Goal: Task Accomplishment & Management: Manage account settings

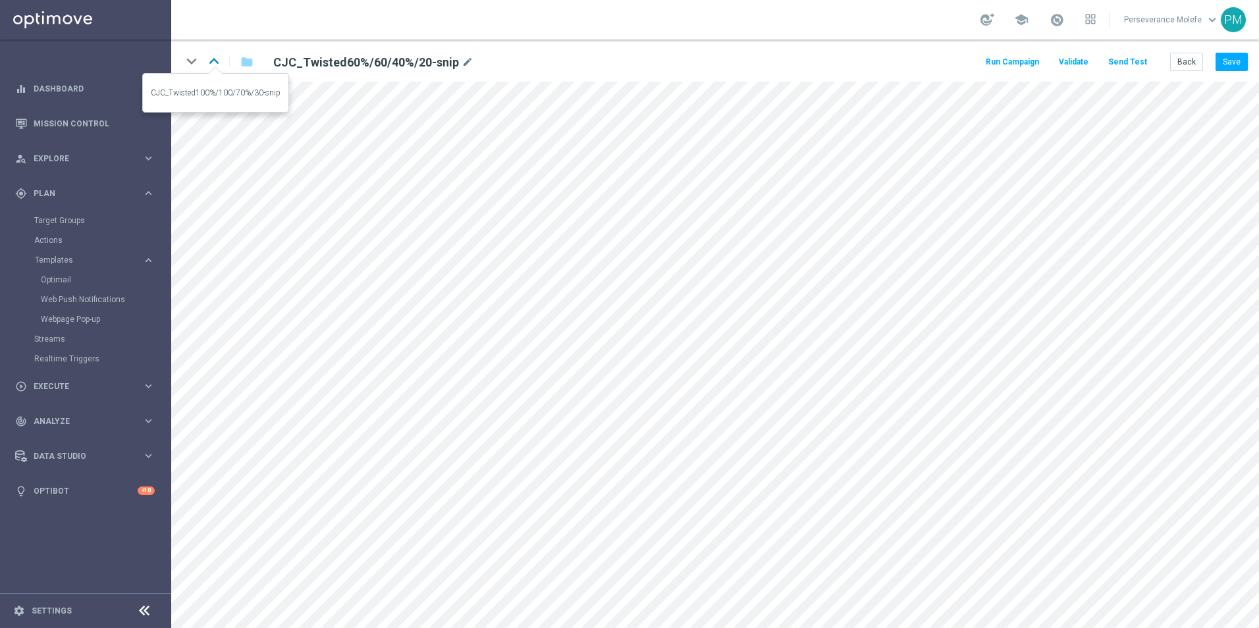
click at [219, 55] on icon "keyboard_arrow_up" at bounding box center [214, 61] width 20 height 20
click at [190, 67] on icon "keyboard_arrow_down" at bounding box center [192, 61] width 20 height 20
click at [1189, 67] on button "Back" at bounding box center [1186, 62] width 33 height 18
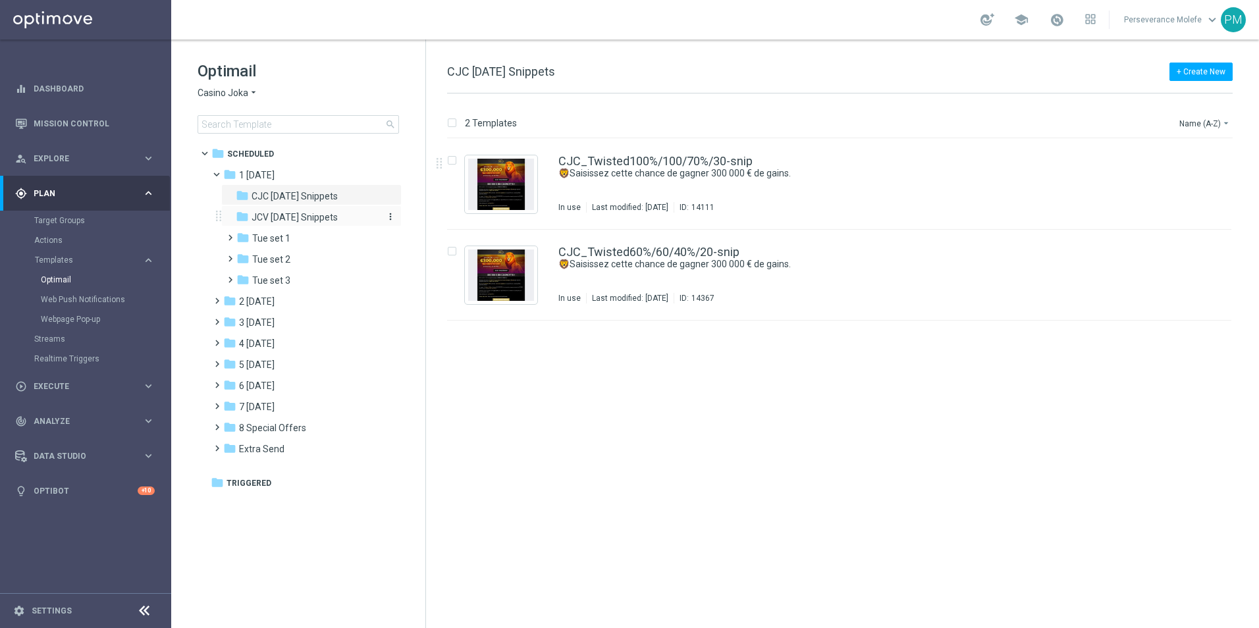
click at [272, 223] on span "JCV [DATE] Snippets" at bounding box center [295, 217] width 86 height 12
click at [632, 161] on link "JCV_Twisted100%/100/70%/30-snip" at bounding box center [655, 161] width 194 height 12
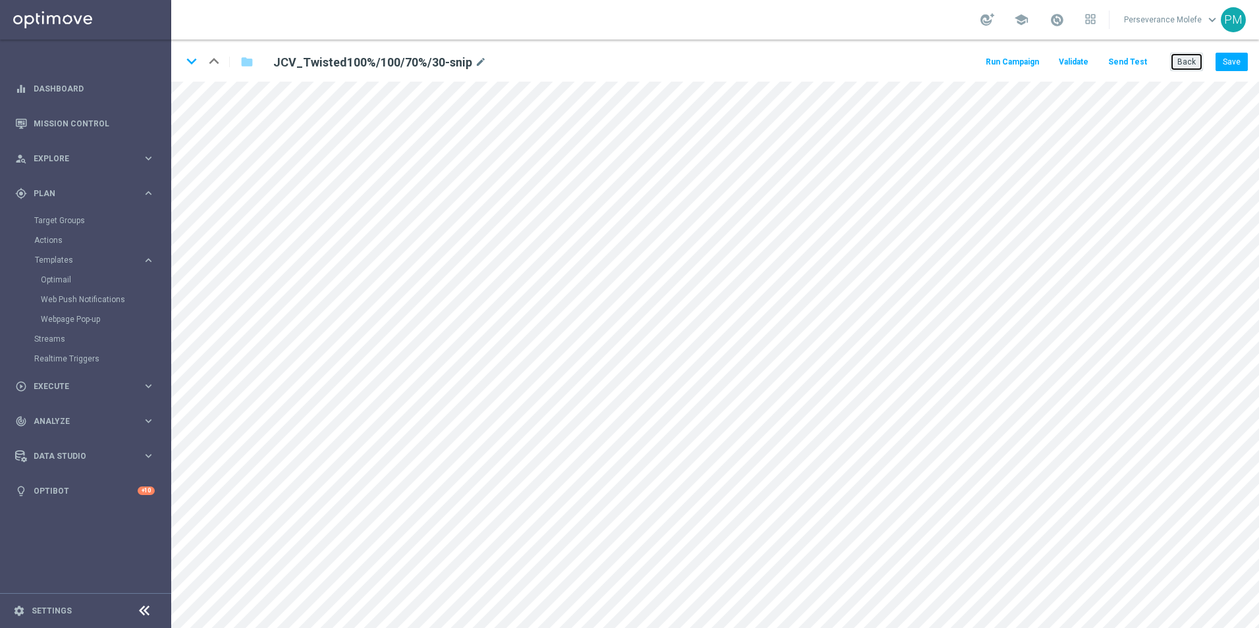
click at [1191, 65] on button "Back" at bounding box center [1186, 62] width 33 height 18
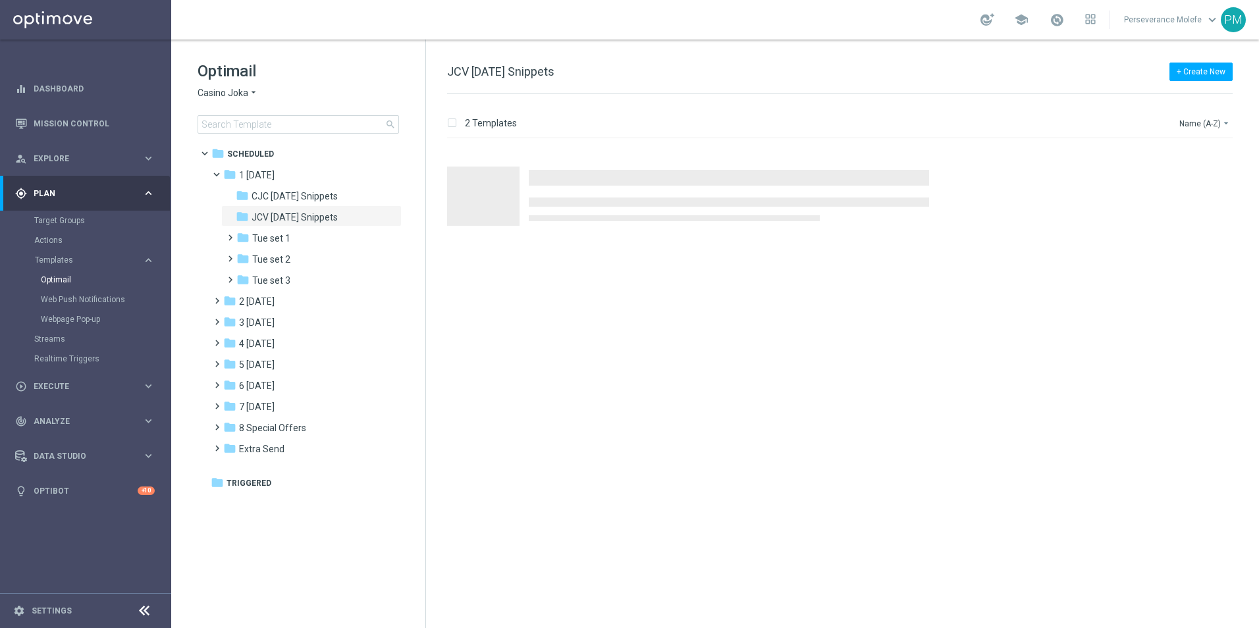
click at [228, 92] on span "Casino Joka" at bounding box center [223, 93] width 51 height 13
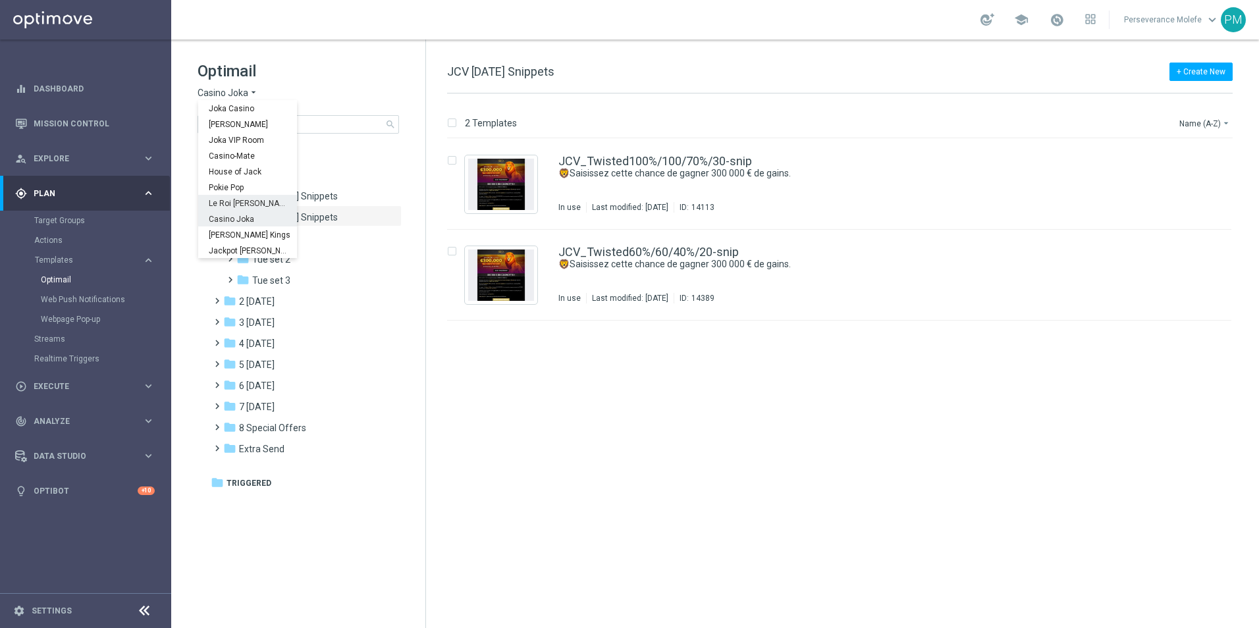
click at [0, 0] on span "Le Roi [PERSON_NAME]" at bounding box center [0, 0] width 0 height 0
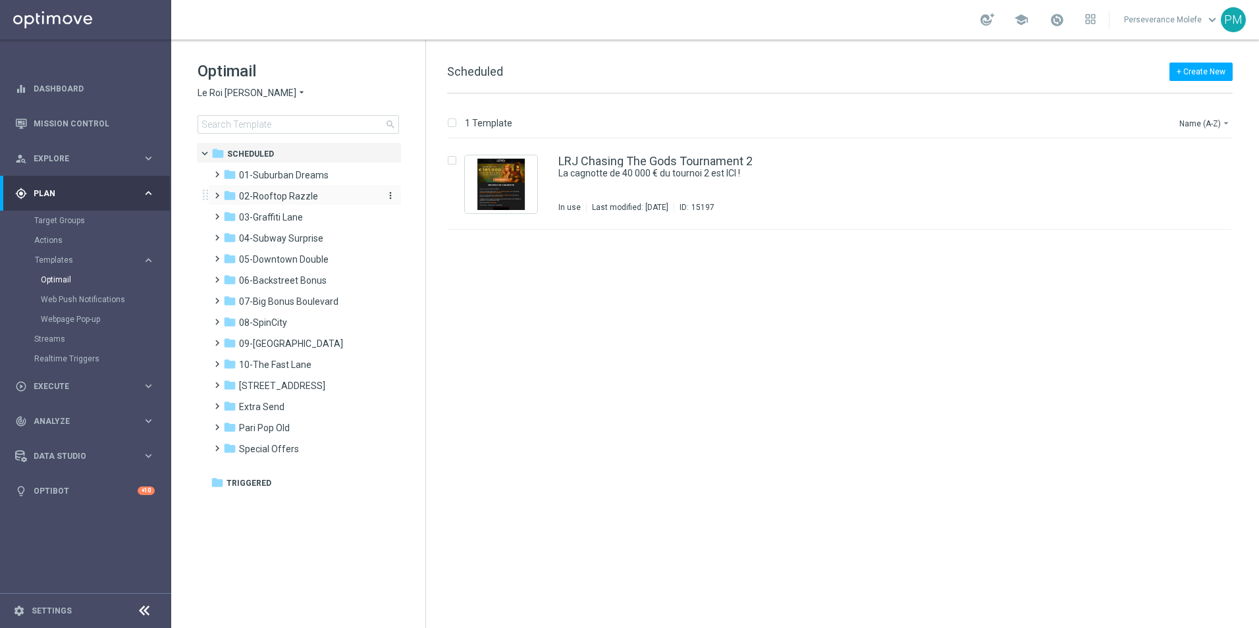
click at [256, 196] on span "02-Rooftop Razzle" at bounding box center [278, 196] width 79 height 12
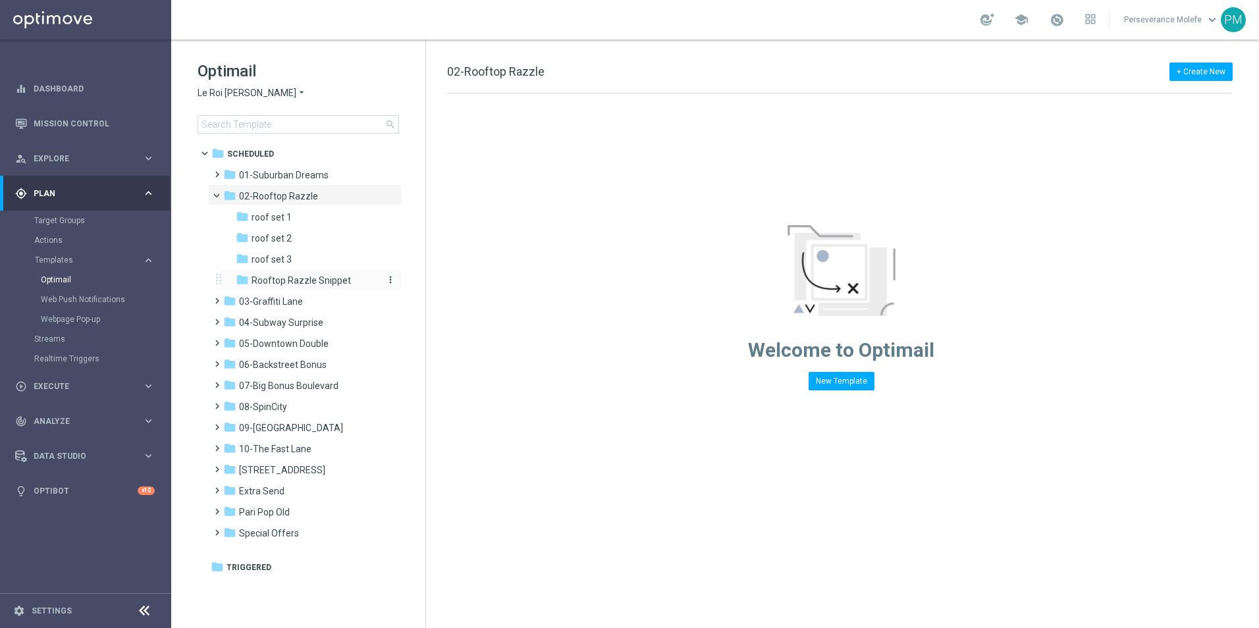
click at [311, 276] on span "Rooftop Razzle Snippet" at bounding box center [301, 281] width 99 height 12
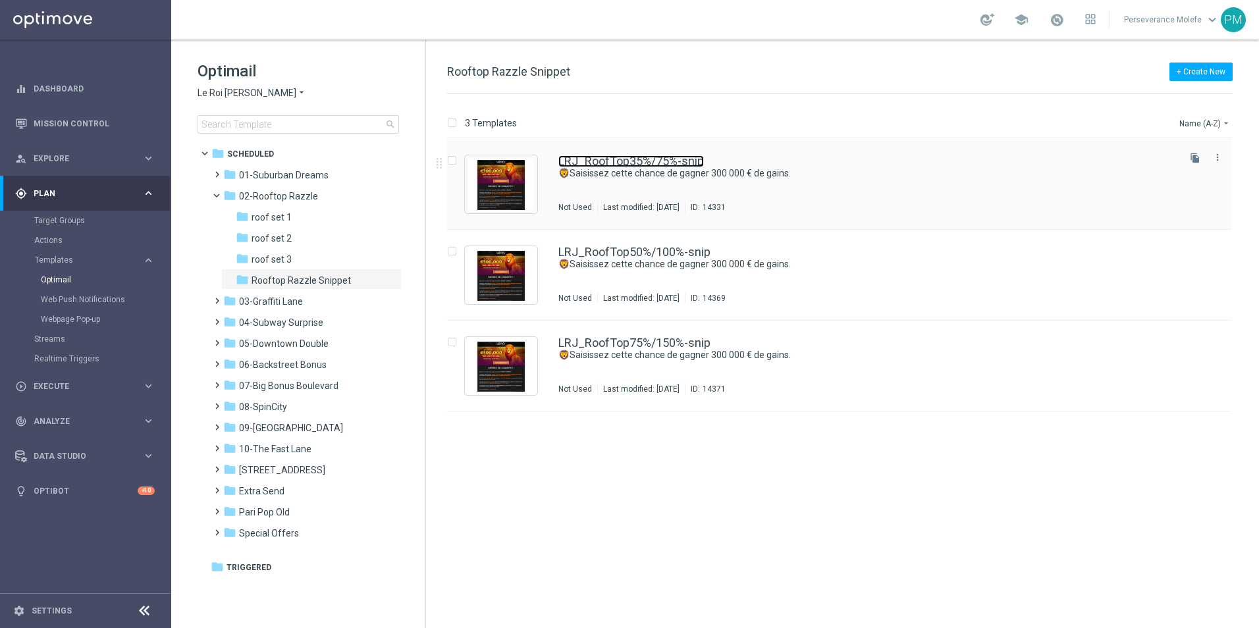
click at [698, 156] on link "LRJ_RoofTop35%/75%-snip" at bounding box center [631, 161] width 146 height 12
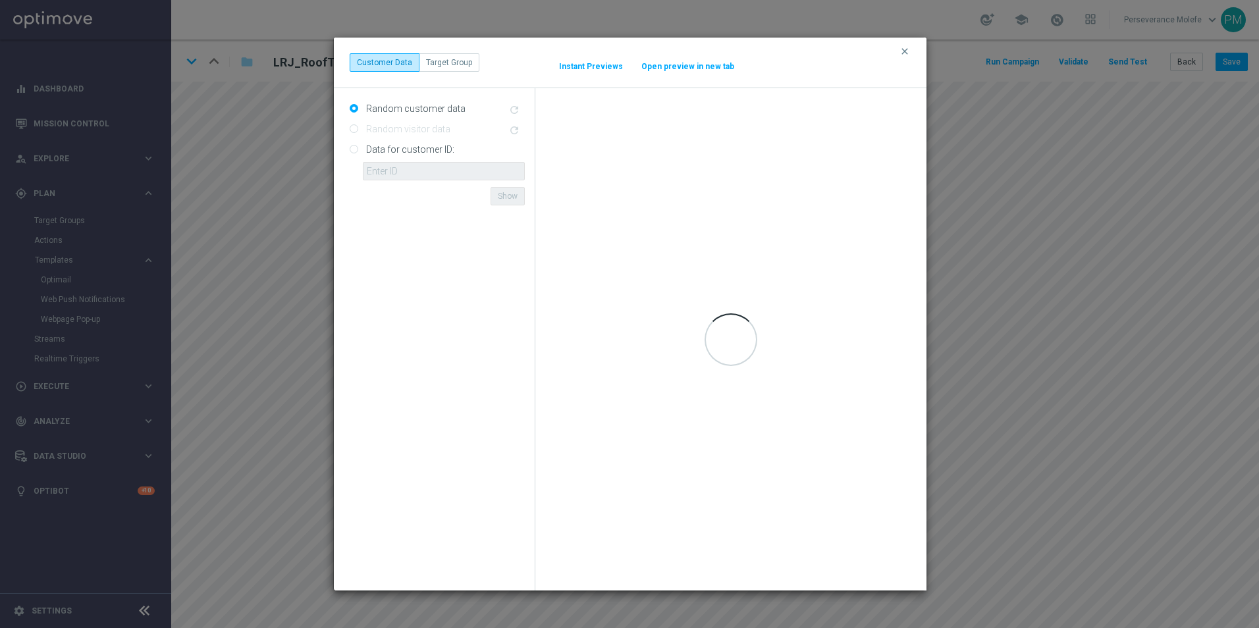
click at [607, 65] on button "Instant Previews" at bounding box center [590, 66] width 65 height 11
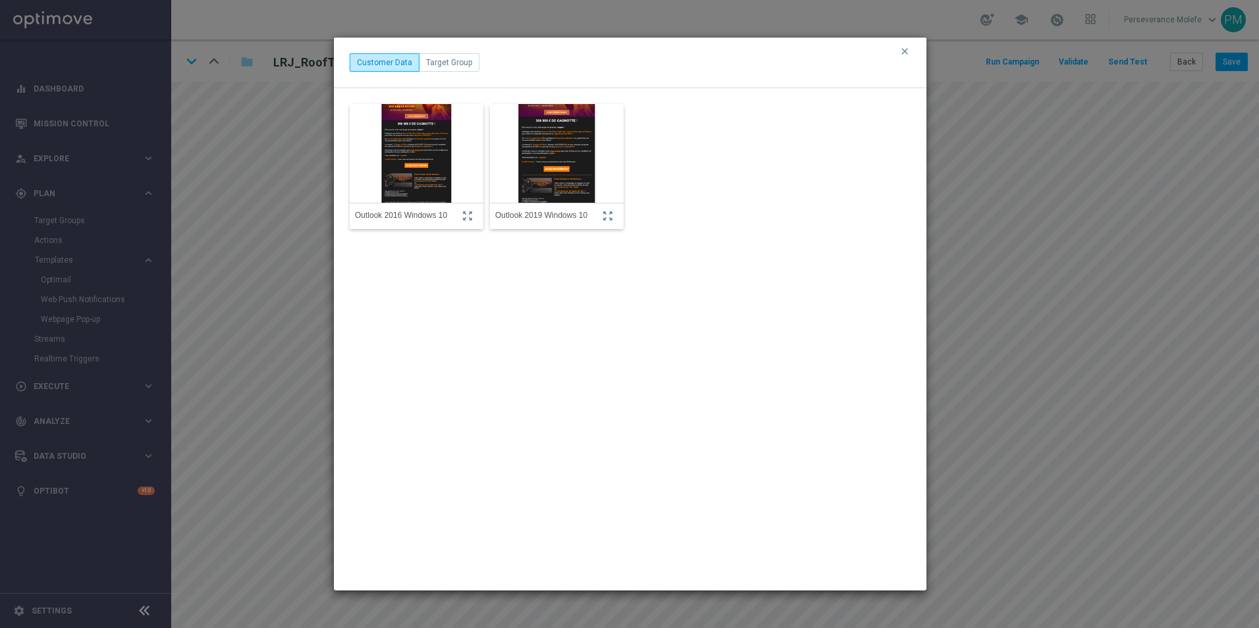
click at [534, 139] on img at bounding box center [556, 153] width 147 height 157
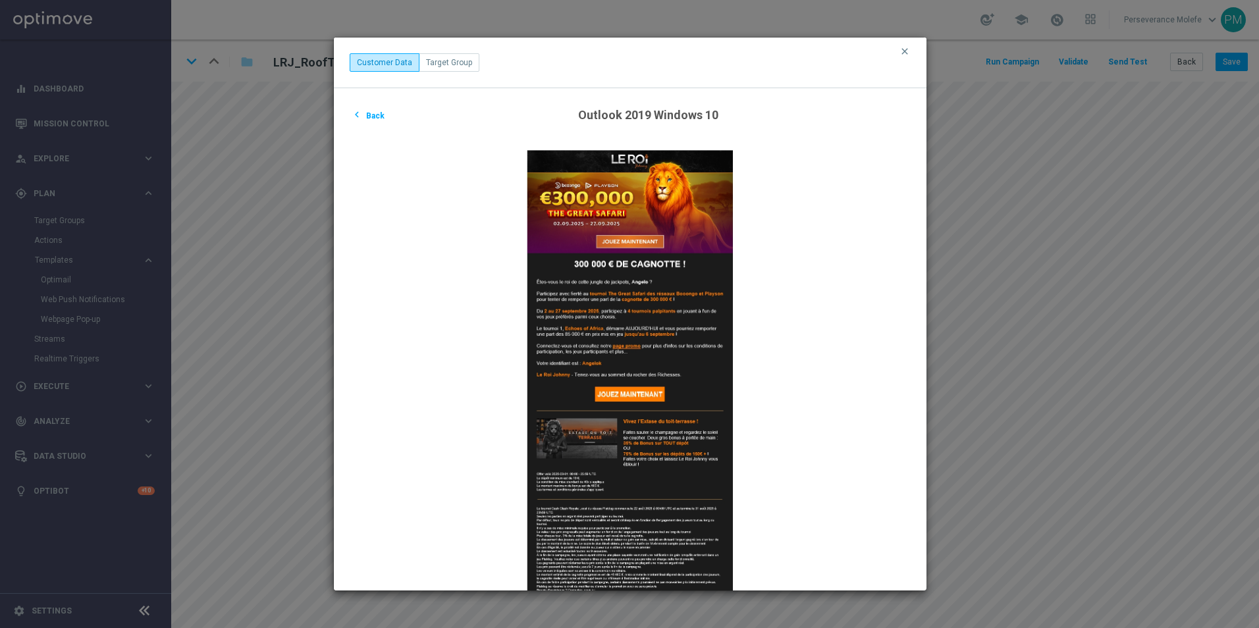
click at [364, 114] on button "chevron_left Back" at bounding box center [368, 115] width 36 height 16
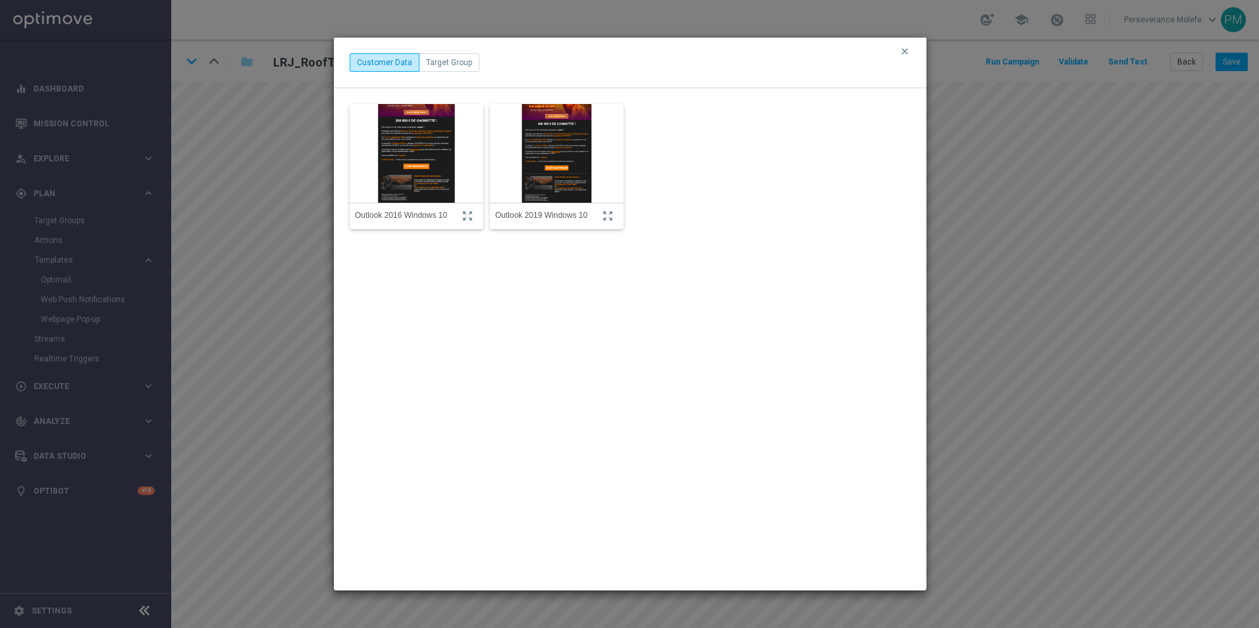
click at [435, 156] on img at bounding box center [416, 153] width 147 height 157
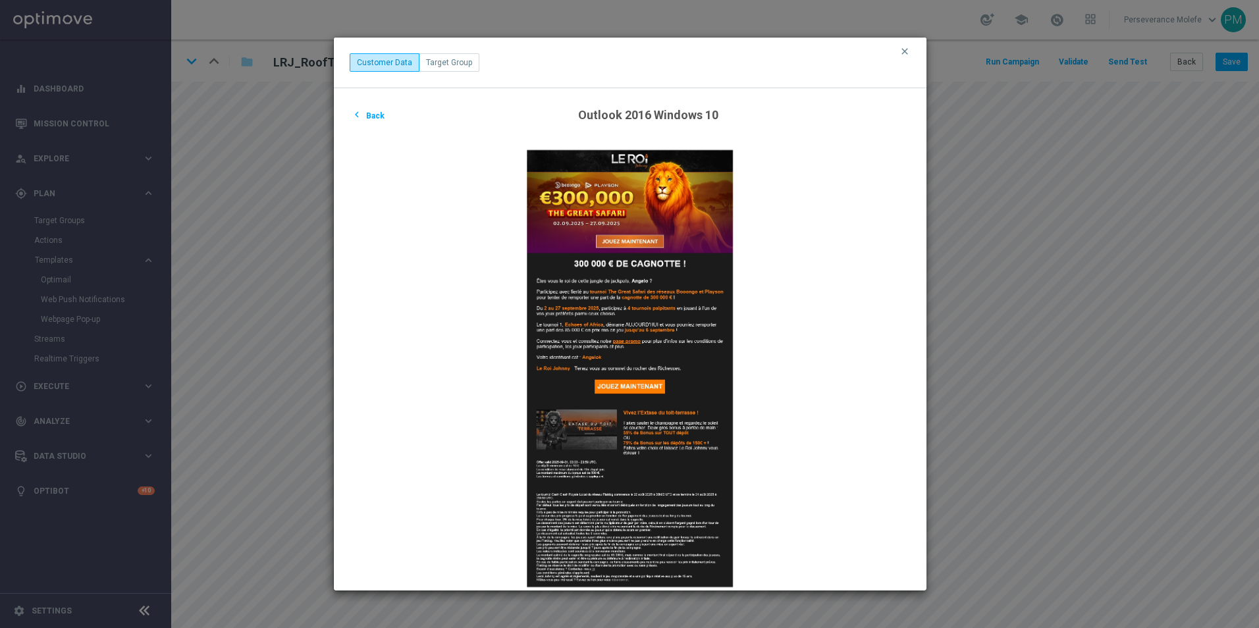
click at [626, 144] on img at bounding box center [630, 366] width 395 height 453
click at [640, 190] on img at bounding box center [630, 366] width 395 height 453
click at [367, 113] on button "chevron_left Back" at bounding box center [368, 115] width 36 height 16
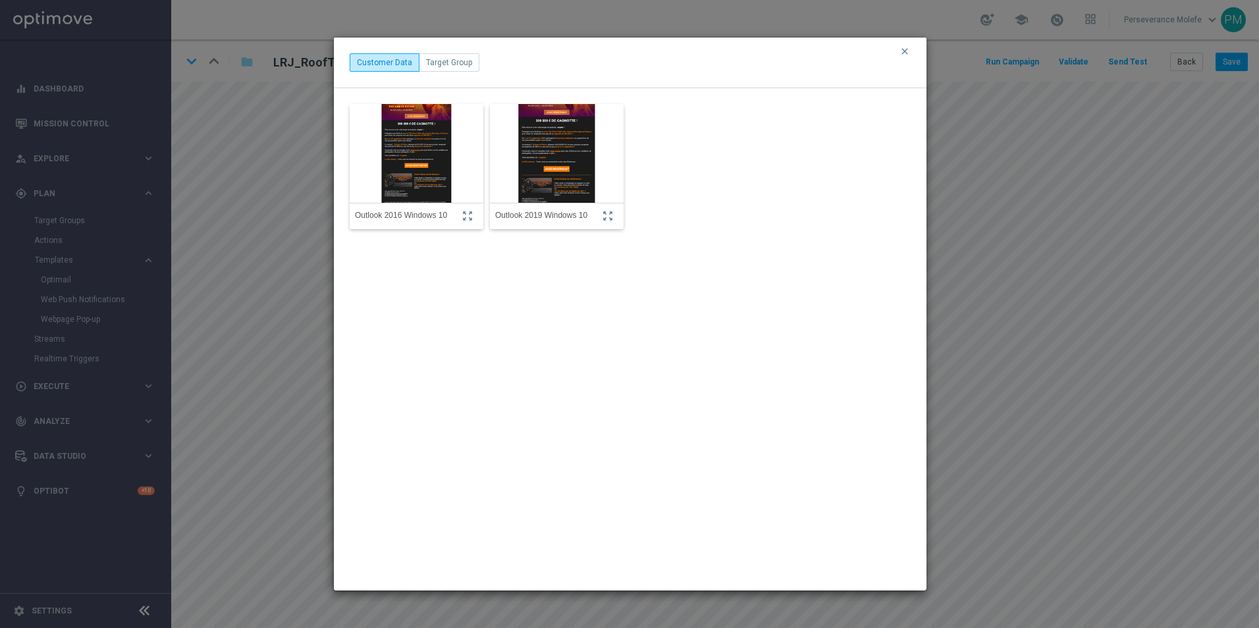
click at [582, 153] on img at bounding box center [556, 153] width 147 height 157
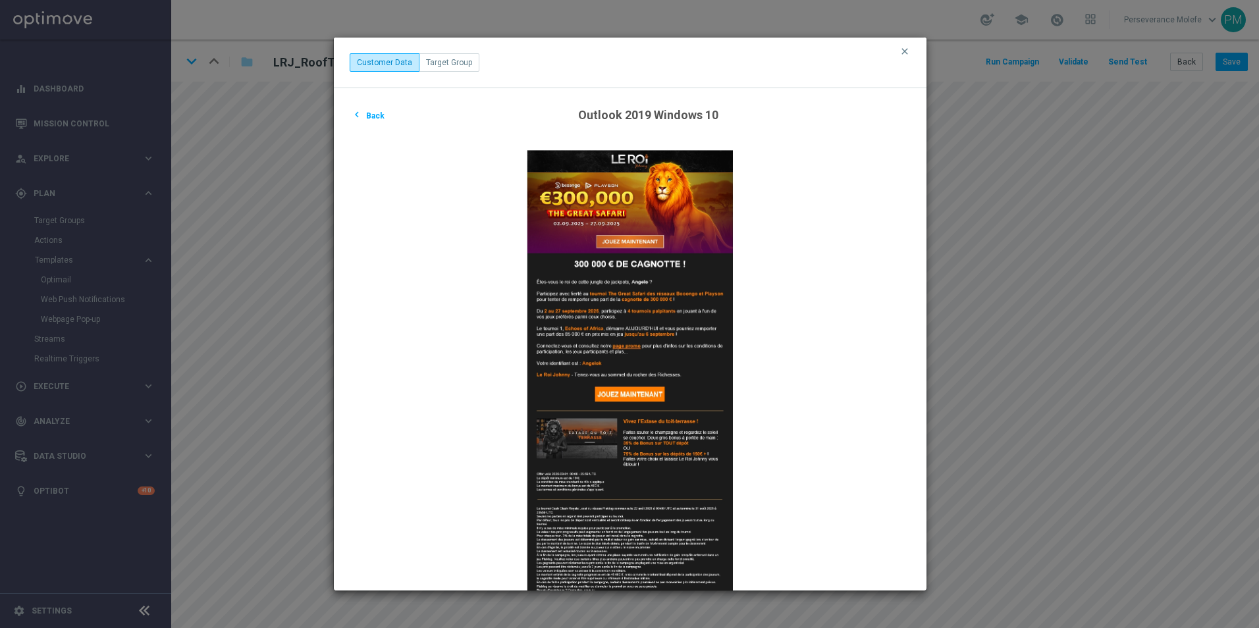
click at [368, 119] on button "chevron_left Back" at bounding box center [368, 115] width 36 height 16
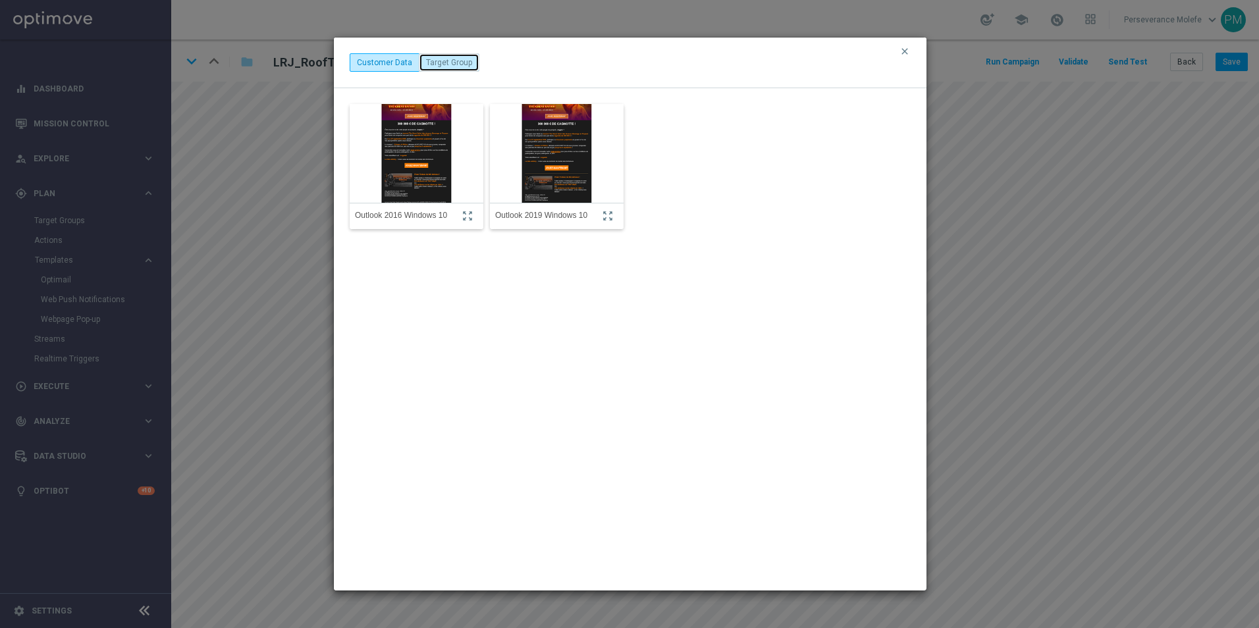
click at [453, 61] on button "Target Group" at bounding box center [449, 62] width 61 height 18
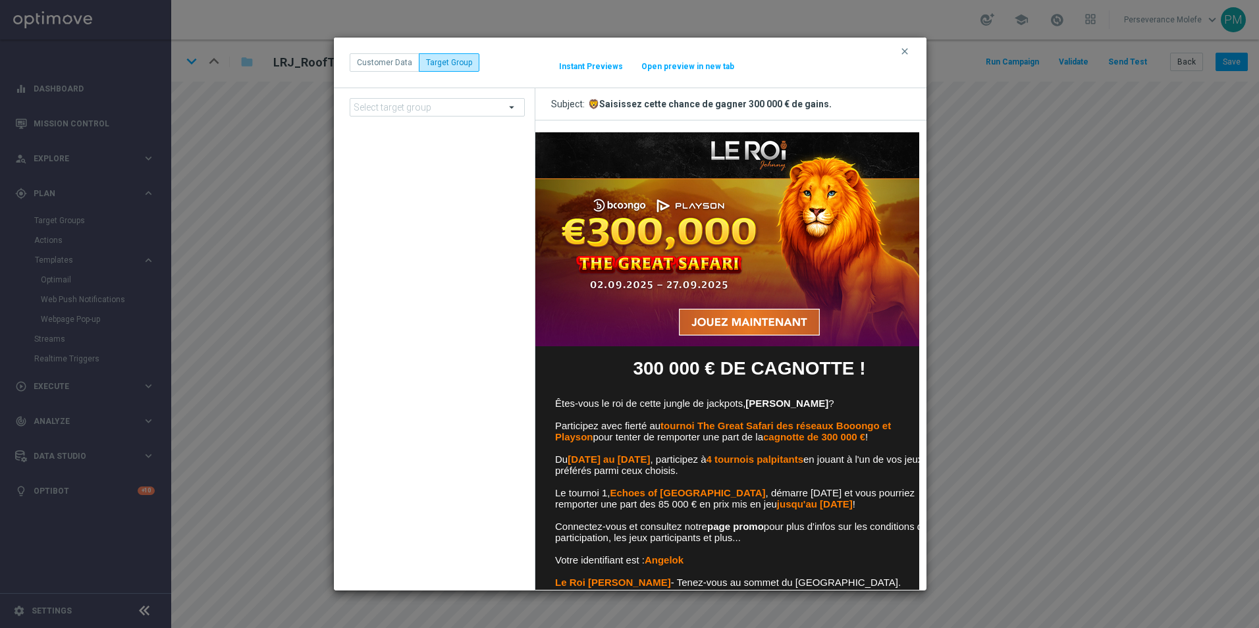
click at [461, 105] on span at bounding box center [437, 107] width 174 height 17
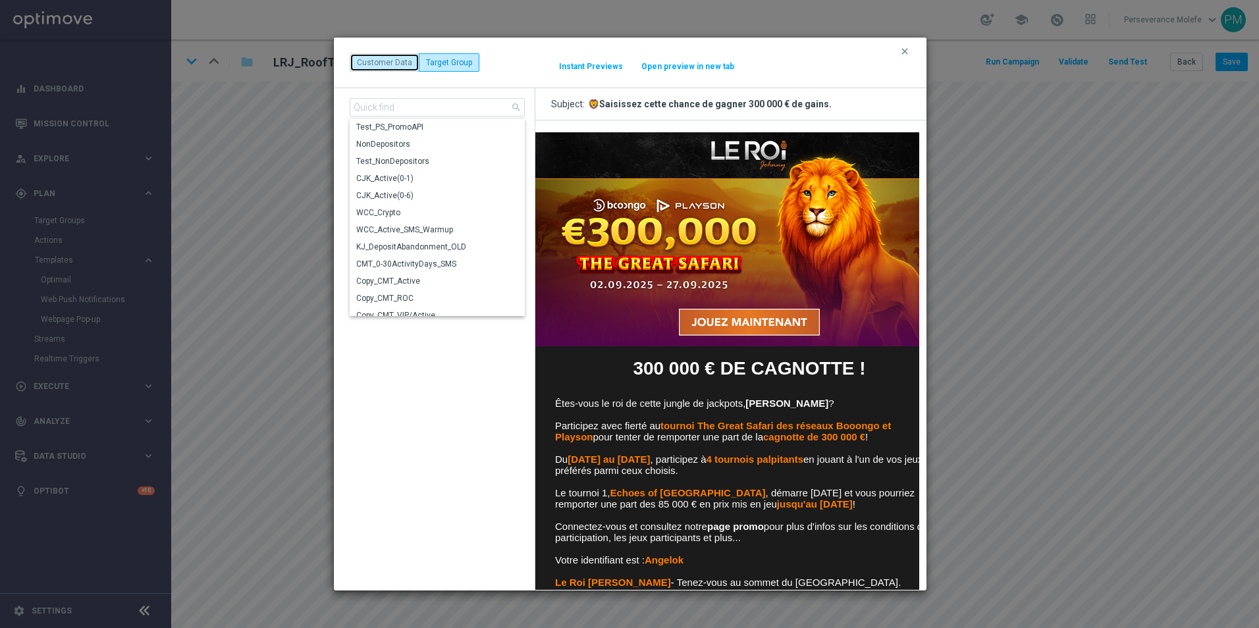
click at [394, 63] on button "Customer Data" at bounding box center [385, 62] width 70 height 18
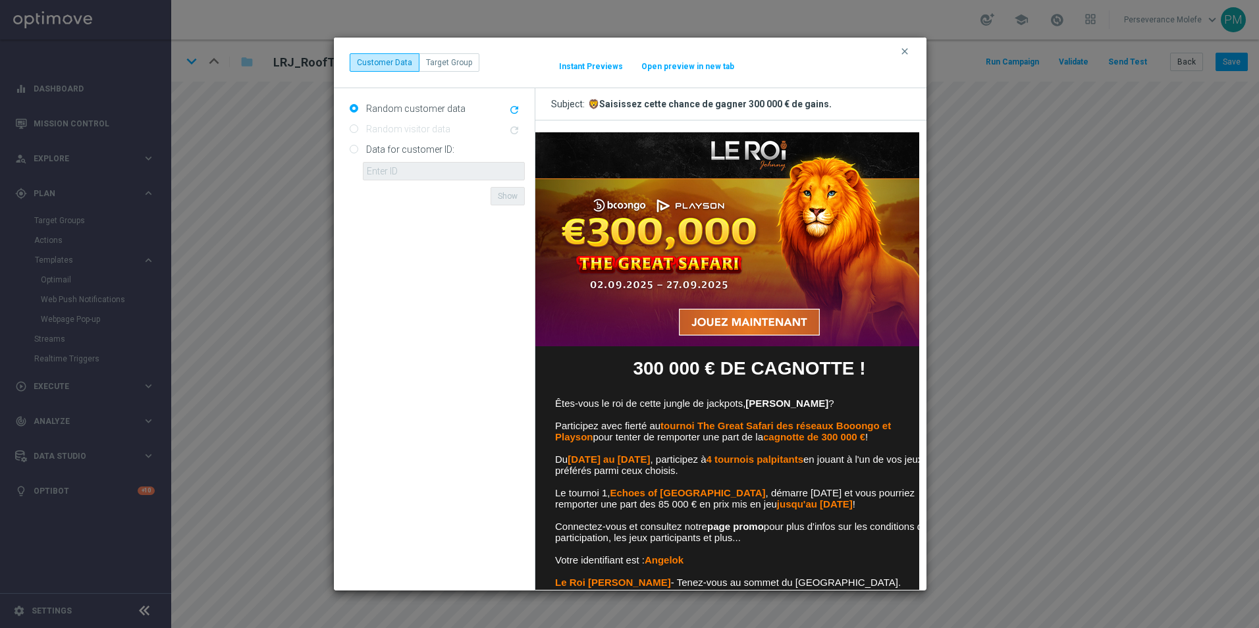
click at [591, 67] on button "Instant Previews" at bounding box center [590, 66] width 65 height 11
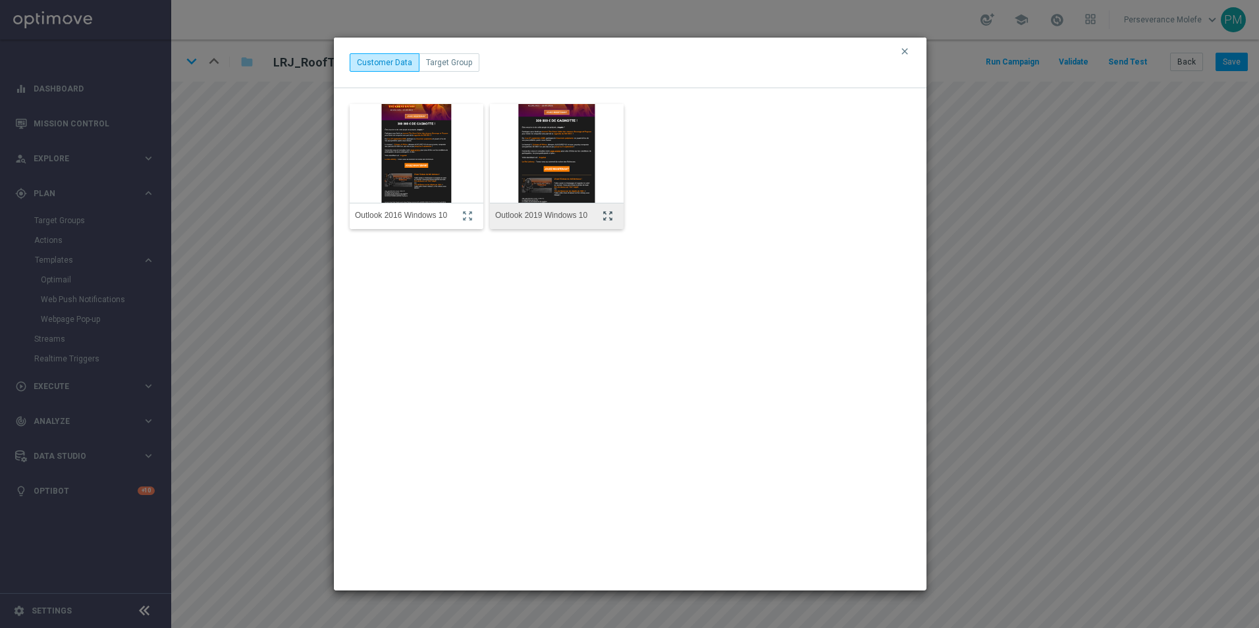
click at [612, 213] on icon "zoom_out_map" at bounding box center [608, 216] width 12 height 12
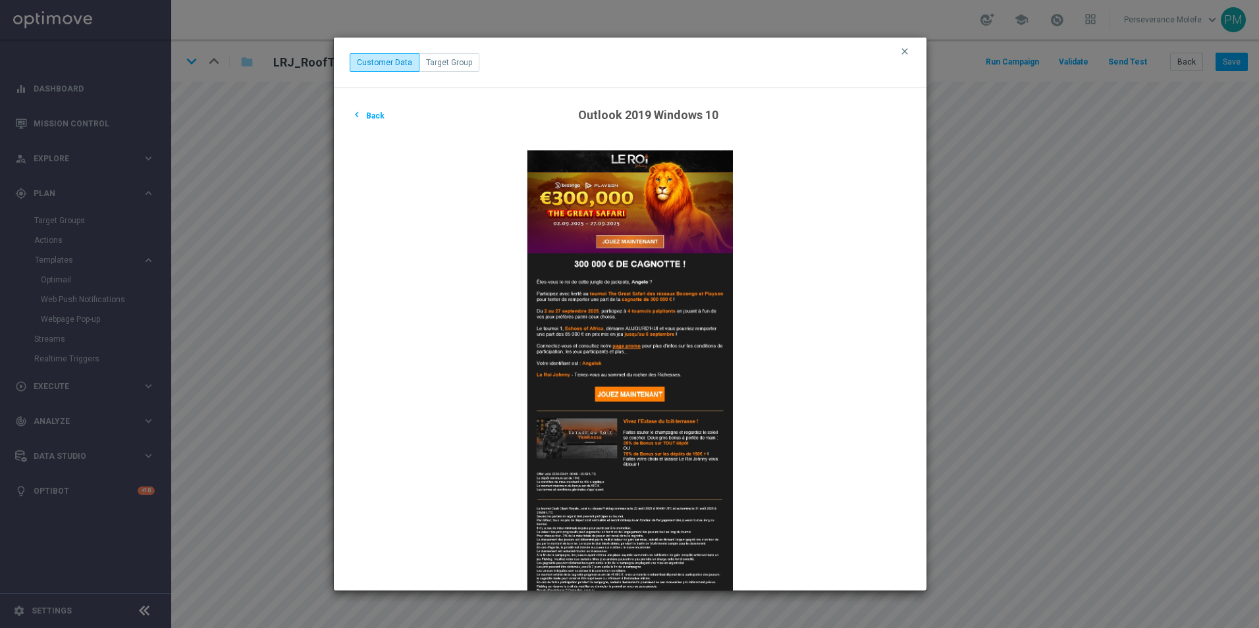
click at [372, 110] on button "chevron_left Back" at bounding box center [368, 115] width 36 height 16
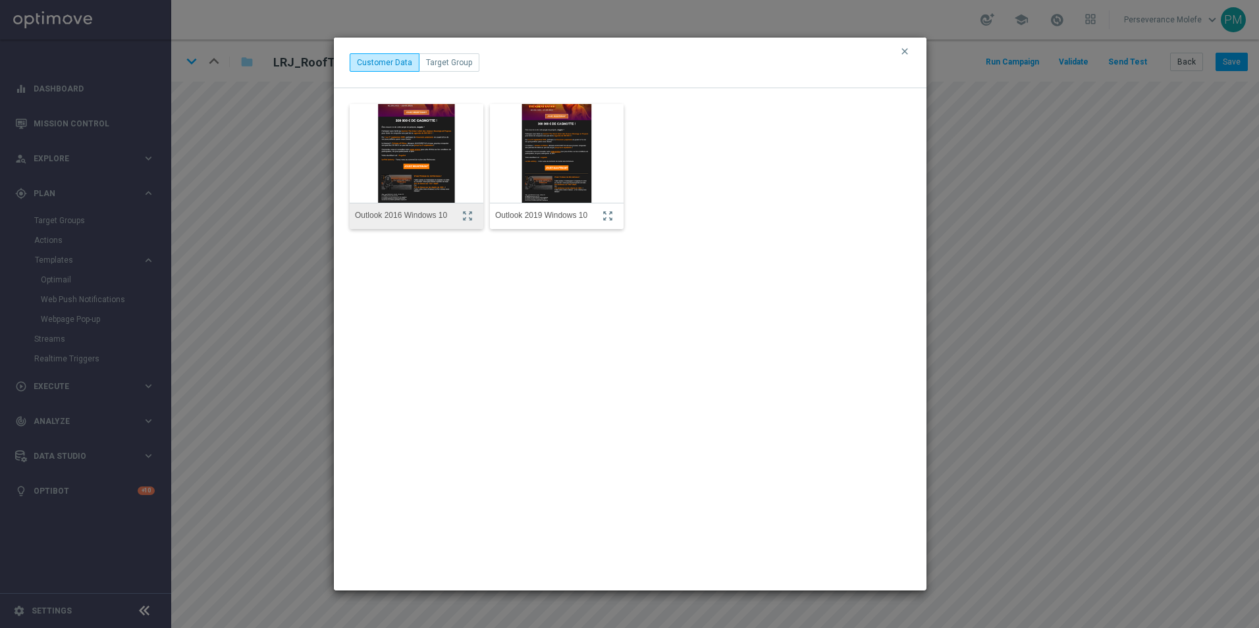
click at [467, 208] on div "Outlook 2016 Windows 10 zoom_out_map" at bounding box center [417, 216] width 134 height 26
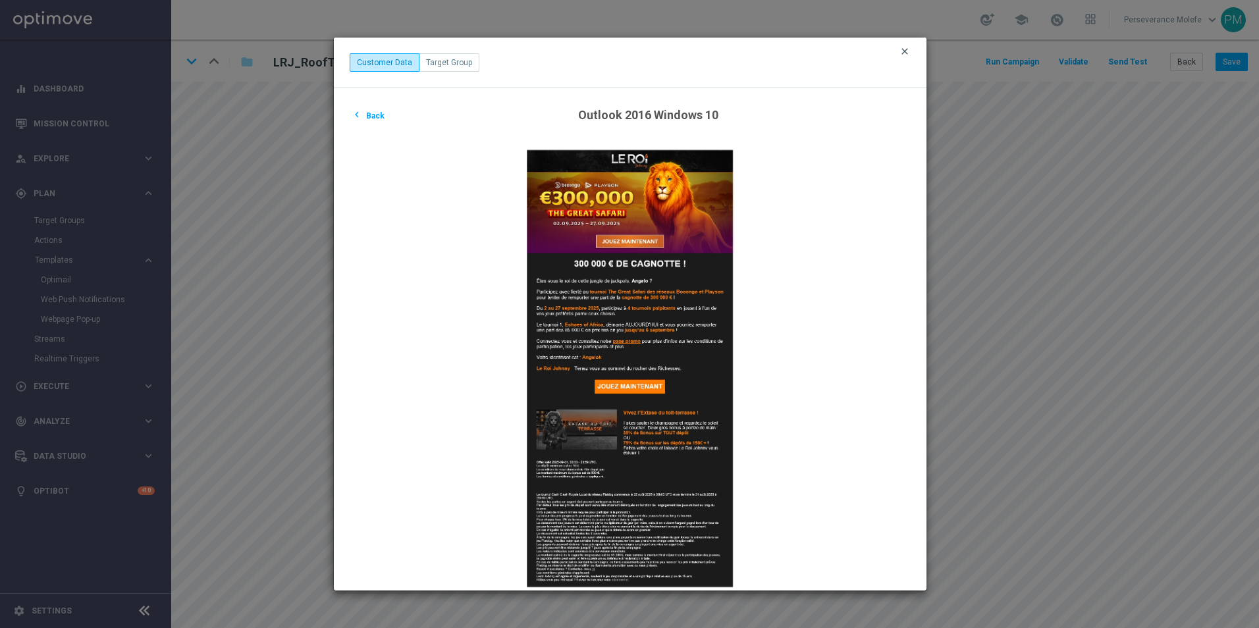
click at [904, 56] on icon "clear" at bounding box center [905, 51] width 11 height 11
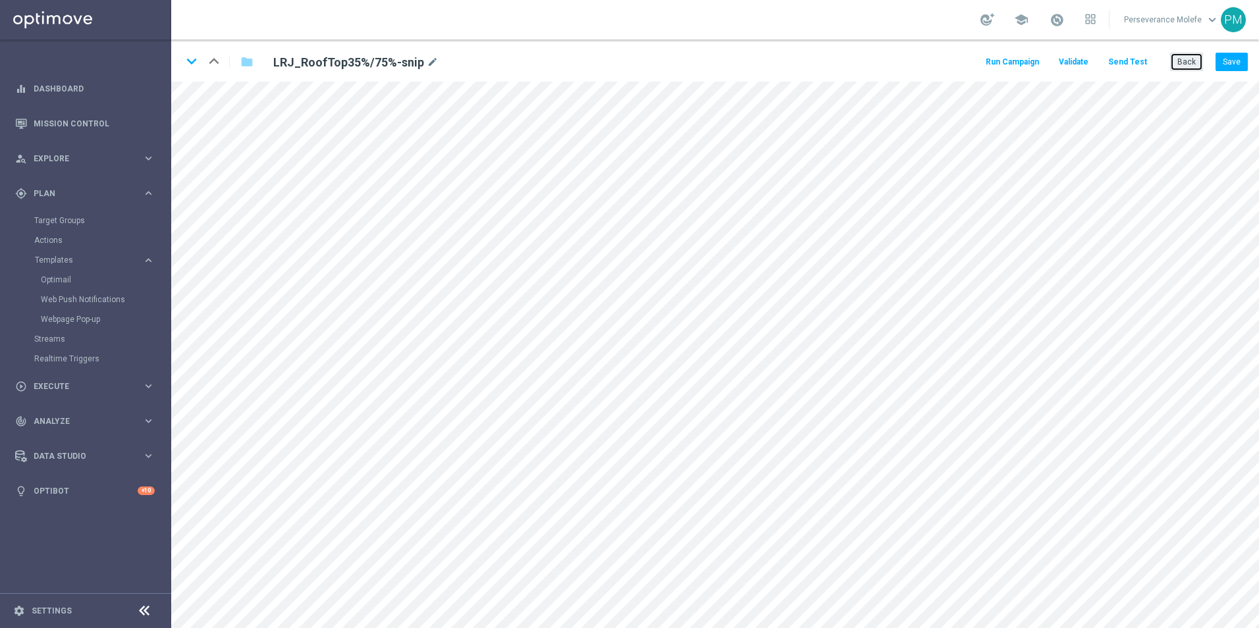
click at [1190, 65] on button "Back" at bounding box center [1186, 62] width 33 height 18
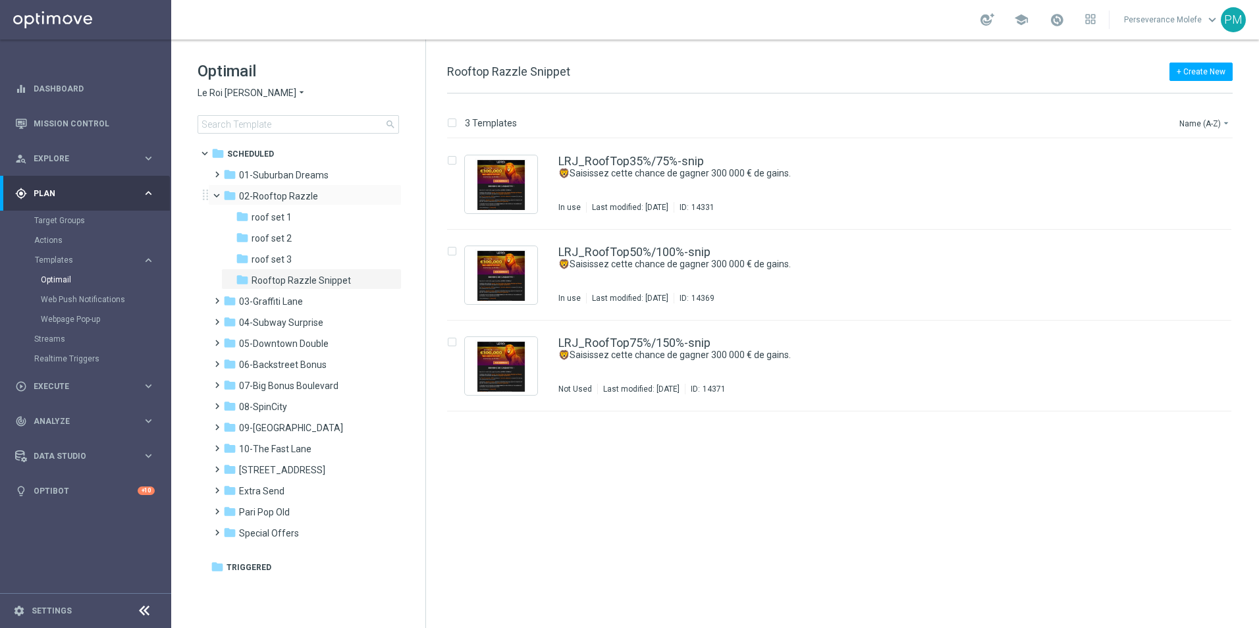
click at [220, 196] on span at bounding box center [222, 193] width 5 height 6
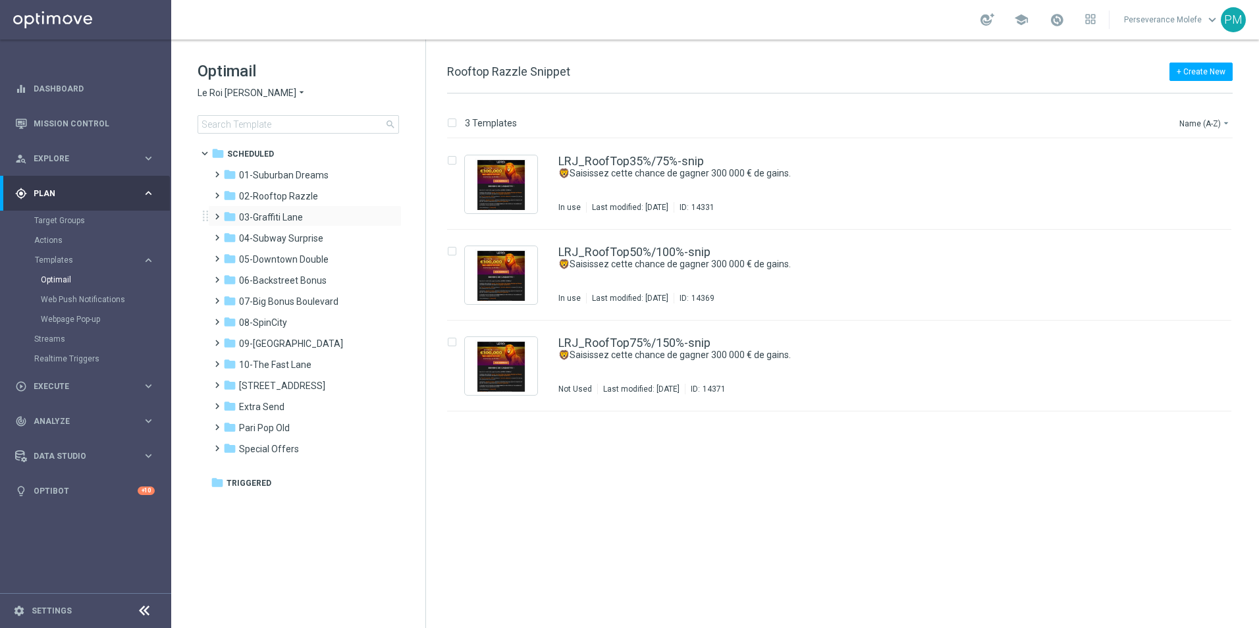
click at [217, 213] on span at bounding box center [214, 210] width 6 height 5
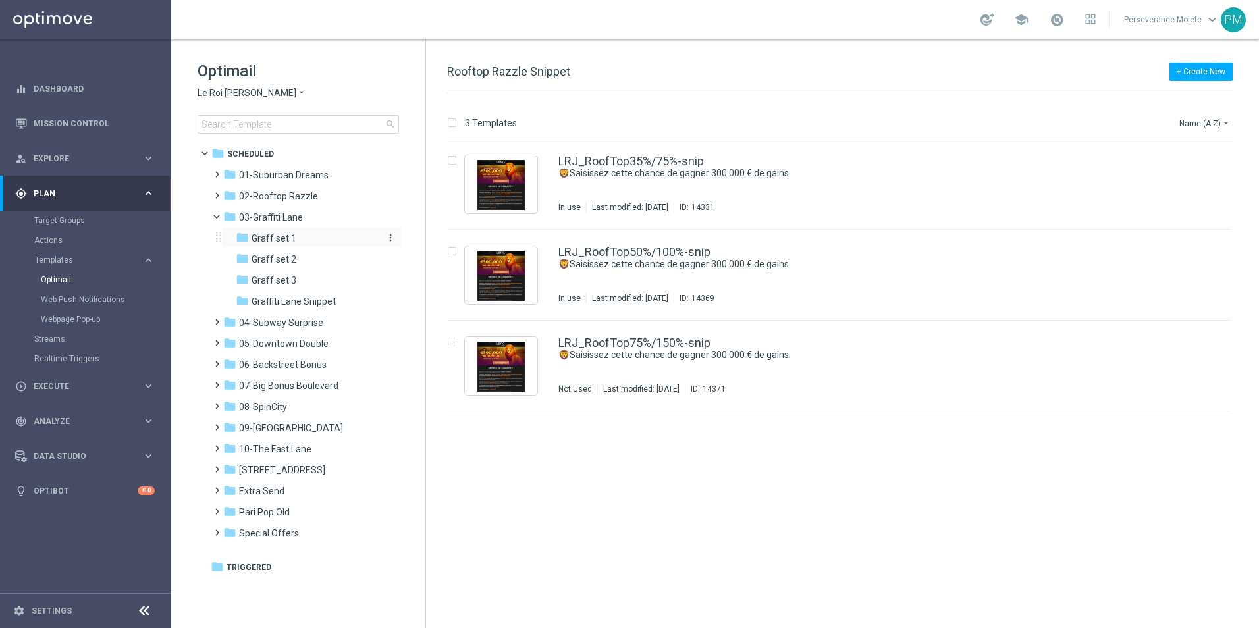
click at [265, 240] on span "Graff set 1" at bounding box center [274, 238] width 45 height 12
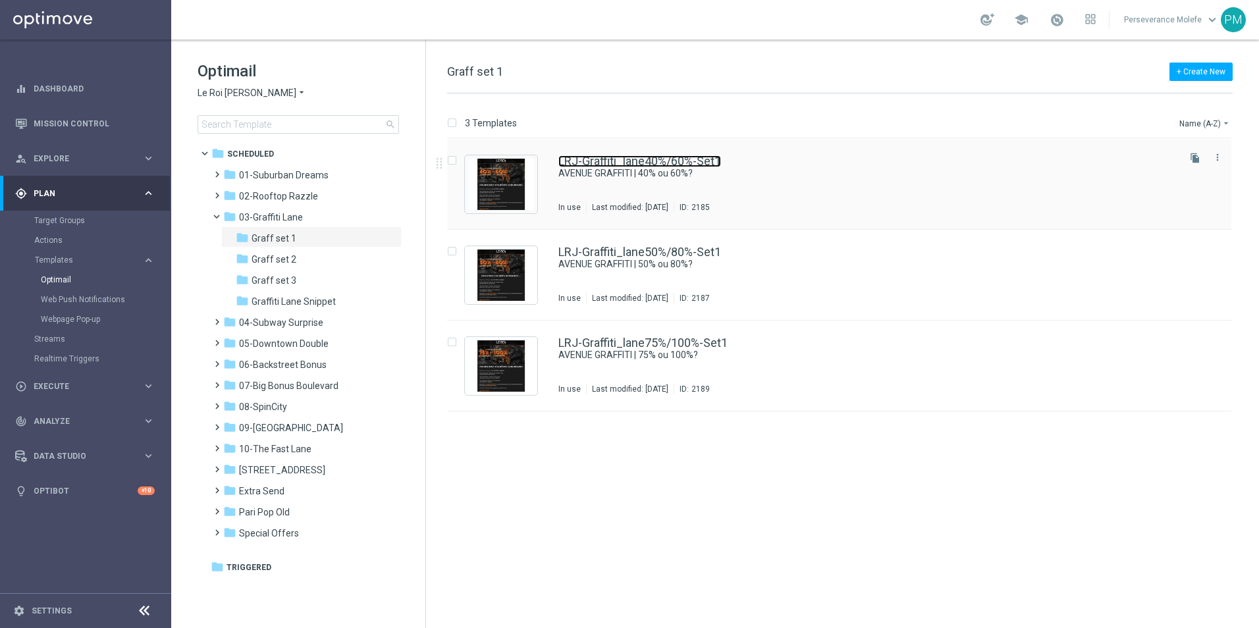
click at [669, 164] on link "LRJ-Graffiti_lane40%/60%-Set1" at bounding box center [639, 161] width 163 height 12
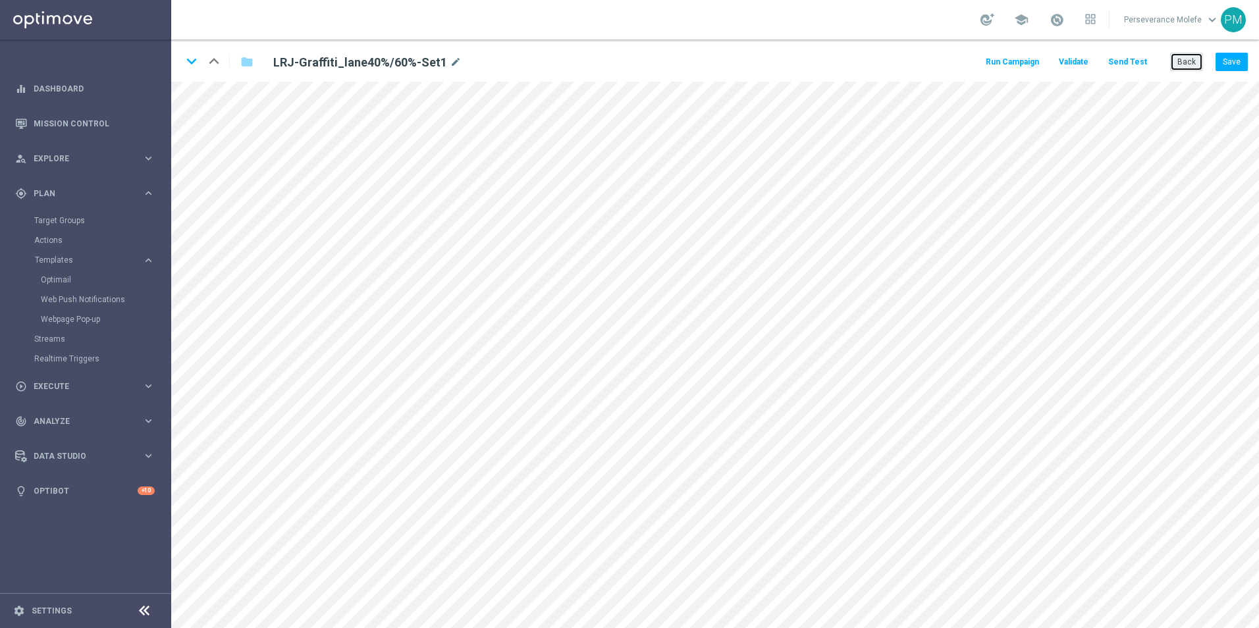
click at [1191, 67] on button "Back" at bounding box center [1186, 62] width 33 height 18
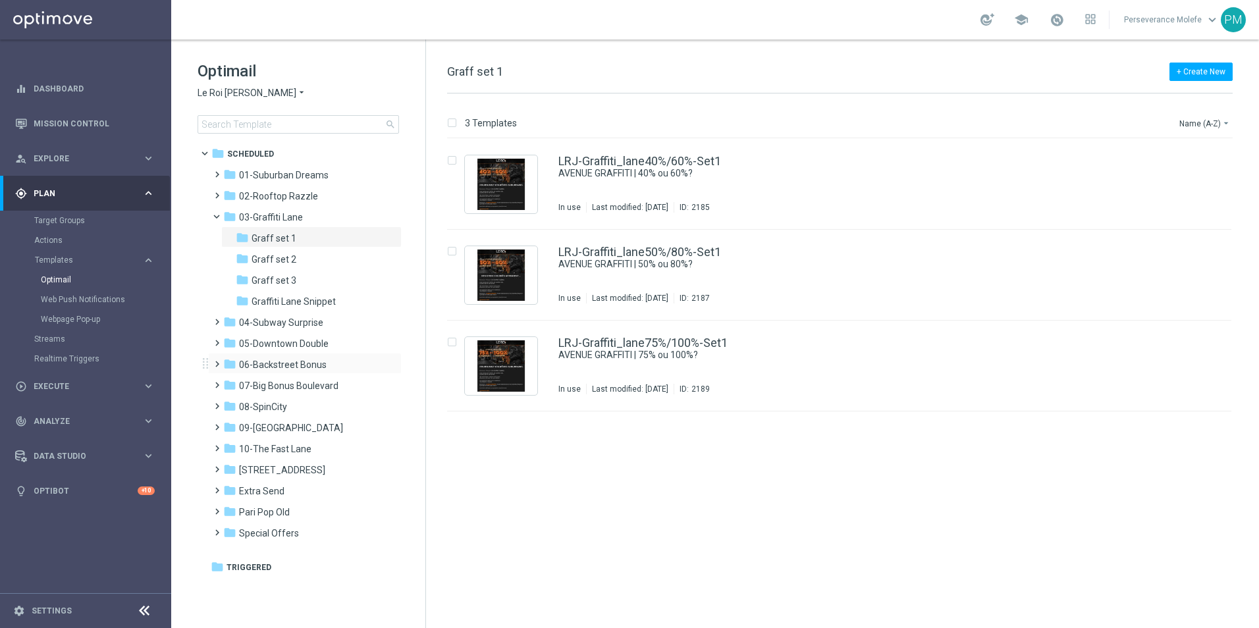
click at [311, 354] on div "folder 06-Backstreet Bonus more_vert" at bounding box center [305, 363] width 194 height 21
click at [311, 359] on div "folder 06-Backstreet Bonus" at bounding box center [298, 365] width 151 height 15
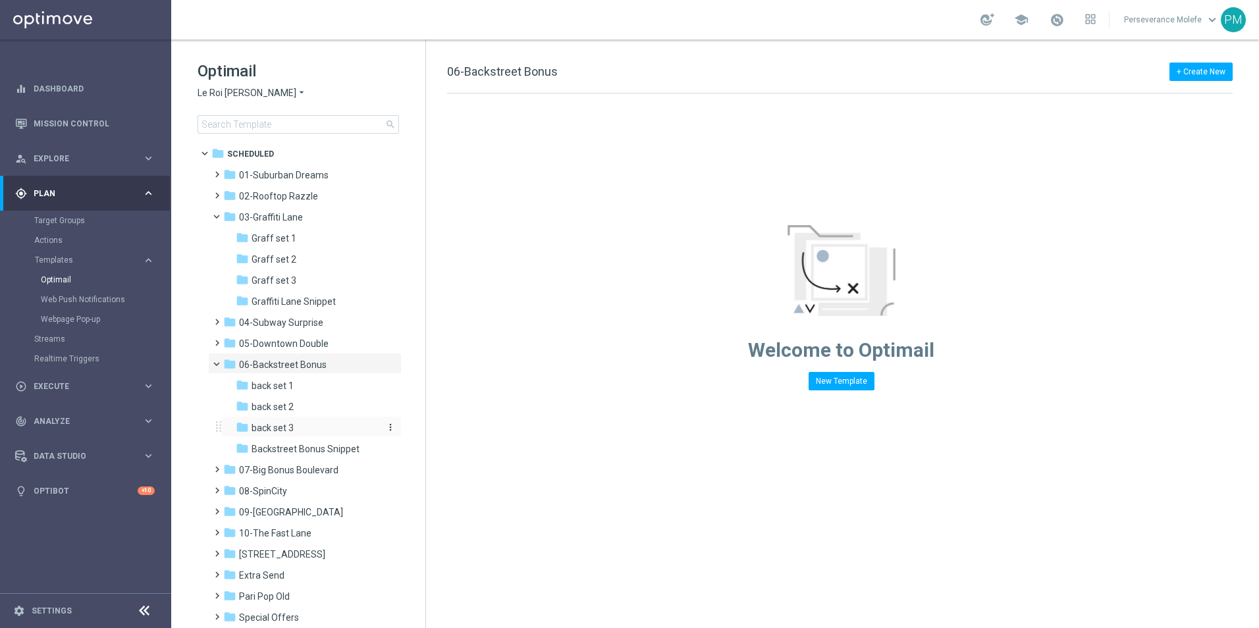
click at [306, 423] on div "folder back set 3" at bounding box center [306, 428] width 140 height 15
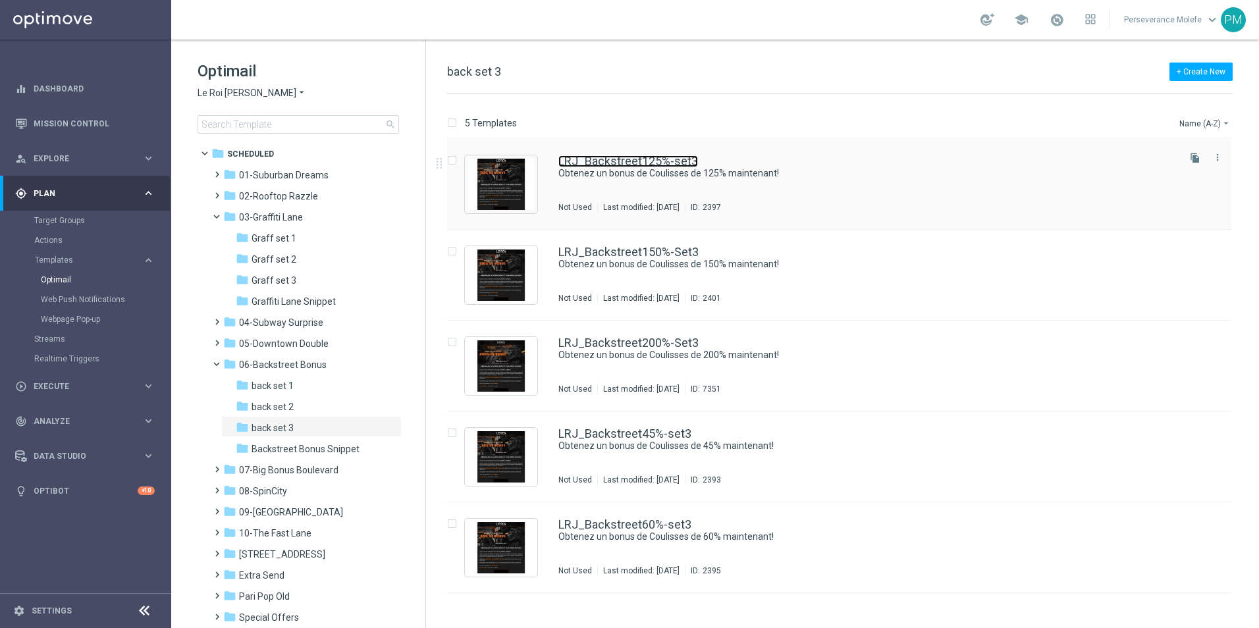
click at [645, 160] on link "LRJ_Backstreet125%-set3" at bounding box center [628, 161] width 140 height 12
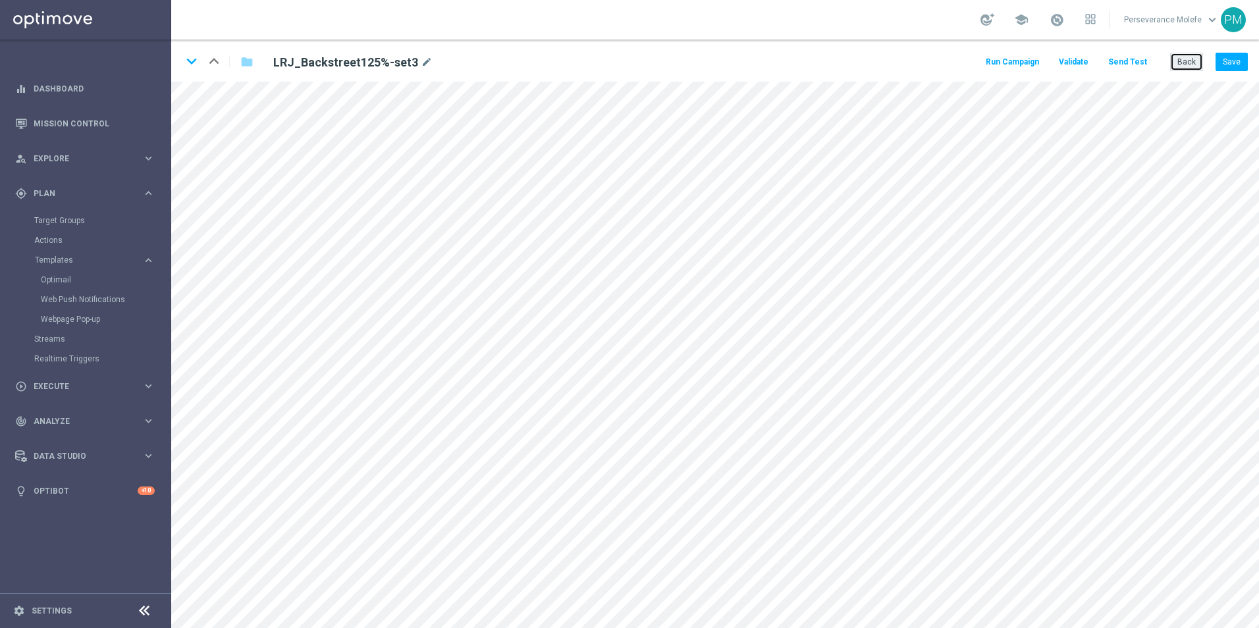
click at [1196, 63] on button "Back" at bounding box center [1186, 62] width 33 height 18
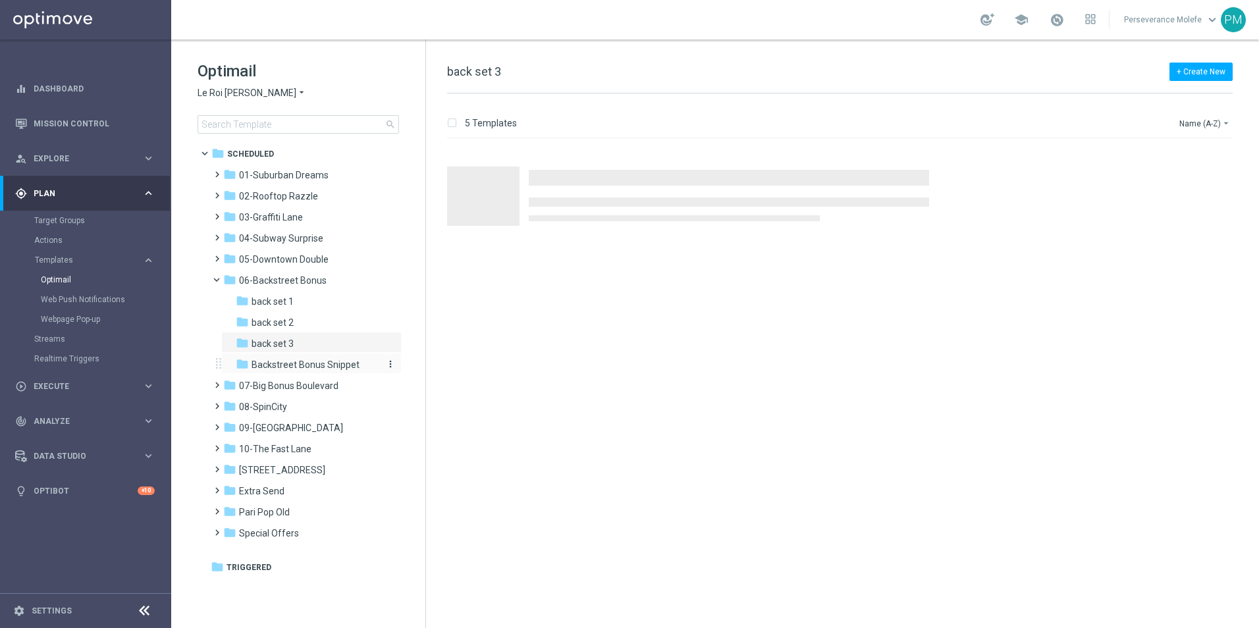
click at [298, 365] on span "Backstreet Bonus Snippet" at bounding box center [306, 365] width 108 height 12
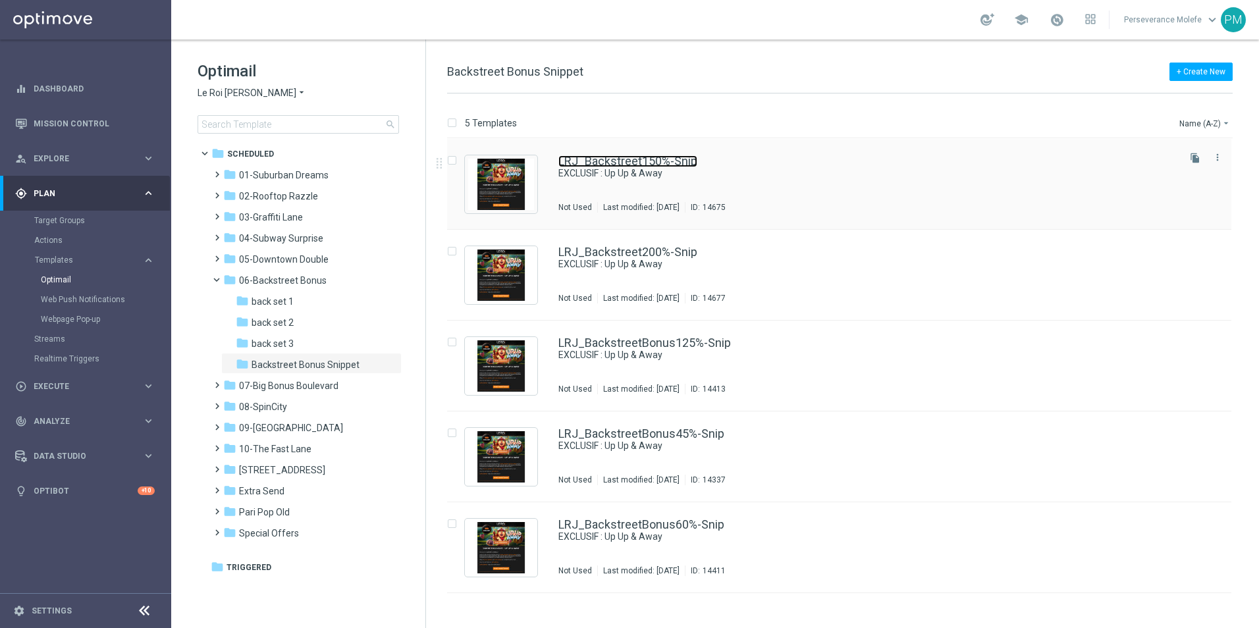
click at [637, 166] on link "LRJ_Backstreet150%-Snip" at bounding box center [627, 161] width 139 height 12
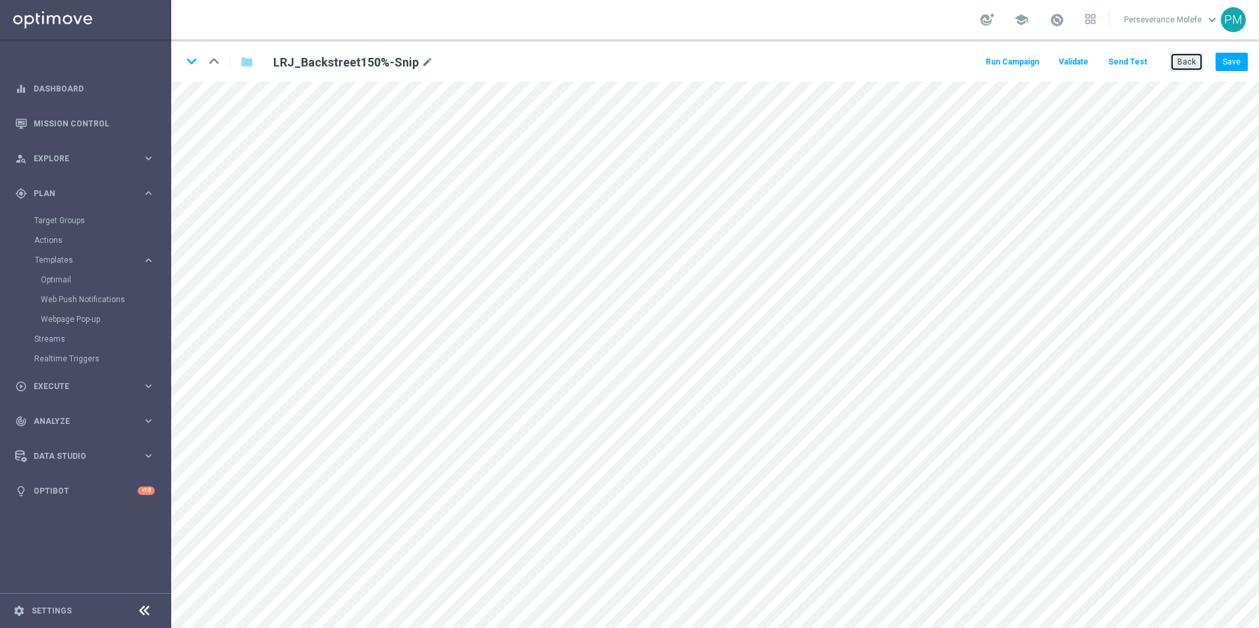
click at [1193, 57] on button "Back" at bounding box center [1186, 62] width 33 height 18
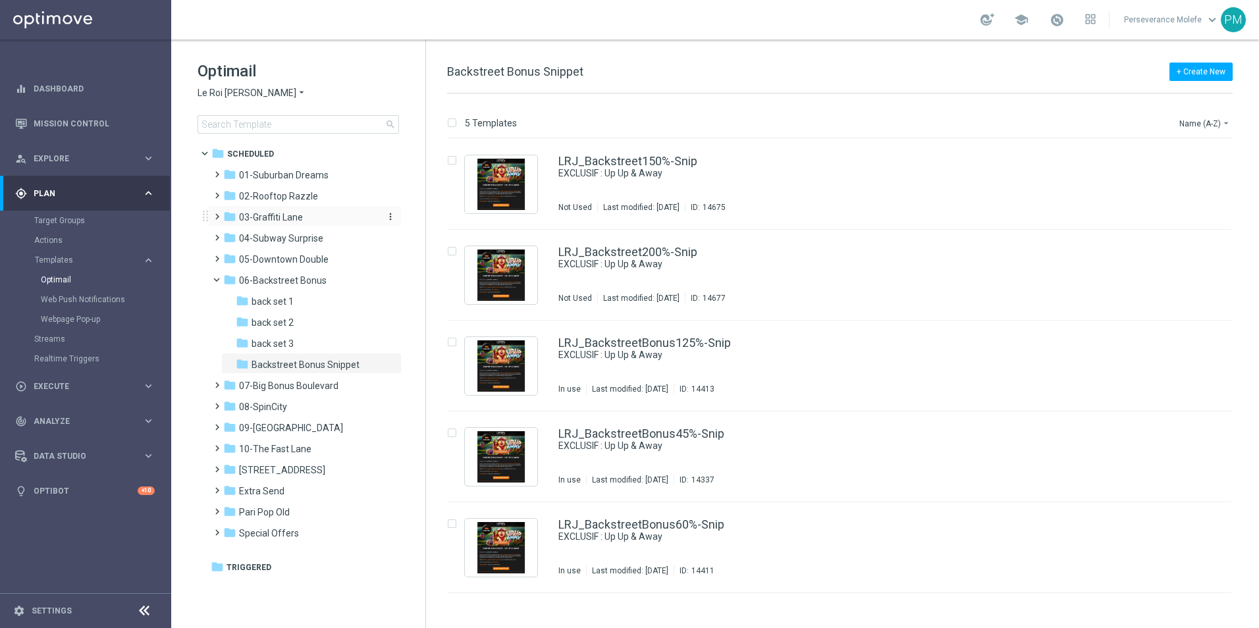
click at [292, 212] on span "03-Graffiti Lane" at bounding box center [271, 217] width 64 height 12
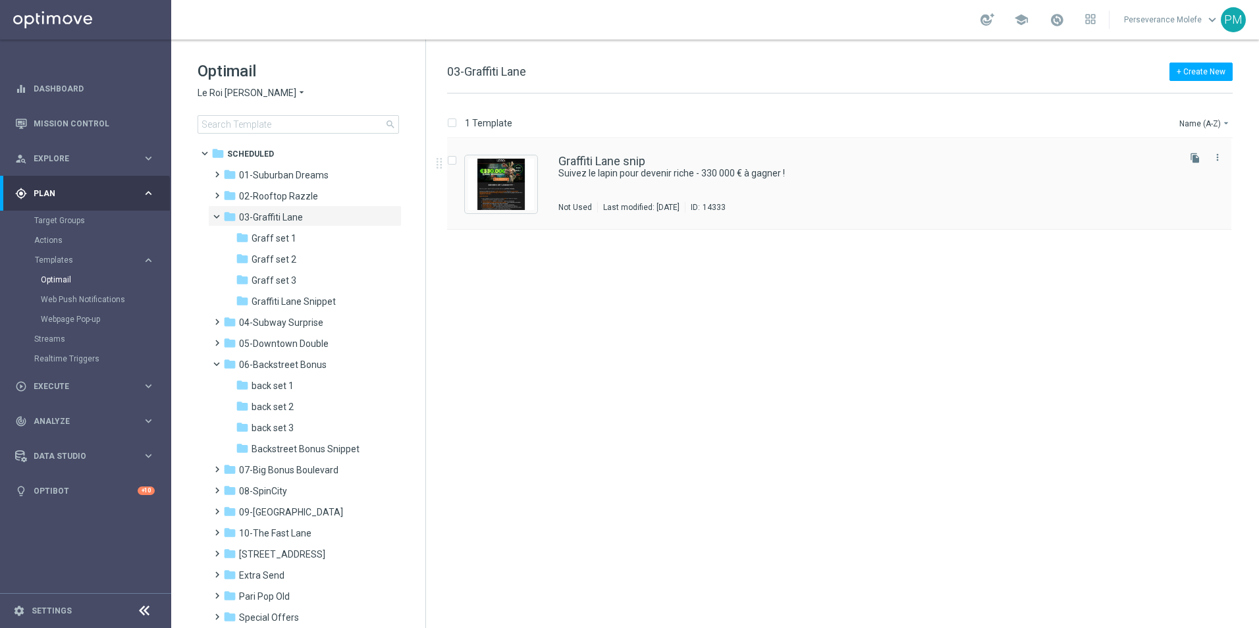
click at [577, 149] on div "Graffiti Lane snip Suivez le lapin pour devenir riche - 330 000 € à gagner ! No…" at bounding box center [839, 184] width 784 height 91
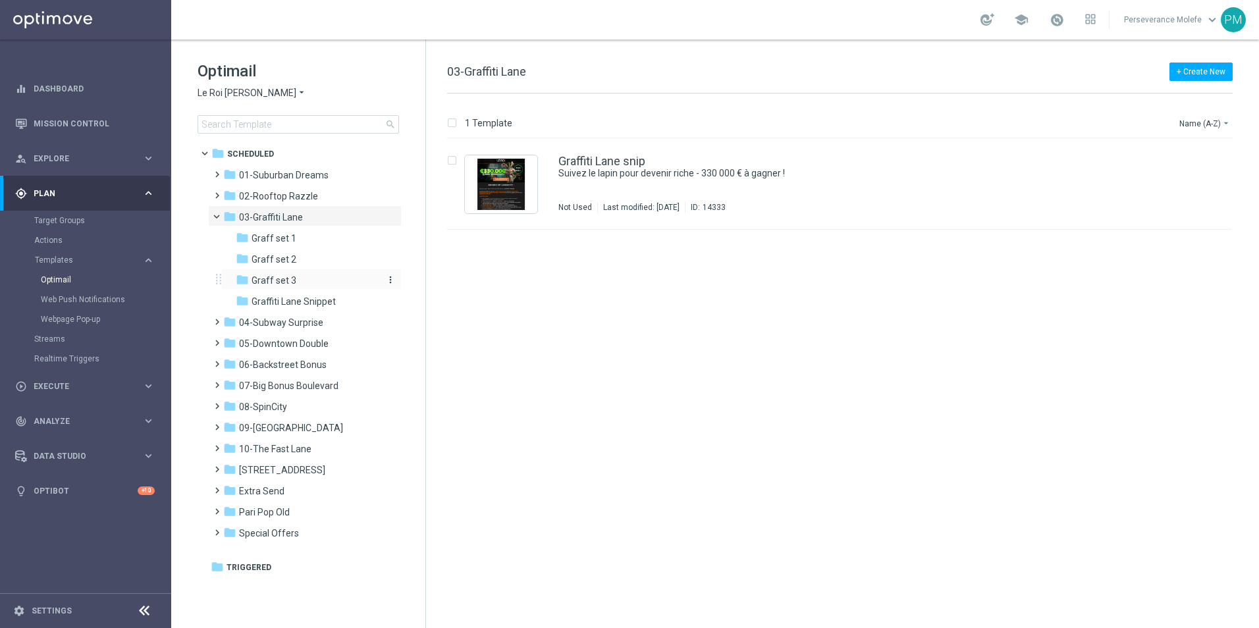
click at [308, 275] on div "folder Graff set 3" at bounding box center [306, 280] width 140 height 15
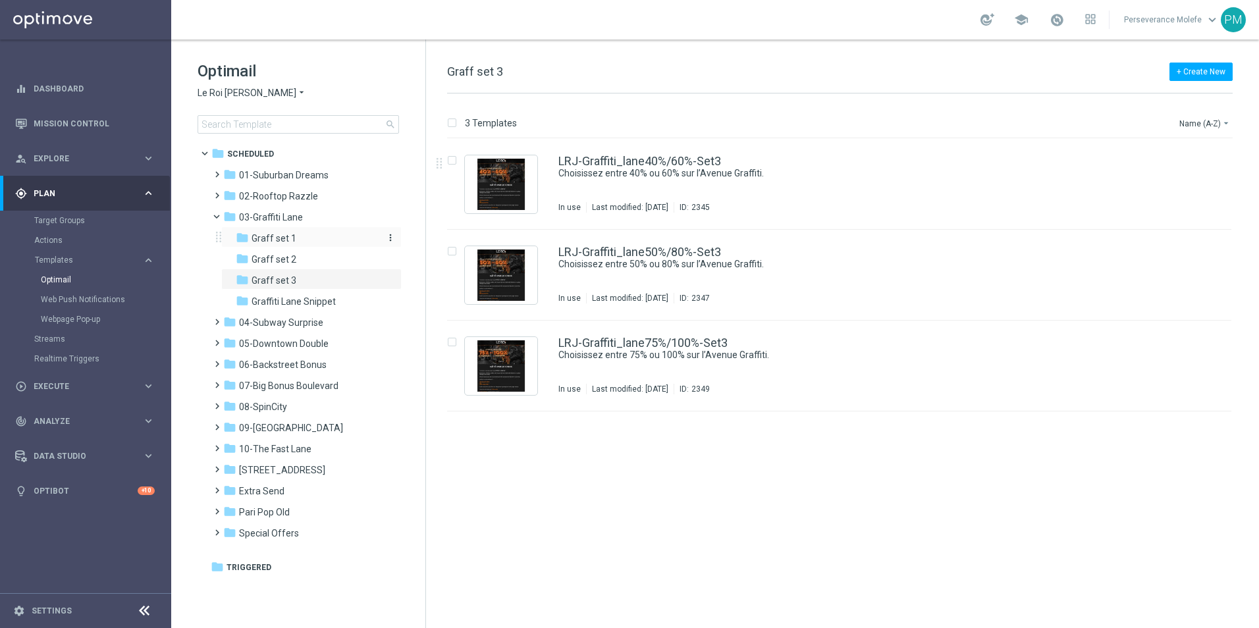
click at [304, 232] on div "folder Graff set 1" at bounding box center [306, 238] width 140 height 15
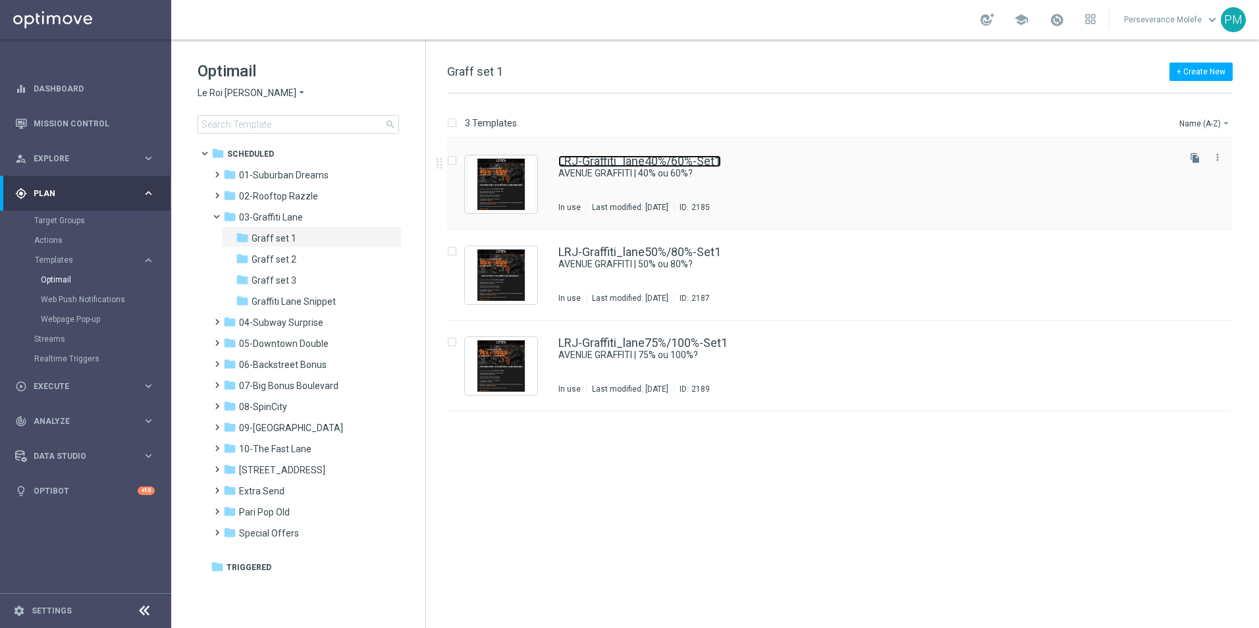
click at [668, 162] on link "LRJ-Graffiti_lane40%/60%-Set1" at bounding box center [639, 161] width 163 height 12
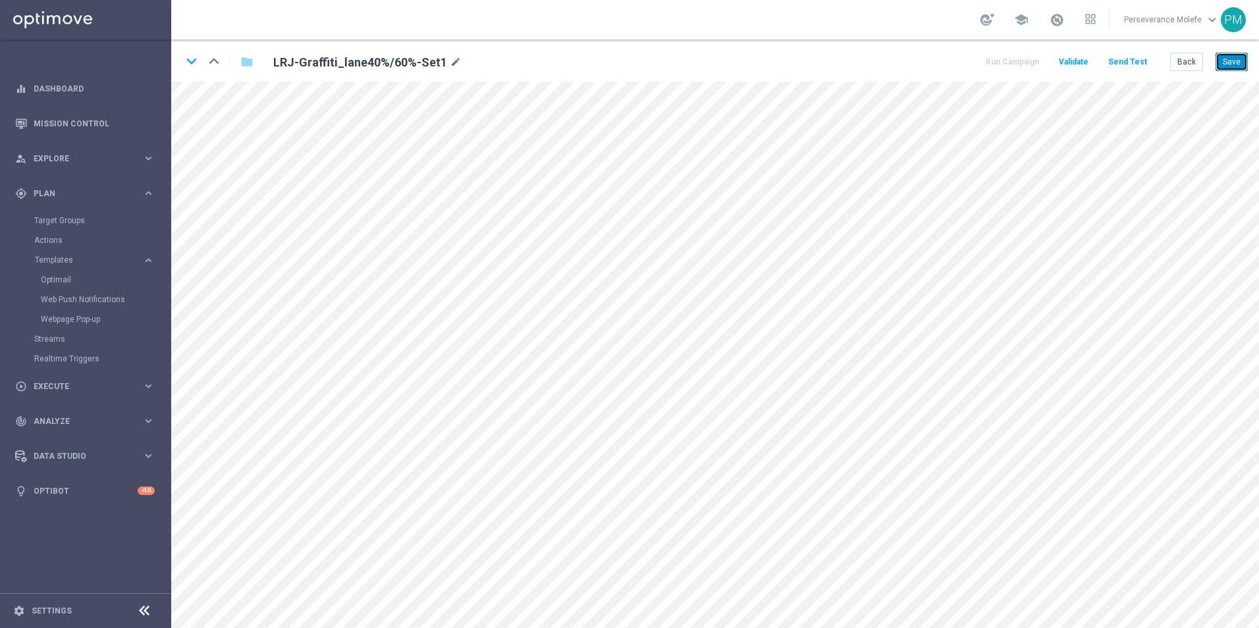
click at [1243, 65] on button "Save" at bounding box center [1232, 62] width 32 height 18
click at [1222, 64] on button "Save" at bounding box center [1232, 62] width 32 height 18
click at [1189, 63] on button "Back" at bounding box center [1186, 62] width 33 height 18
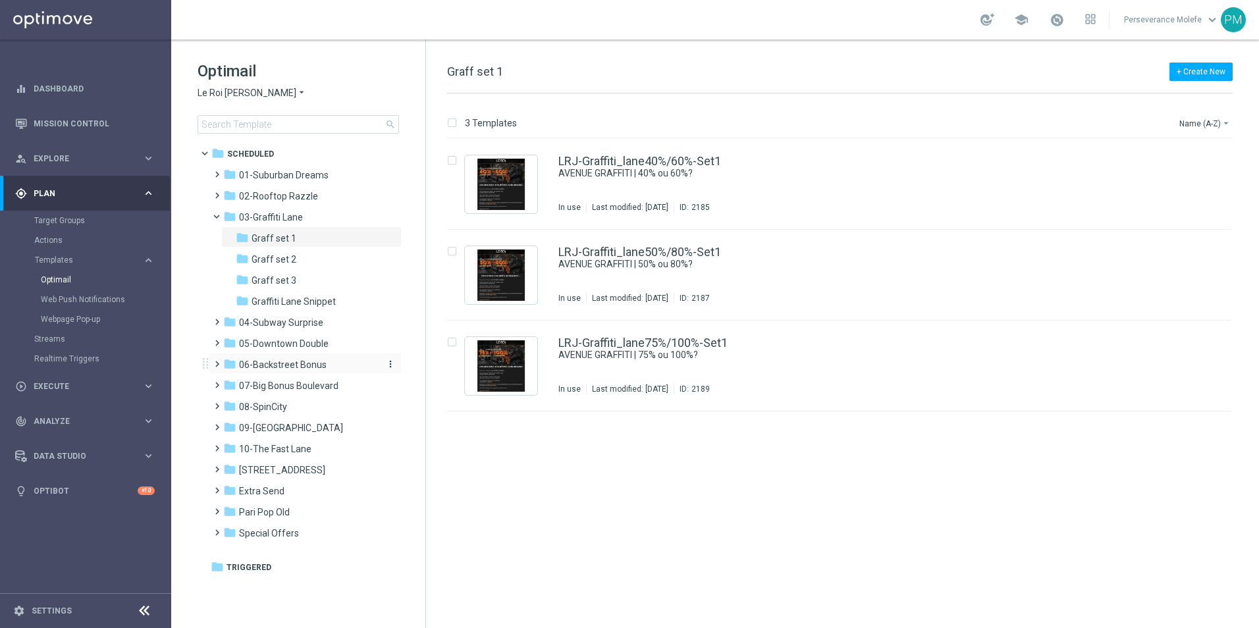
click at [294, 367] on span "06-Backstreet Bonus" at bounding box center [283, 365] width 88 height 12
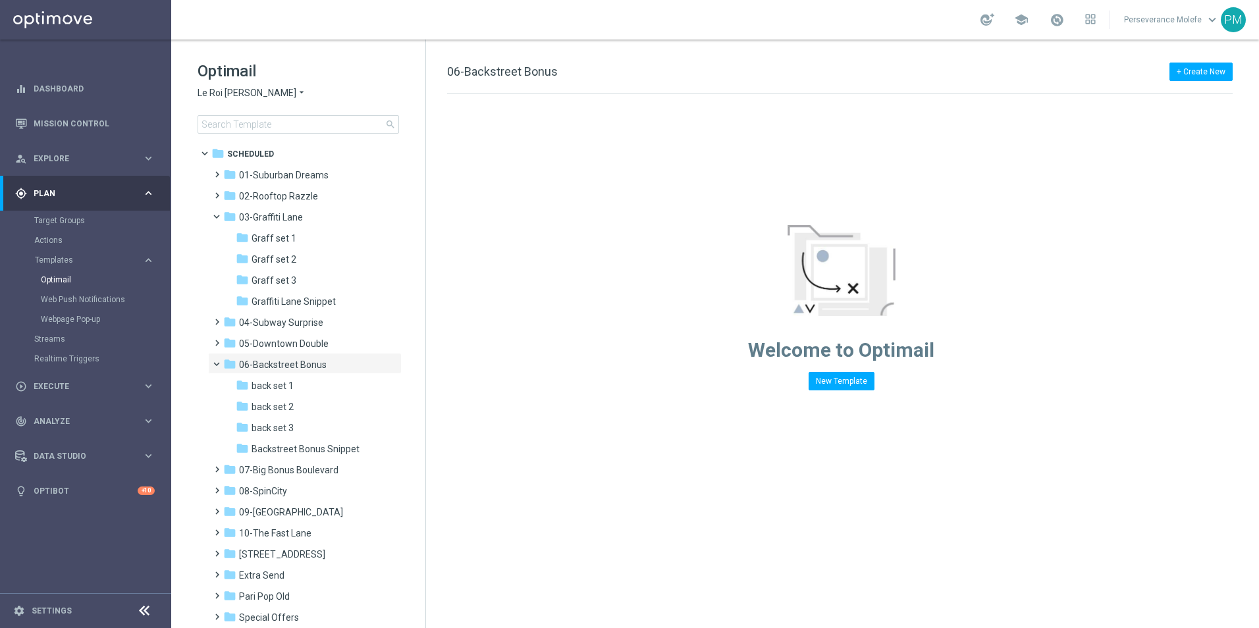
click at [294, 367] on span "06-Backstreet Bonus" at bounding box center [283, 365] width 88 height 12
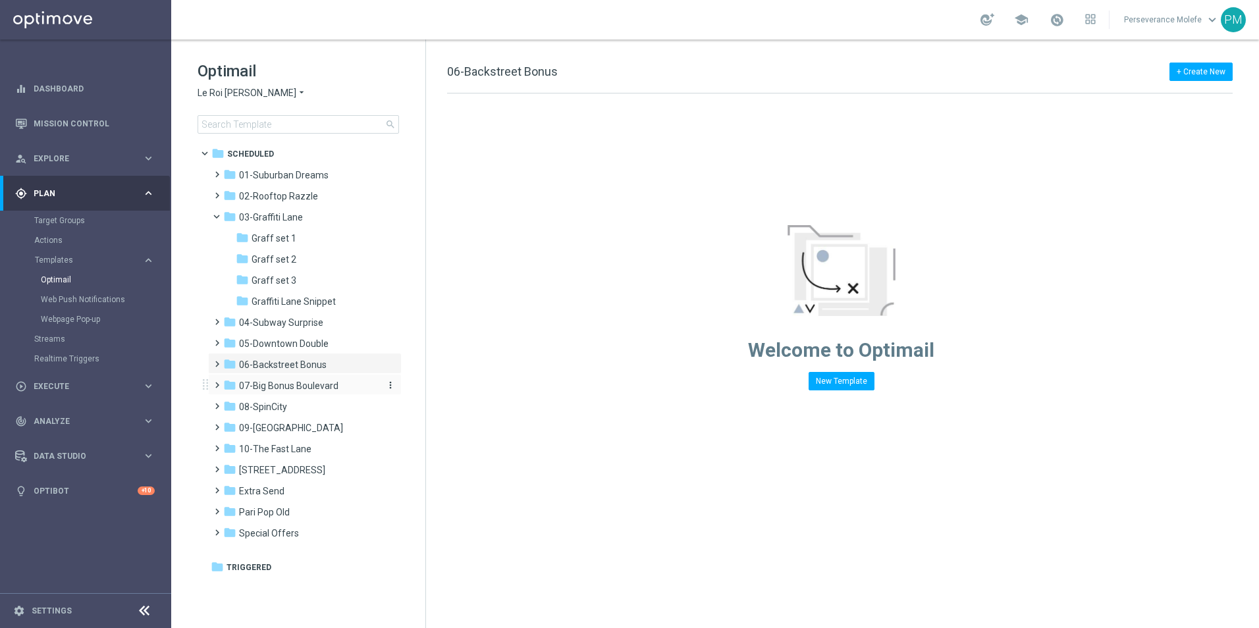
click at [298, 383] on span "07-Big Bonus Boulevard" at bounding box center [288, 386] width 99 height 12
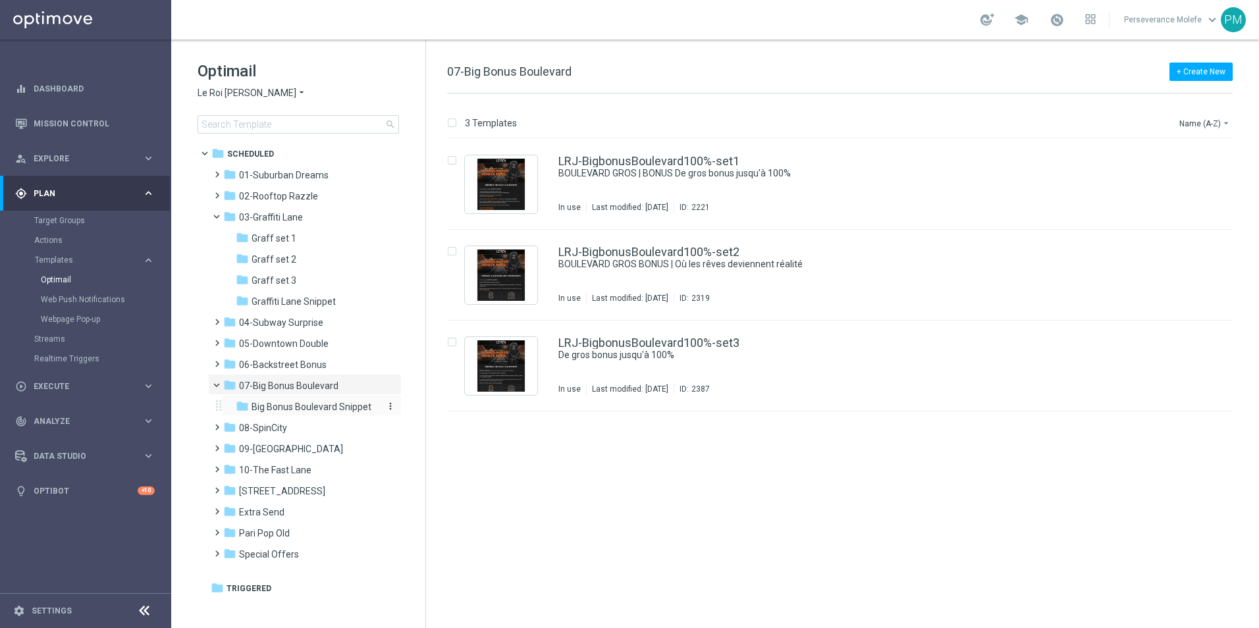
click at [302, 409] on span "Big Bonus Boulevard Snippet" at bounding box center [312, 407] width 120 height 12
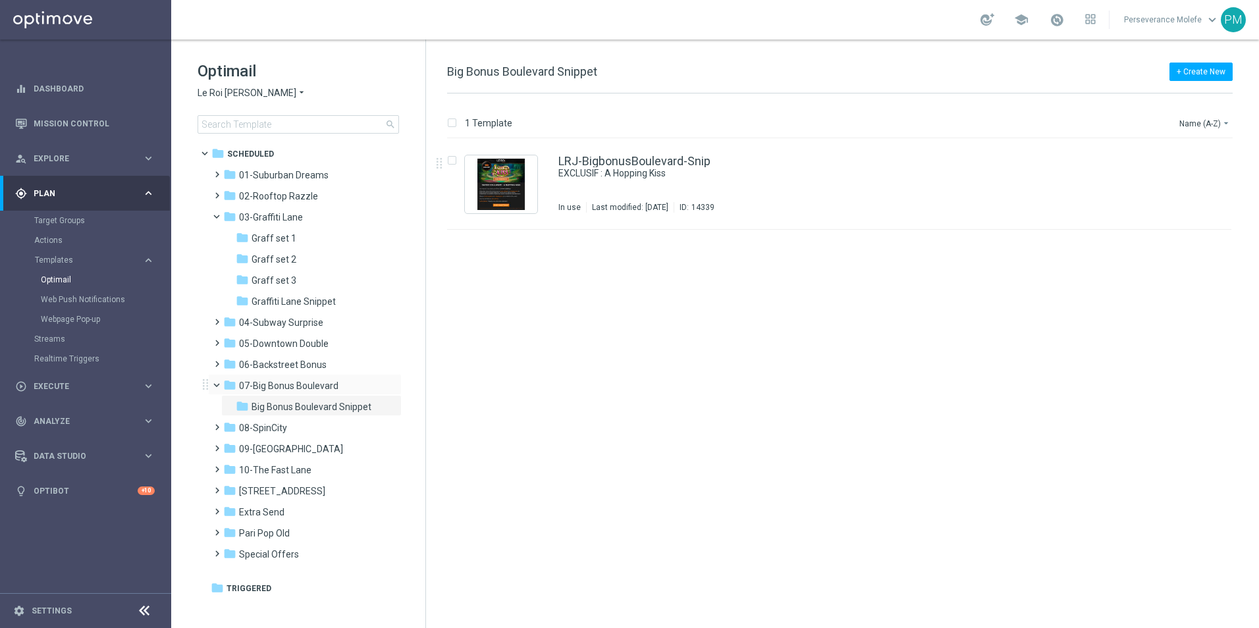
click at [279, 375] on div "folder 07-[GEOGRAPHIC_DATA] more_vert" at bounding box center [305, 384] width 194 height 21
click at [286, 373] on div "folder 06-Backstreet Bonus more_vert" at bounding box center [305, 363] width 194 height 21
click at [289, 371] on div "folder 06-Backstreet Bonus" at bounding box center [298, 365] width 151 height 15
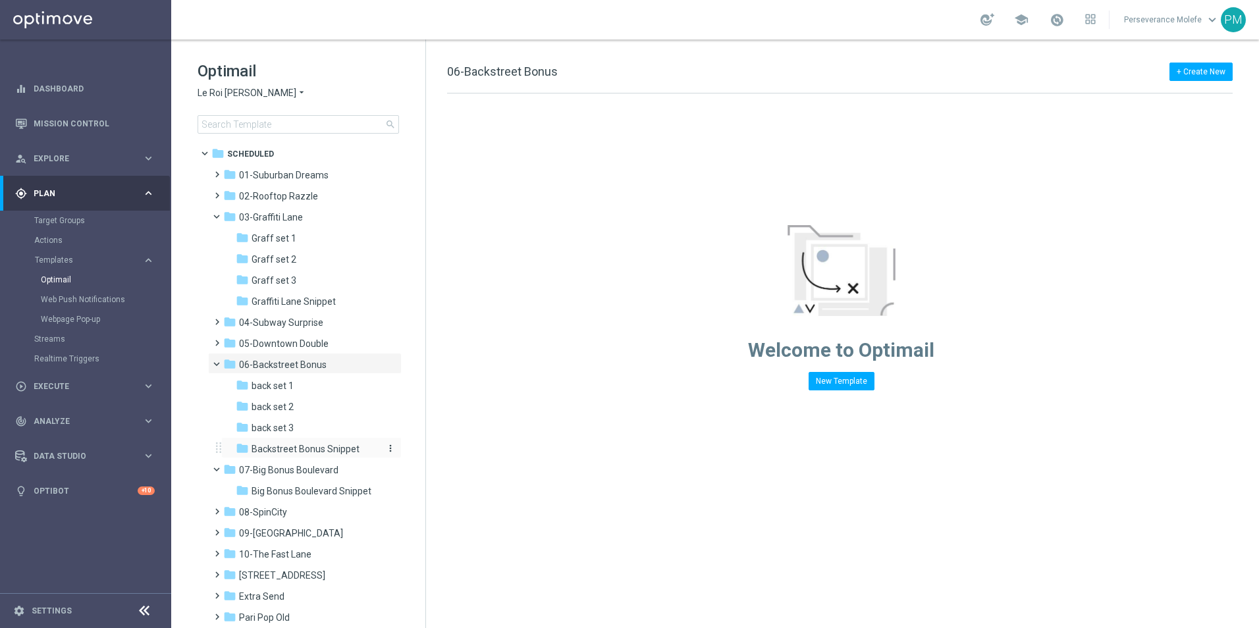
click at [316, 452] on span "Backstreet Bonus Snippet" at bounding box center [306, 449] width 108 height 12
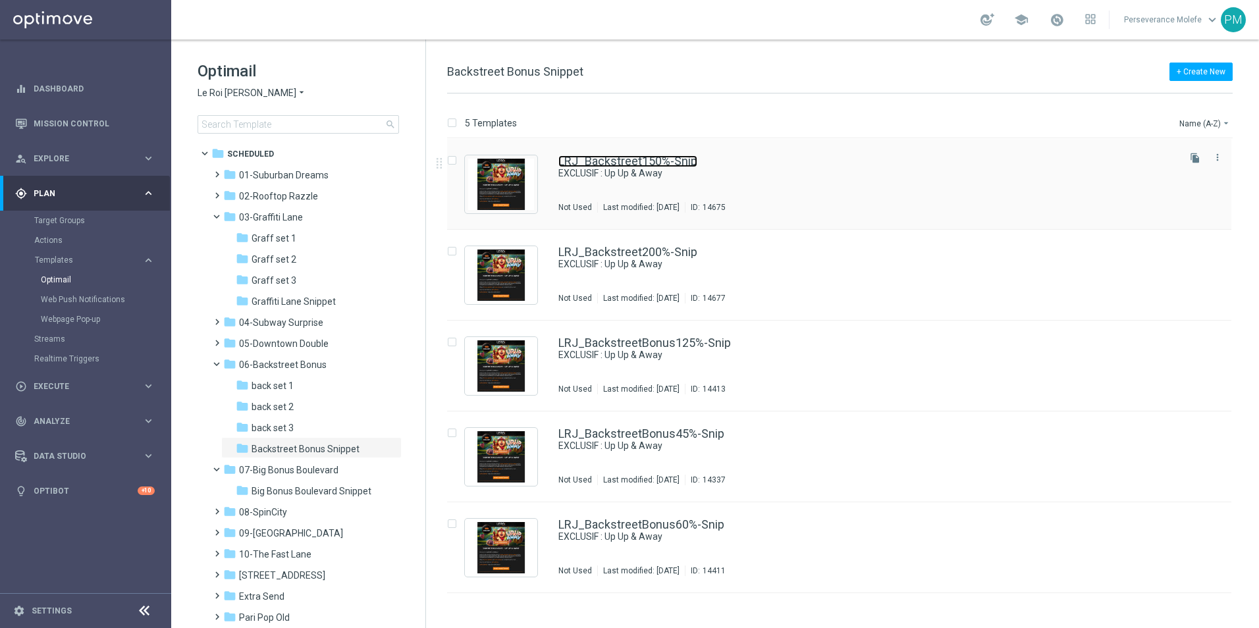
click at [620, 159] on link "LRJ_Backstreet150%-Snip" at bounding box center [627, 161] width 139 height 12
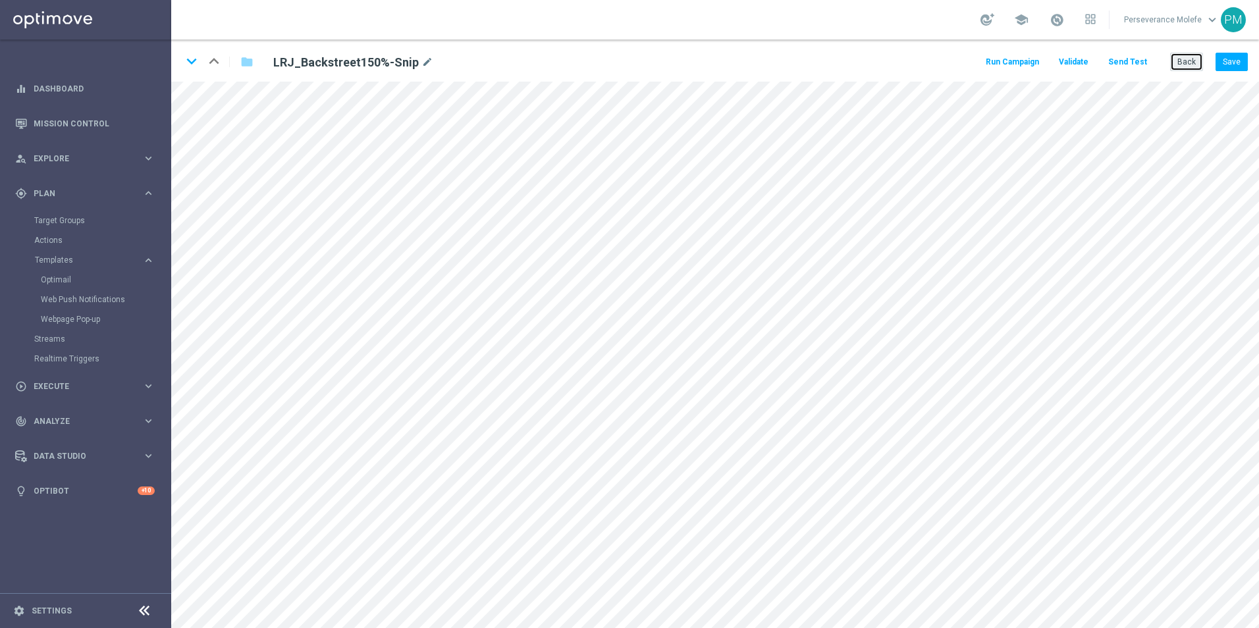
click at [1174, 65] on button "Back" at bounding box center [1186, 62] width 33 height 18
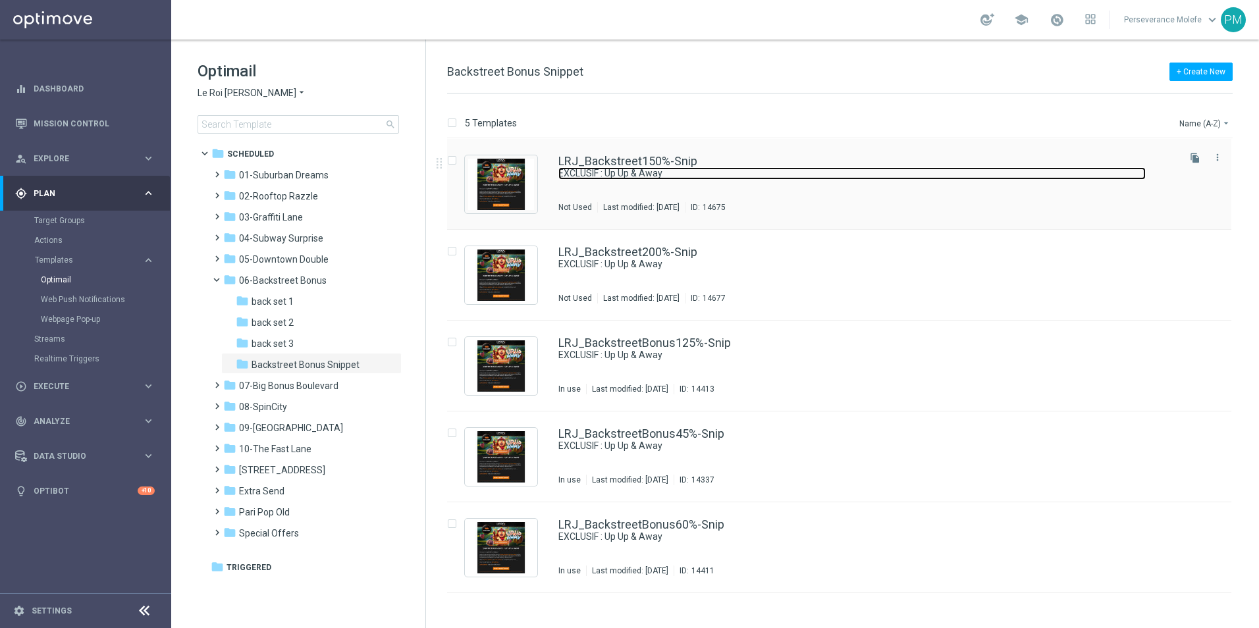
click at [627, 168] on link "EXCLUSIF : Up Up & Away" at bounding box center [851, 173] width 587 height 13
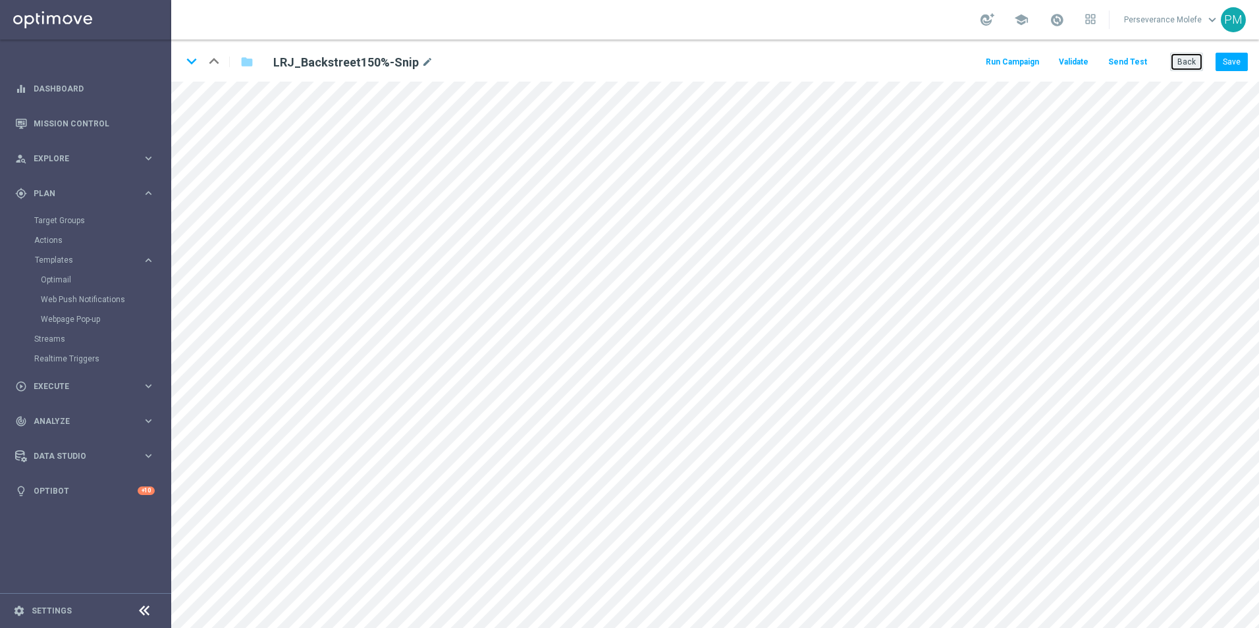
click at [1189, 61] on button "Back" at bounding box center [1186, 62] width 33 height 18
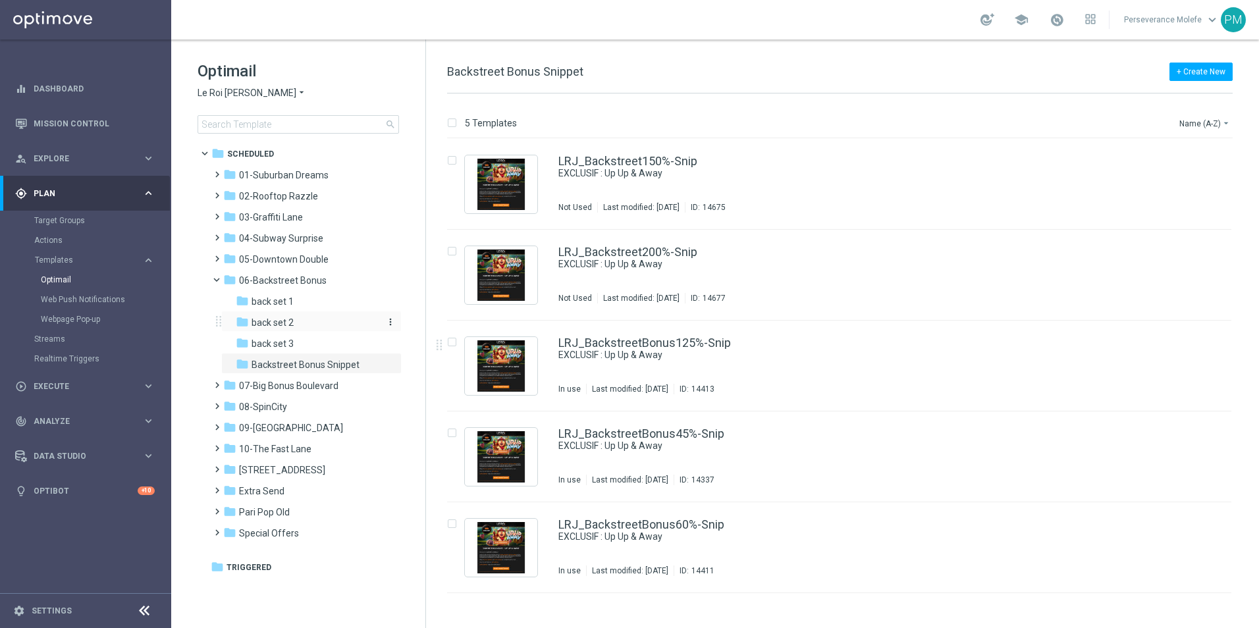
click at [287, 326] on span "back set 2" at bounding box center [273, 323] width 42 height 12
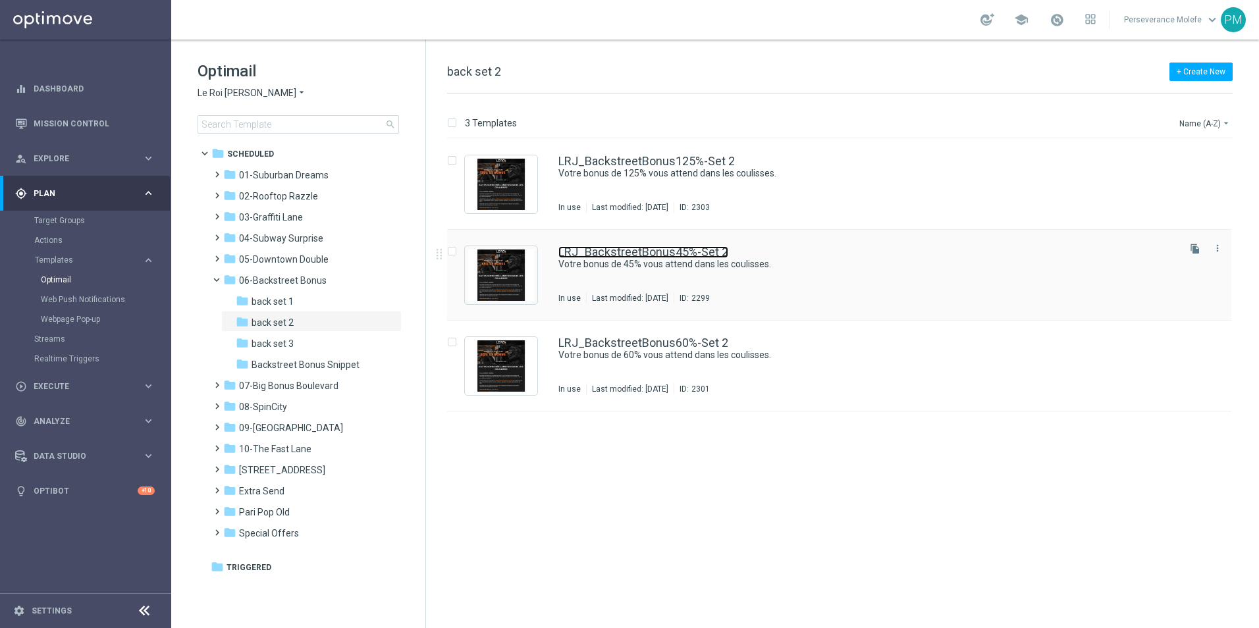
click at [618, 248] on link "LRJ_BackstreetBonus45%-Set 2" at bounding box center [643, 252] width 170 height 12
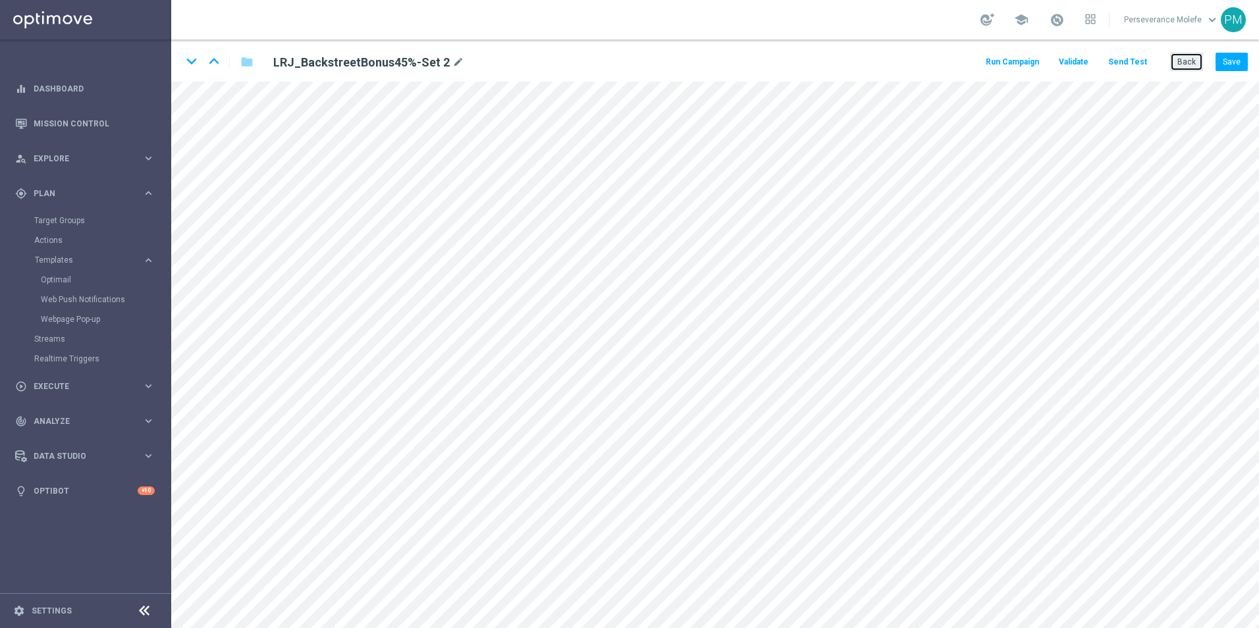
click at [1186, 60] on button "Back" at bounding box center [1186, 62] width 33 height 18
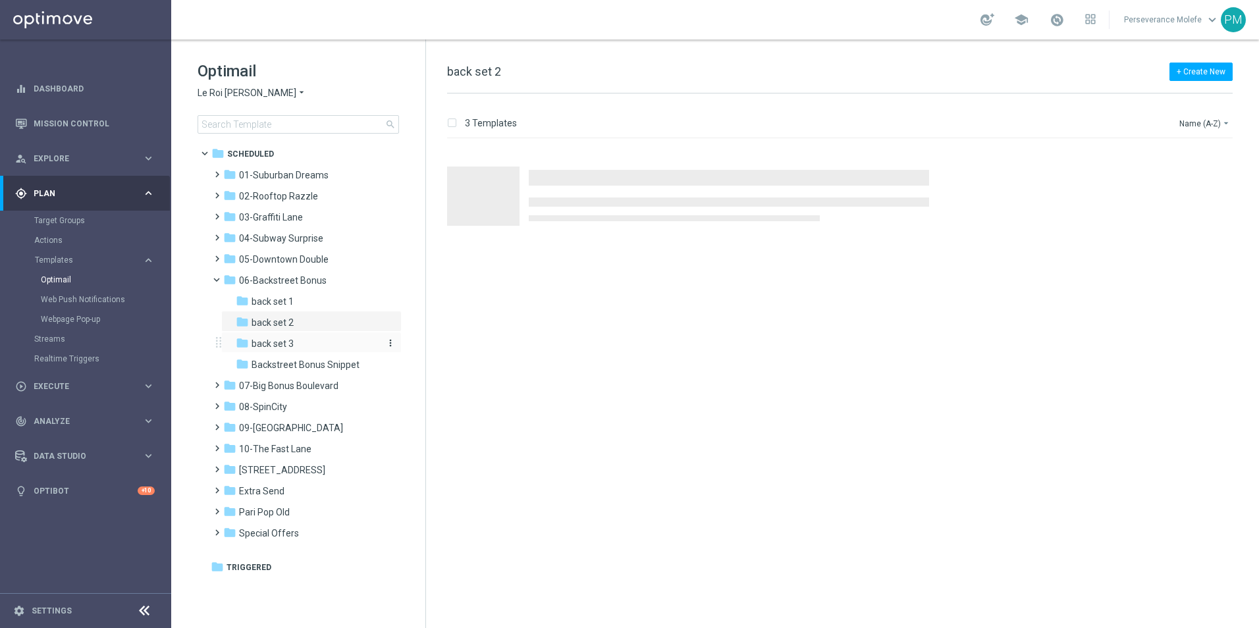
click at [257, 340] on span "back set 3" at bounding box center [273, 344] width 42 height 12
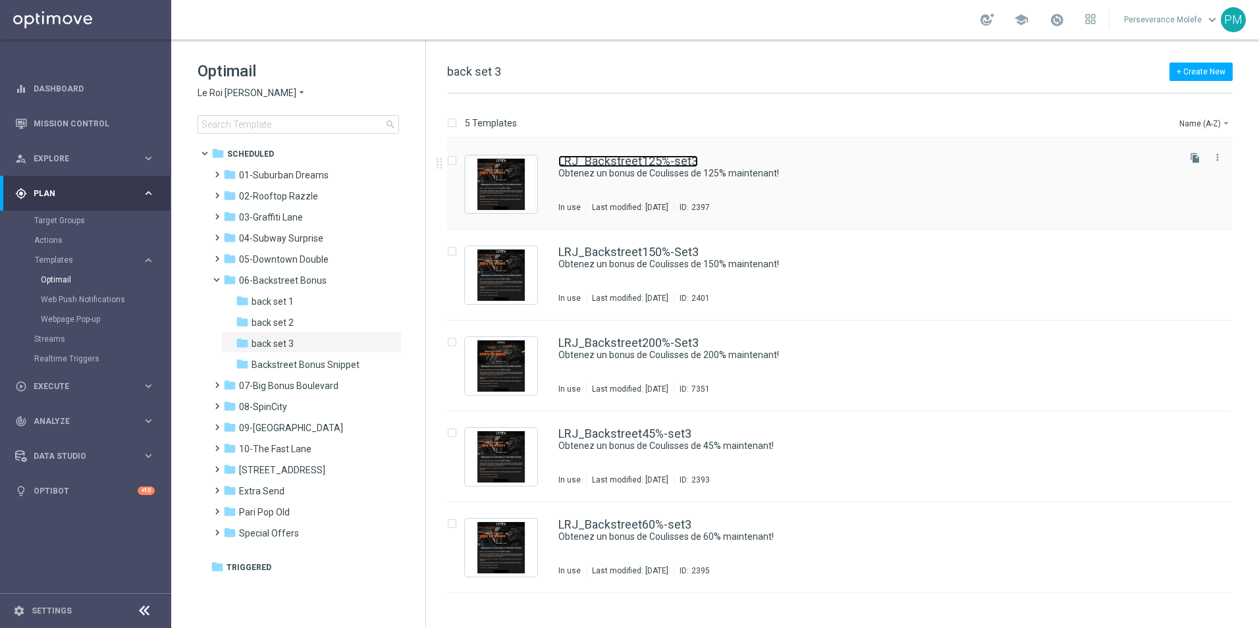
click at [616, 167] on link "LRJ_Backstreet125%-set3" at bounding box center [628, 161] width 140 height 12
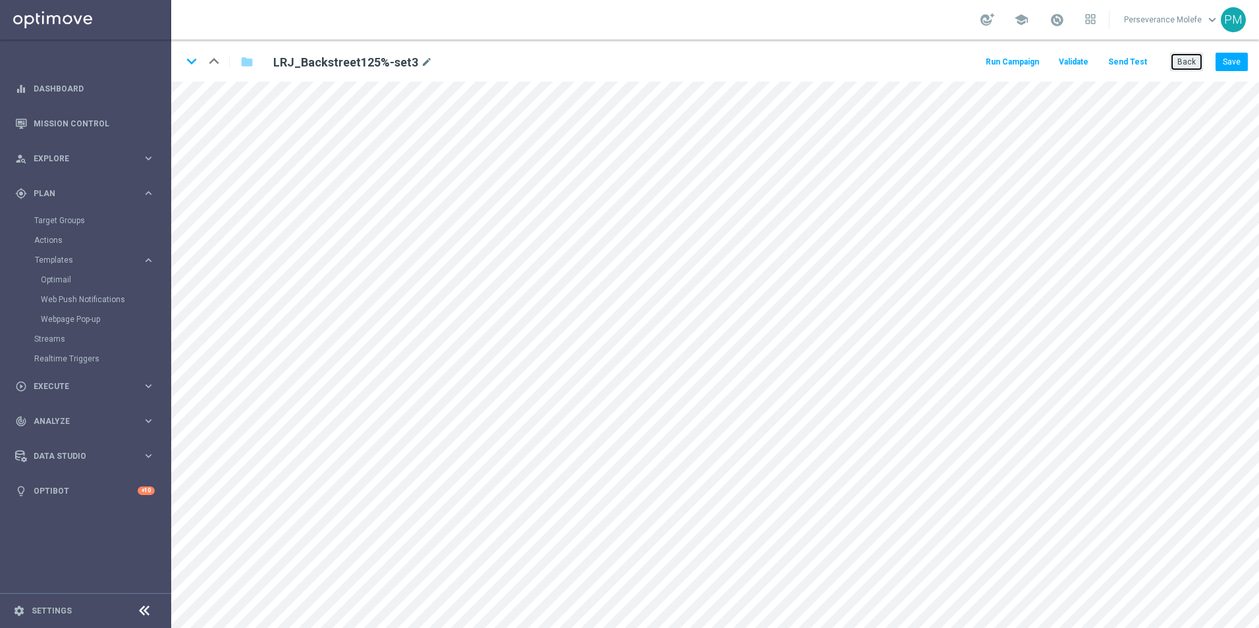
click at [1194, 57] on button "Back" at bounding box center [1186, 62] width 33 height 18
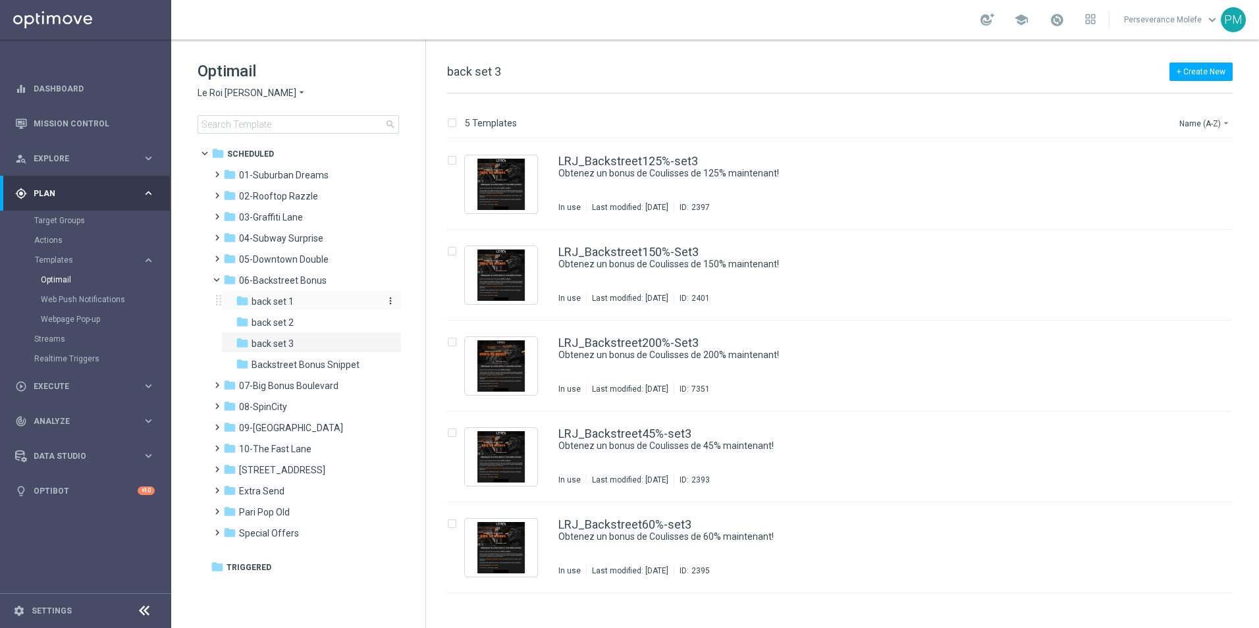
click at [315, 298] on div "folder back set 1" at bounding box center [306, 301] width 140 height 15
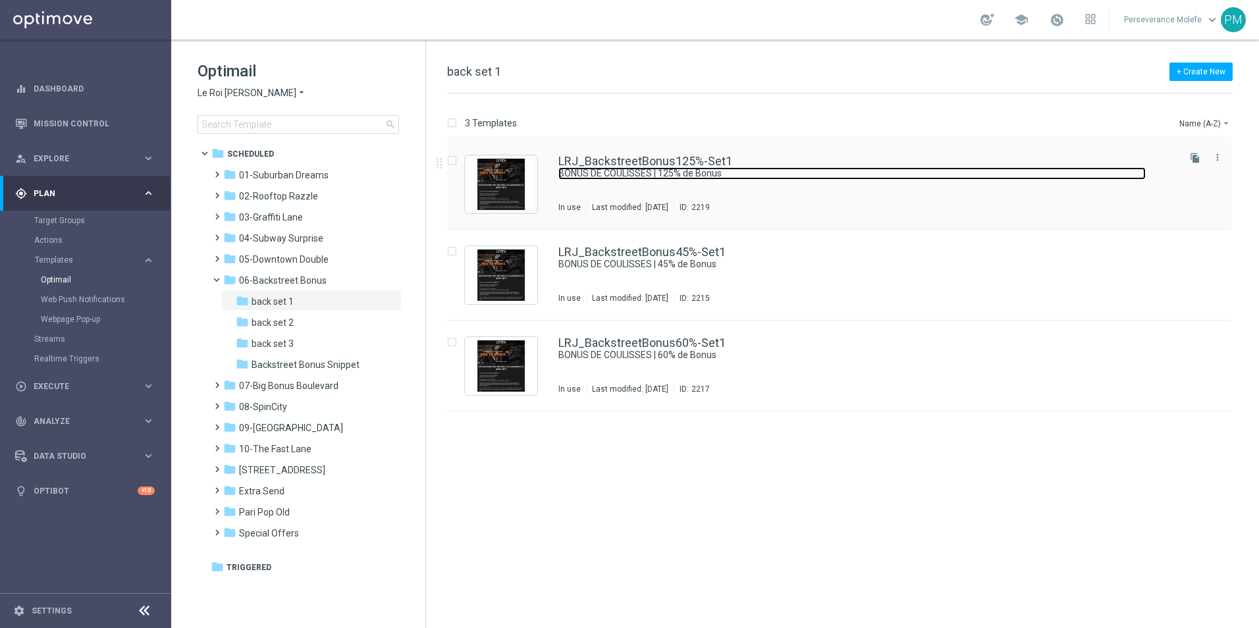
click at [647, 173] on link "BONUS DE COULISSES | 125% de Bonus" at bounding box center [851, 173] width 587 height 13
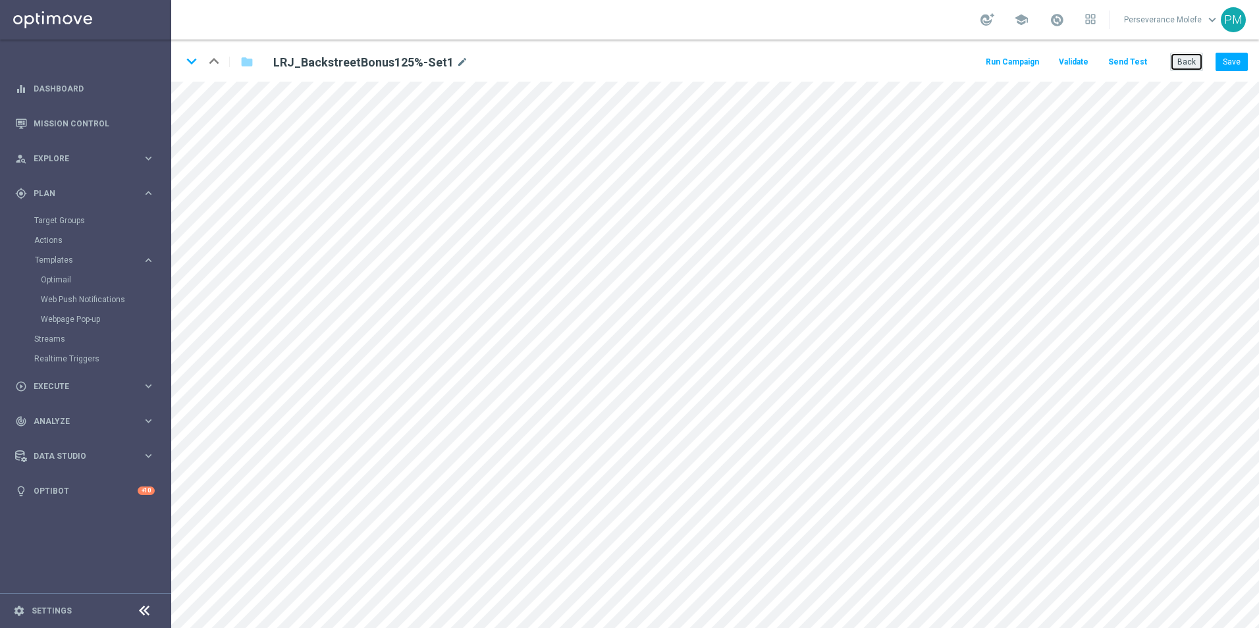
click at [1189, 57] on button "Back" at bounding box center [1186, 62] width 33 height 18
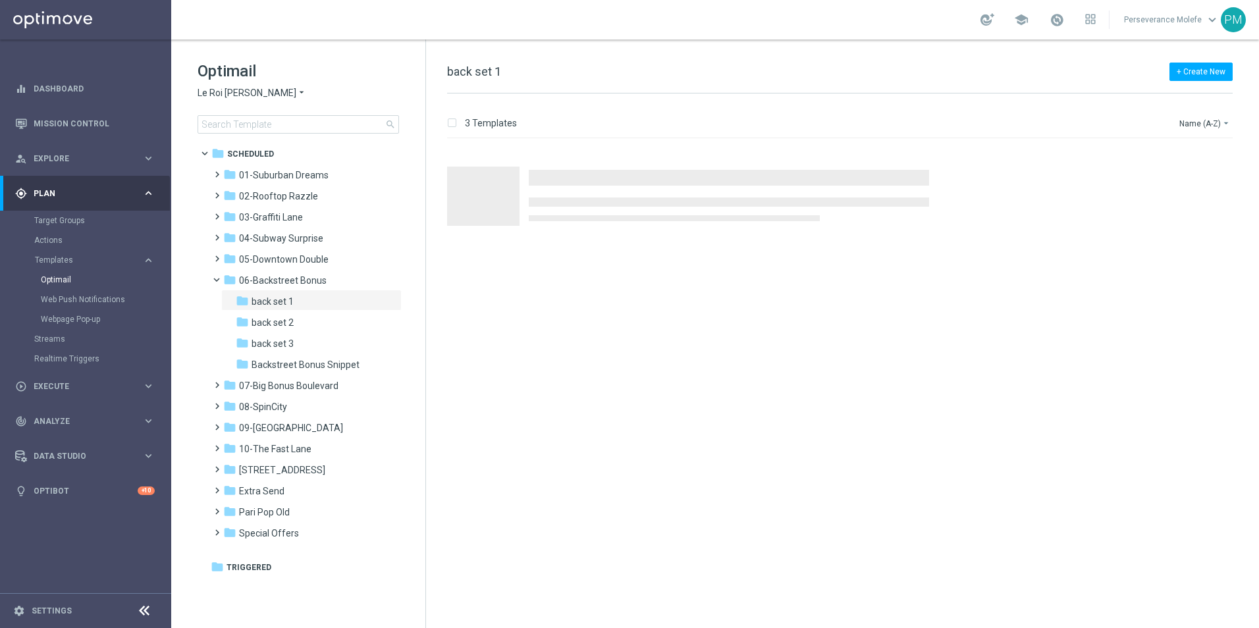
click at [227, 90] on span "Le Roi [PERSON_NAME]" at bounding box center [247, 93] width 99 height 13
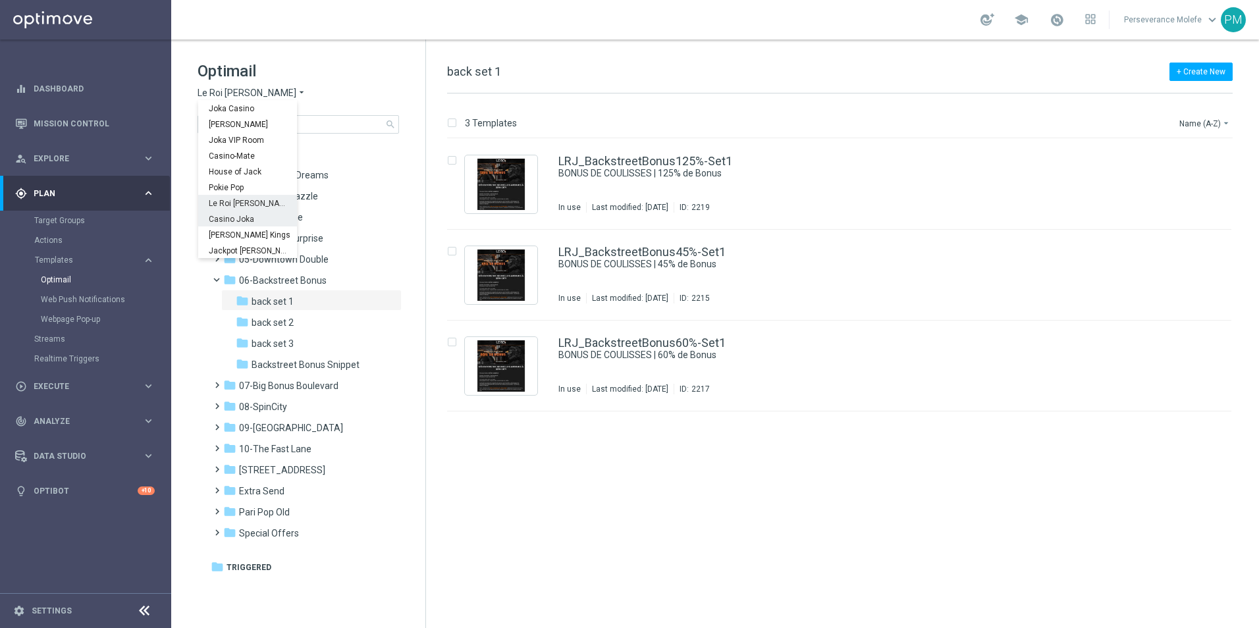
click at [242, 212] on div "Casino Joka" at bounding box center [247, 219] width 99 height 16
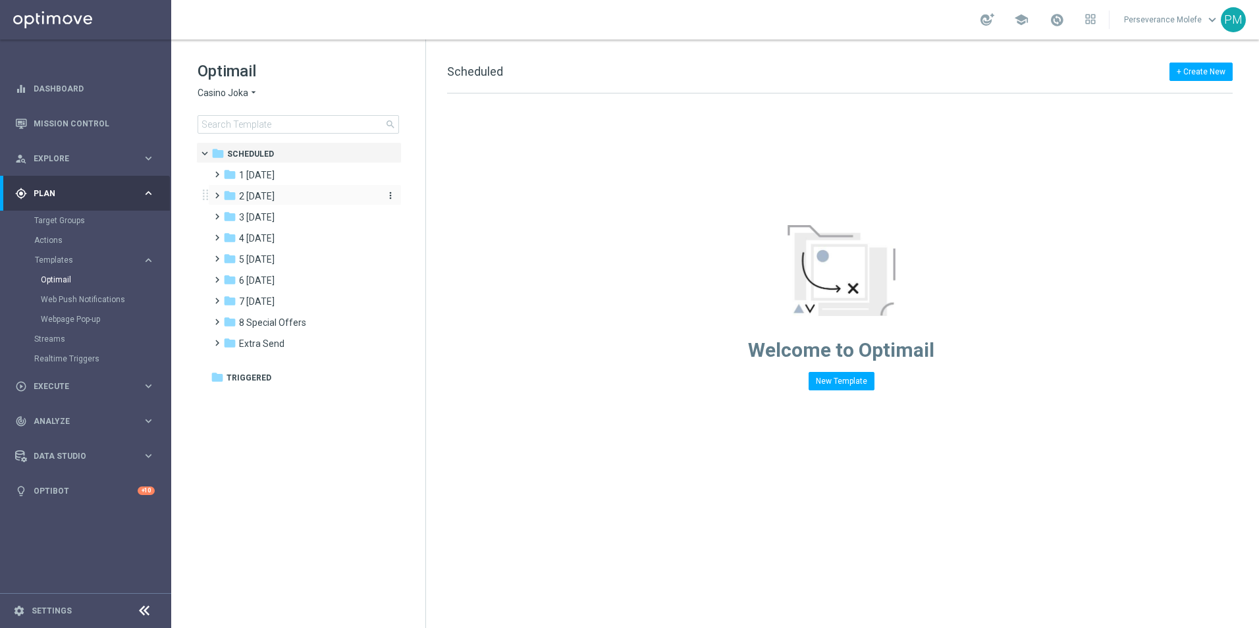
click at [275, 196] on span "2 [DATE]" at bounding box center [257, 196] width 36 height 12
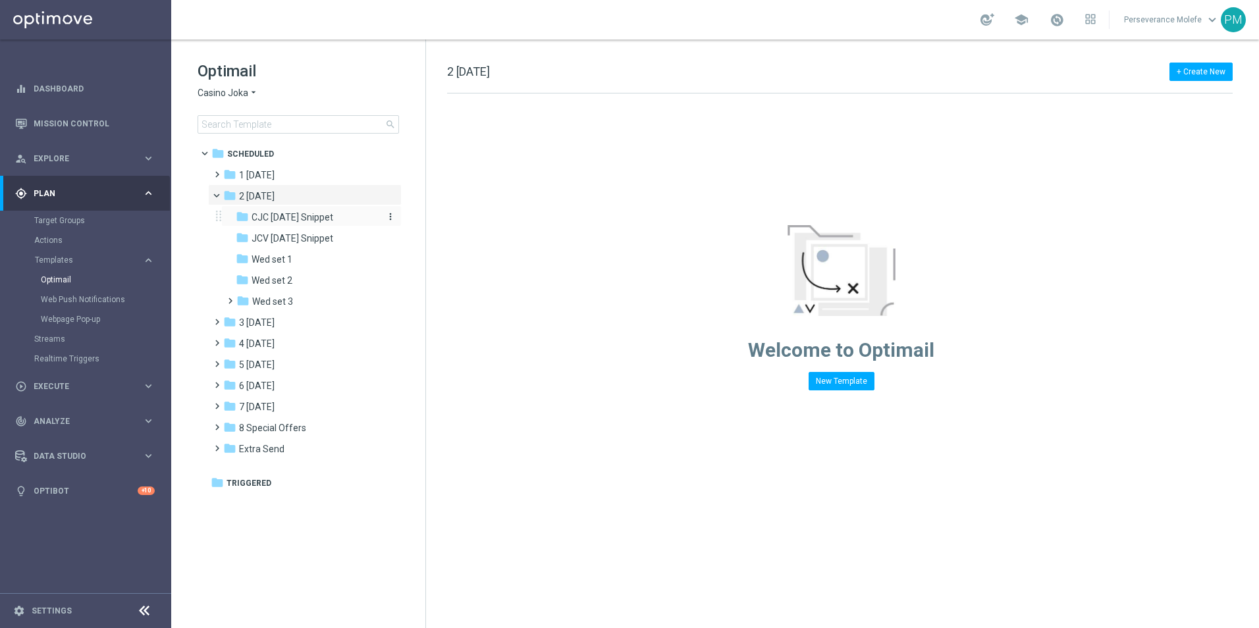
click at [298, 219] on span "CJC [DATE] Snippet" at bounding box center [293, 217] width 82 height 12
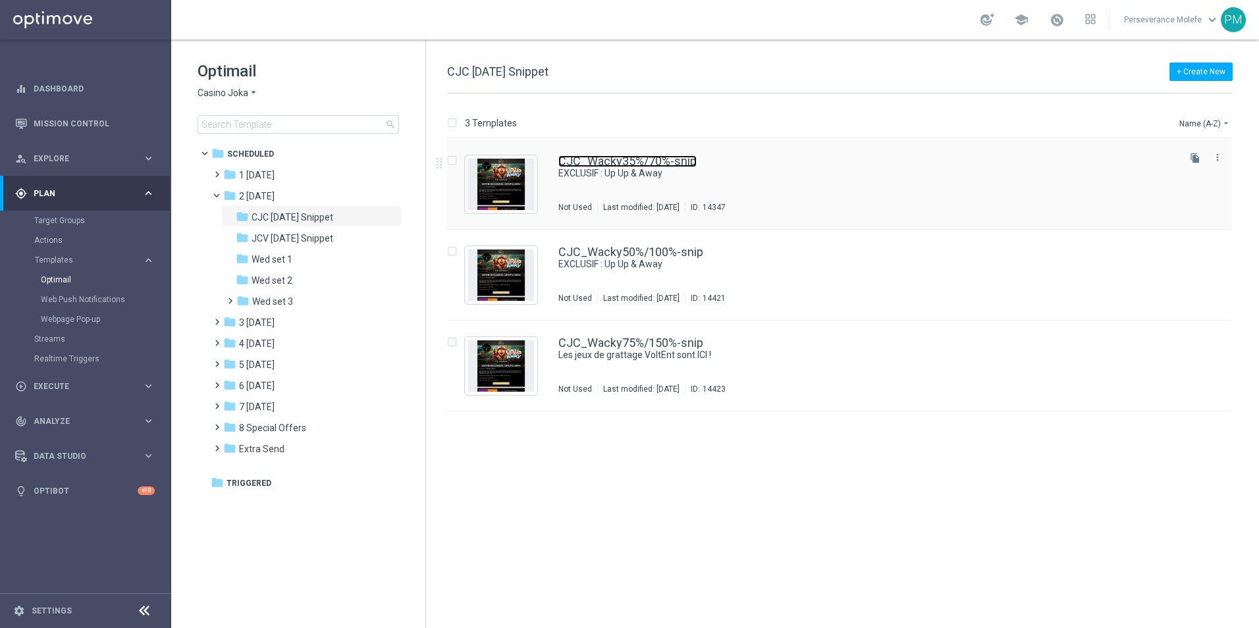
click at [613, 163] on link "CJC_Wacky35%/70%-snip" at bounding box center [627, 161] width 138 height 12
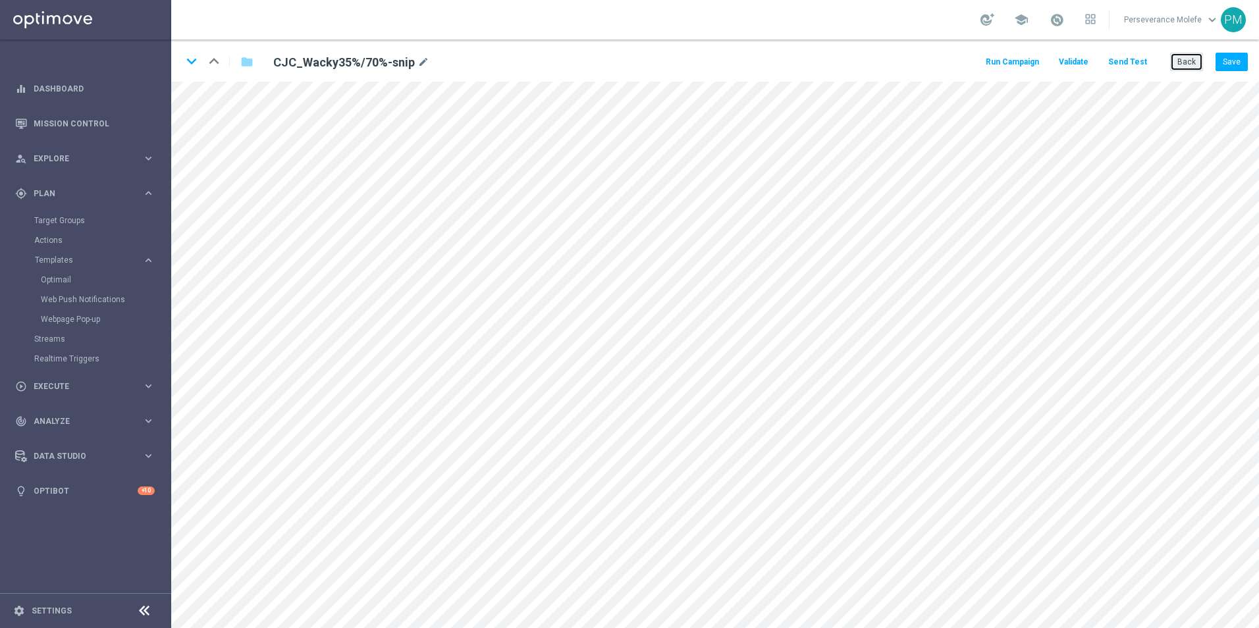
click at [1197, 56] on button "Back" at bounding box center [1186, 62] width 33 height 18
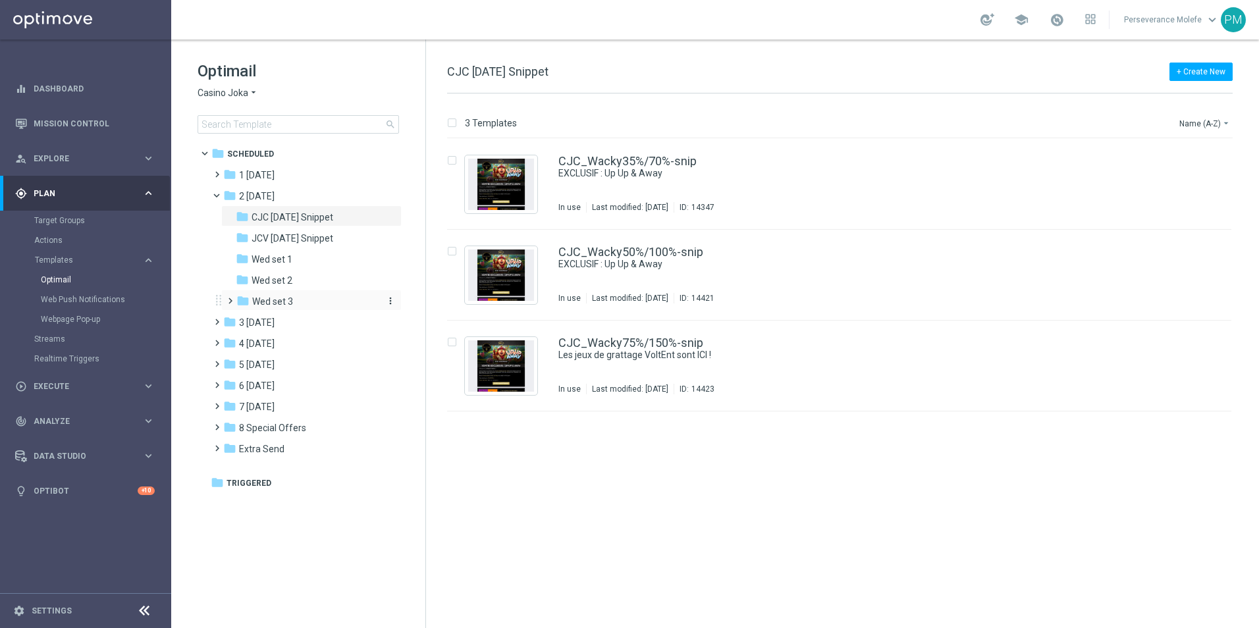
click at [299, 302] on div "folder Wed set 3" at bounding box center [306, 301] width 140 height 15
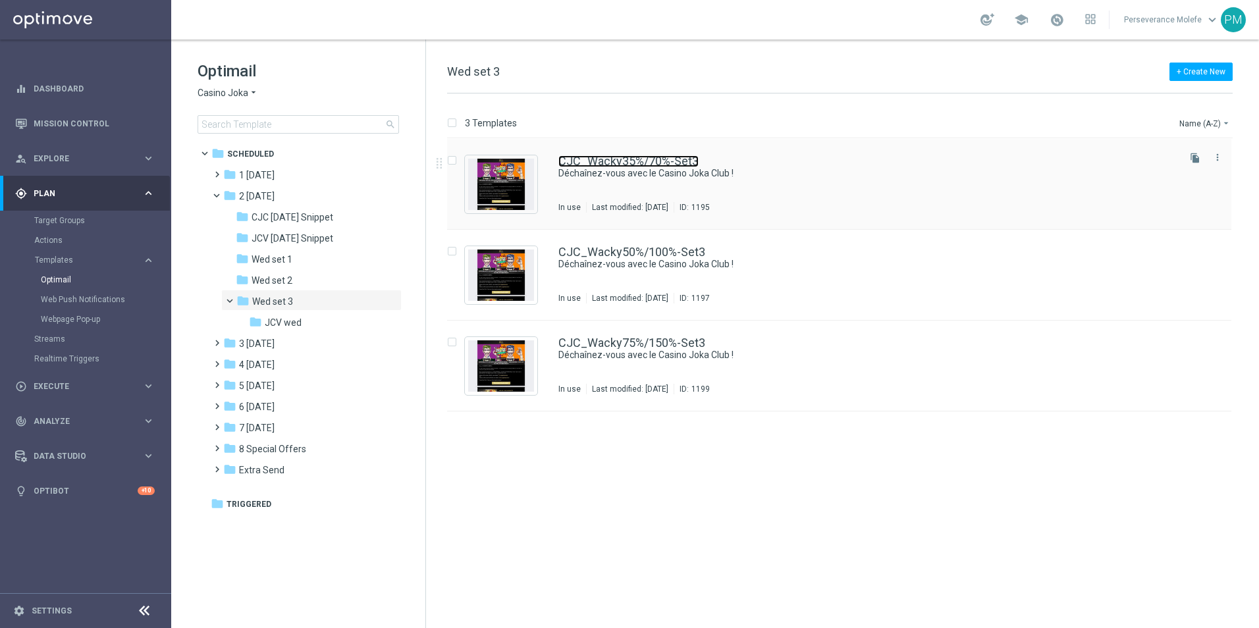
click at [595, 163] on link "CJC_Wacky35%/70%-Set3" at bounding box center [628, 161] width 140 height 12
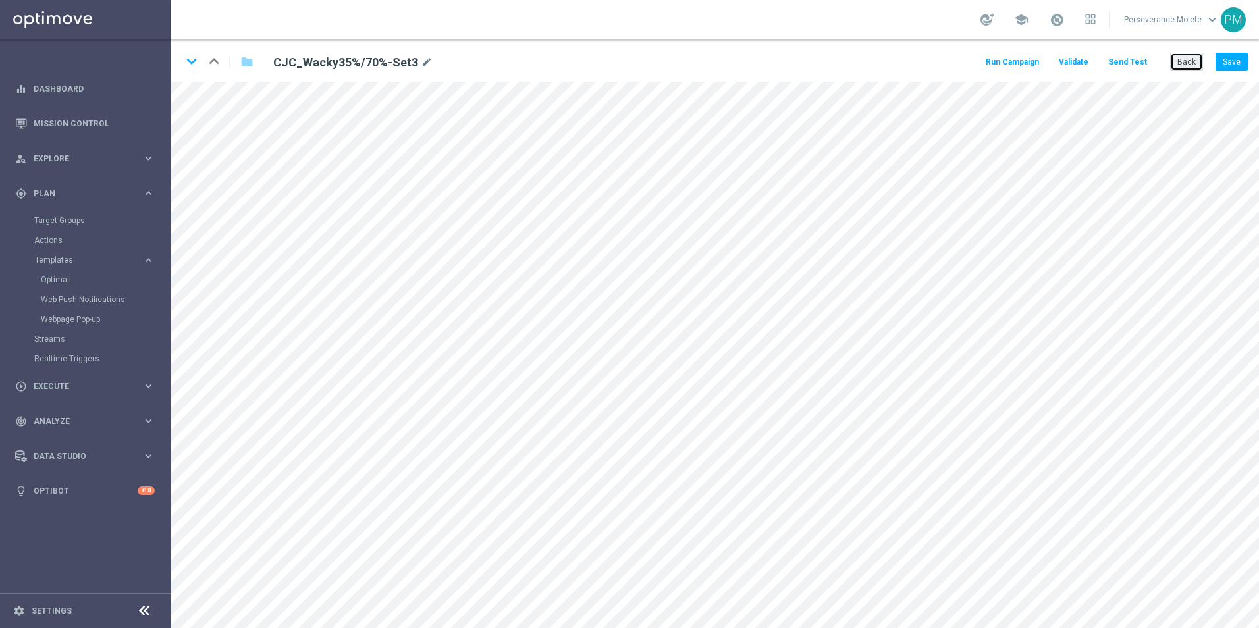
click at [1182, 61] on button "Back" at bounding box center [1186, 62] width 33 height 18
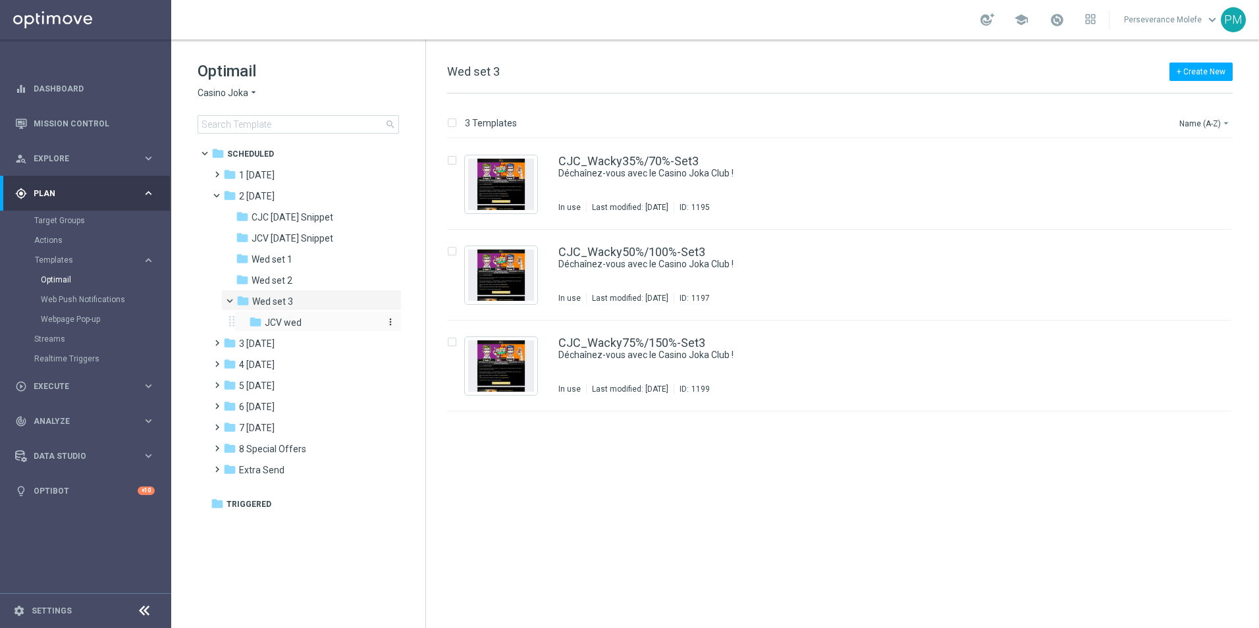
click at [317, 317] on div "folder JCV wed" at bounding box center [314, 322] width 130 height 15
click at [275, 301] on span "Wed set 3" at bounding box center [272, 302] width 41 height 12
click at [299, 286] on div "folder Wed set 2" at bounding box center [306, 280] width 140 height 15
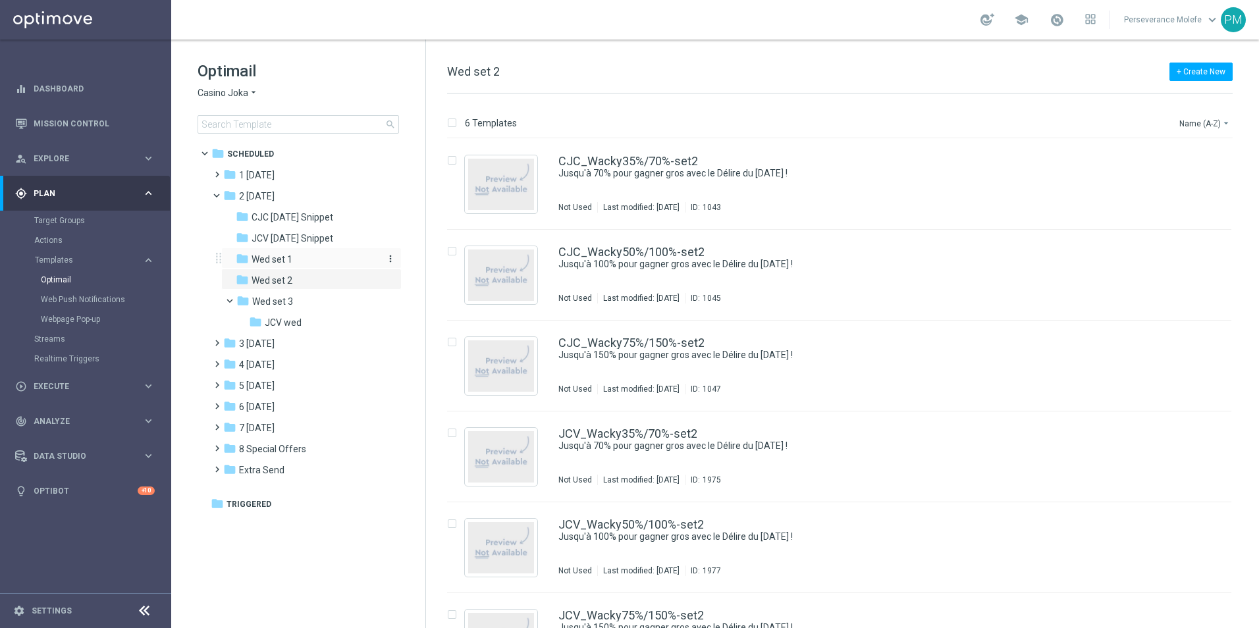
click at [306, 256] on div "folder Wed set 1" at bounding box center [306, 259] width 140 height 15
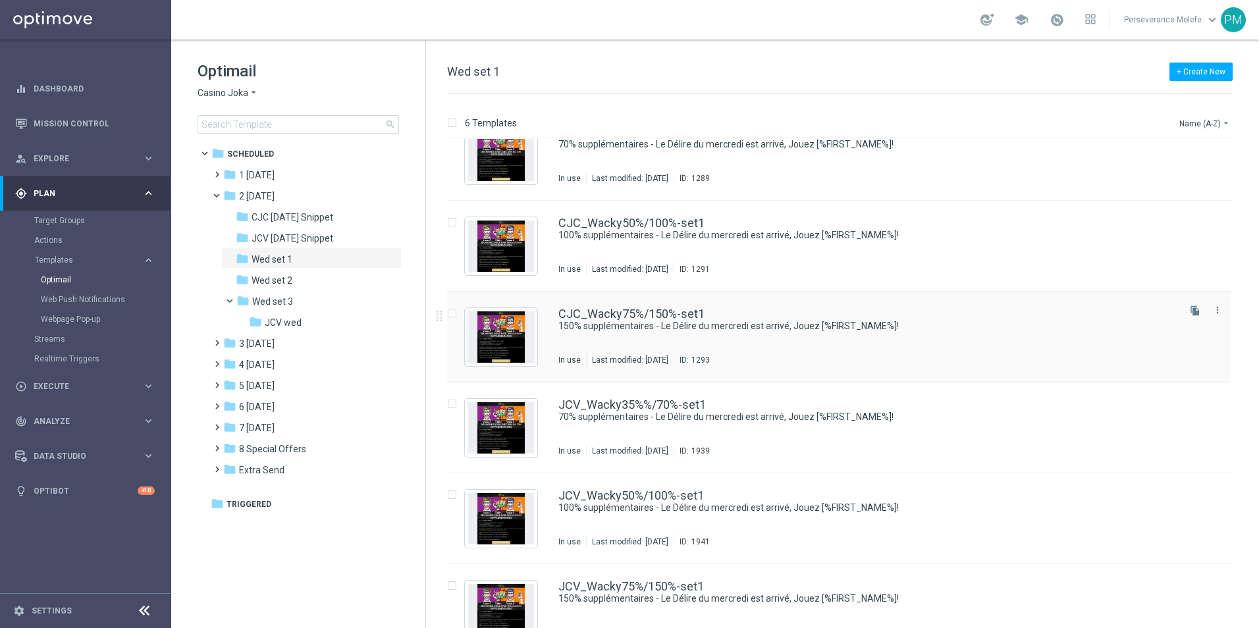
scroll to position [56, 0]
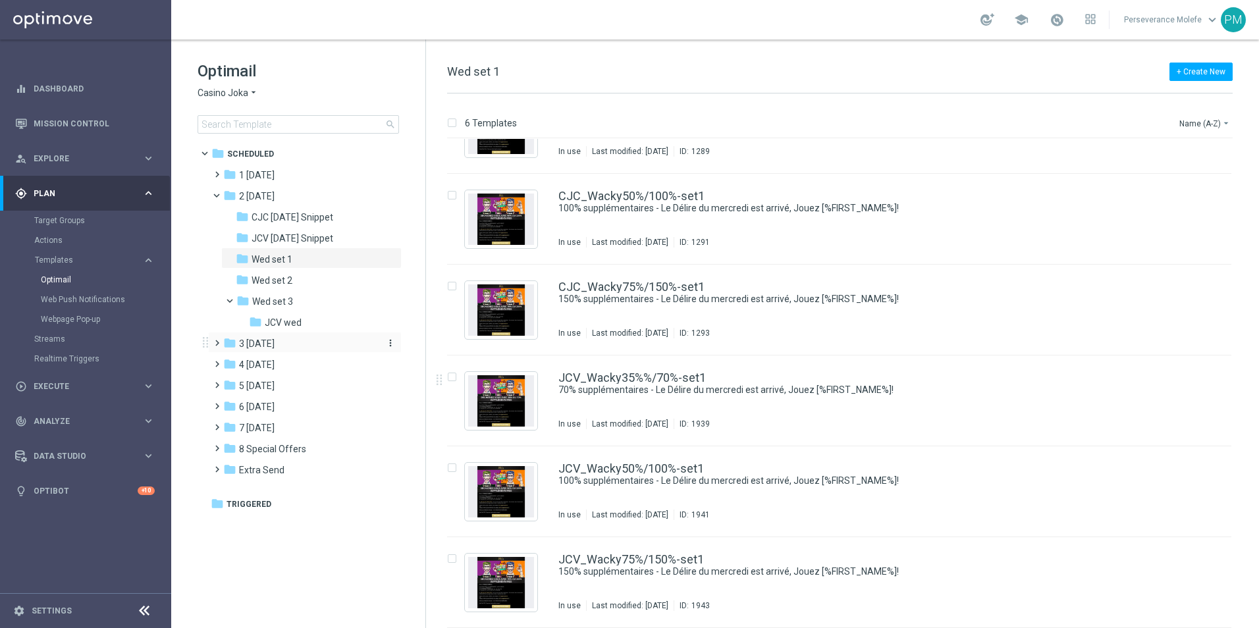
click at [288, 340] on div "folder 3 [DATE]" at bounding box center [298, 344] width 151 height 15
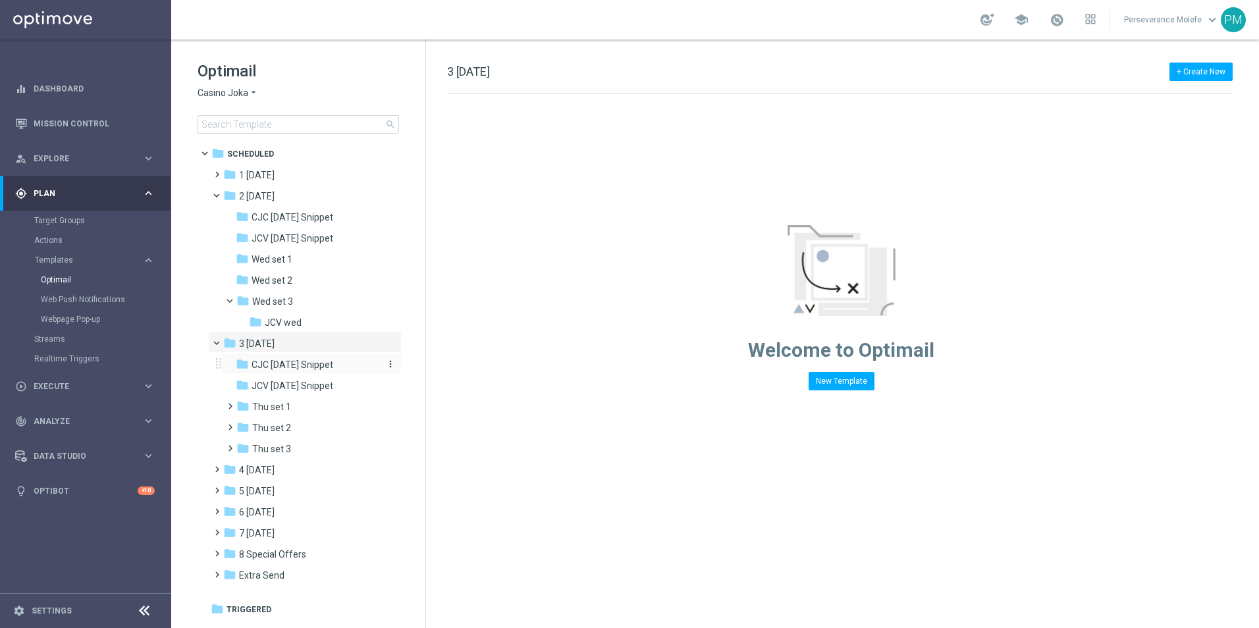
click at [308, 362] on span "CJC [DATE] Snippet" at bounding box center [293, 365] width 82 height 12
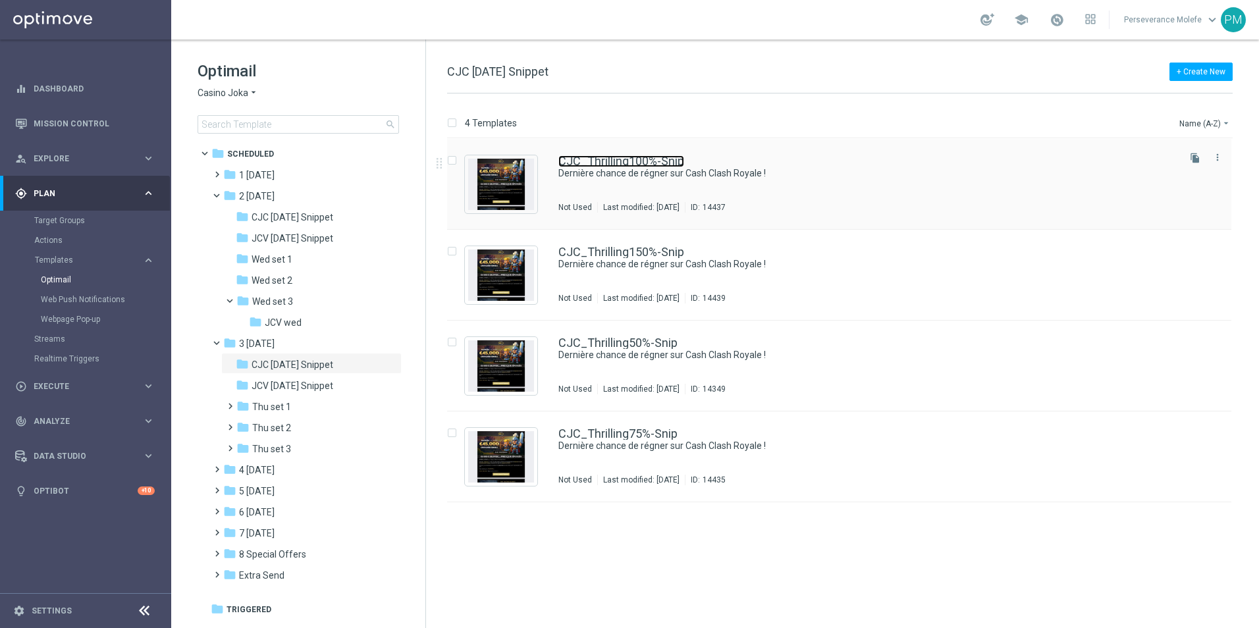
click at [624, 165] on link "CJC_Thrilling100%-Snip" at bounding box center [621, 161] width 126 height 12
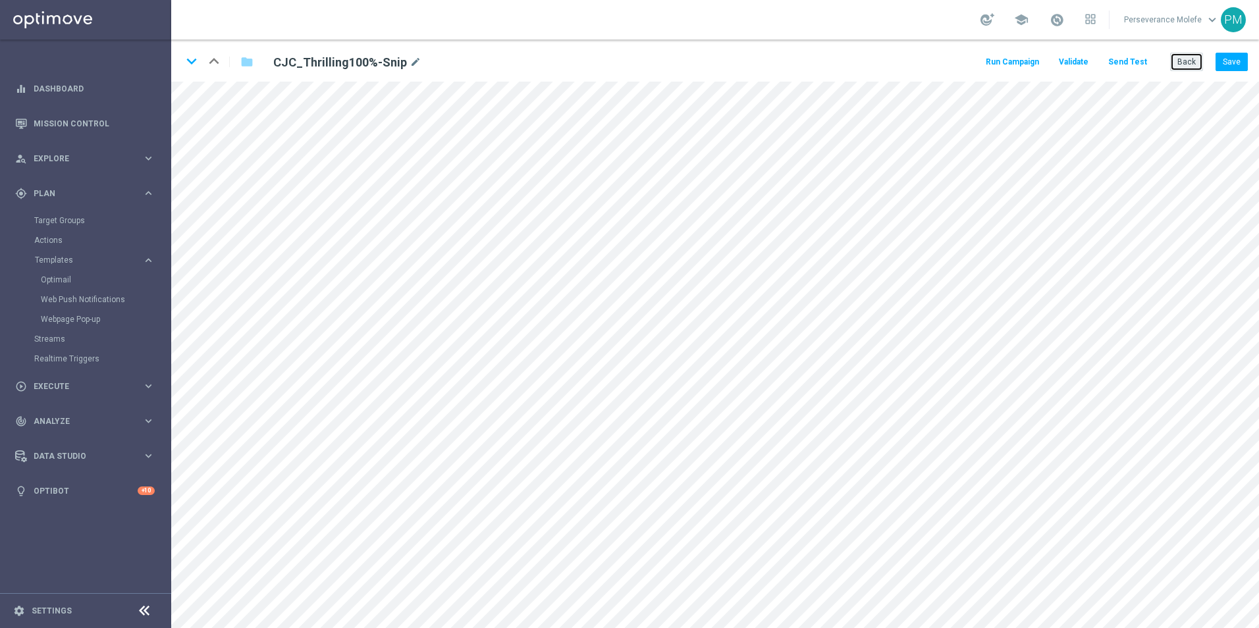
click at [1179, 67] on button "Back" at bounding box center [1186, 62] width 33 height 18
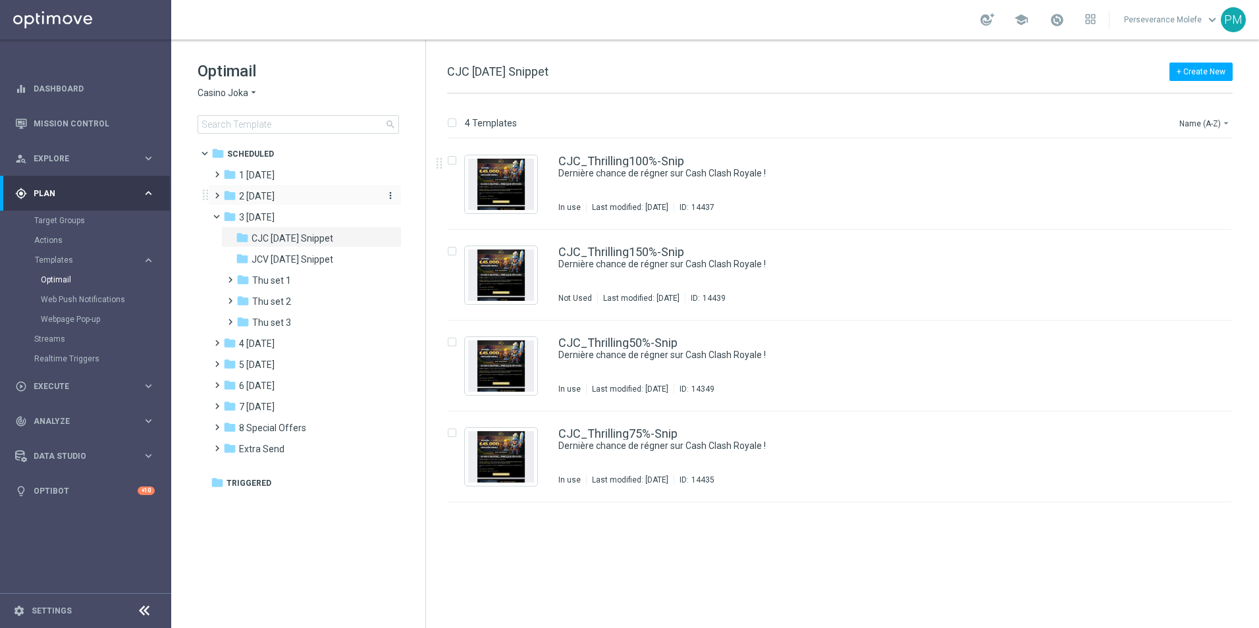
click at [272, 200] on span "2 [DATE]" at bounding box center [257, 196] width 36 height 12
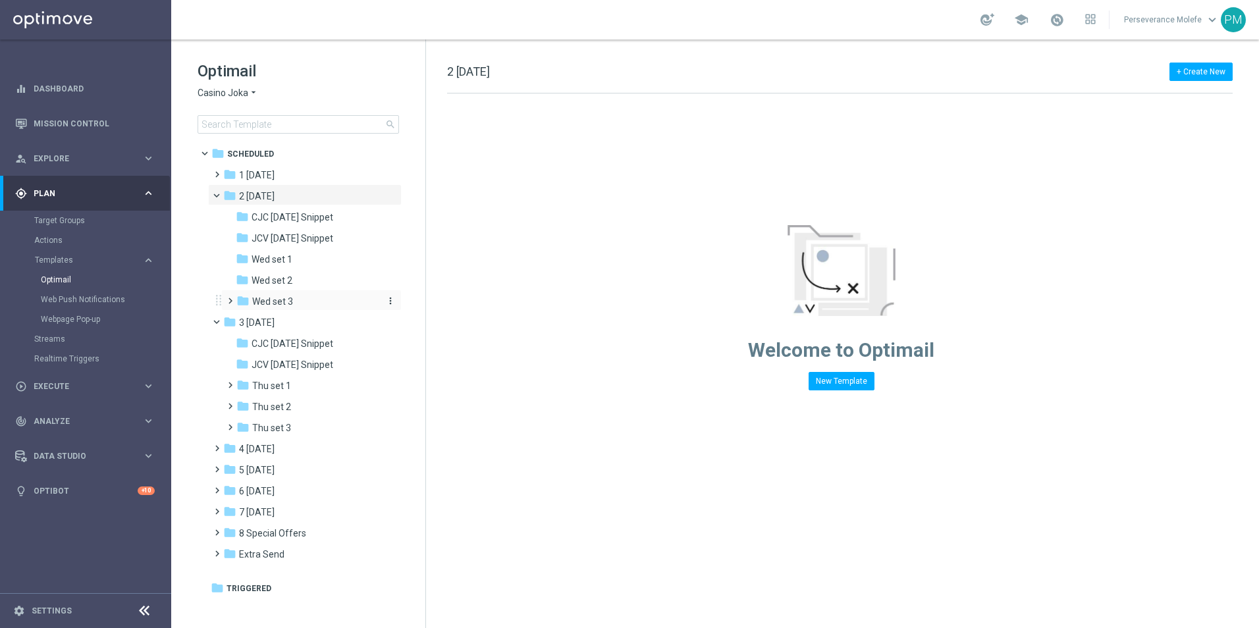
click at [326, 307] on div "folder Wed set 3" at bounding box center [306, 301] width 140 height 15
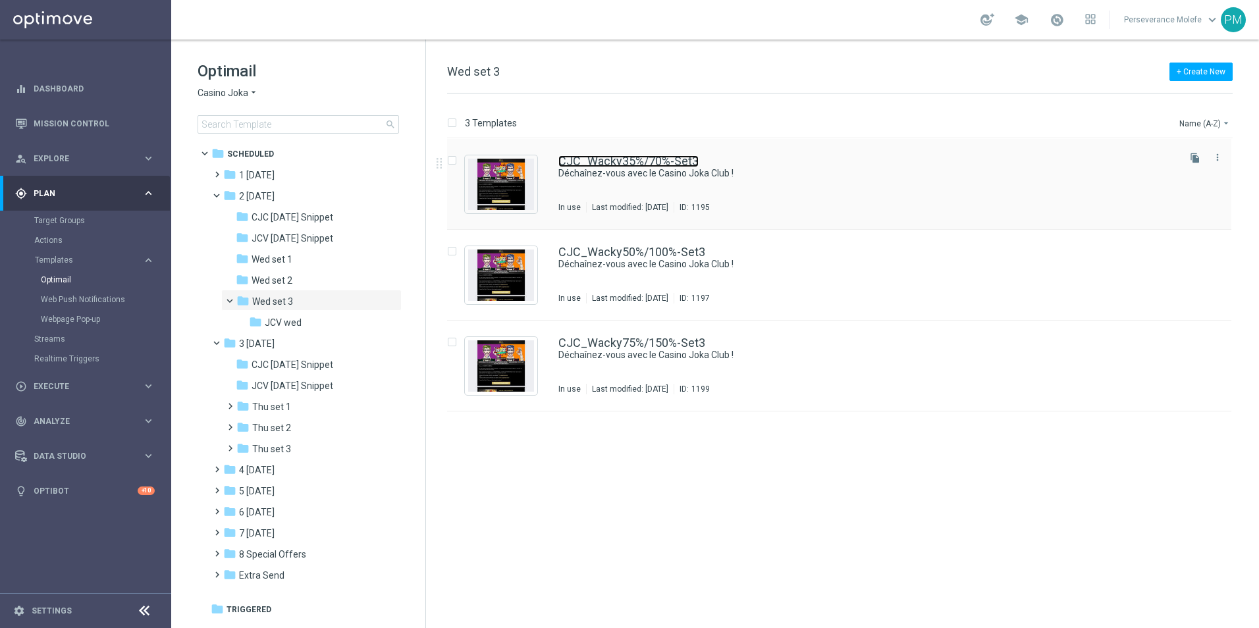
click at [595, 167] on link "CJC_Wacky35%/70%-Set3" at bounding box center [628, 161] width 140 height 12
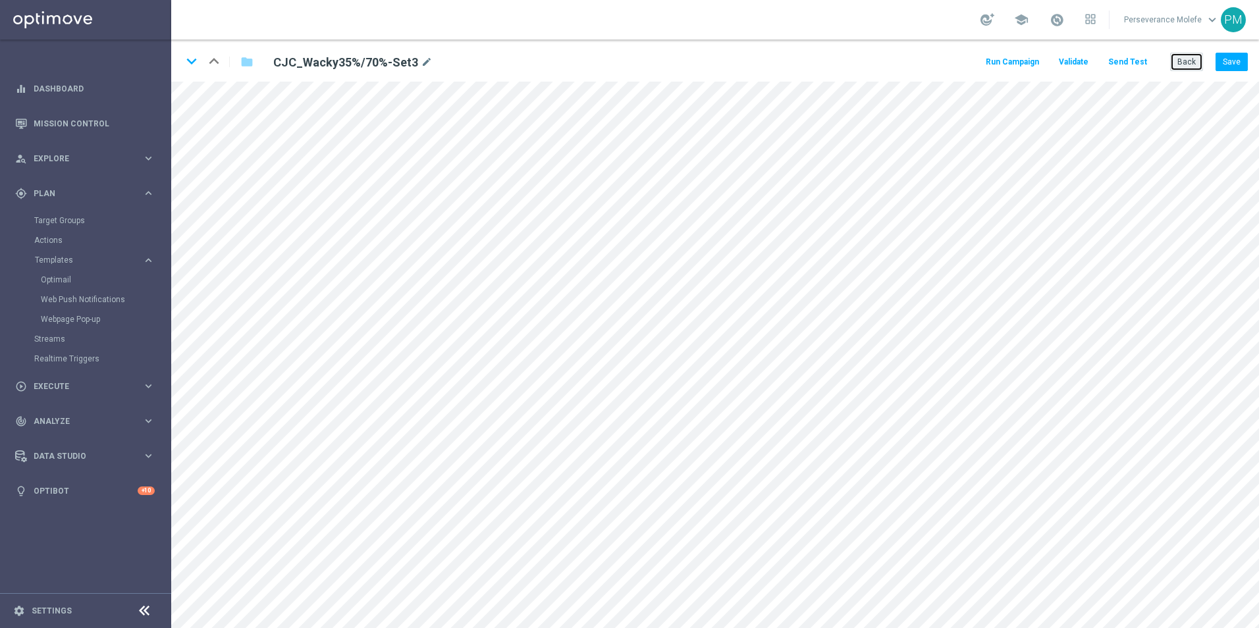
click at [1185, 63] on button "Back" at bounding box center [1186, 62] width 33 height 18
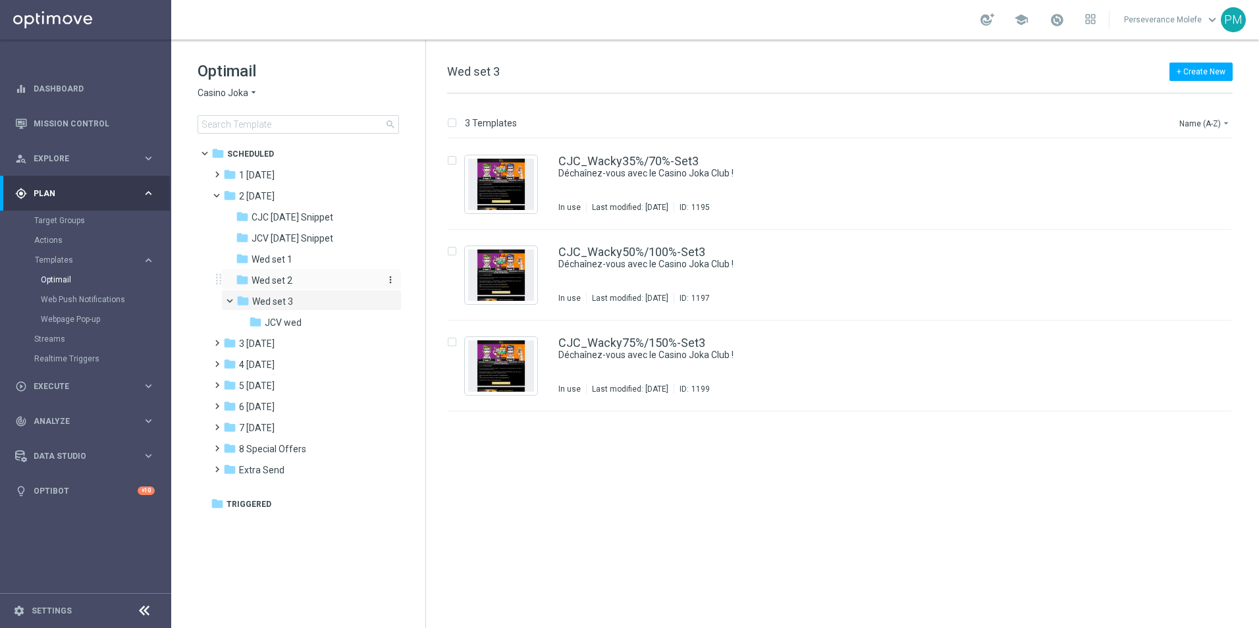
click at [262, 279] on span "Wed set 2" at bounding box center [272, 281] width 41 height 12
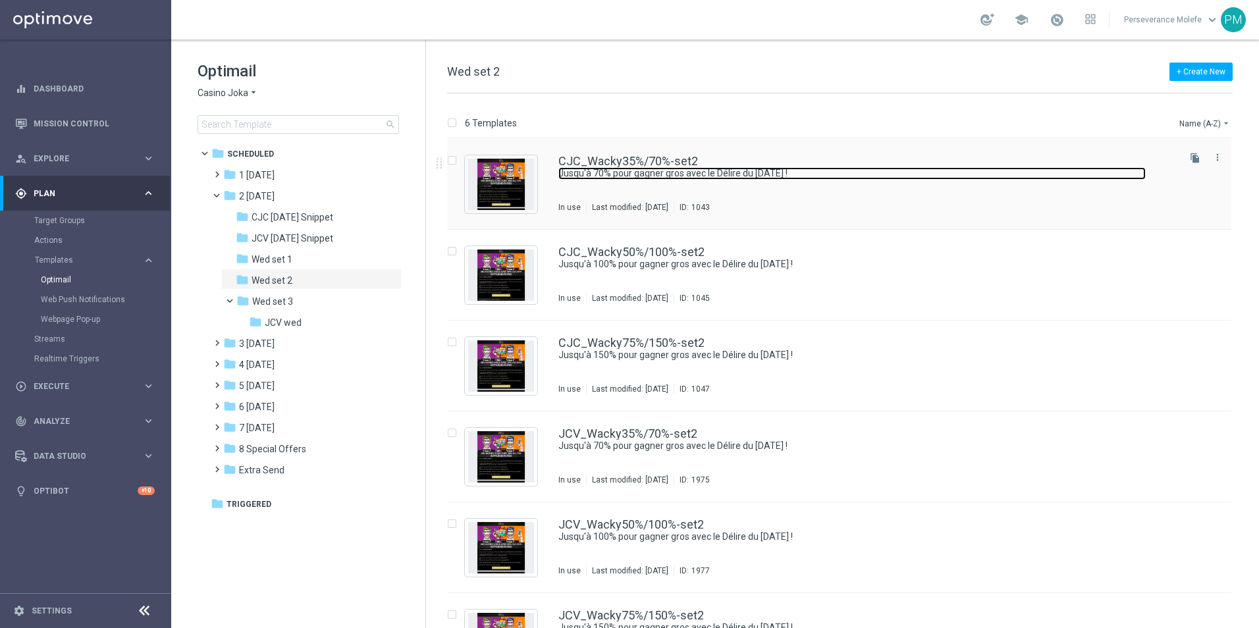
click at [647, 173] on link "Jusqu'à 70% pour gagner gros avec le Délire du [DATE] !" at bounding box center [851, 173] width 587 height 13
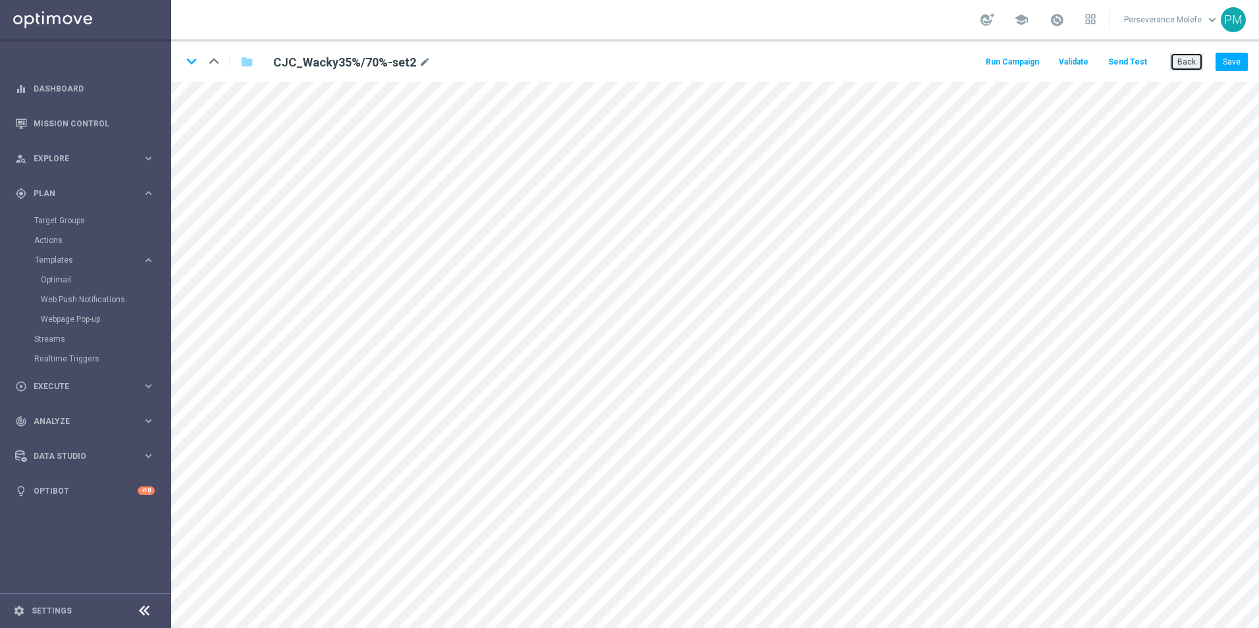
click at [1194, 62] on button "Back" at bounding box center [1186, 62] width 33 height 18
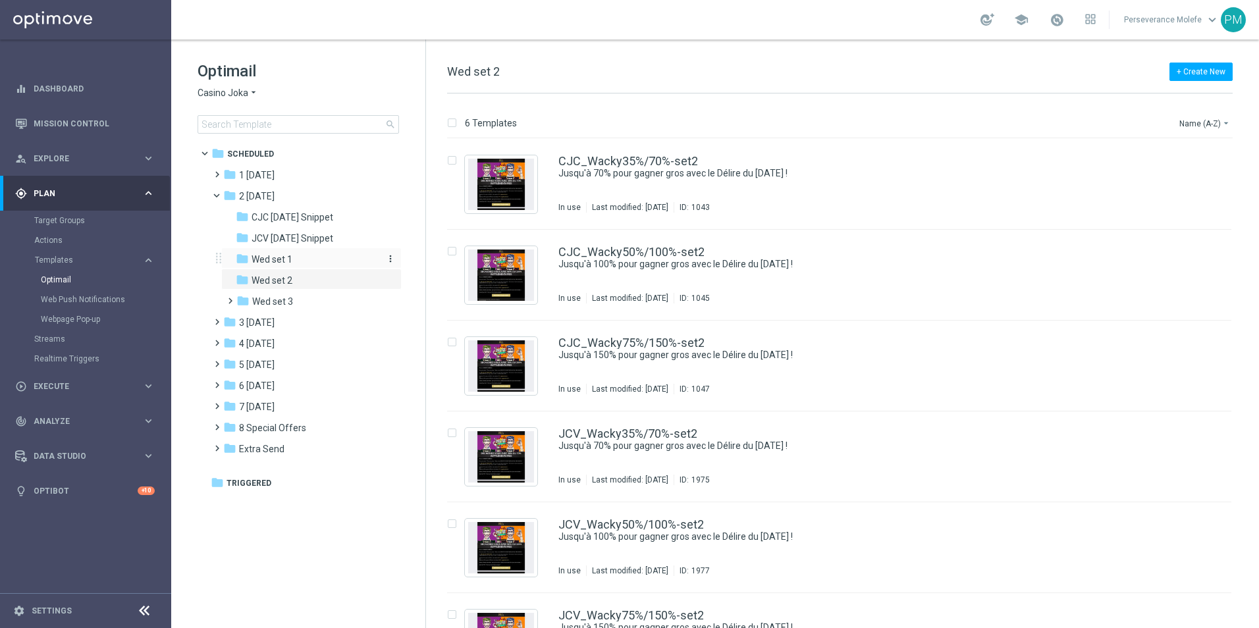
click at [297, 253] on div "folder Wed set 1 more_vert" at bounding box center [311, 258] width 180 height 21
click at [309, 258] on div "folder Wed set 1" at bounding box center [306, 259] width 140 height 15
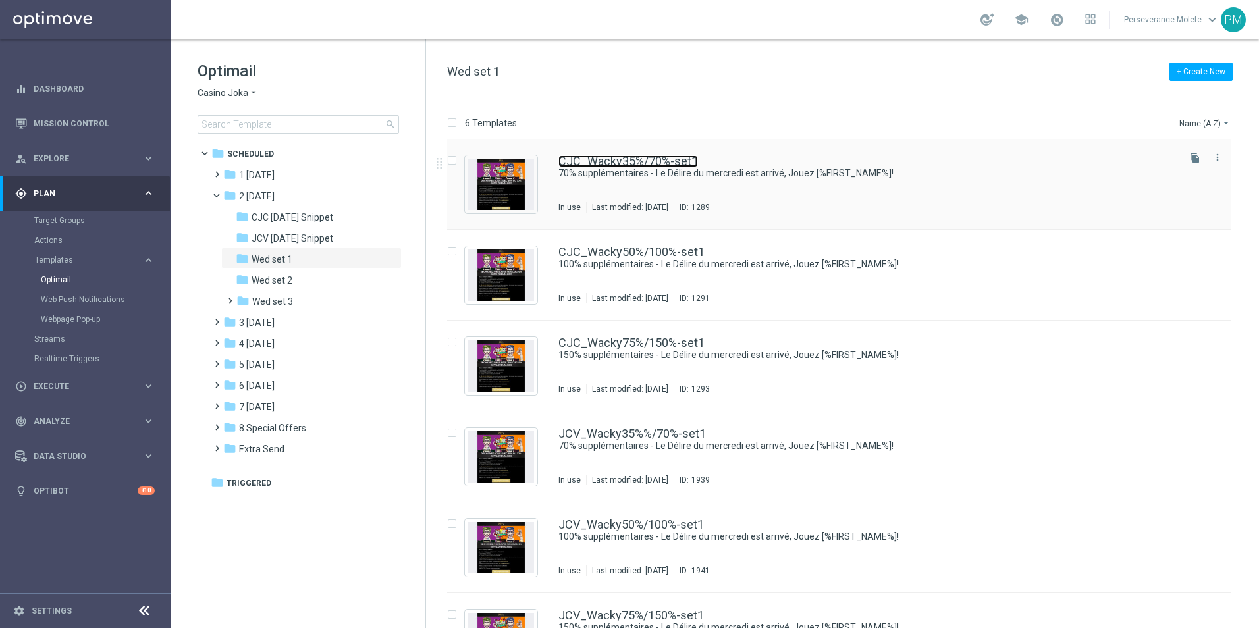
click at [612, 163] on link "CJC_Wacky35%/70%-set1" at bounding box center [628, 161] width 140 height 12
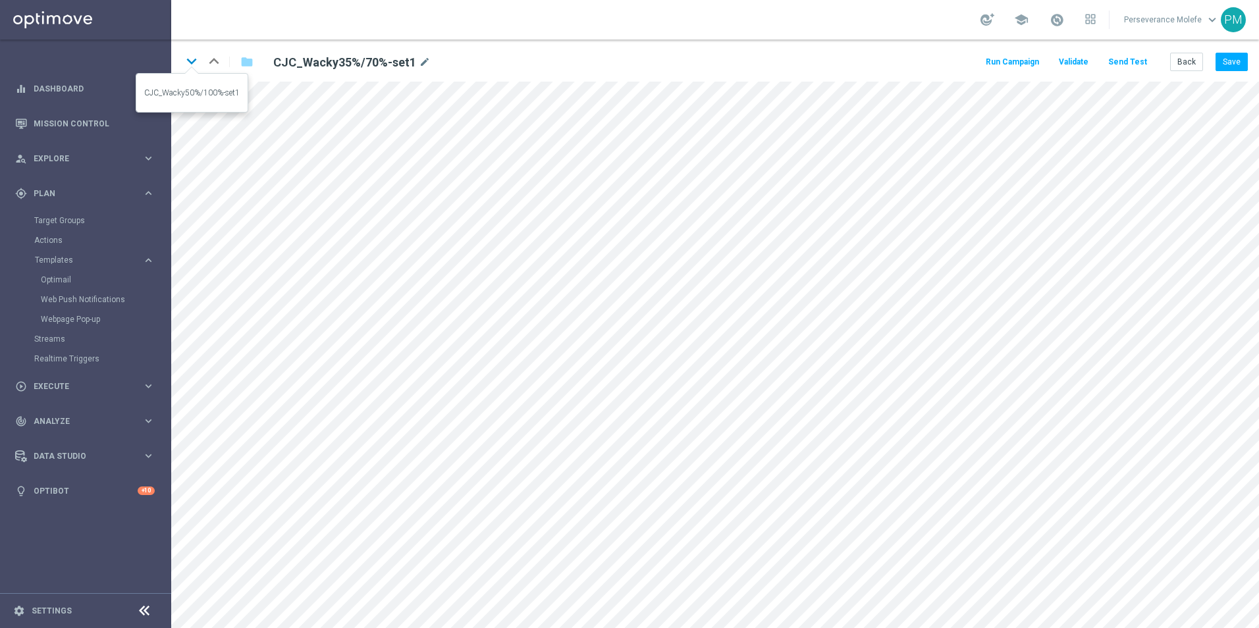
click at [189, 65] on icon "keyboard_arrow_down" at bounding box center [192, 61] width 20 height 20
click at [1178, 62] on button "Back" at bounding box center [1186, 62] width 33 height 18
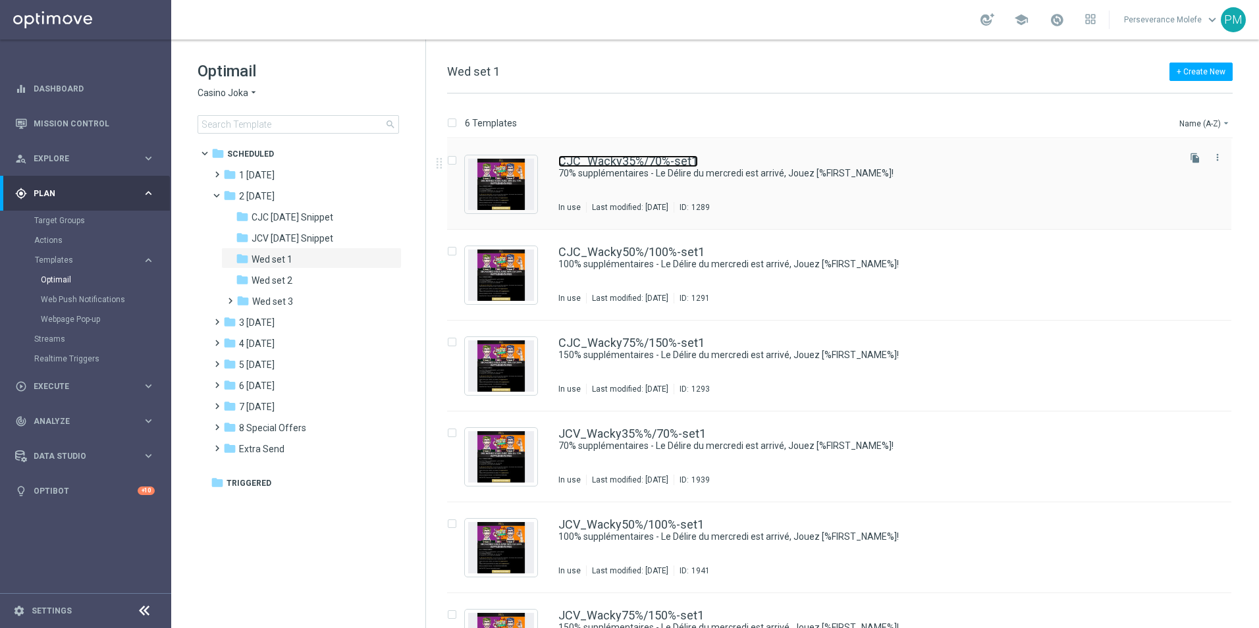
click at [667, 164] on link "CJC_Wacky35%/70%-set1" at bounding box center [628, 161] width 140 height 12
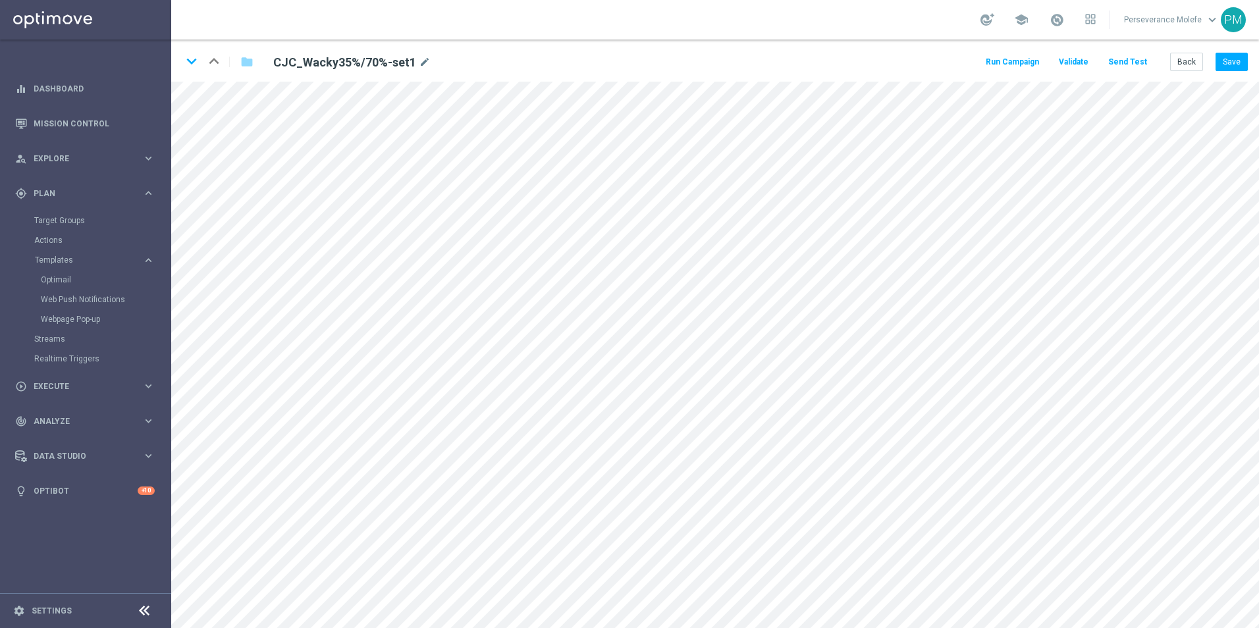
click at [1120, 65] on button "Send Test" at bounding box center [1127, 62] width 43 height 18
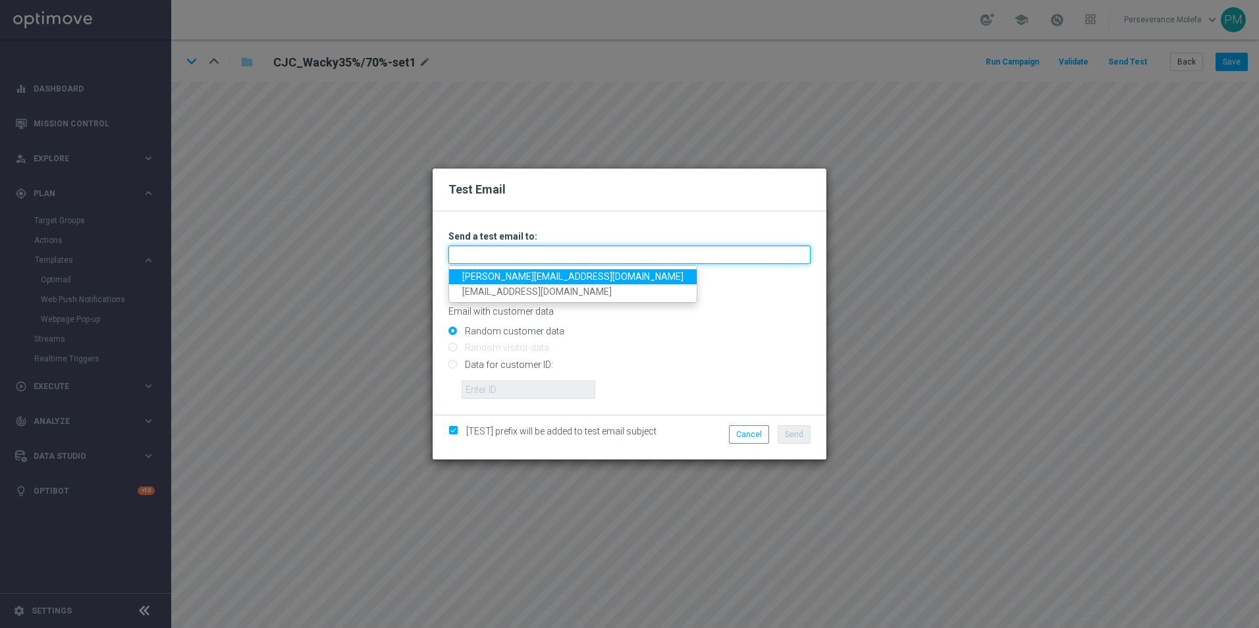
click at [614, 248] on input "text" at bounding box center [629, 255] width 362 height 18
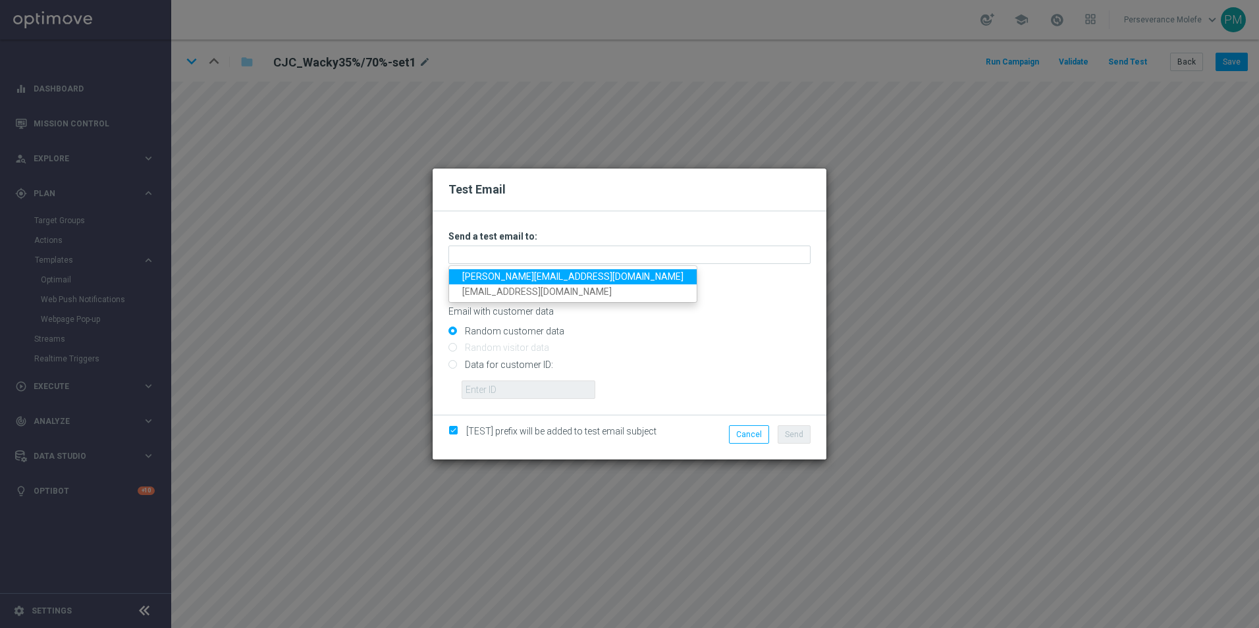
click at [530, 276] on link "[PERSON_NAME][EMAIL_ADDRESS][DOMAIN_NAME]" at bounding box center [573, 276] width 248 height 15
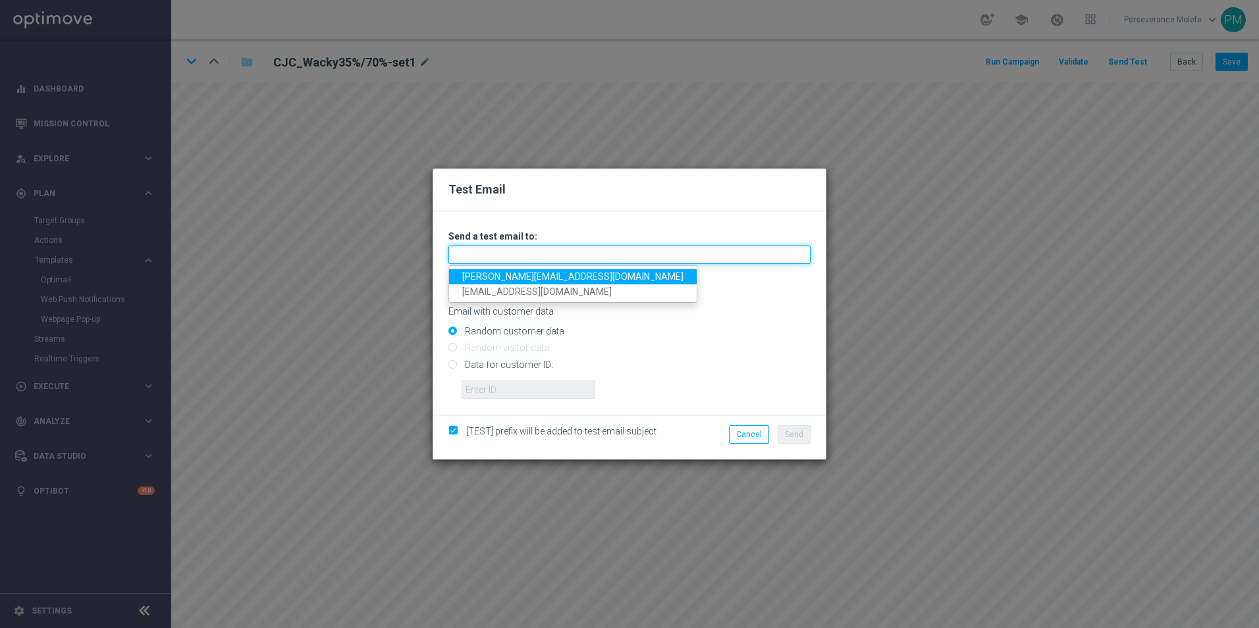
type input "[PERSON_NAME][EMAIL_ADDRESS][DOMAIN_NAME]"
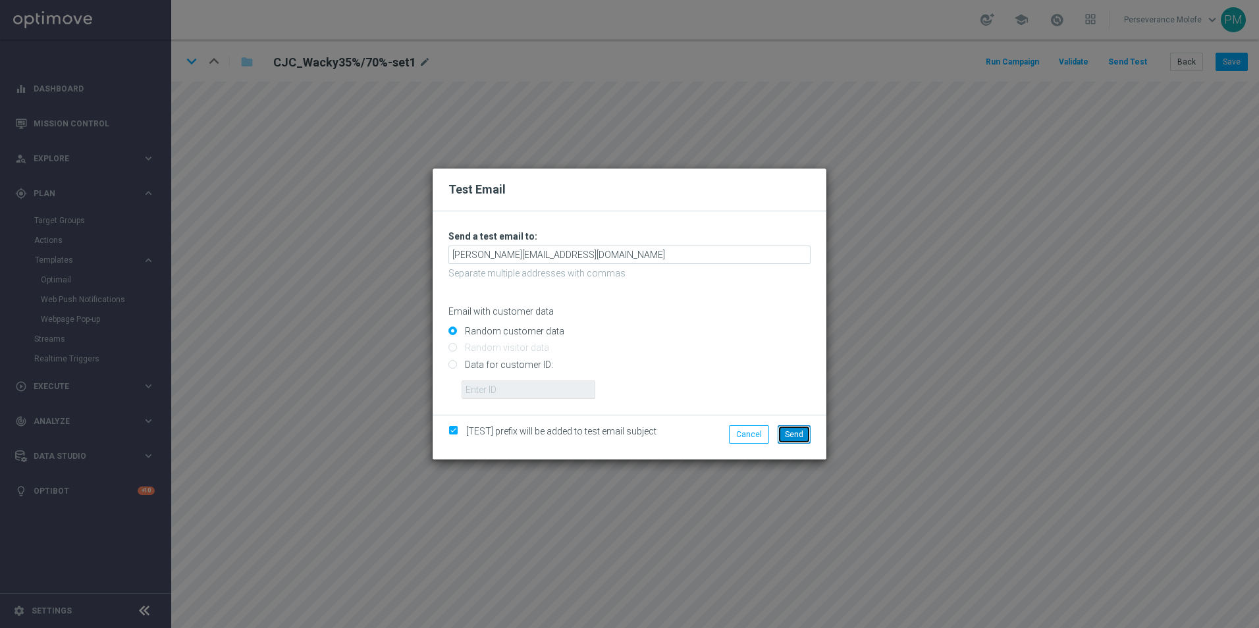
click at [801, 434] on span "Send" at bounding box center [794, 434] width 18 height 9
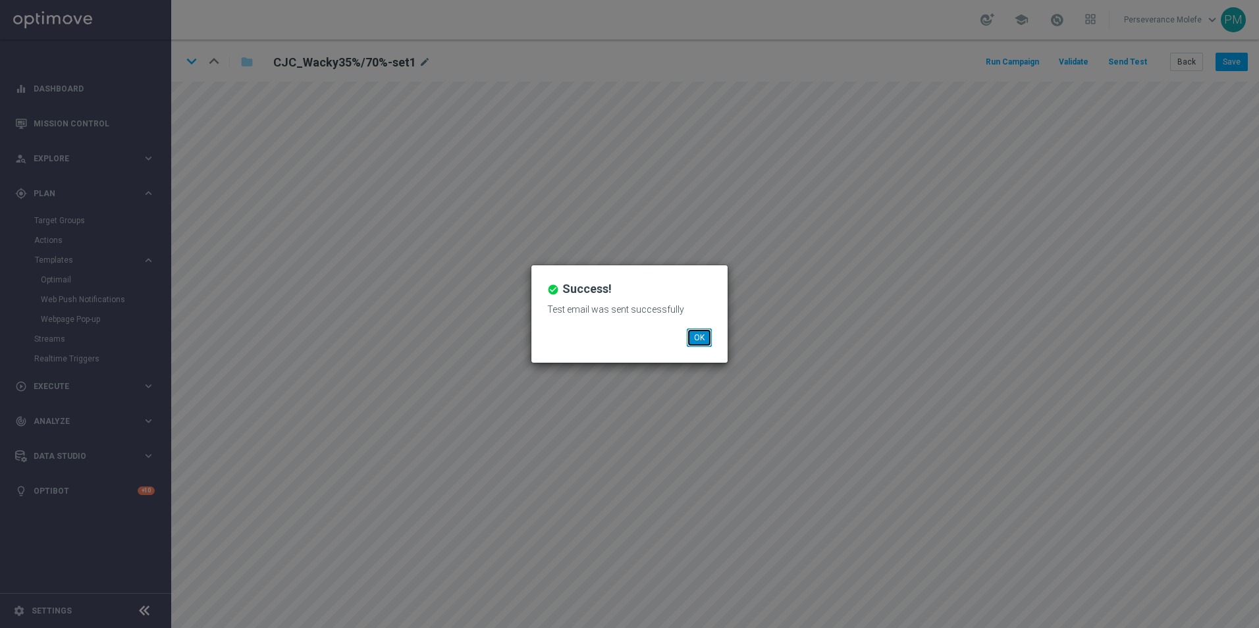
click at [701, 333] on button "OK" at bounding box center [699, 338] width 25 height 18
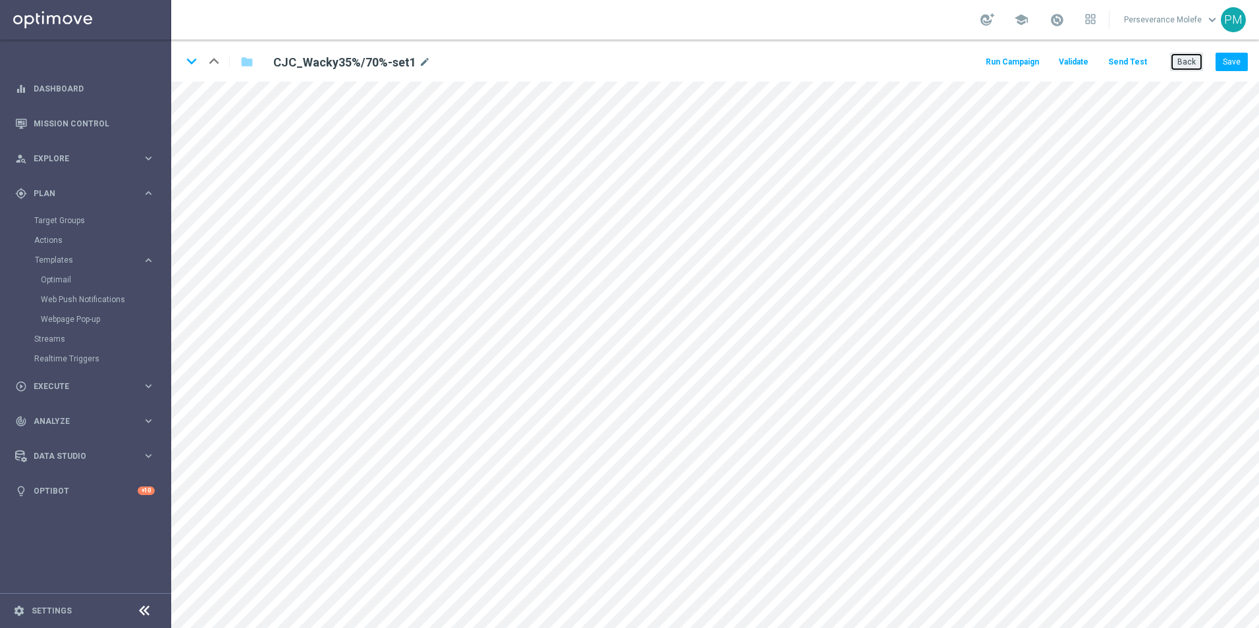
click at [1193, 67] on button "Back" at bounding box center [1186, 62] width 33 height 18
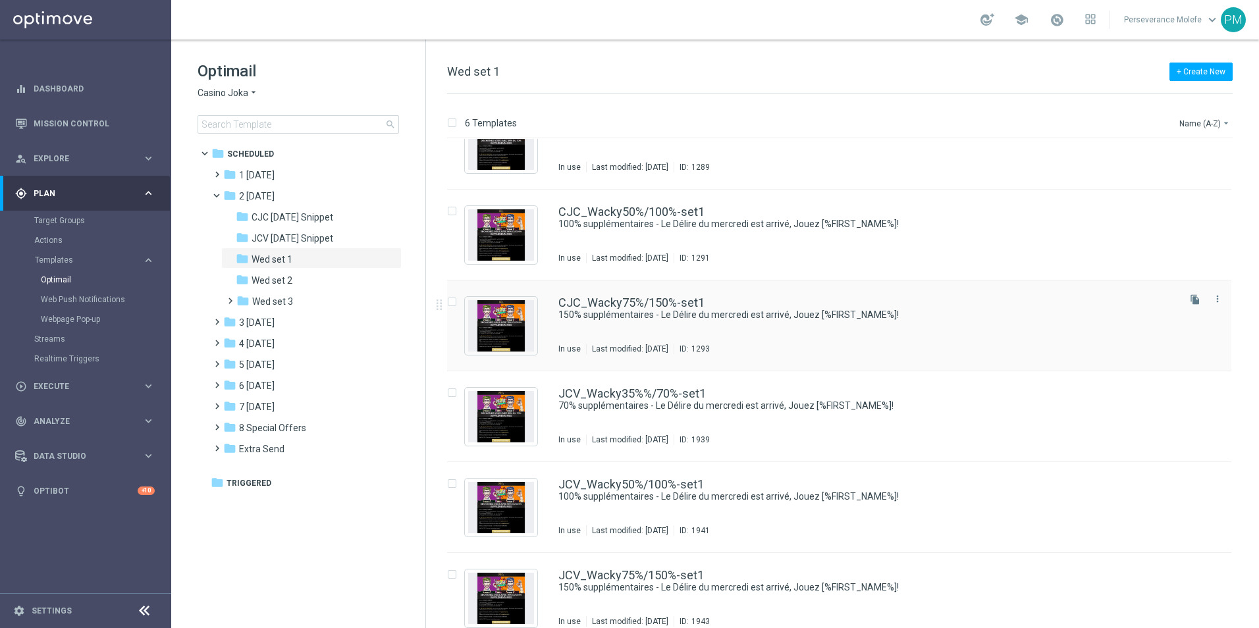
scroll to position [56, 0]
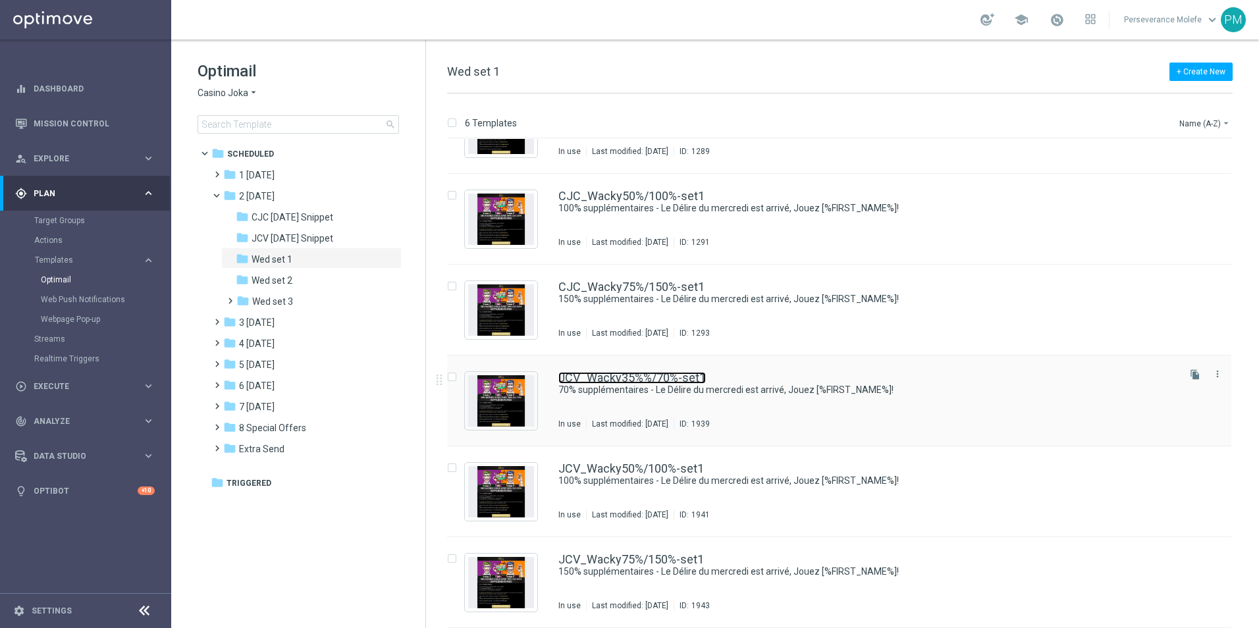
click at [647, 379] on link "JCV_Wacky35%%/70%-set1" at bounding box center [632, 378] width 148 height 12
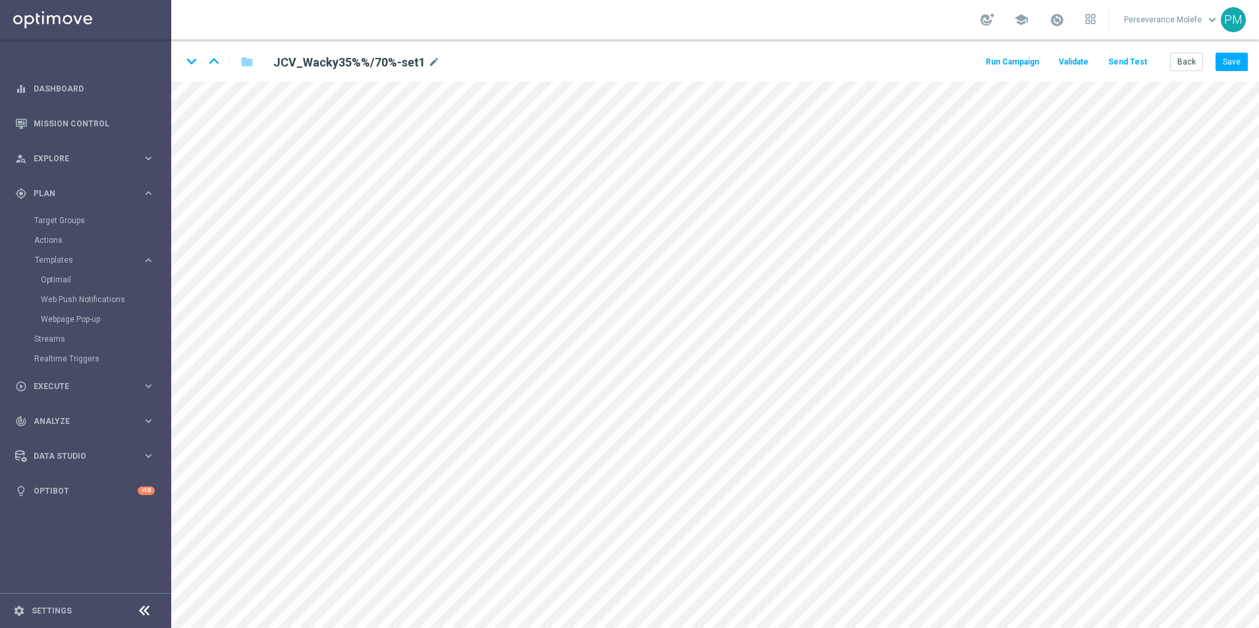
click at [1133, 65] on button "Send Test" at bounding box center [1127, 62] width 43 height 18
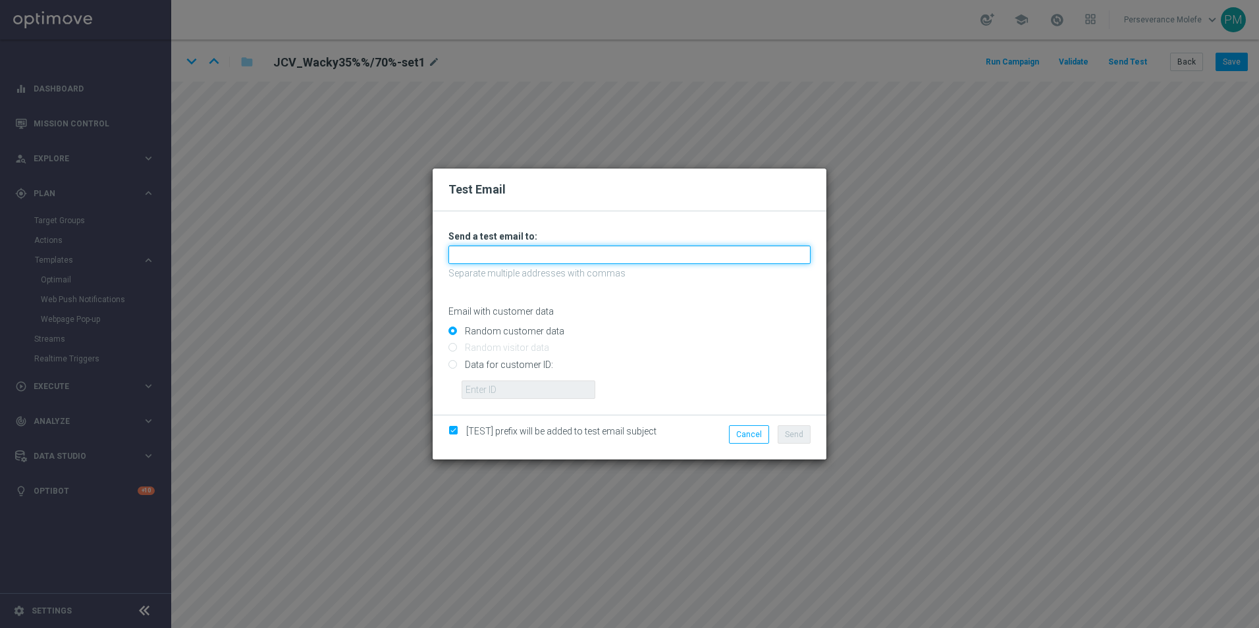
click at [524, 261] on input "text" at bounding box center [629, 255] width 362 height 18
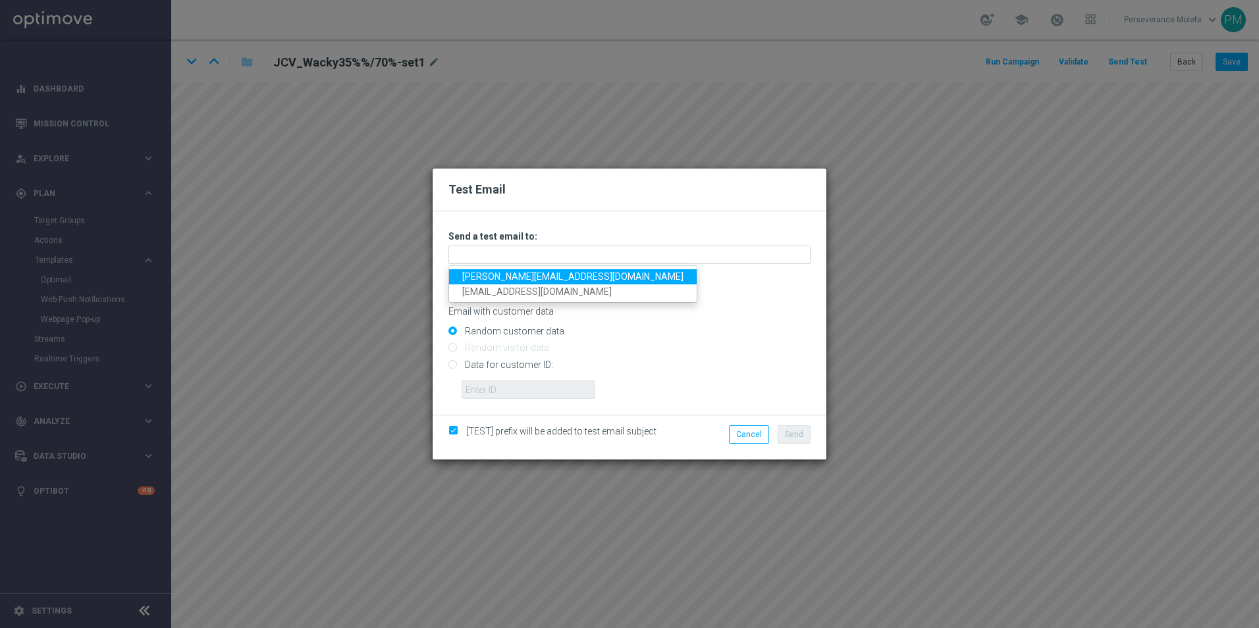
click at [520, 275] on link "[PERSON_NAME][EMAIL_ADDRESS][DOMAIN_NAME]" at bounding box center [573, 276] width 248 height 15
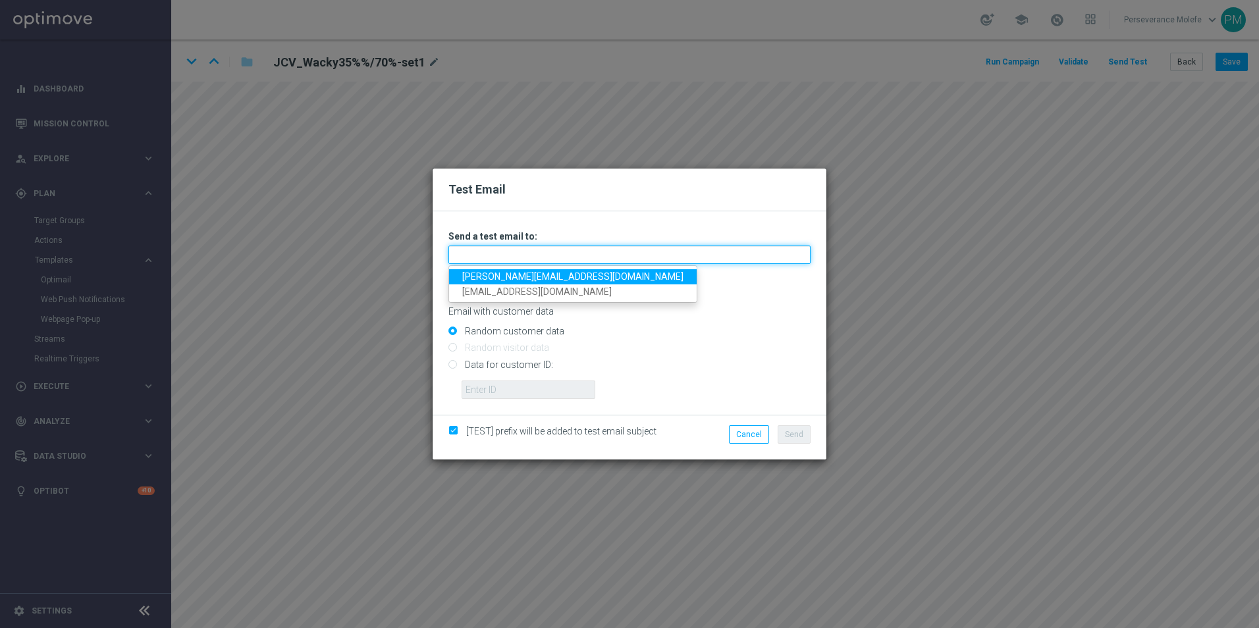
type input "[PERSON_NAME][EMAIL_ADDRESS][DOMAIN_NAME]"
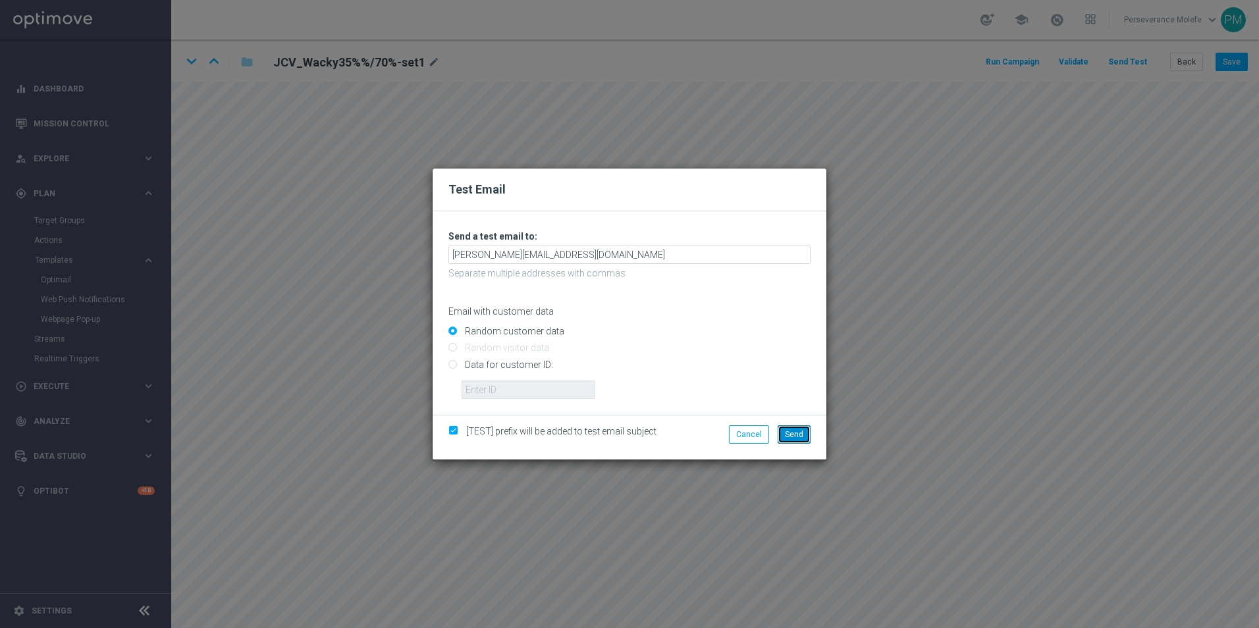
click at [786, 435] on span "Send" at bounding box center [794, 434] width 18 height 9
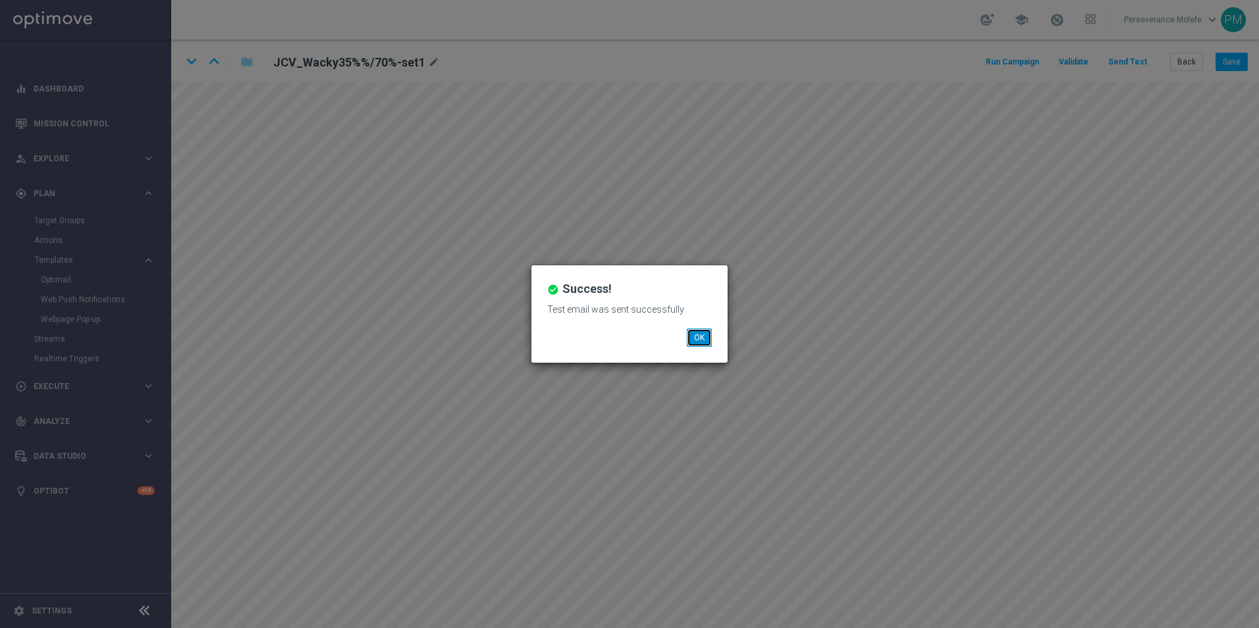
click at [701, 331] on button "OK" at bounding box center [699, 338] width 25 height 18
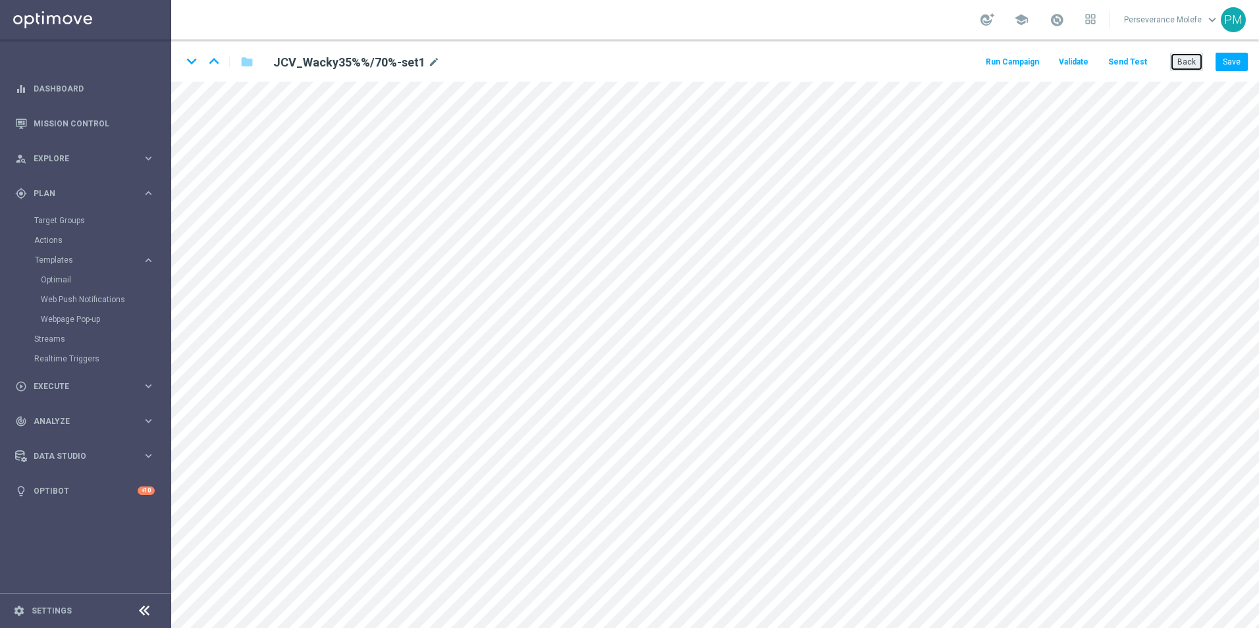
click at [1184, 62] on button "Back" at bounding box center [1186, 62] width 33 height 18
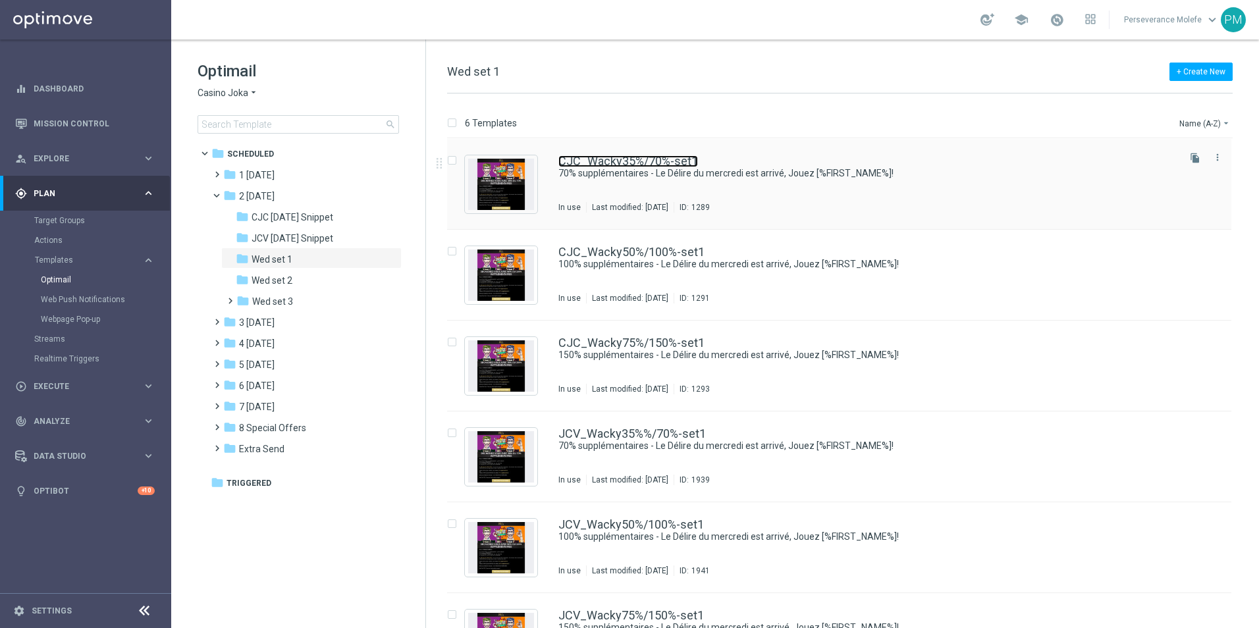
click at [672, 166] on link "CJC_Wacky35%/70%-set1" at bounding box center [628, 161] width 140 height 12
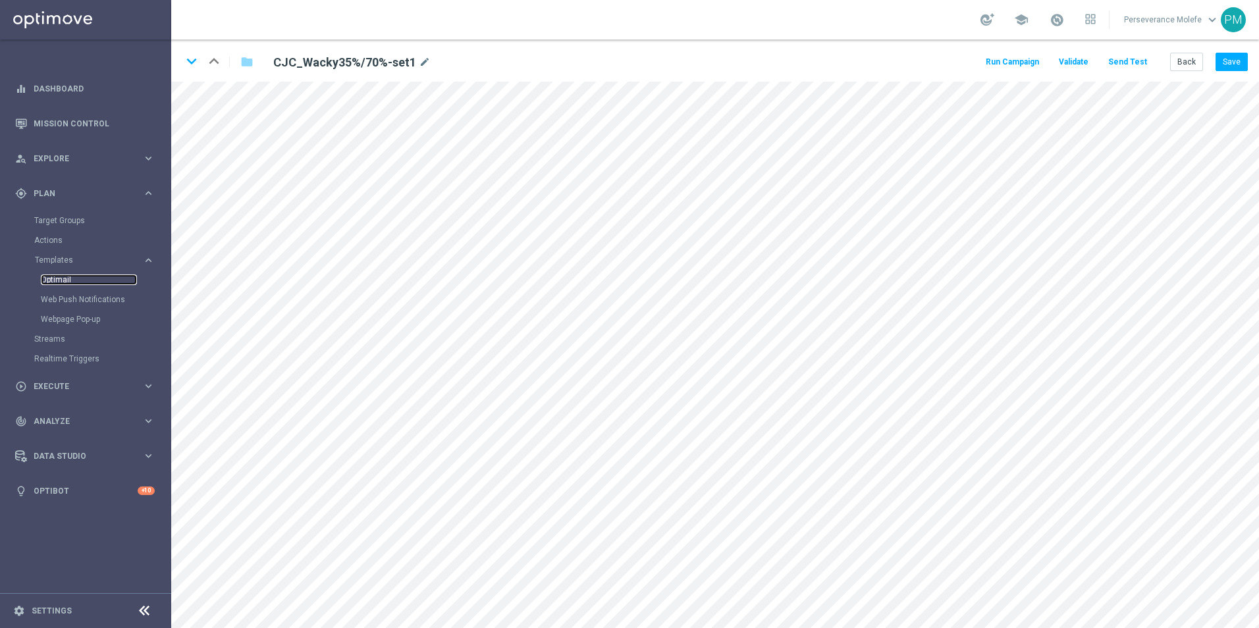
click at [65, 279] on link "Optimail" at bounding box center [89, 280] width 96 height 11
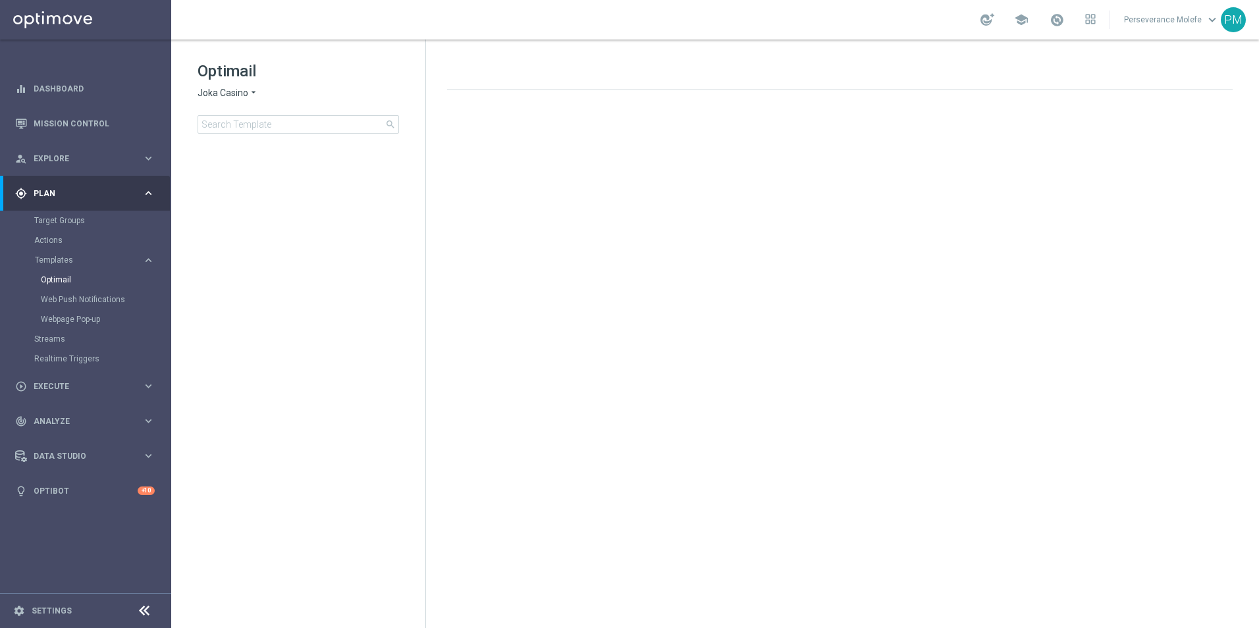
click at [241, 90] on span "Joka Casino" at bounding box center [223, 93] width 51 height 13
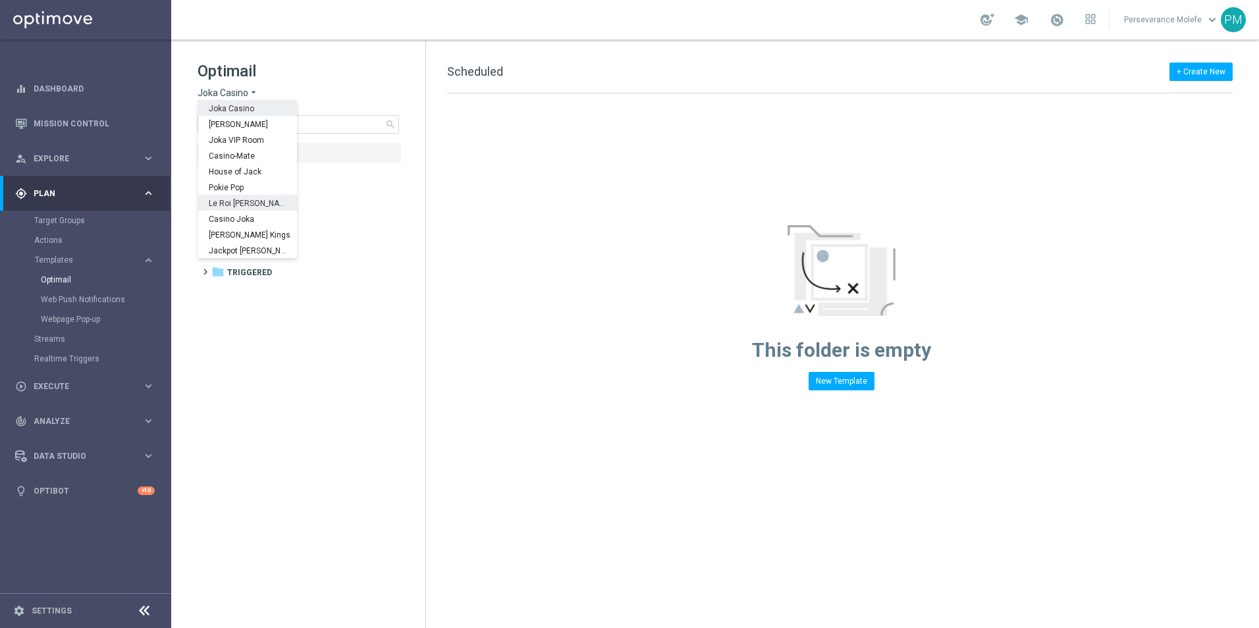
click at [0, 0] on span "Le Roi [PERSON_NAME]" at bounding box center [0, 0] width 0 height 0
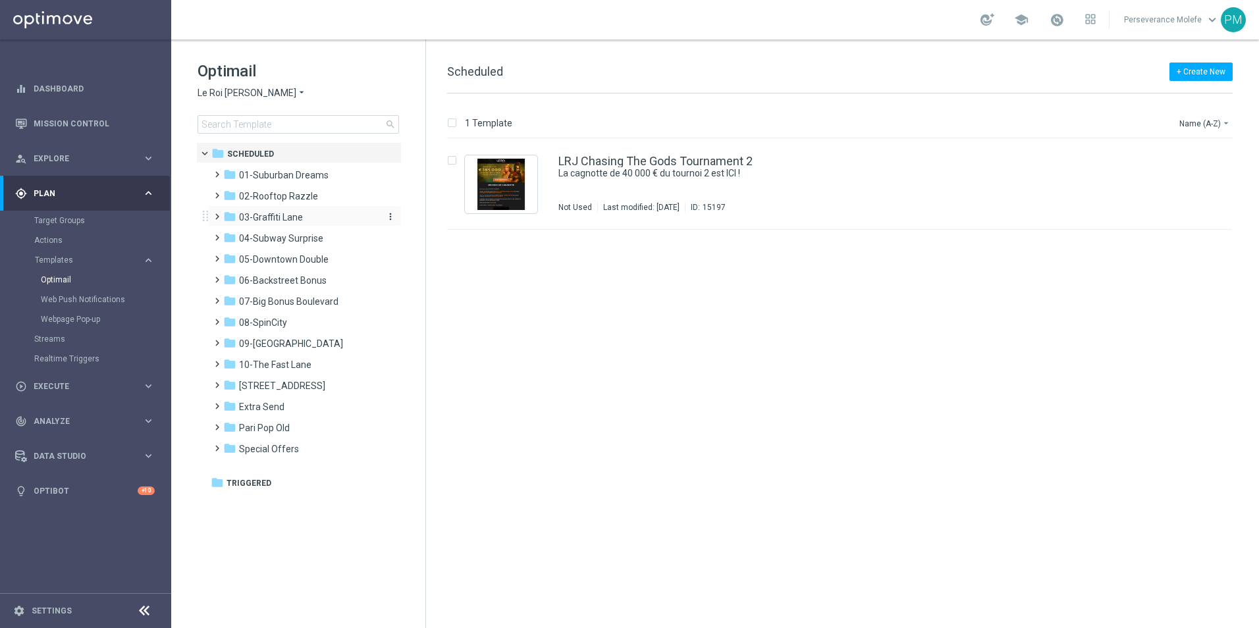
click at [304, 217] on div "folder 03-[GEOGRAPHIC_DATA]" at bounding box center [298, 217] width 151 height 15
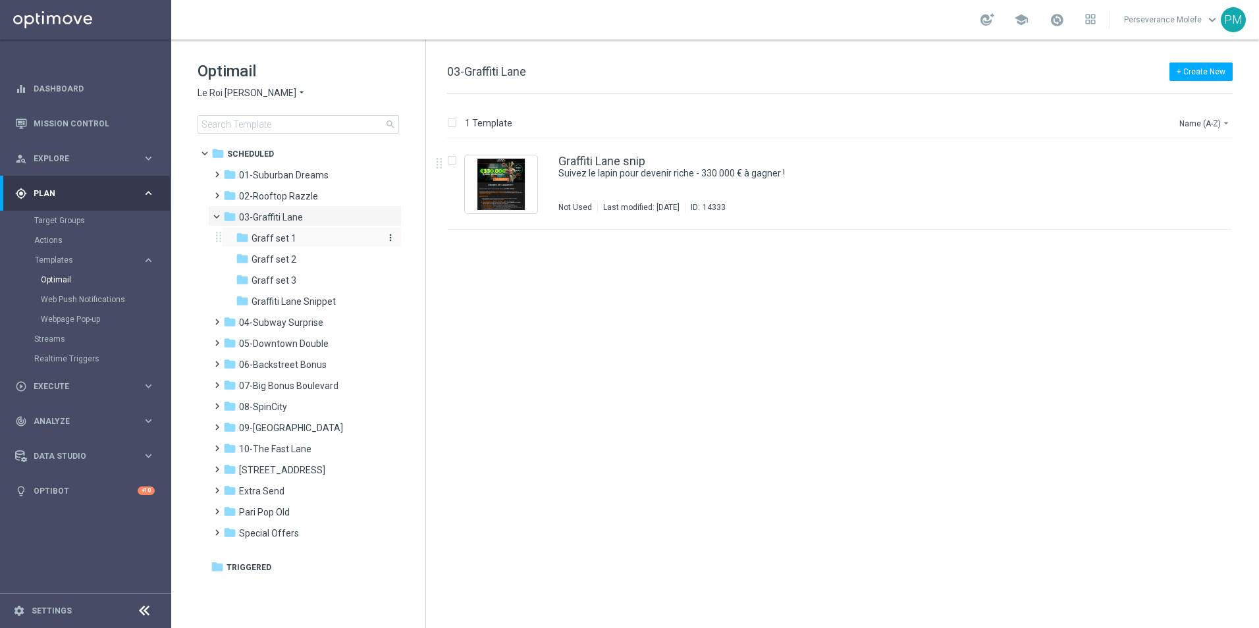
click at [295, 241] on div "folder Graff set 1" at bounding box center [306, 238] width 140 height 15
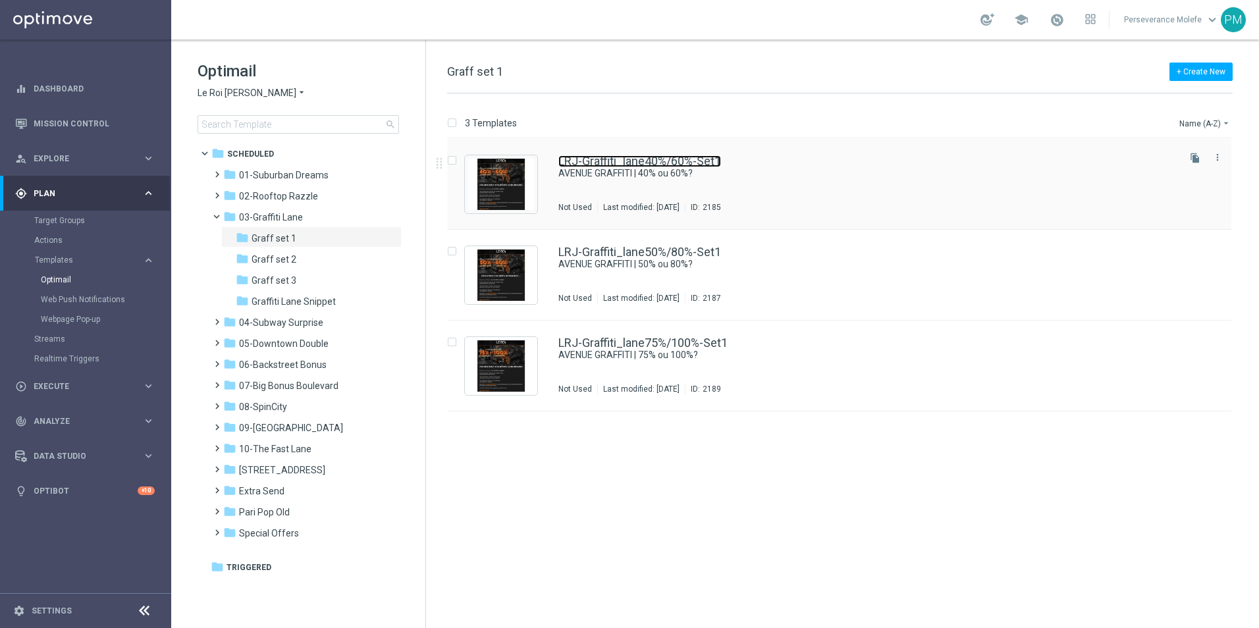
click at [574, 164] on link "LRJ-Graffiti_lane40%/60%-Set1" at bounding box center [639, 161] width 163 height 12
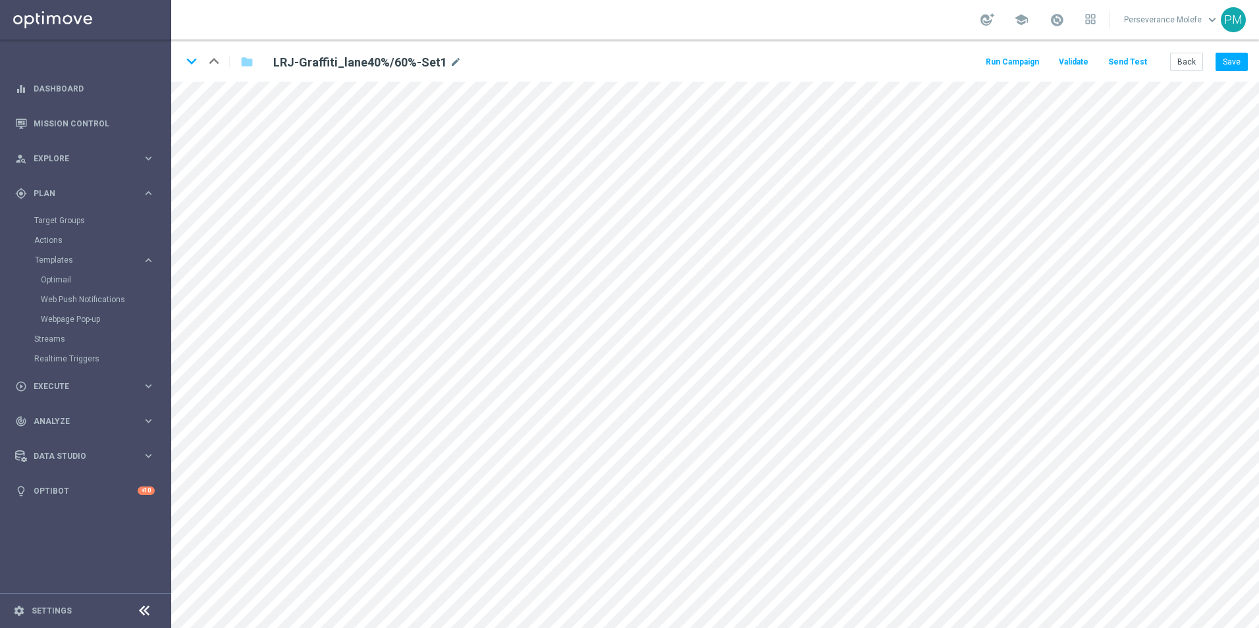
click at [1143, 58] on button "Send Test" at bounding box center [1127, 62] width 43 height 18
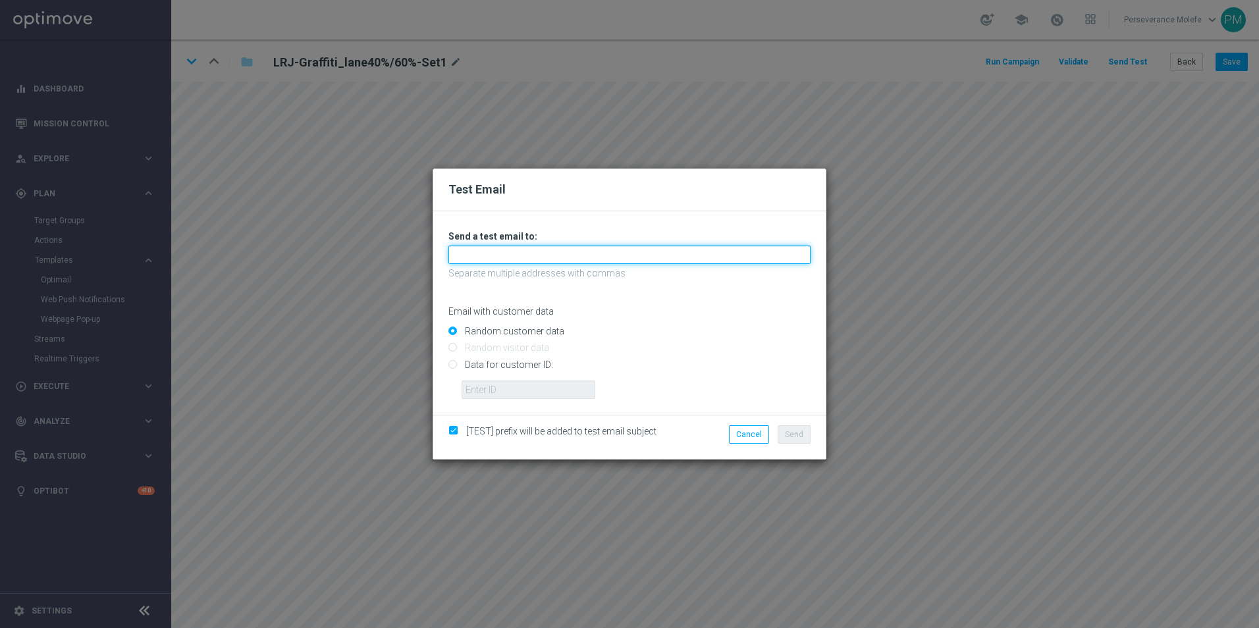
click at [562, 261] on input "text" at bounding box center [629, 255] width 362 height 18
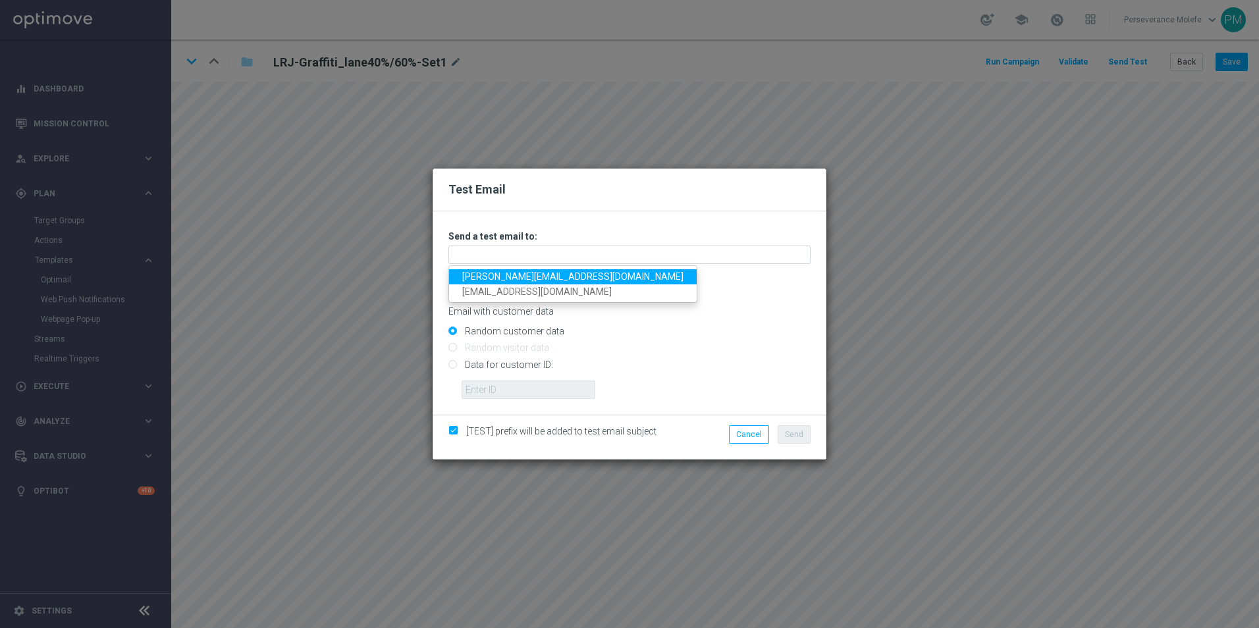
click at [541, 274] on link "[PERSON_NAME][EMAIL_ADDRESS][DOMAIN_NAME]" at bounding box center [573, 276] width 248 height 15
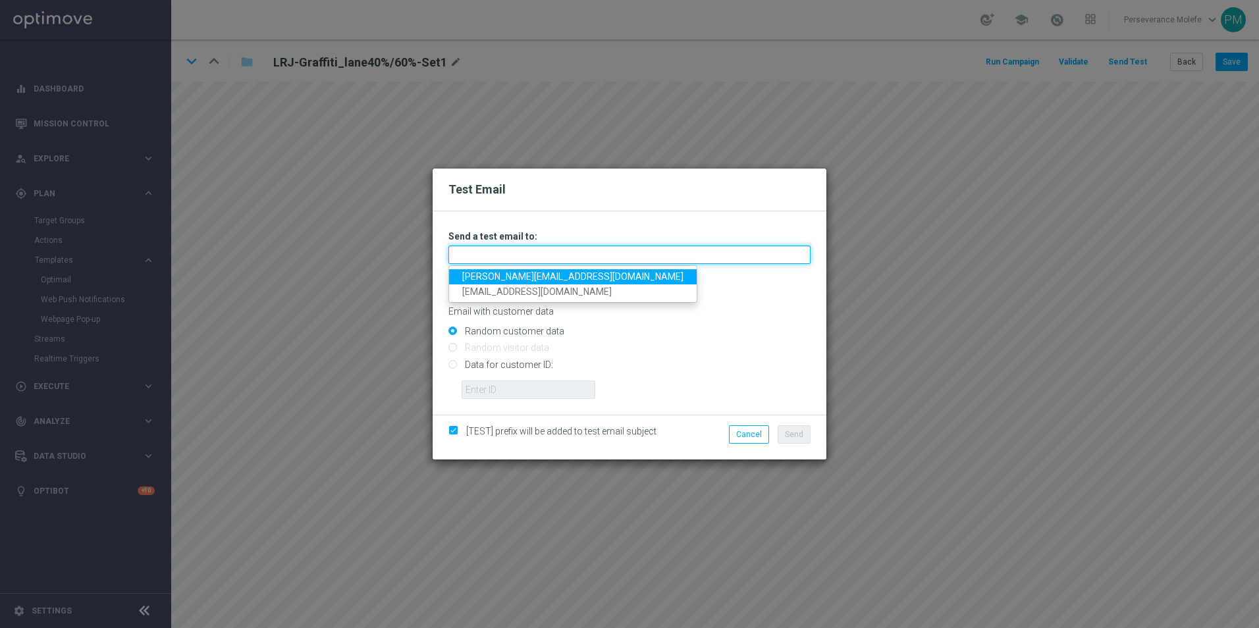
type input "[PERSON_NAME][EMAIL_ADDRESS][DOMAIN_NAME]"
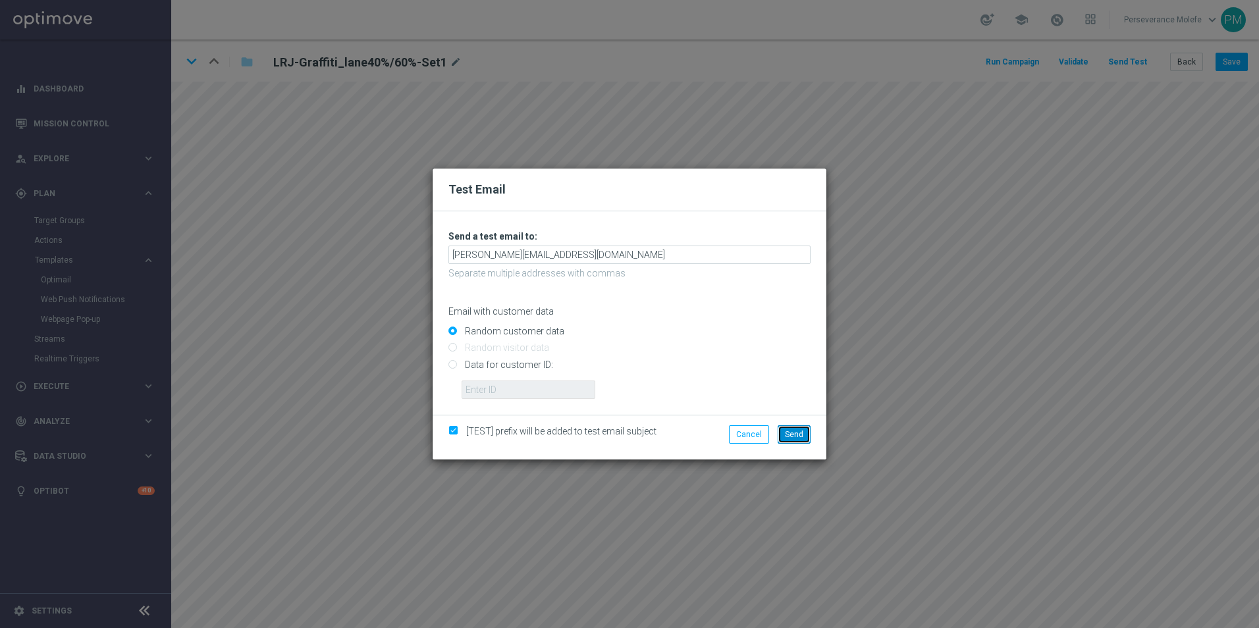
click at [803, 430] on button "Send" at bounding box center [794, 434] width 33 height 18
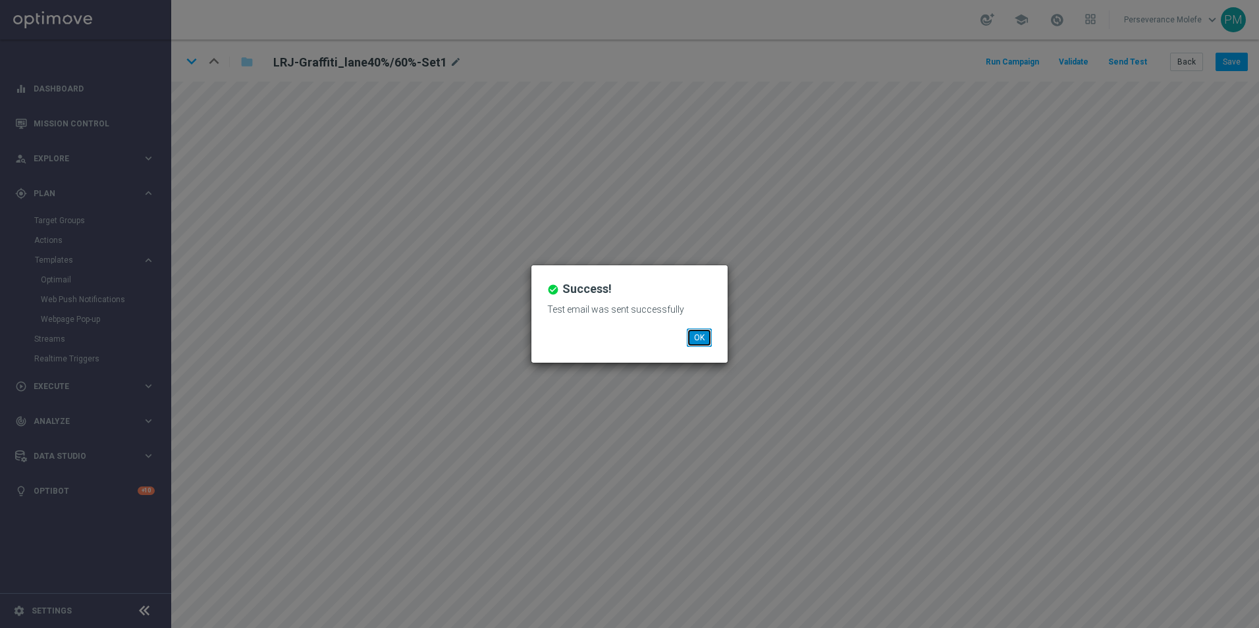
click at [698, 336] on button "OK" at bounding box center [699, 338] width 25 height 18
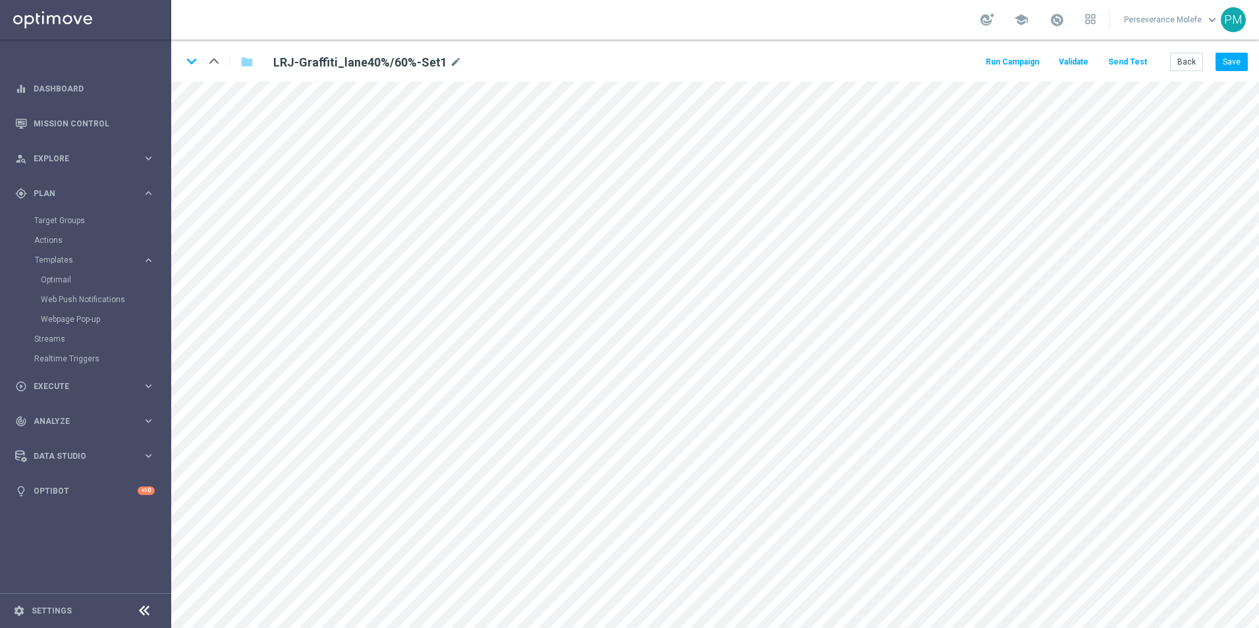
click at [1129, 63] on button "Send Test" at bounding box center [1127, 62] width 43 height 18
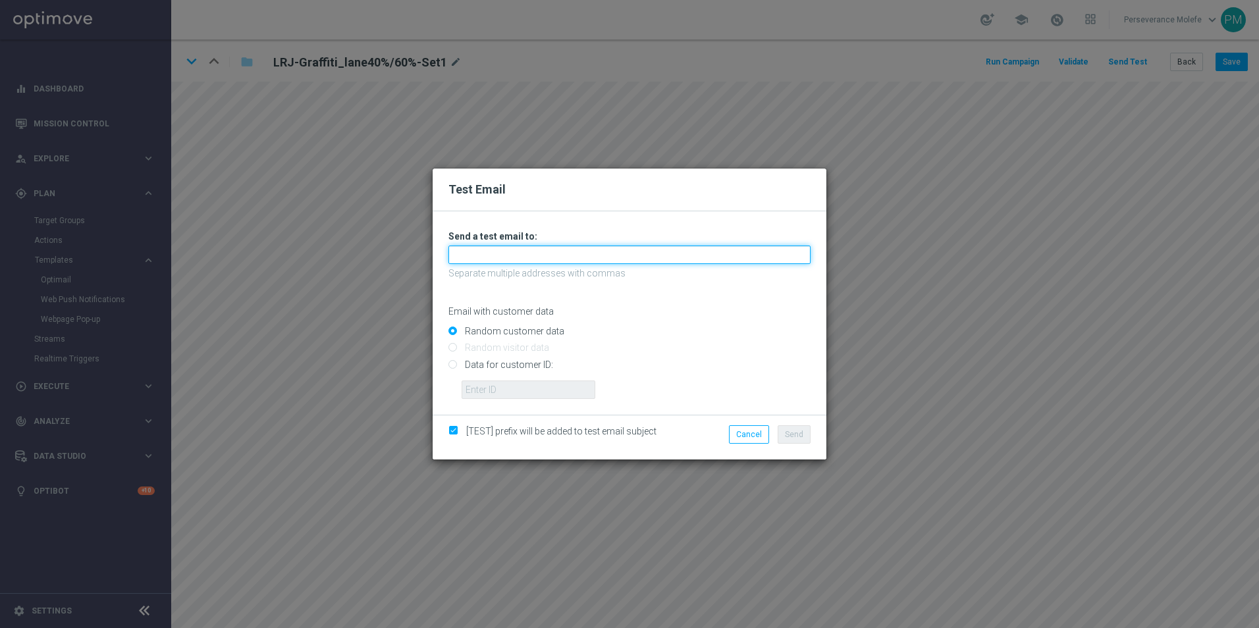
click at [567, 258] on input "text" at bounding box center [629, 255] width 362 height 18
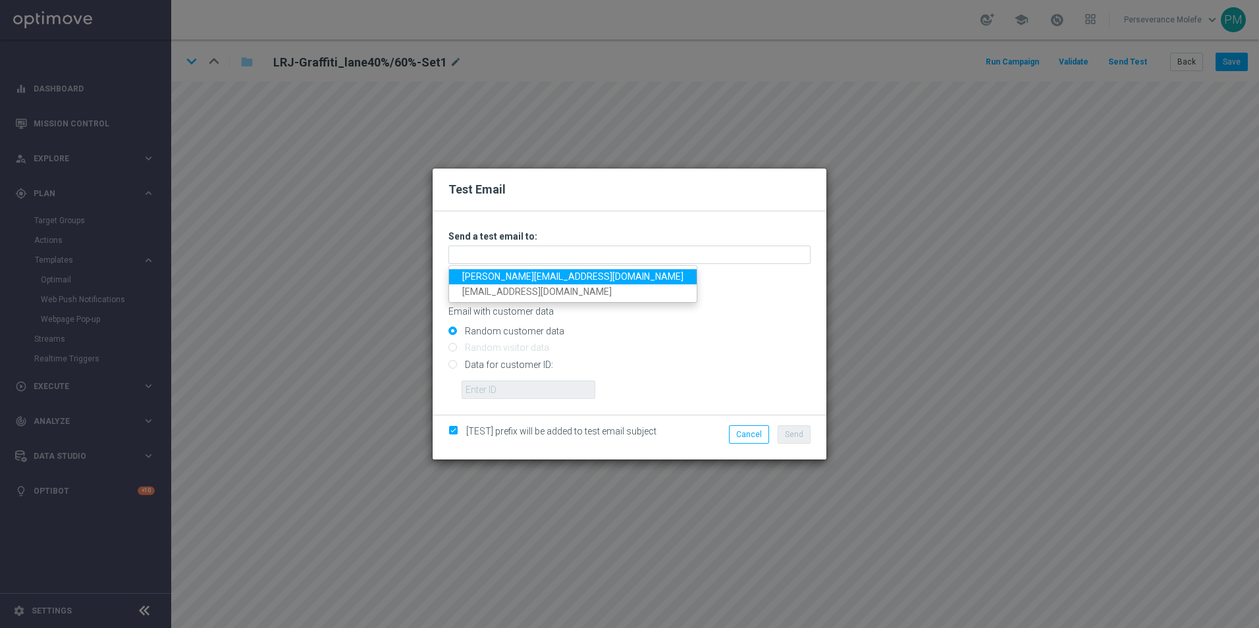
click at [562, 274] on link "[PERSON_NAME][EMAIL_ADDRESS][DOMAIN_NAME]" at bounding box center [573, 276] width 248 height 15
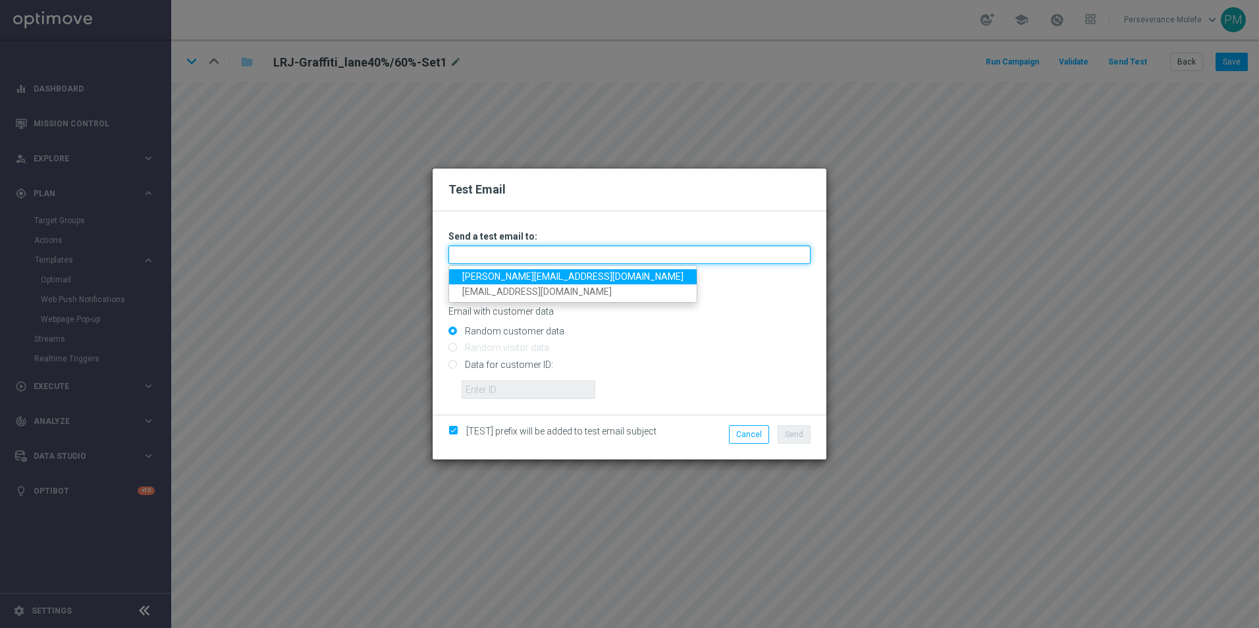
type input "[PERSON_NAME][EMAIL_ADDRESS][DOMAIN_NAME]"
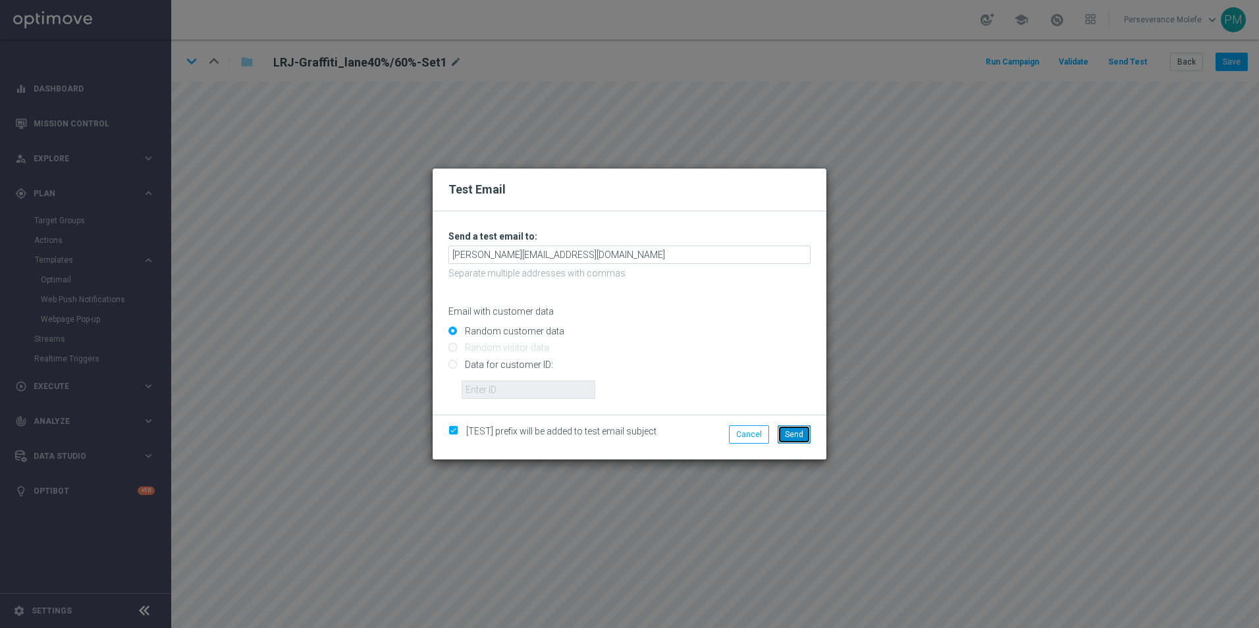
click at [784, 438] on button "Send" at bounding box center [794, 434] width 33 height 18
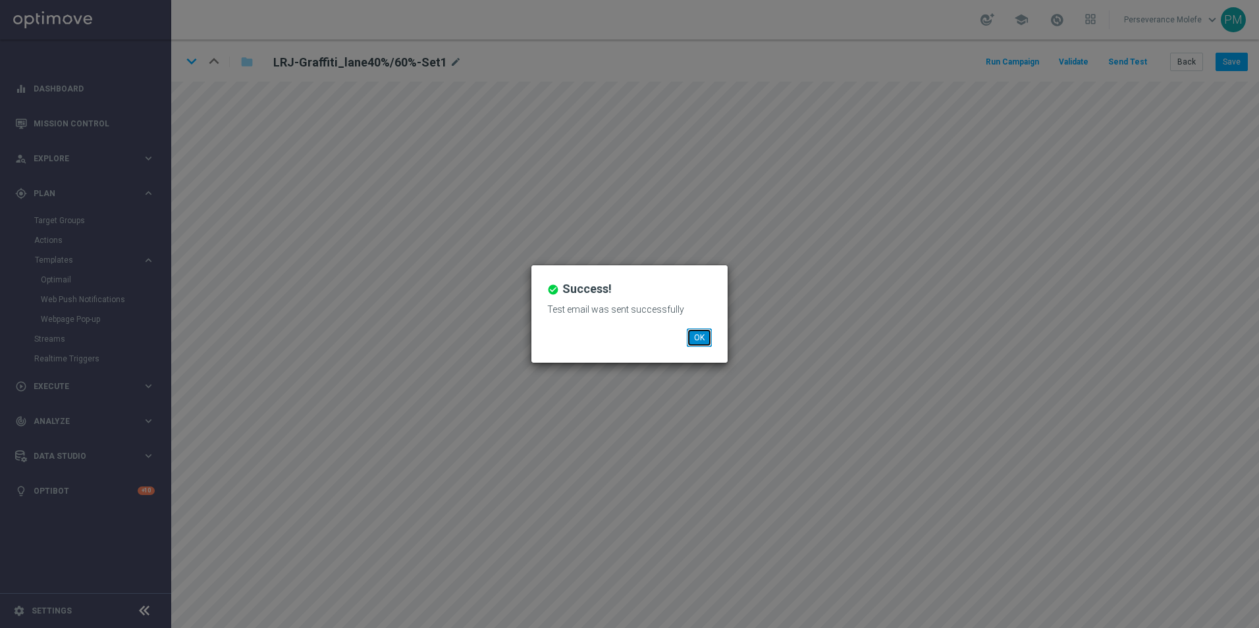
click at [703, 340] on button "OK" at bounding box center [699, 338] width 25 height 18
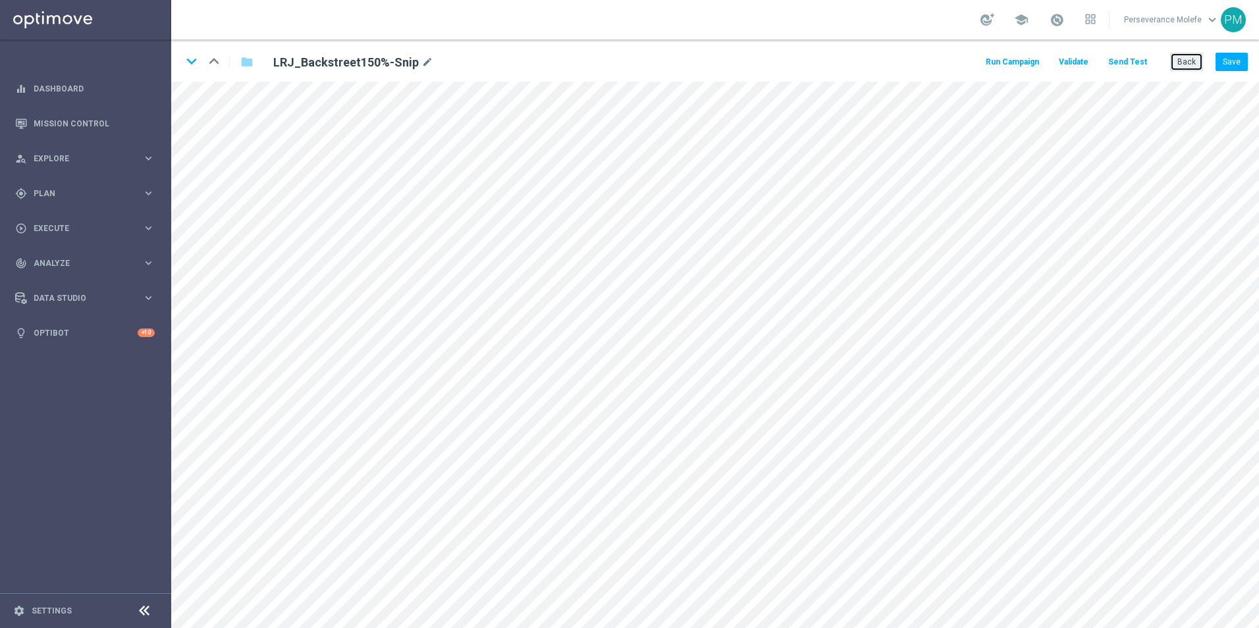
click at [1202, 59] on button "Back" at bounding box center [1186, 62] width 33 height 18
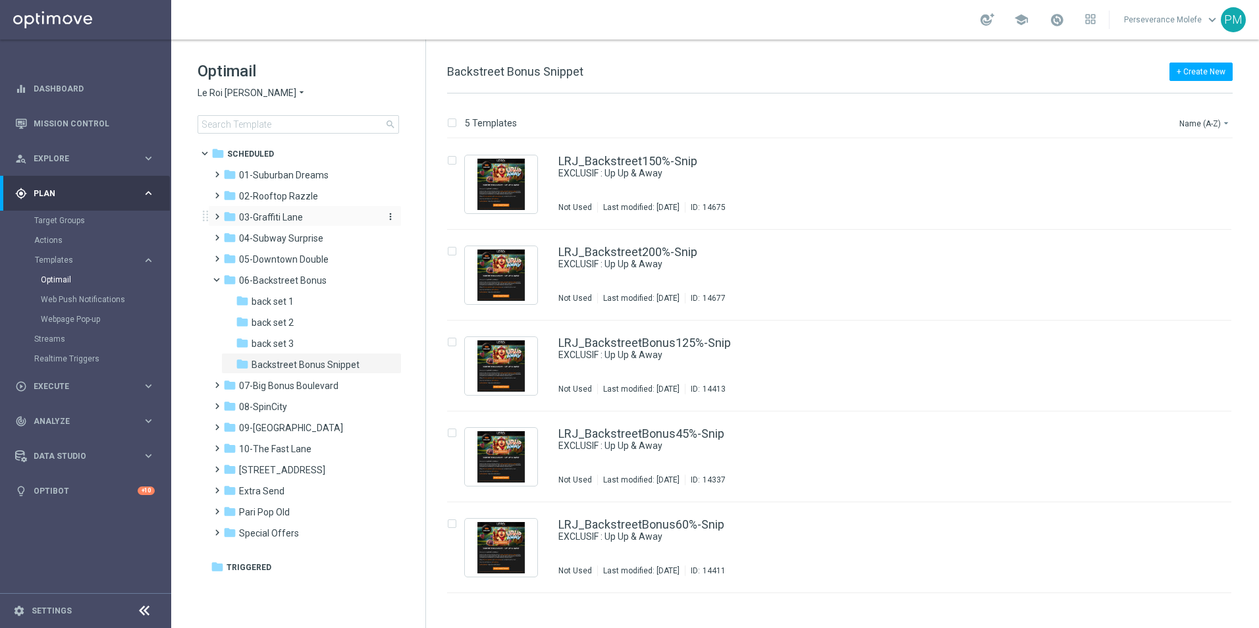
click at [303, 221] on div "folder 03-[GEOGRAPHIC_DATA]" at bounding box center [298, 217] width 151 height 15
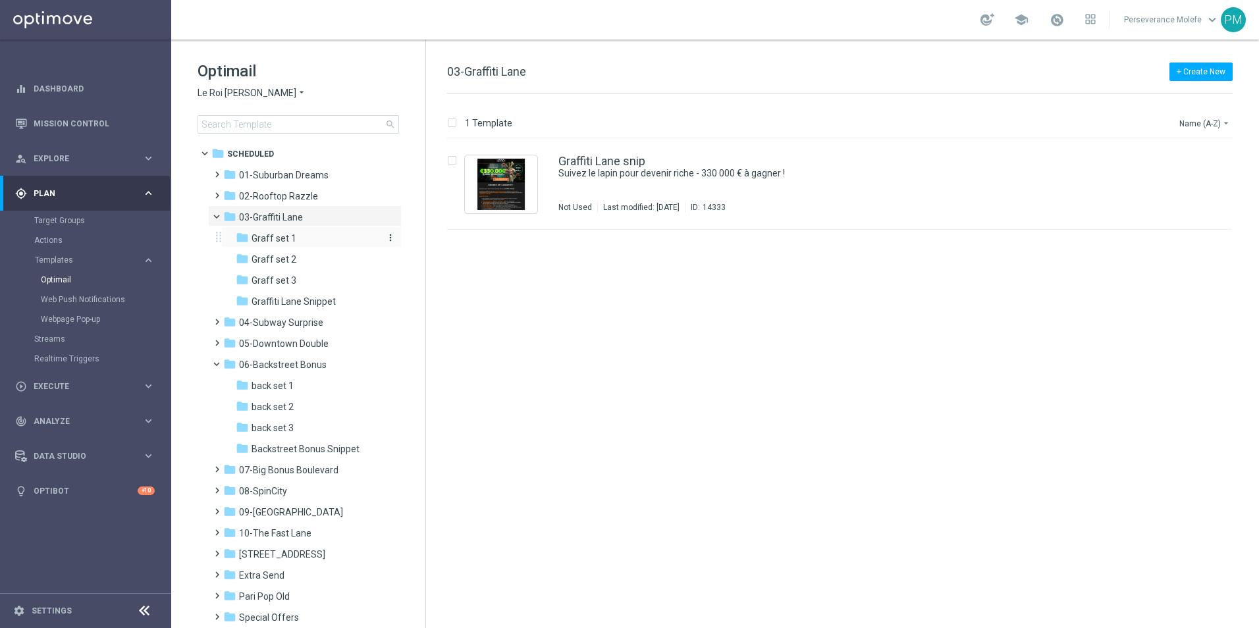
click at [308, 236] on div "folder Graff set 1" at bounding box center [306, 238] width 140 height 15
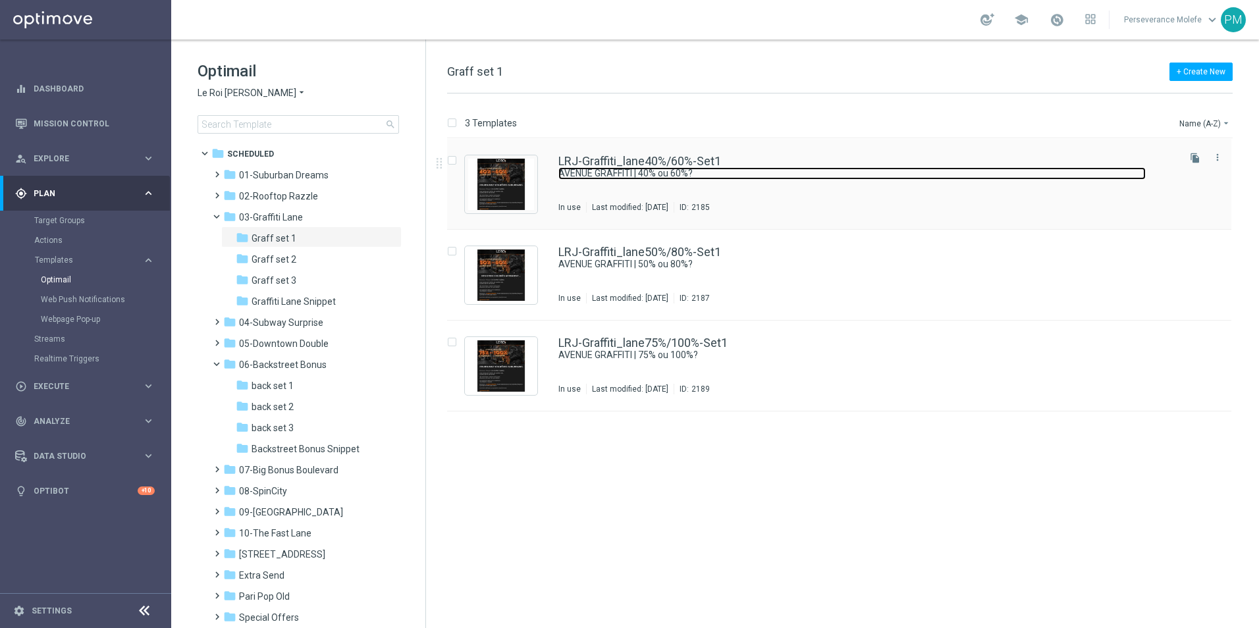
click at [694, 167] on link "AVENUE GRAFFITI | 40% ou 60%?" at bounding box center [851, 173] width 587 height 13
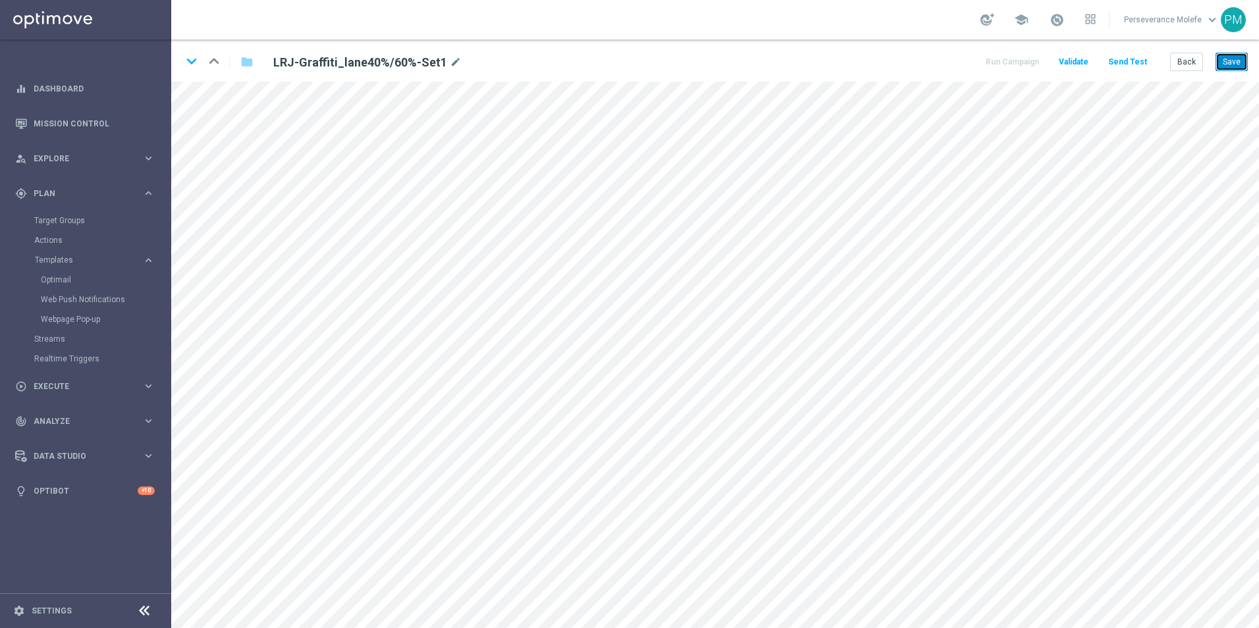
click at [1235, 62] on button "Save" at bounding box center [1232, 62] width 32 height 18
click at [1200, 66] on button "Back" at bounding box center [1186, 62] width 33 height 18
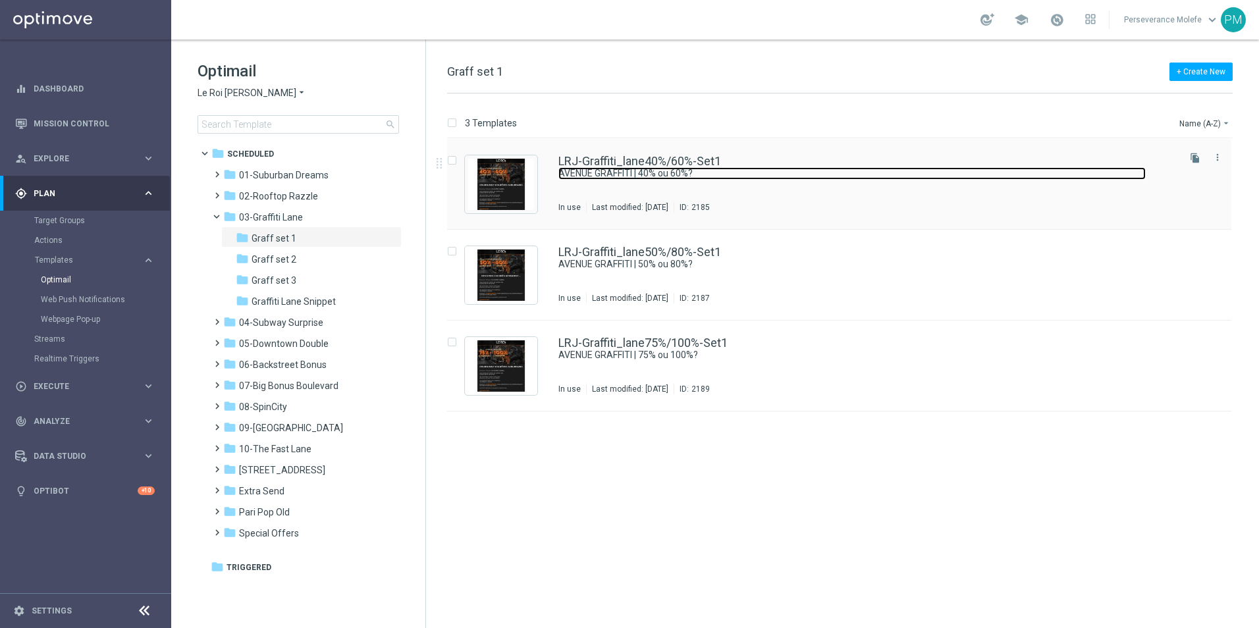
click at [599, 169] on link "AVENUE GRAFFITI | 40% ou 60%?" at bounding box center [851, 173] width 587 height 13
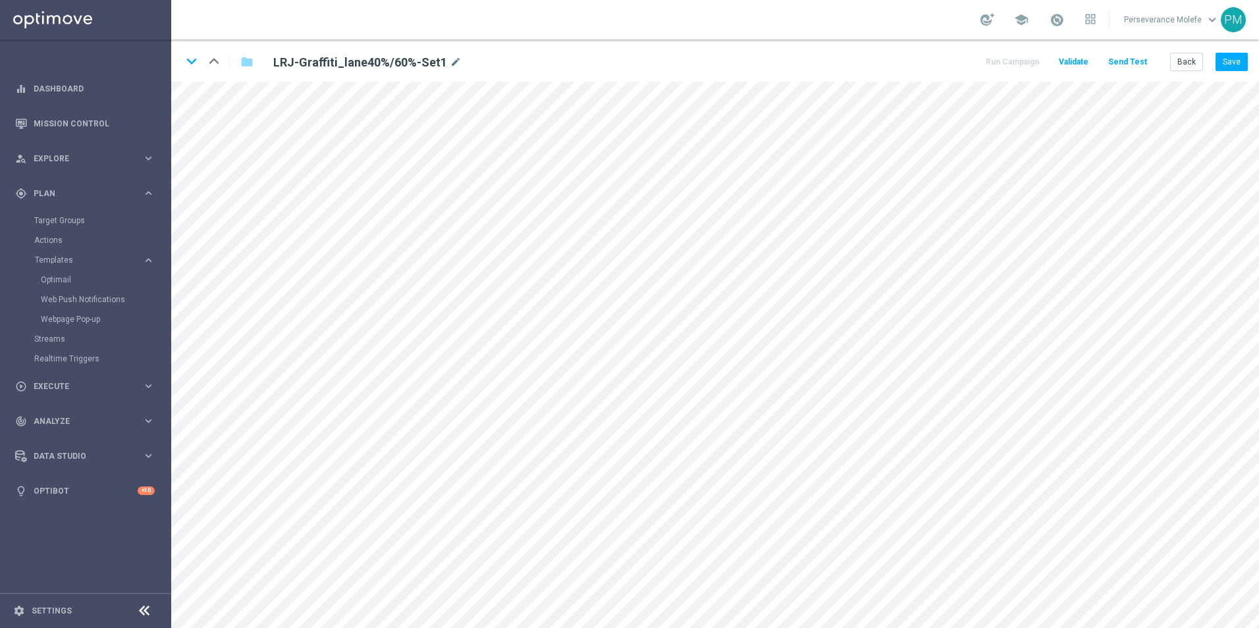
click at [1255, 67] on div "keyboard_arrow_down keyboard_arrow_up folder LRJ-Graffiti_lane40%/60%-Set1 mode…" at bounding box center [715, 61] width 1088 height 42
click at [1250, 66] on div "keyboard_arrow_down keyboard_arrow_up folder LRJ-Graffiti_lane40%/60%-Set1 mode…" at bounding box center [715, 61] width 1088 height 42
click at [1249, 66] on div "keyboard_arrow_down keyboard_arrow_up folder LRJ-Graffiti_lane40%/60%-Set1 mode…" at bounding box center [715, 61] width 1088 height 42
click at [1240, 64] on button "Save" at bounding box center [1232, 62] width 32 height 18
click at [1220, 61] on button "Save" at bounding box center [1232, 62] width 32 height 18
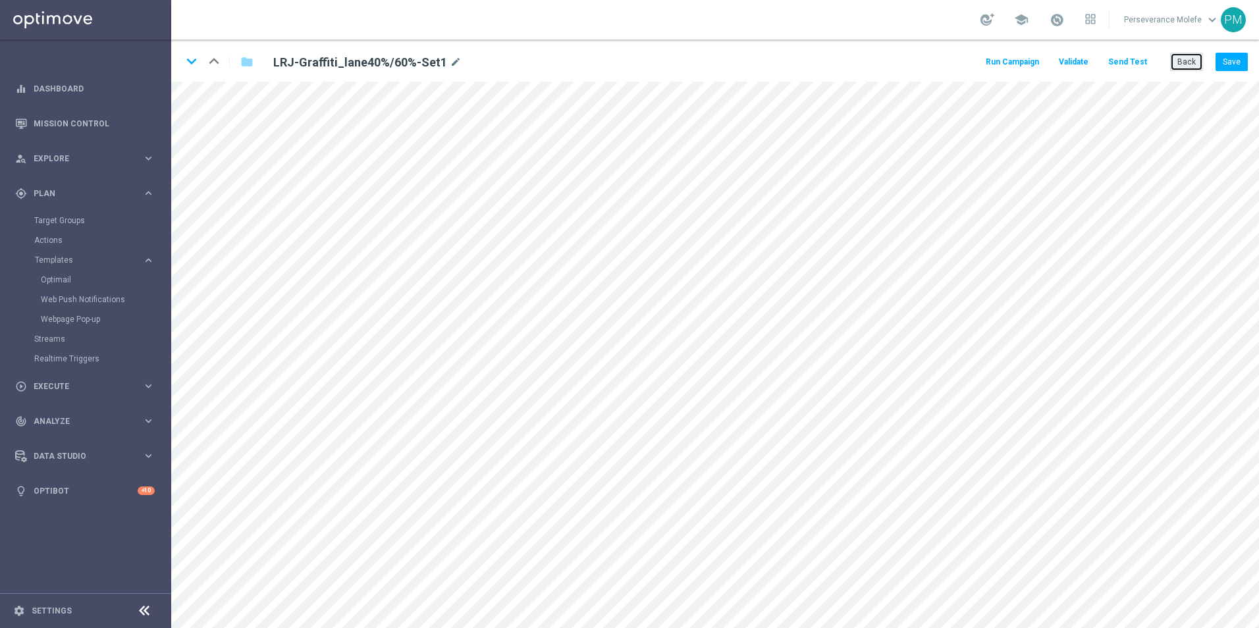
click at [1189, 63] on button "Back" at bounding box center [1186, 62] width 33 height 18
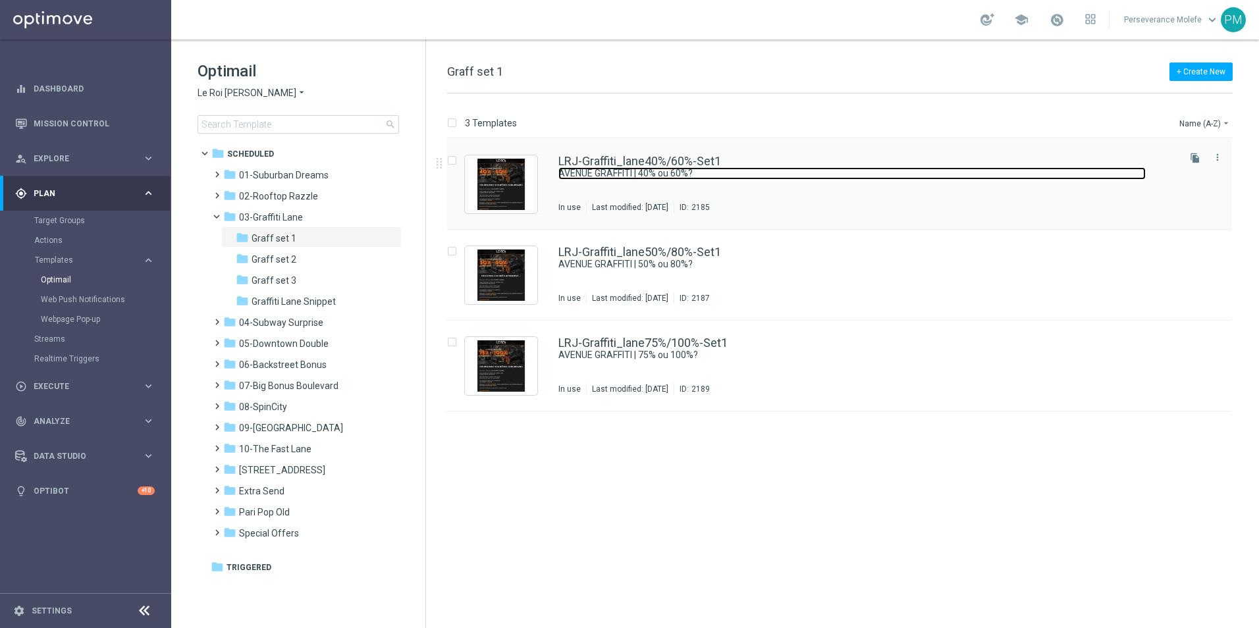
click at [595, 170] on link "AVENUE GRAFFITI | 40% ou 60%?" at bounding box center [851, 173] width 587 height 13
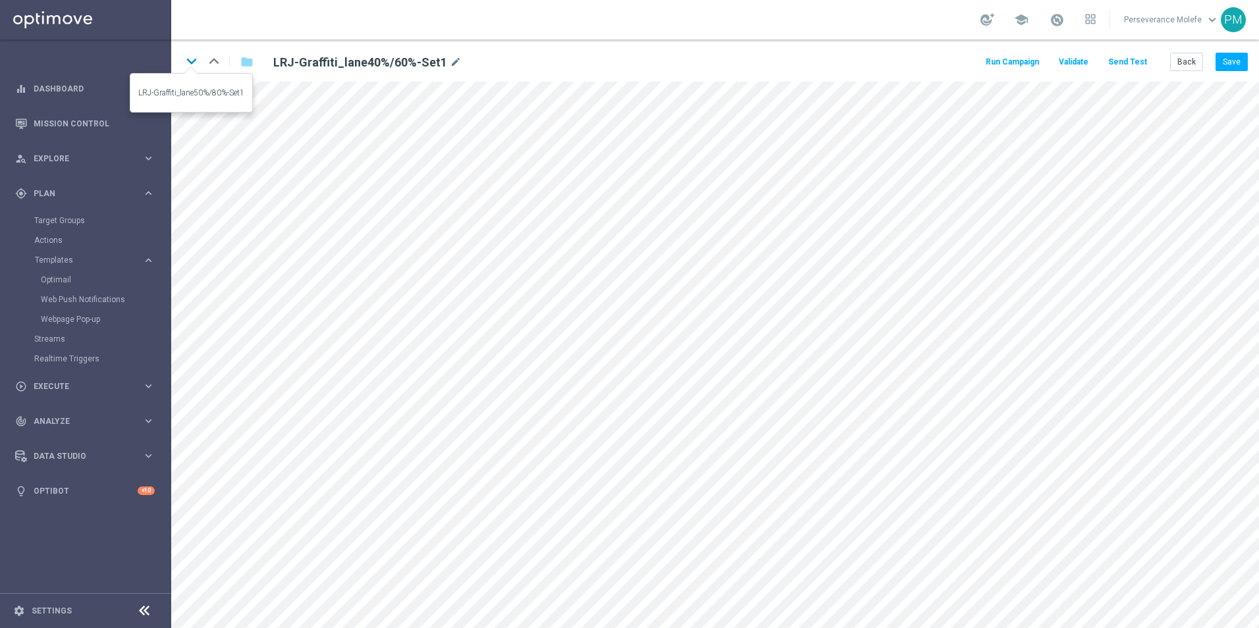
click at [195, 59] on icon "keyboard_arrow_down" at bounding box center [192, 61] width 20 height 20
click at [1237, 65] on button "Save" at bounding box center [1232, 62] width 32 height 18
click at [1197, 57] on button "Back" at bounding box center [1186, 62] width 33 height 18
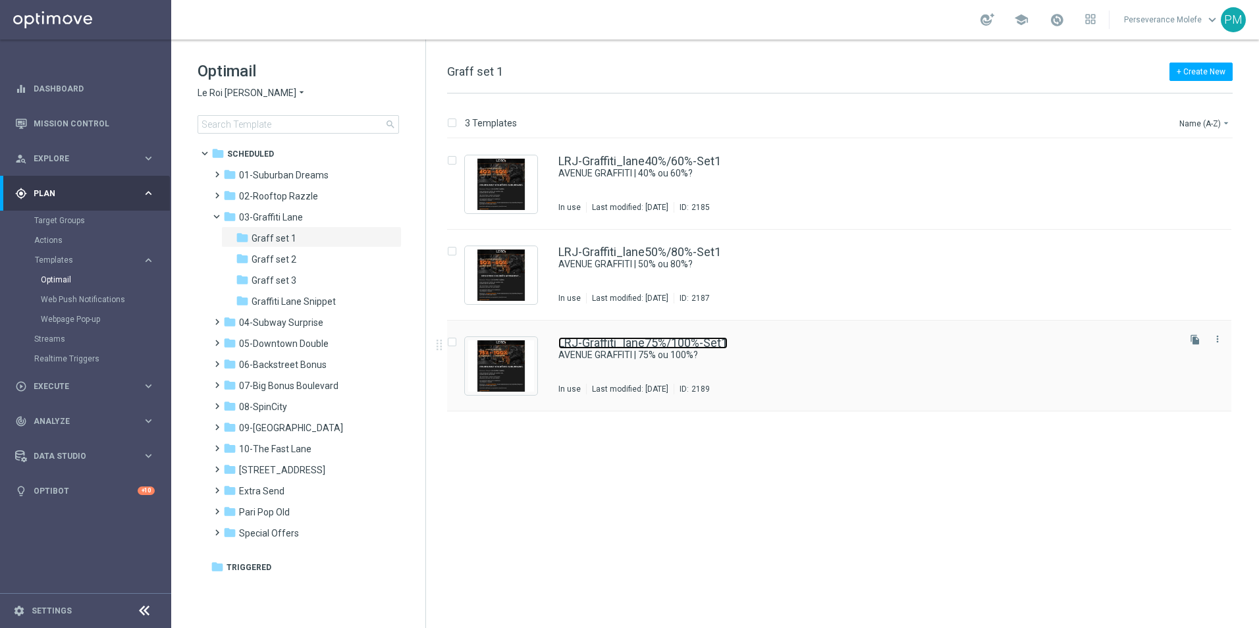
click at [639, 346] on link "LRJ-Graffiti_lane75%/100%-Set1" at bounding box center [642, 343] width 169 height 12
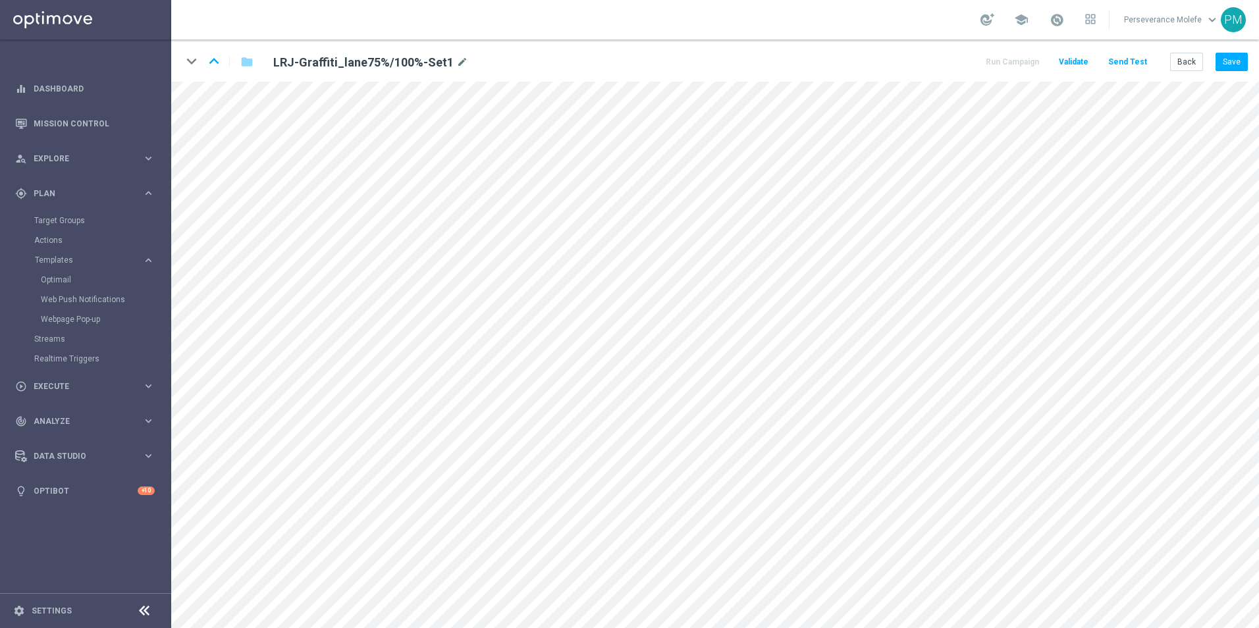
click at [1228, 49] on div "keyboard_arrow_down keyboard_arrow_up folder LRJ-Graffiti_lane75%/100%-Set1 mod…" at bounding box center [715, 61] width 1088 height 42
click at [1234, 60] on button "Save" at bounding box center [1232, 62] width 32 height 18
click at [1189, 58] on button "Back" at bounding box center [1186, 62] width 33 height 18
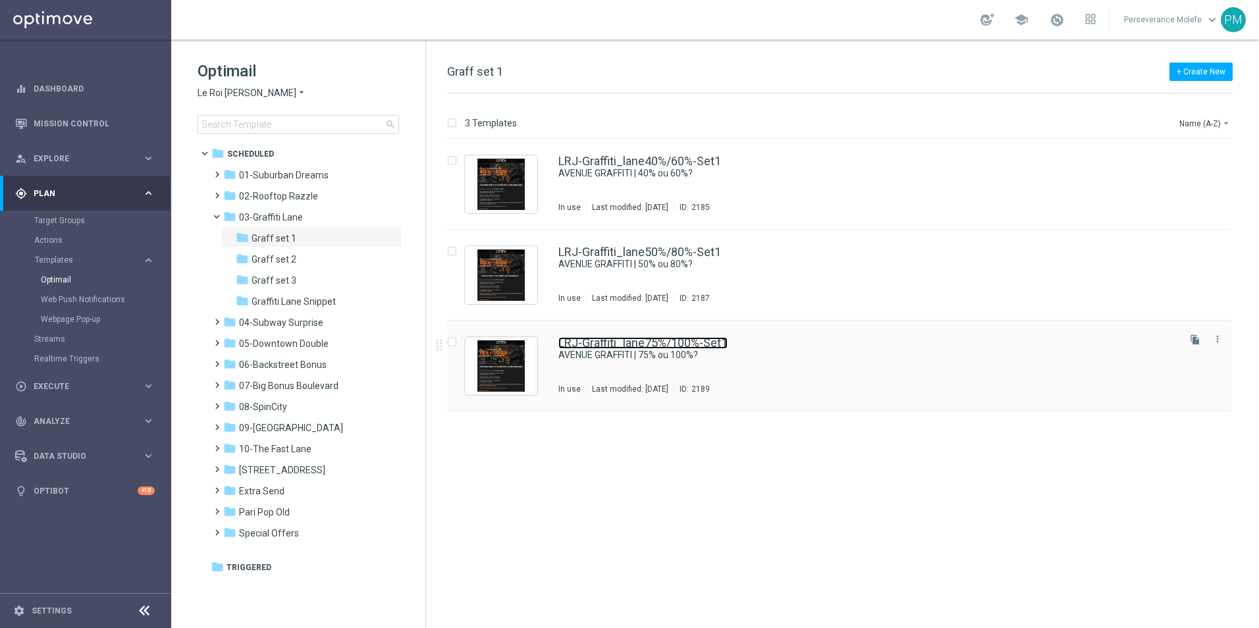
click at [599, 345] on link "LRJ-Graffiti_lane75%/100%-Set1" at bounding box center [642, 343] width 169 height 12
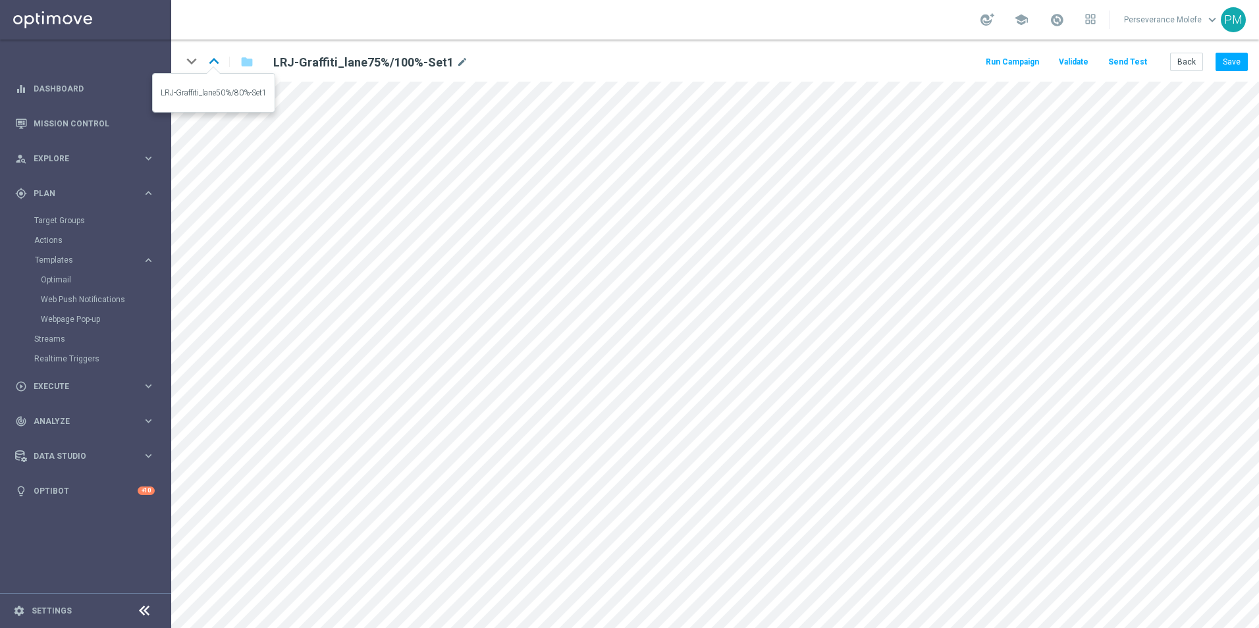
click at [221, 68] on icon "keyboard_arrow_up" at bounding box center [214, 61] width 20 height 20
click at [212, 61] on icon "keyboard_arrow_up" at bounding box center [214, 61] width 20 height 20
click at [1239, 64] on button "Save" at bounding box center [1232, 62] width 32 height 18
click at [1200, 59] on button "Back" at bounding box center [1186, 62] width 33 height 18
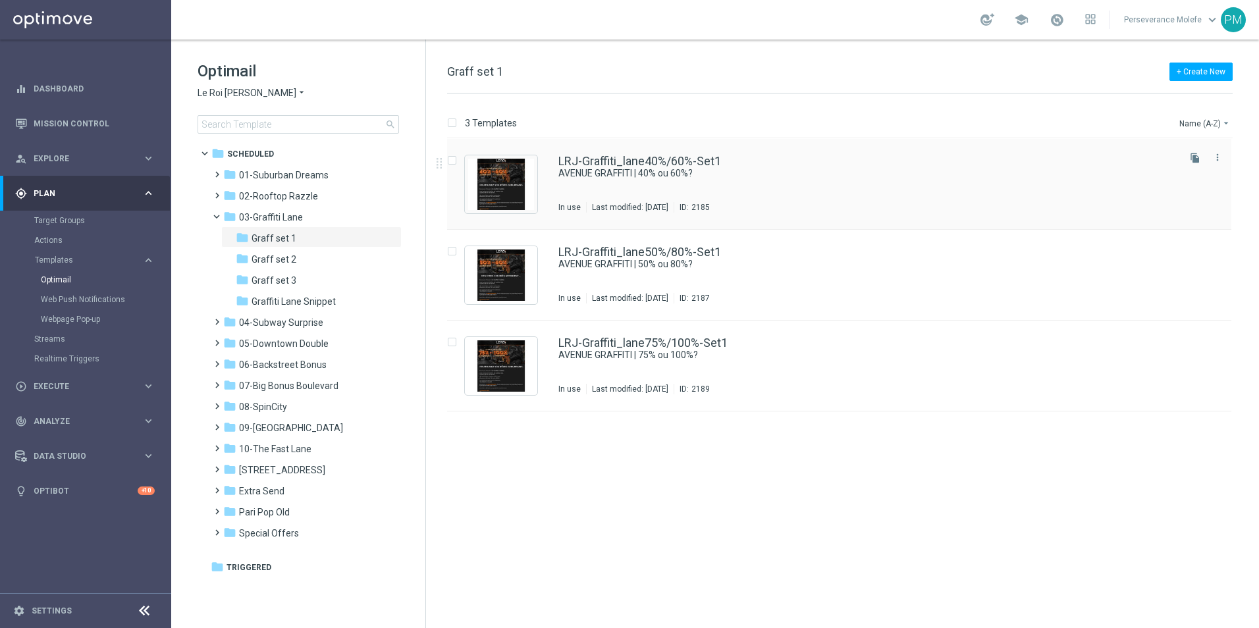
click at [669, 155] on div "LRJ-Graffiti_lane40%/60%-Set1 AVENUE GRAFFITI | 40% ou 60%? In use Last modifie…" at bounding box center [839, 184] width 784 height 91
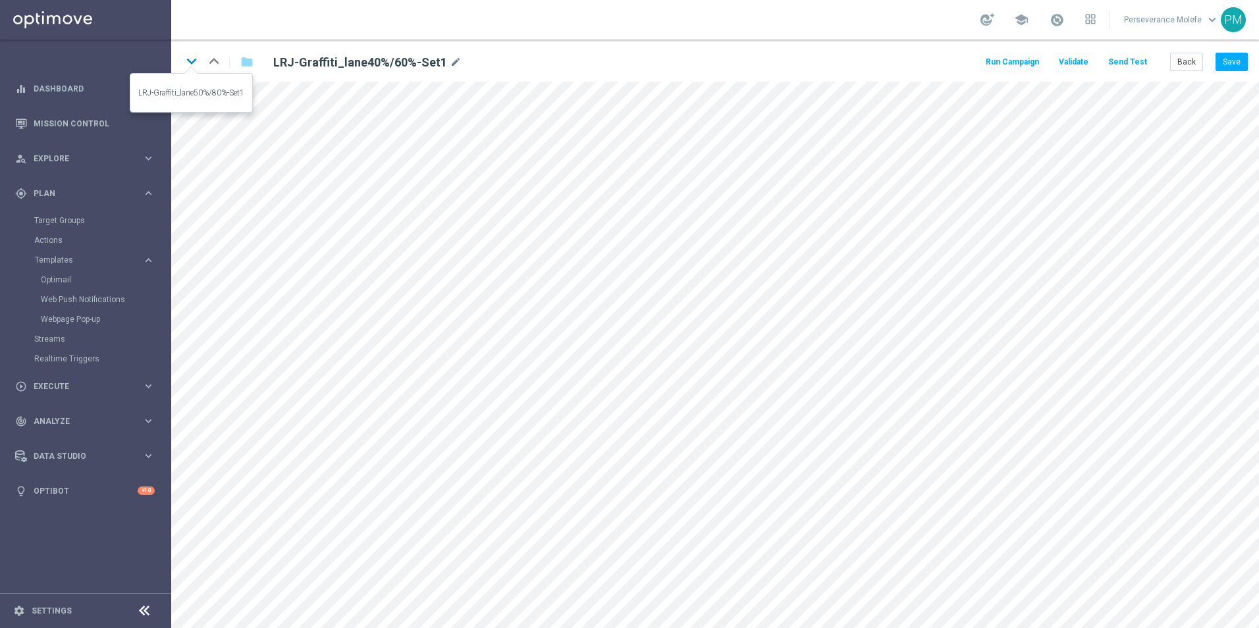
click at [191, 57] on icon "keyboard_arrow_down" at bounding box center [192, 61] width 20 height 20
click at [215, 62] on icon "keyboard_arrow_up" at bounding box center [214, 61] width 20 height 20
click at [195, 65] on icon "keyboard_arrow_down" at bounding box center [192, 61] width 20 height 20
click at [1233, 63] on button "Save" at bounding box center [1232, 62] width 32 height 18
click at [1191, 55] on button "Back" at bounding box center [1186, 62] width 33 height 18
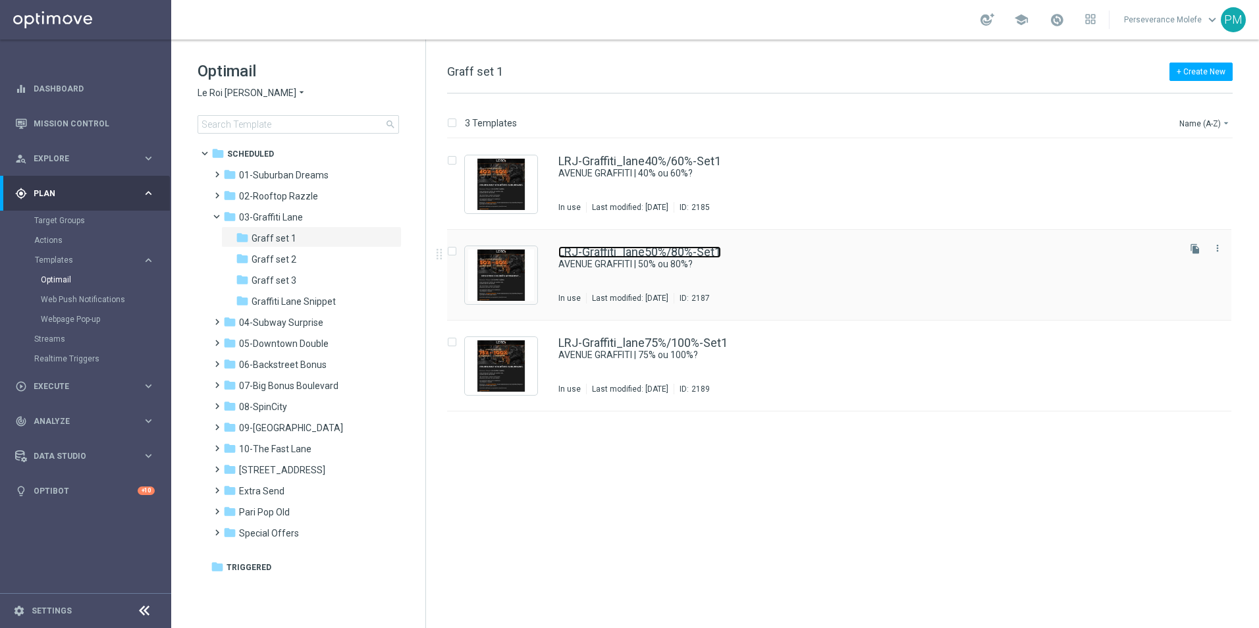
click at [666, 250] on link "LRJ-Graffiti_lane50%/80%-Set1" at bounding box center [639, 252] width 163 height 12
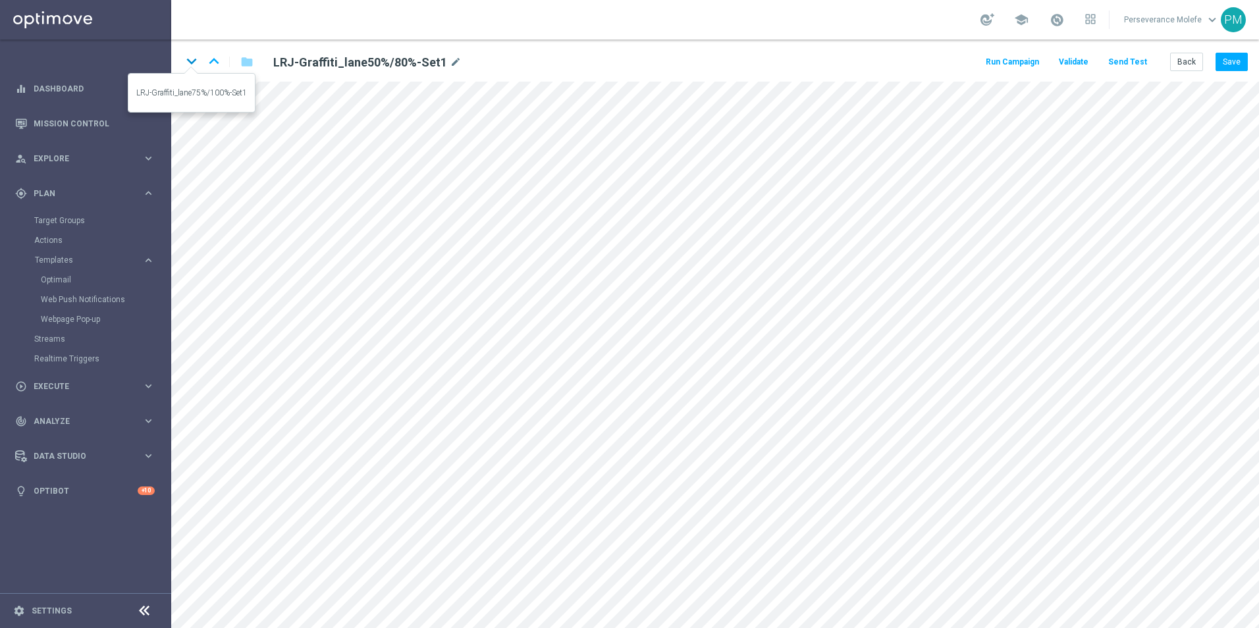
click at [190, 65] on icon "keyboard_arrow_down" at bounding box center [192, 61] width 20 height 20
click at [1225, 59] on button "Save" at bounding box center [1232, 62] width 32 height 18
click at [1228, 68] on button "Save" at bounding box center [1232, 62] width 32 height 18
click at [1185, 68] on button "Back" at bounding box center [1186, 62] width 33 height 18
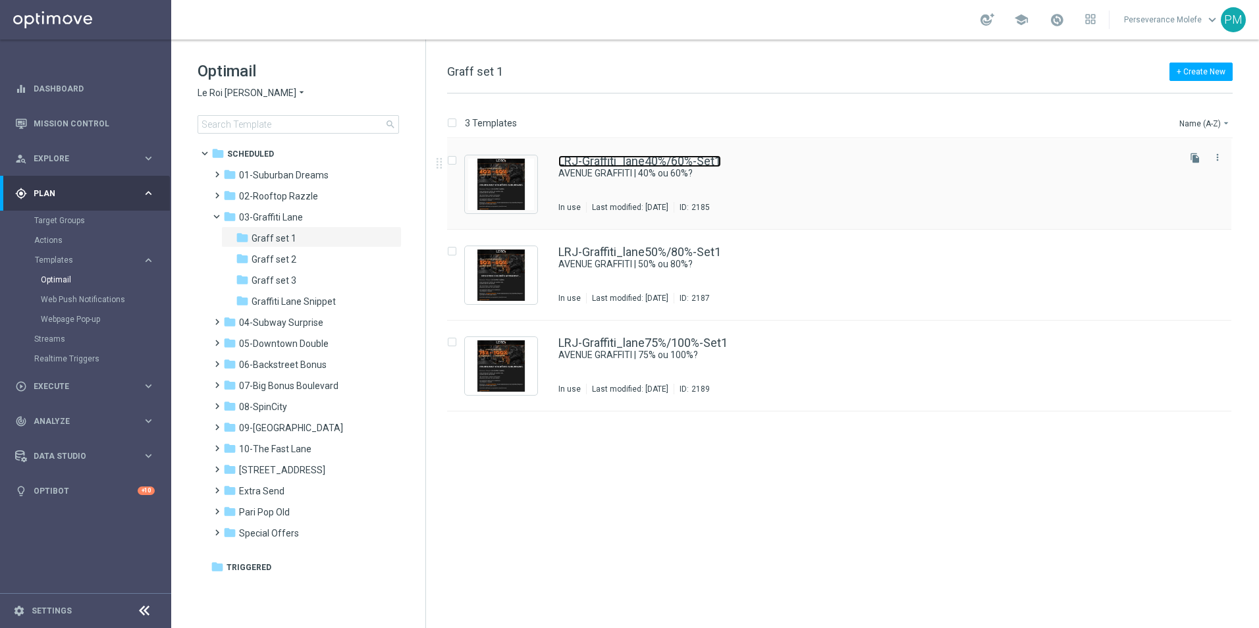
click at [593, 159] on link "LRJ-Graffiti_lane40%/60%-Set1" at bounding box center [639, 161] width 163 height 12
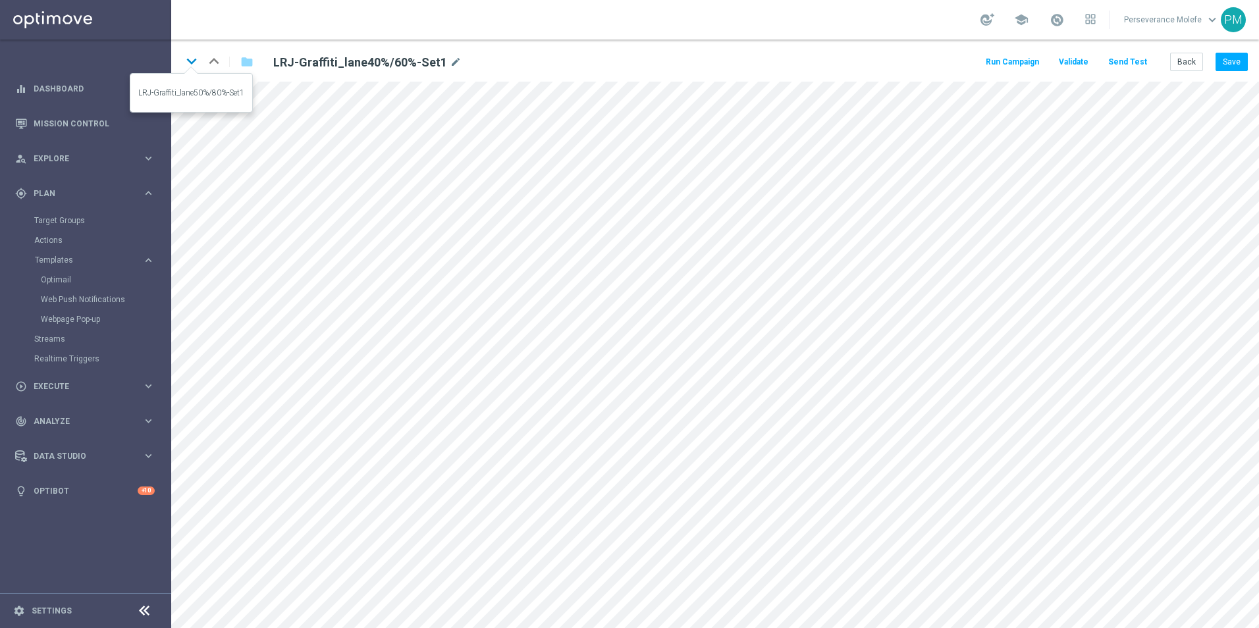
click at [195, 67] on icon "keyboard_arrow_down" at bounding box center [192, 61] width 20 height 20
click at [1241, 68] on button "Save" at bounding box center [1232, 62] width 32 height 18
click at [193, 63] on icon "keyboard_arrow_down" at bounding box center [192, 61] width 20 height 20
click at [1237, 65] on button "Save" at bounding box center [1232, 62] width 32 height 18
click at [1229, 61] on button "Save" at bounding box center [1232, 62] width 32 height 18
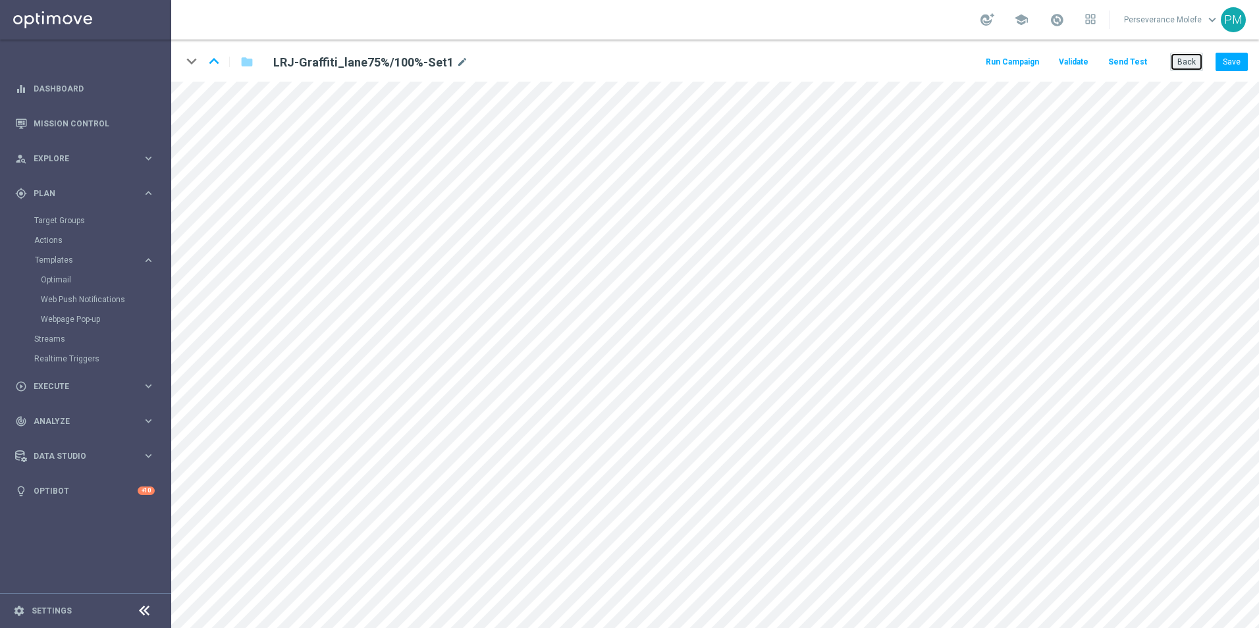
click at [1202, 60] on button "Back" at bounding box center [1186, 62] width 33 height 18
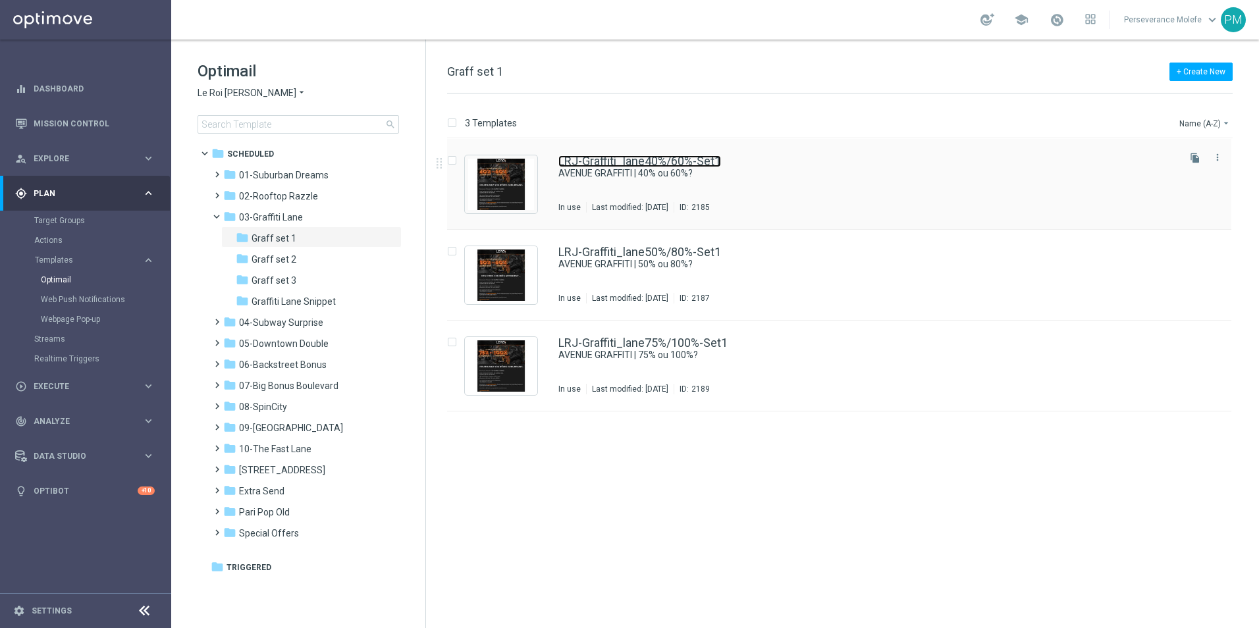
click at [585, 163] on link "LRJ-Graffiti_lane40%/60%-Set1" at bounding box center [639, 161] width 163 height 12
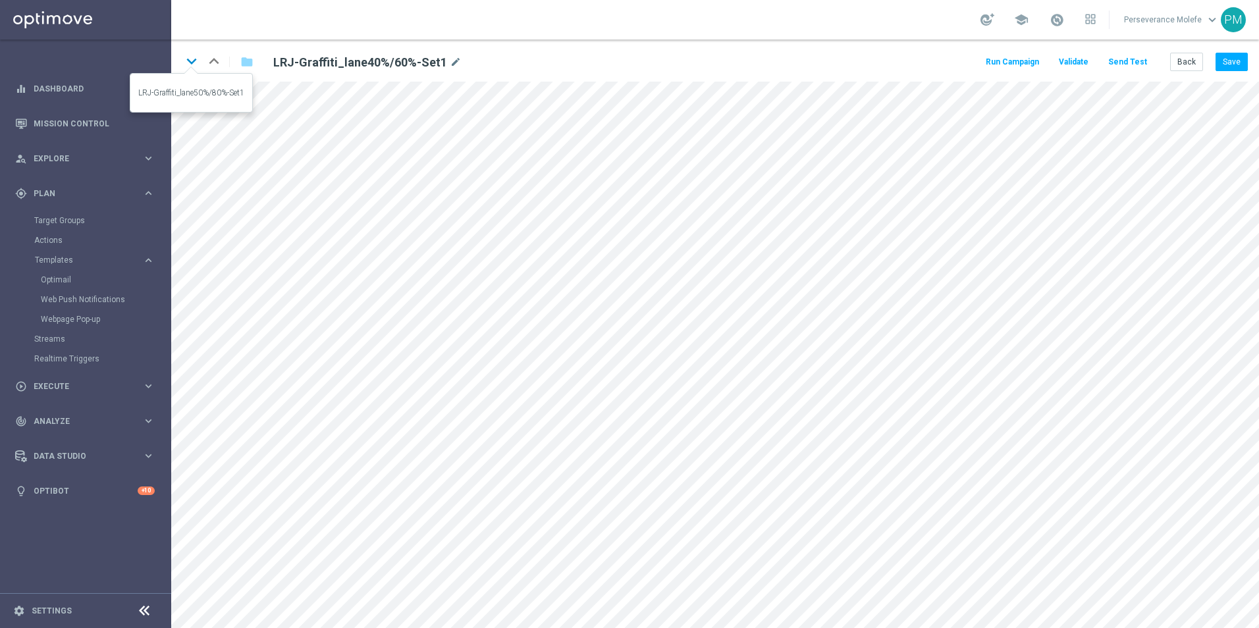
click at [190, 64] on icon "keyboard_arrow_down" at bounding box center [192, 61] width 20 height 20
click at [192, 65] on icon "keyboard_arrow_down" at bounding box center [192, 61] width 20 height 20
click at [1191, 68] on button "Back" at bounding box center [1186, 62] width 33 height 18
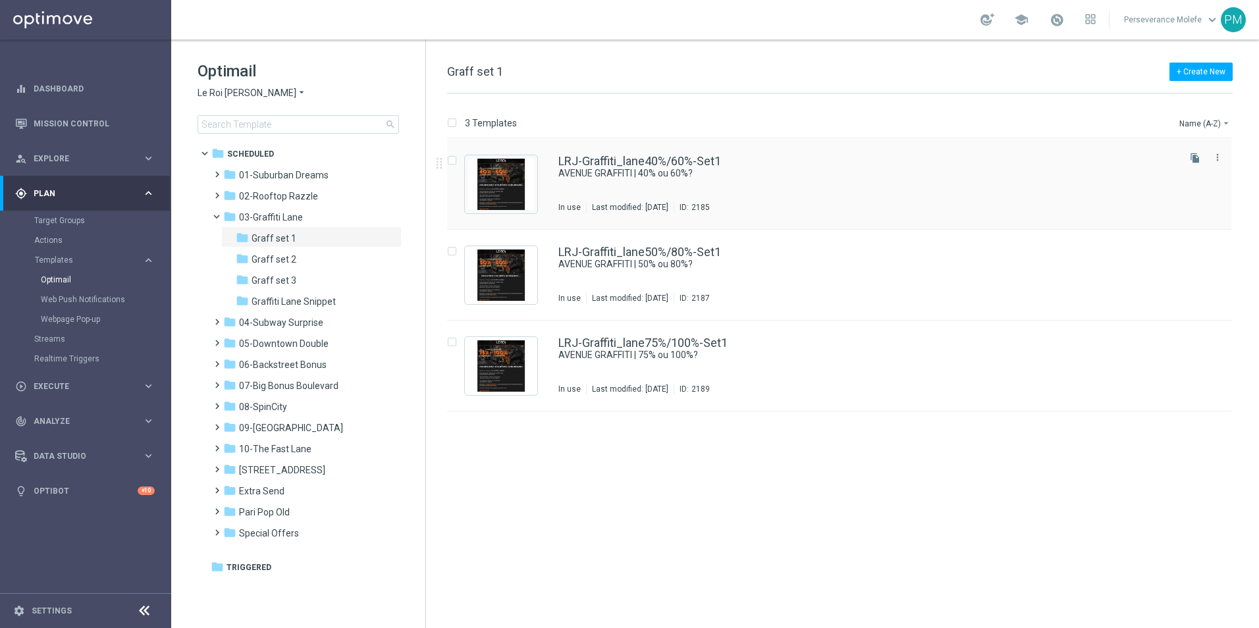
click at [681, 151] on div "LRJ-Graffiti_lane40%/60%-Set1 AVENUE GRAFFITI | 40% ou 60%? In use Last modifie…" at bounding box center [839, 184] width 784 height 91
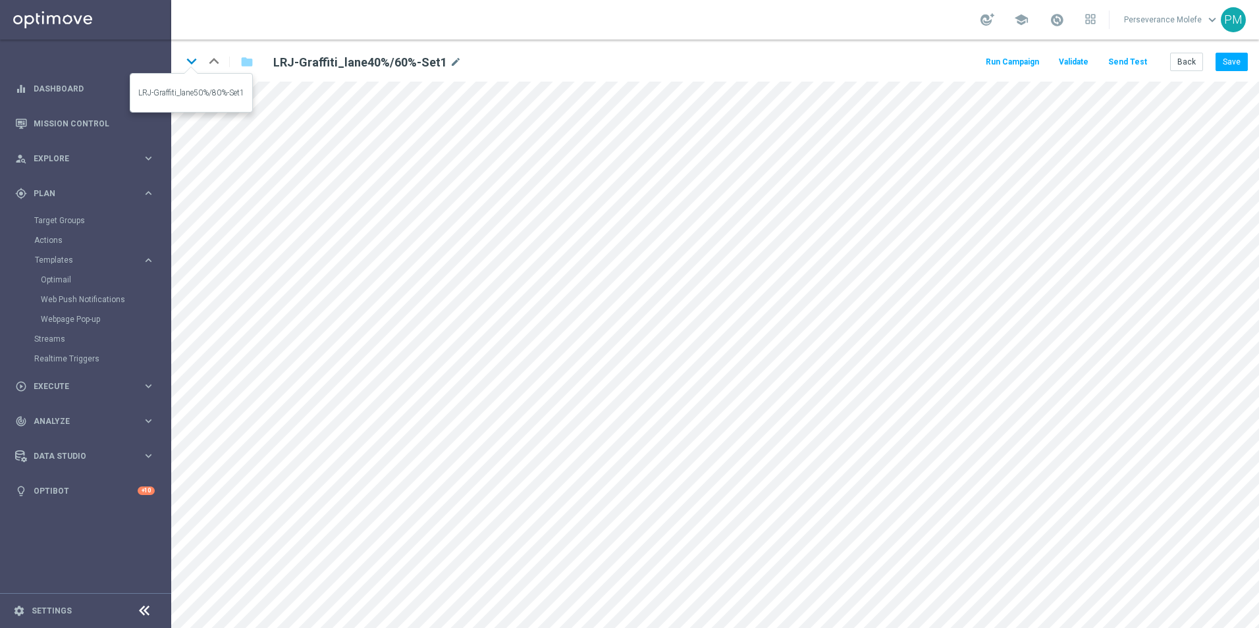
click at [186, 58] on icon "keyboard_arrow_down" at bounding box center [192, 61] width 20 height 20
click at [198, 61] on icon "keyboard_arrow_down" at bounding box center [192, 61] width 20 height 20
click at [1190, 64] on button "Back" at bounding box center [1186, 62] width 33 height 18
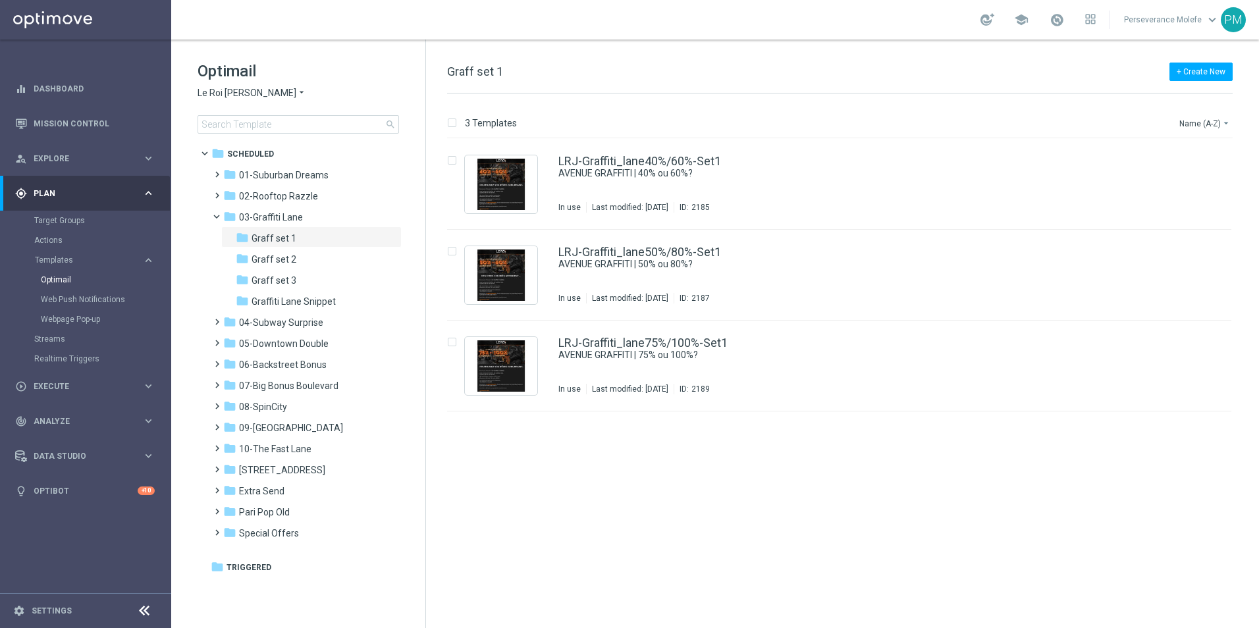
click at [249, 93] on span "Le Roi [PERSON_NAME]" at bounding box center [247, 93] width 99 height 13
click at [0, 0] on span "Casino Joka" at bounding box center [0, 0] width 0 height 0
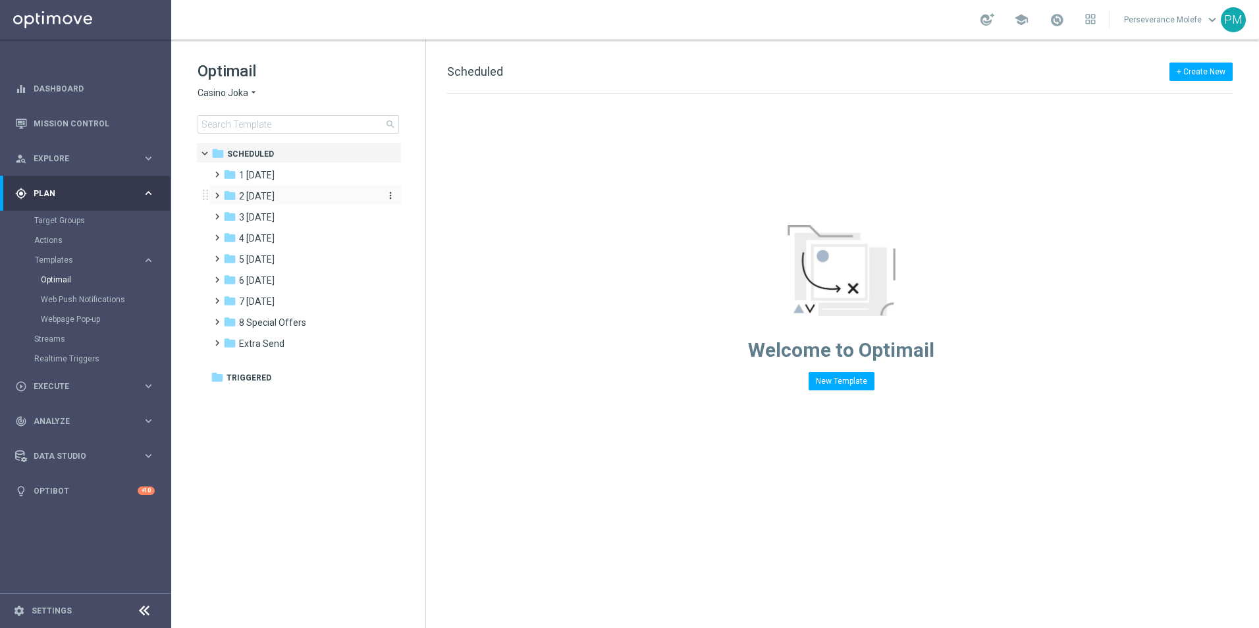
click at [329, 193] on div "folder 2 Wednesday" at bounding box center [298, 196] width 151 height 15
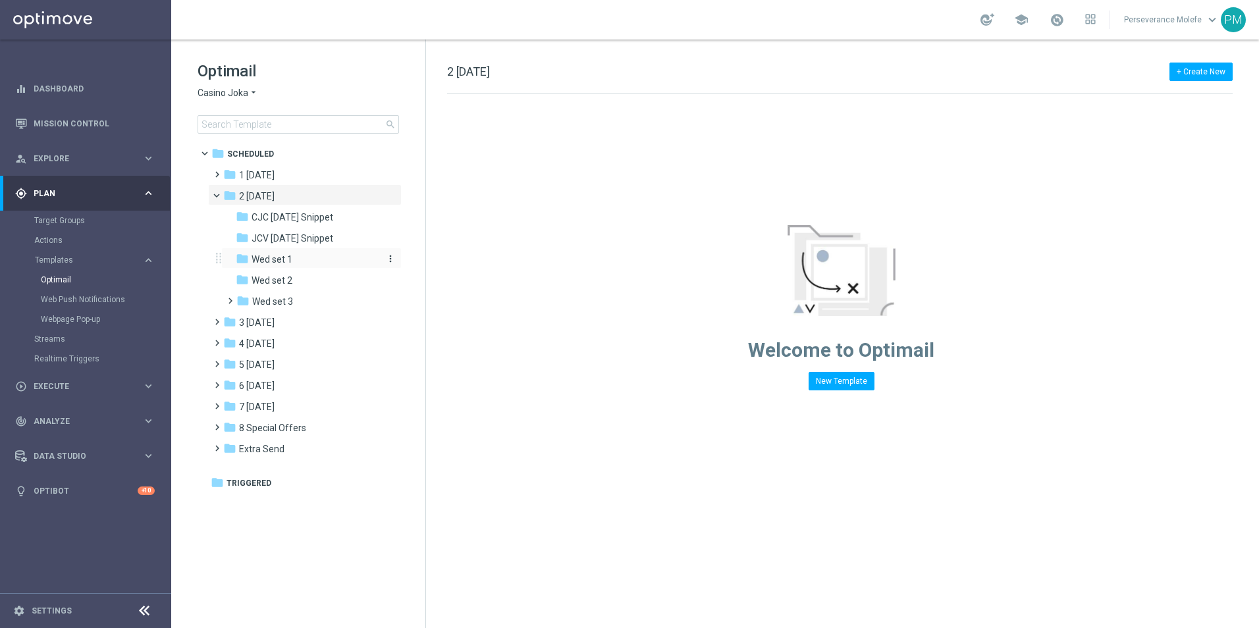
click at [308, 258] on div "folder Wed set 1" at bounding box center [306, 259] width 140 height 15
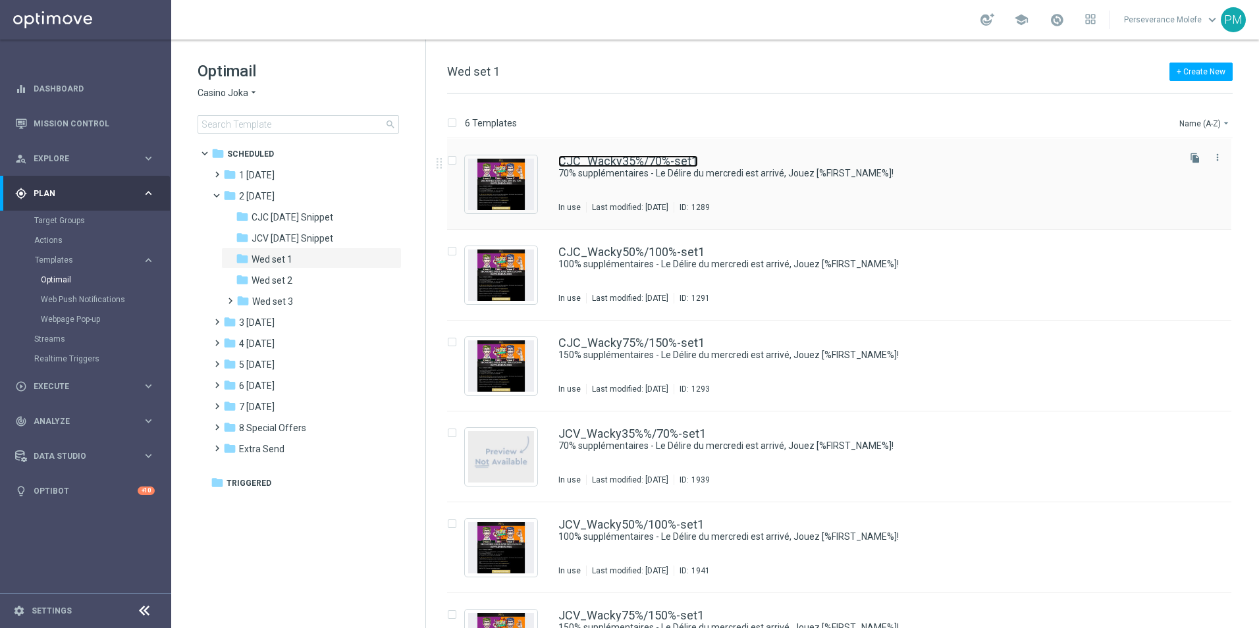
click at [595, 159] on link "CJC_Wacky35%/70%-set1" at bounding box center [628, 161] width 140 height 12
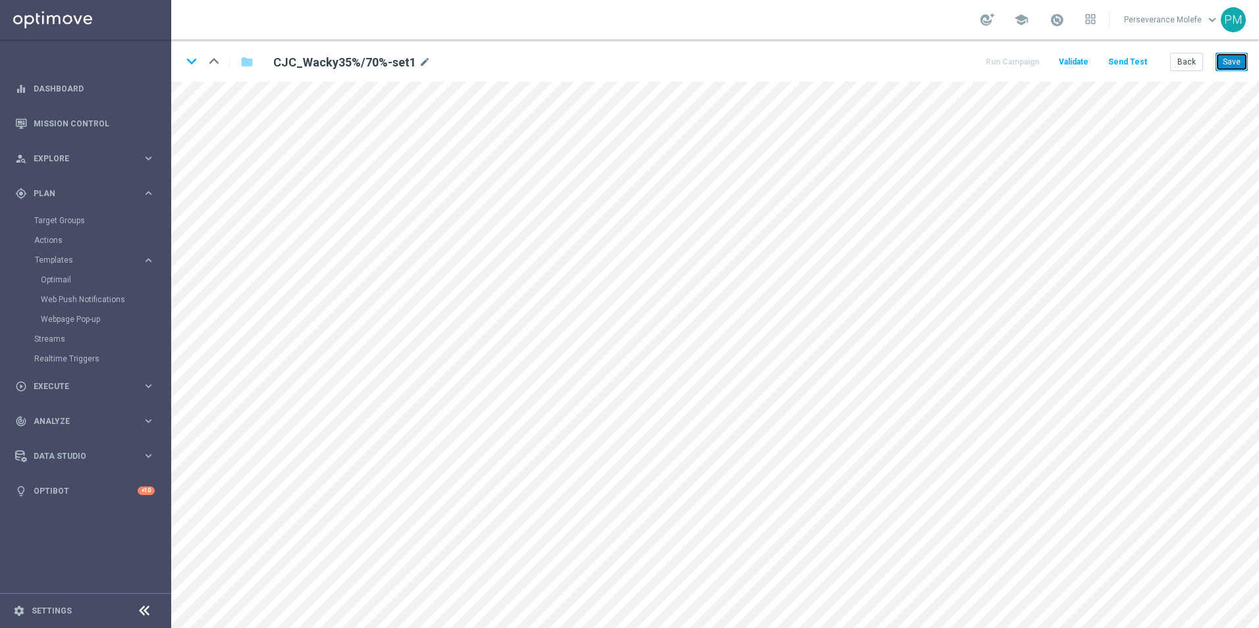
click at [1222, 68] on button "Save" at bounding box center [1232, 62] width 32 height 18
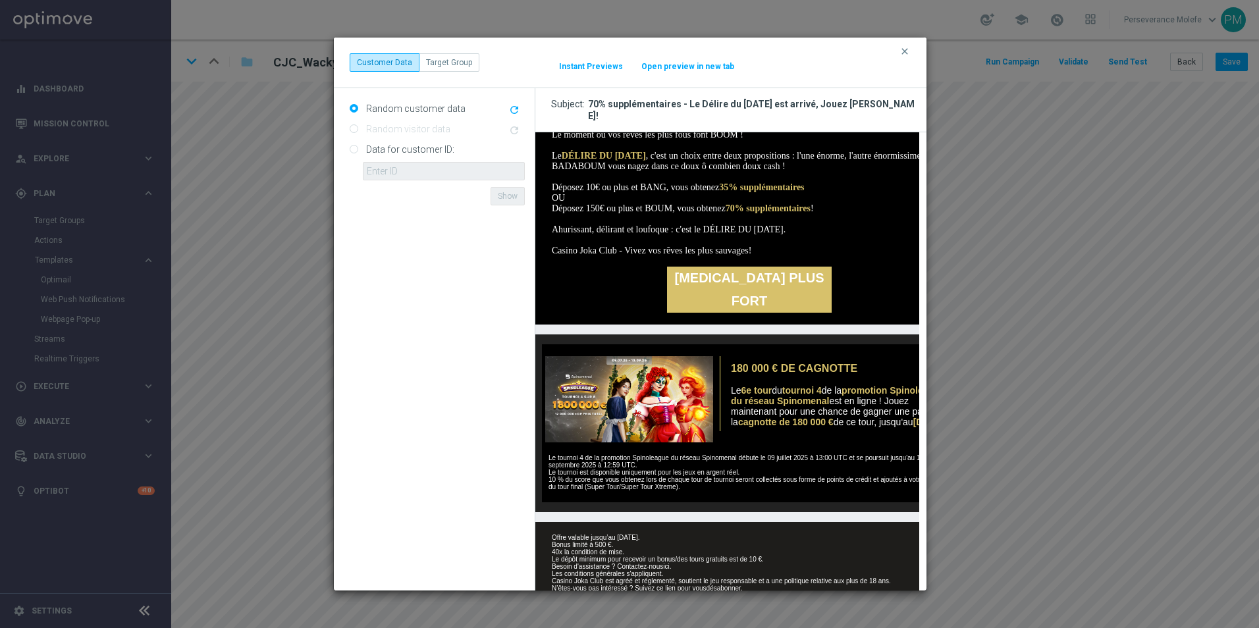
scroll to position [312, 0]
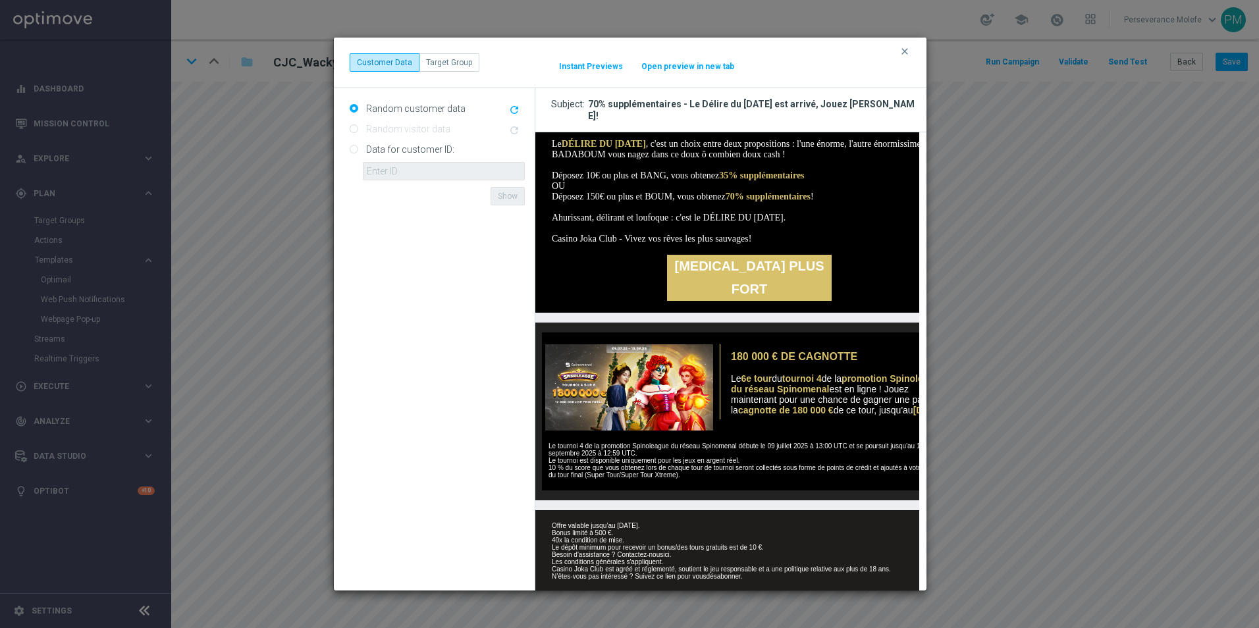
click at [702, 61] on button "Open preview in new tab" at bounding box center [688, 66] width 94 height 11
click at [909, 53] on icon "clear" at bounding box center [905, 51] width 11 height 11
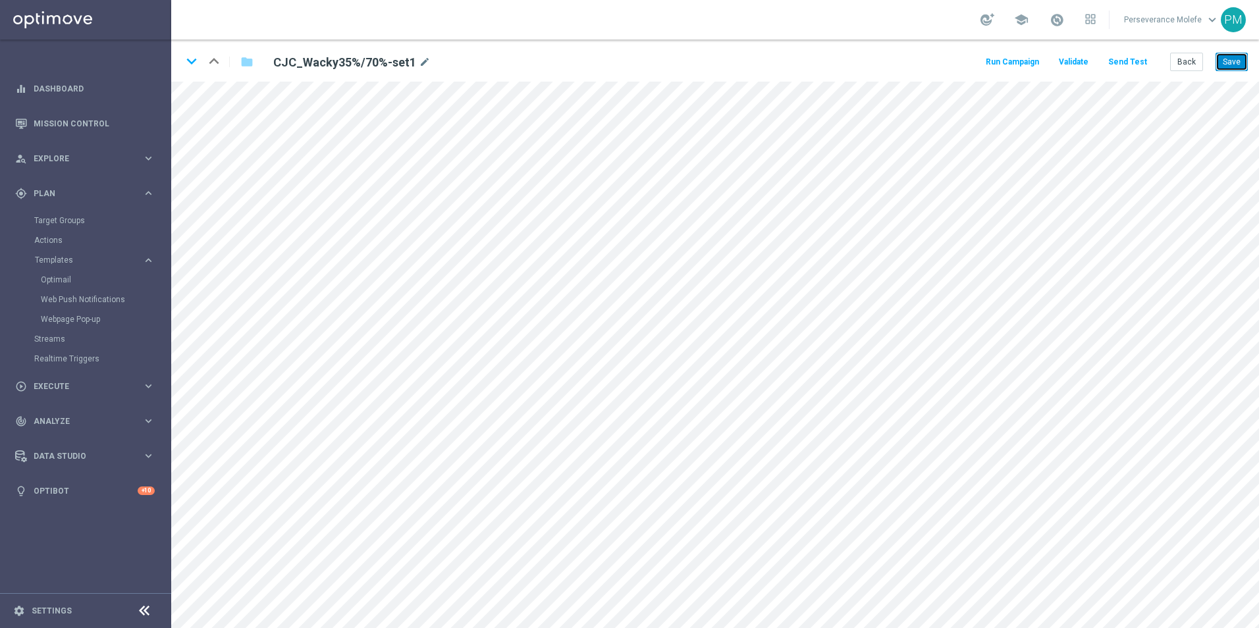
click at [1236, 59] on button "Save" at bounding box center [1232, 62] width 32 height 18
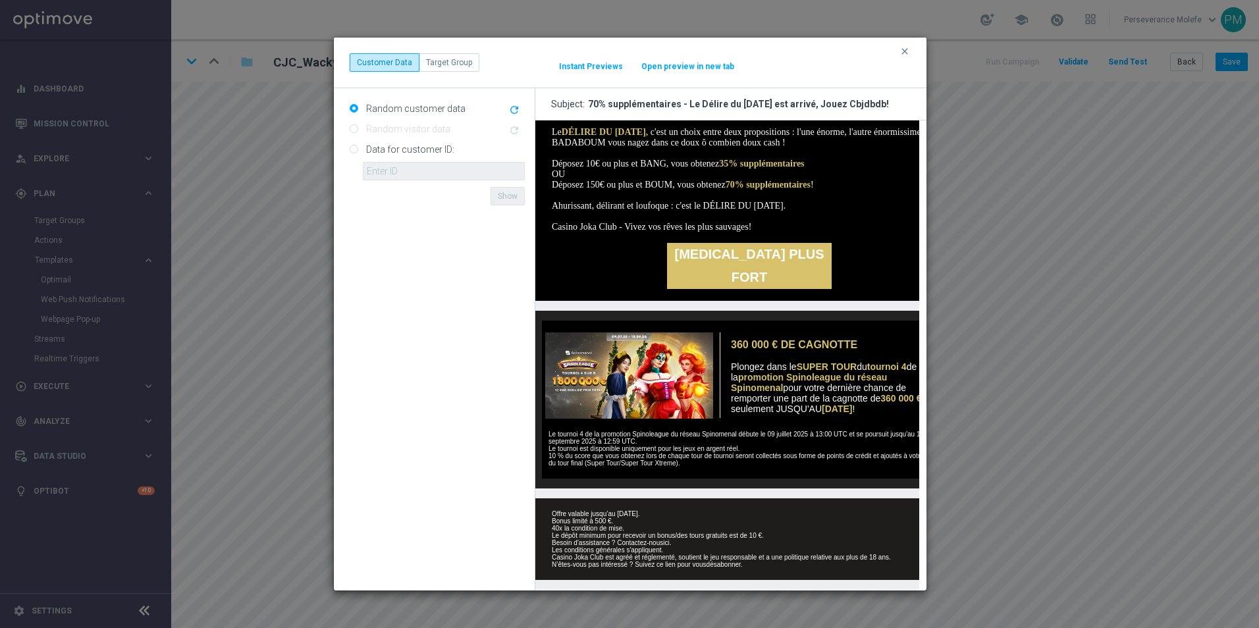
click at [695, 70] on button "Open preview in new tab" at bounding box center [688, 66] width 94 height 11
click at [907, 52] on icon "clear" at bounding box center [905, 51] width 11 height 11
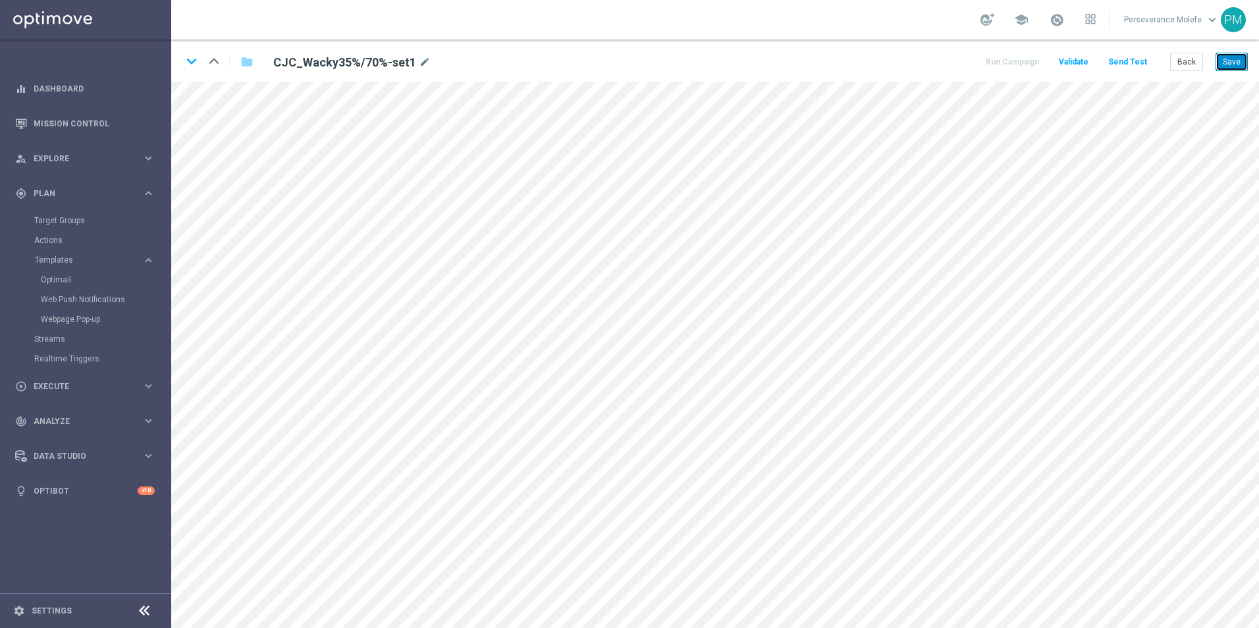
click at [1224, 64] on button "Save" at bounding box center [1232, 62] width 32 height 18
click at [1191, 65] on button "Back" at bounding box center [1186, 62] width 33 height 18
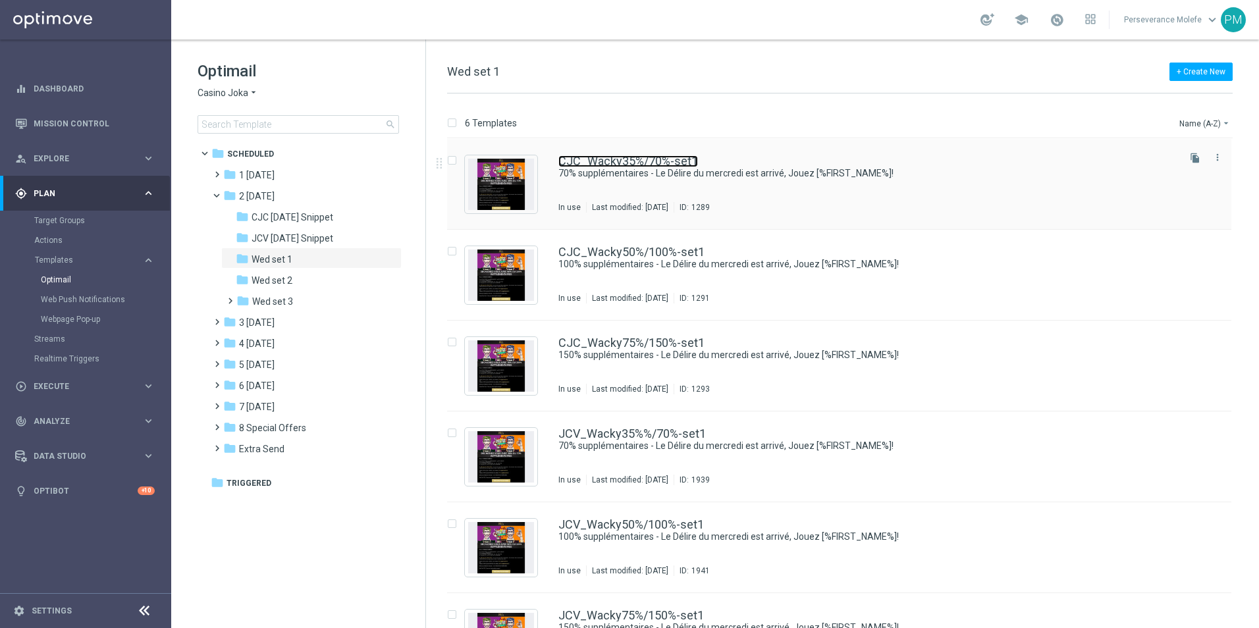
click at [621, 161] on link "CJC_Wacky35%/70%-set1" at bounding box center [628, 161] width 140 height 12
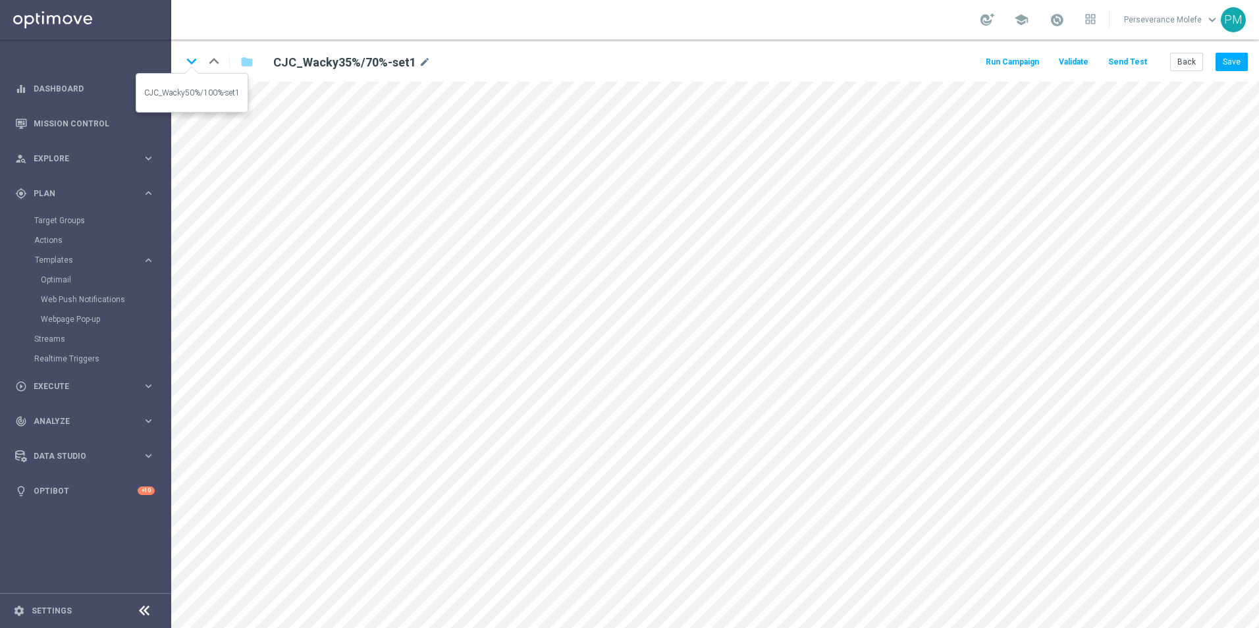
click at [195, 62] on icon "keyboard_arrow_down" at bounding box center [192, 61] width 20 height 20
click at [1226, 67] on button "Save" at bounding box center [1232, 62] width 32 height 18
click at [1237, 56] on button "Save" at bounding box center [1232, 62] width 32 height 18
click at [189, 60] on icon "keyboard_arrow_down" at bounding box center [192, 61] width 20 height 20
click at [1241, 57] on button "Save" at bounding box center [1232, 62] width 32 height 18
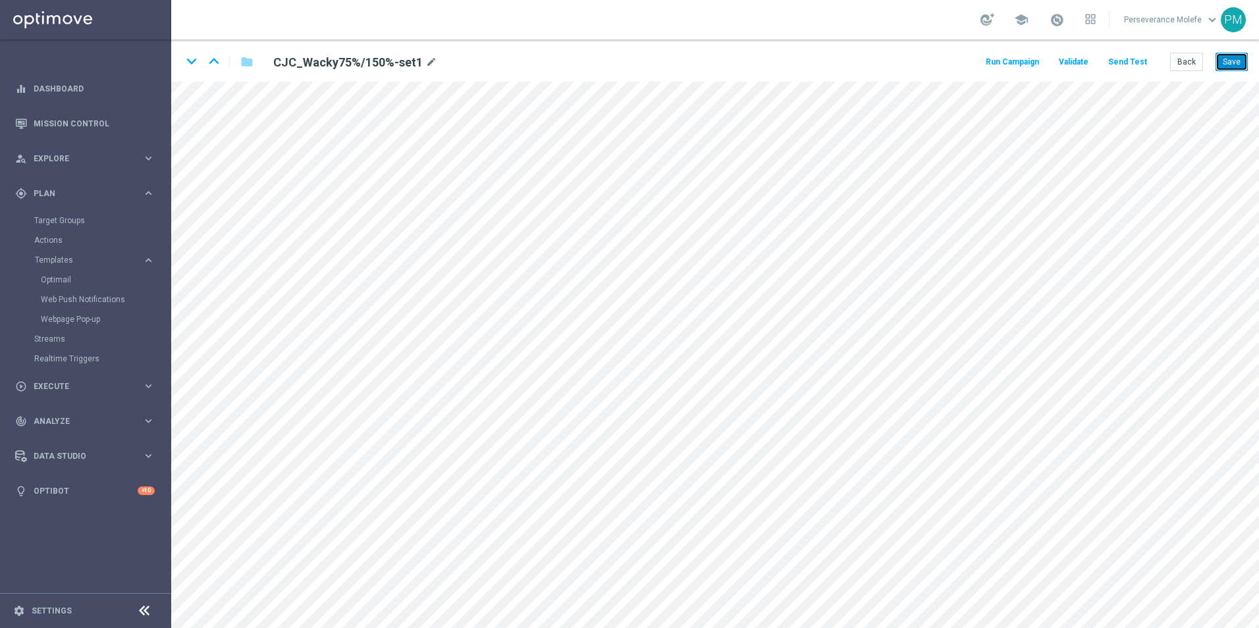
click at [1246, 63] on button "Save" at bounding box center [1232, 62] width 32 height 18
click at [1188, 65] on button "Back" at bounding box center [1186, 62] width 33 height 18
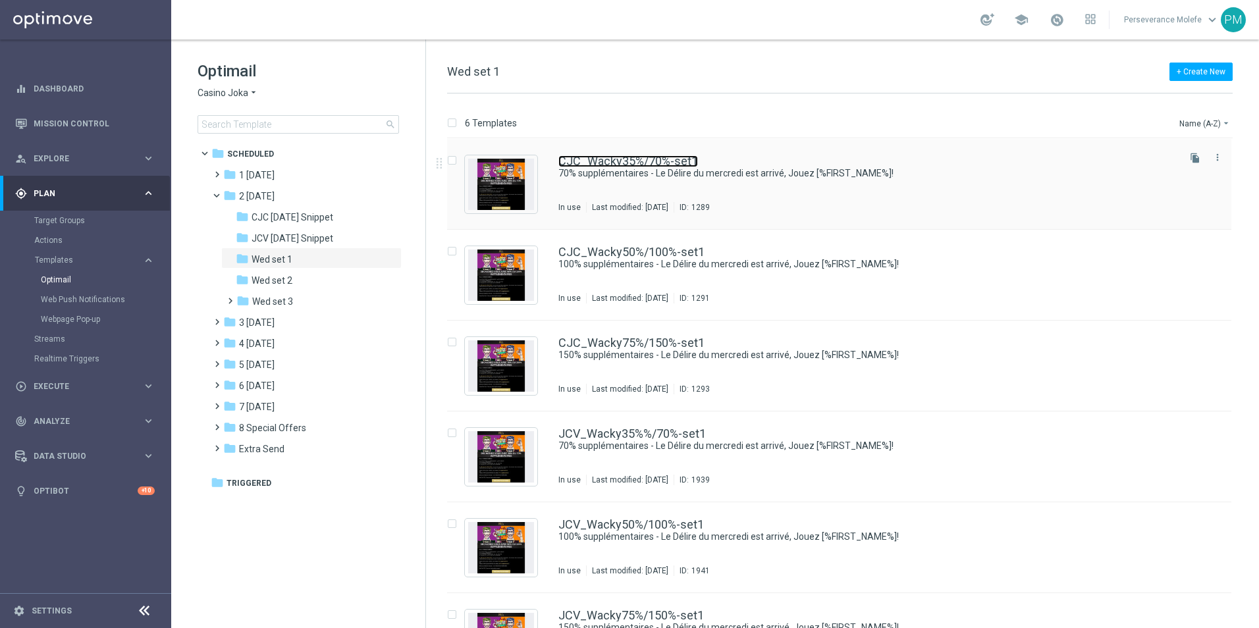
click at [612, 164] on link "CJC_Wacky35%/70%-set1" at bounding box center [628, 161] width 140 height 12
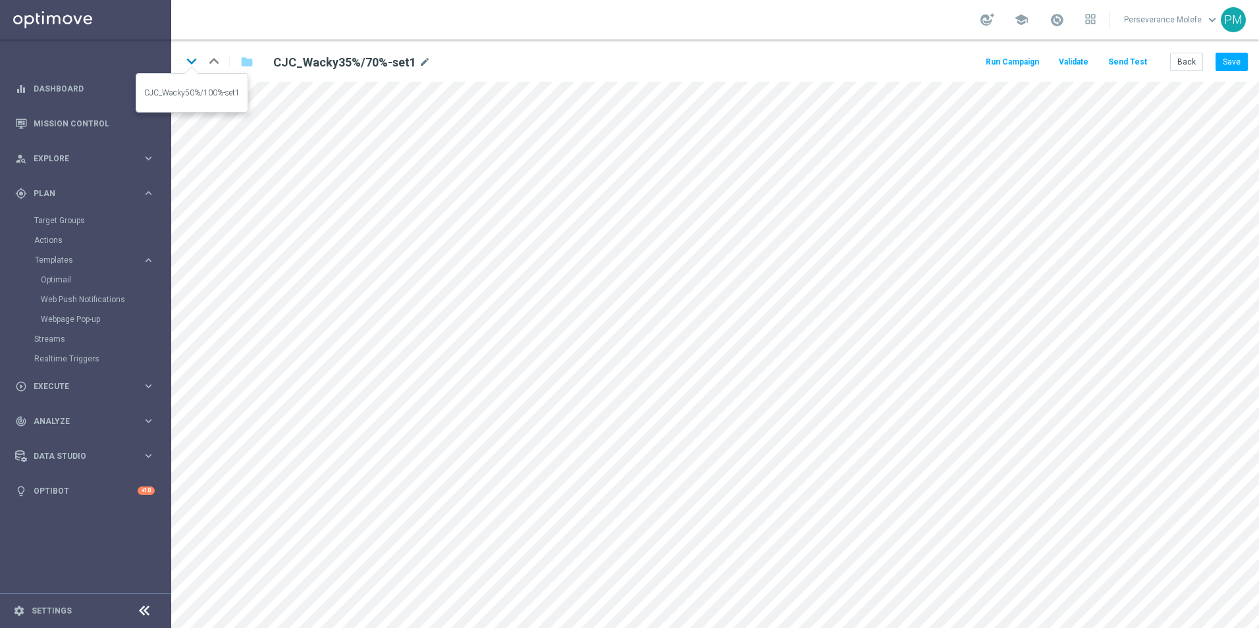
click at [188, 61] on icon "keyboard_arrow_down" at bounding box center [192, 61] width 20 height 20
click at [194, 63] on icon "keyboard_arrow_down" at bounding box center [192, 61] width 20 height 20
click at [1233, 62] on button "Save" at bounding box center [1232, 62] width 32 height 18
click at [192, 70] on icon "keyboard_arrow_down" at bounding box center [192, 61] width 20 height 20
click at [1224, 66] on button "Save" at bounding box center [1232, 62] width 32 height 18
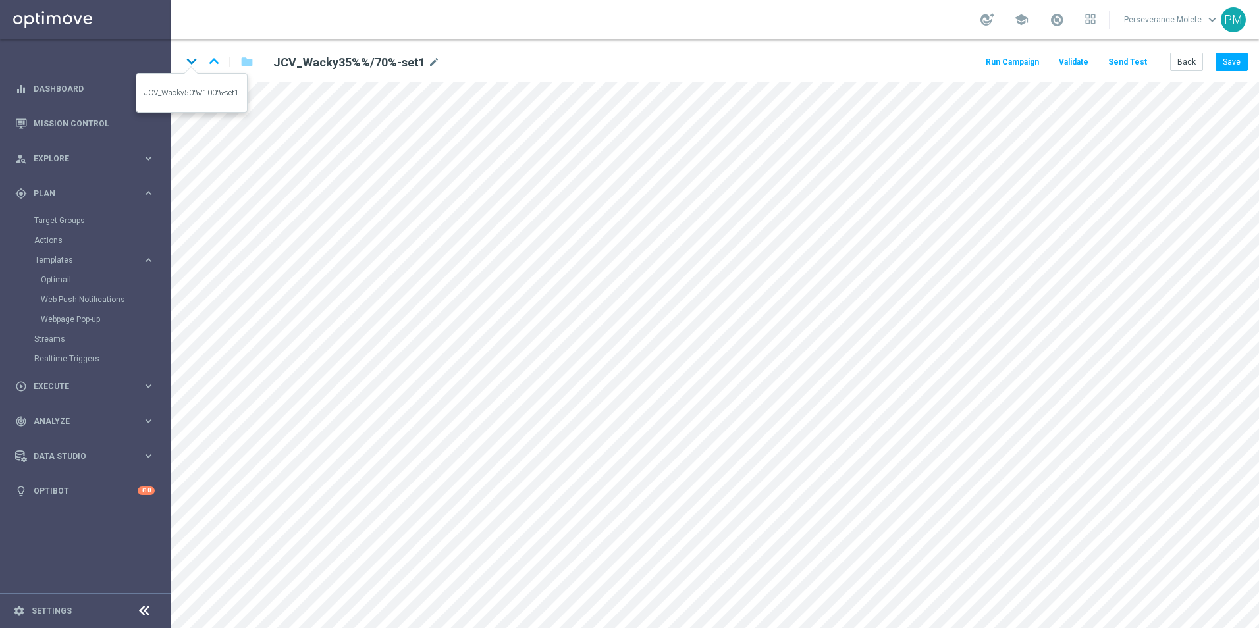
click at [186, 67] on icon "keyboard_arrow_down" at bounding box center [192, 61] width 20 height 20
click at [1228, 67] on button "Save" at bounding box center [1232, 62] width 32 height 18
click at [194, 61] on icon "keyboard_arrow_down" at bounding box center [192, 61] width 20 height 20
click at [1243, 68] on button "Save" at bounding box center [1232, 62] width 32 height 18
click at [1185, 67] on button "Back" at bounding box center [1186, 62] width 33 height 18
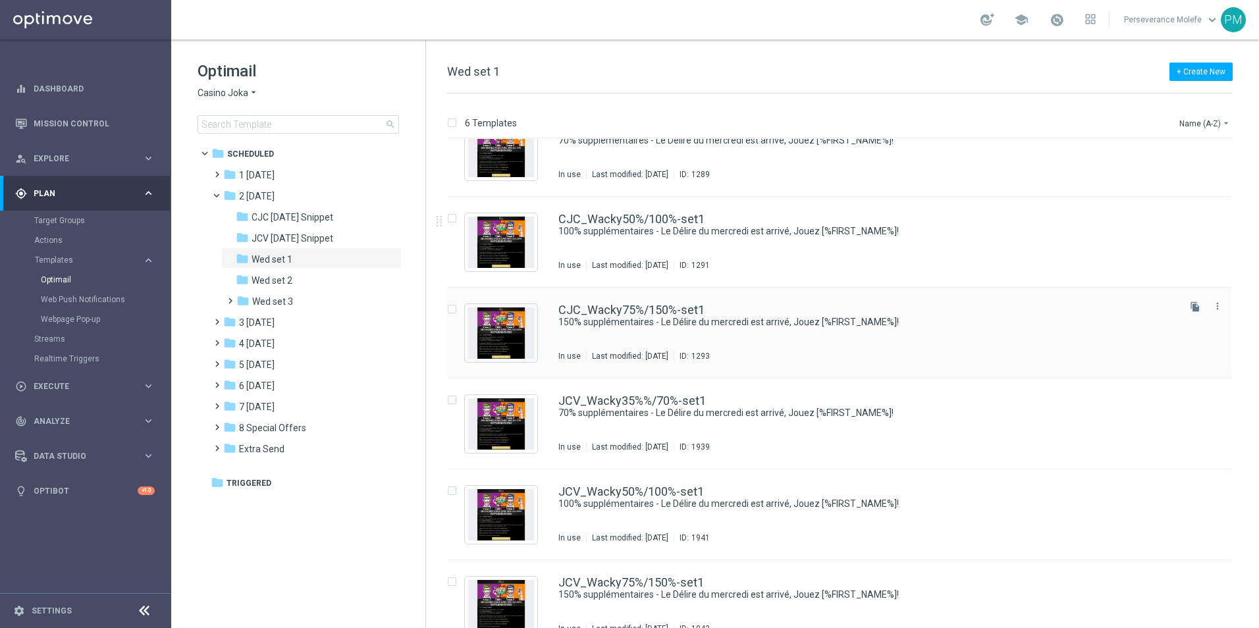
scroll to position [56, 0]
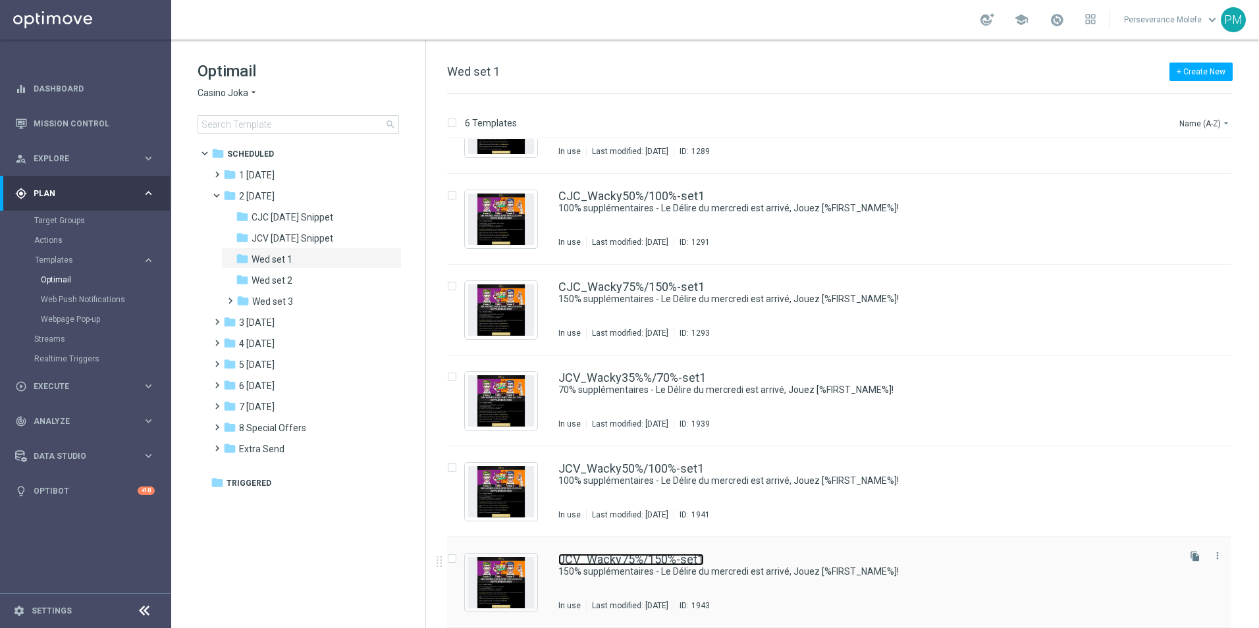
click at [620, 560] on link "JCV_Wacky75%/150%-set1" at bounding box center [631, 560] width 146 height 12
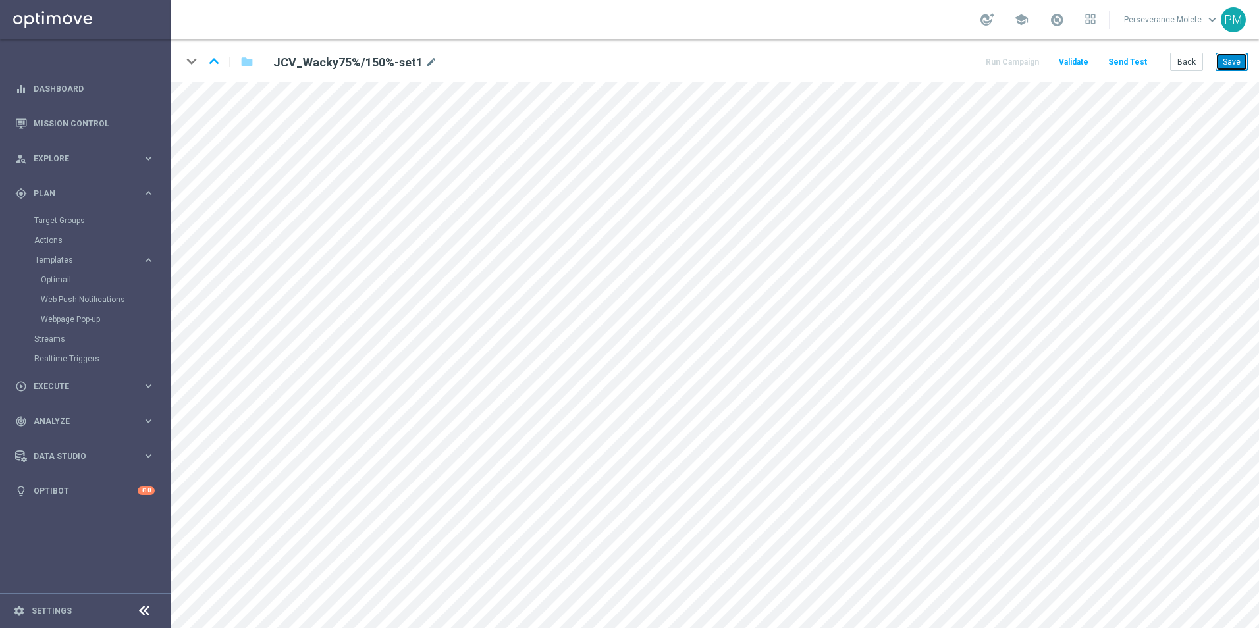
click at [1226, 67] on button "Save" at bounding box center [1232, 62] width 32 height 18
click at [213, 65] on icon "keyboard_arrow_up" at bounding box center [214, 61] width 20 height 20
click at [1227, 63] on button "Save" at bounding box center [1232, 62] width 32 height 18
click at [1178, 62] on button "Back" at bounding box center [1186, 62] width 33 height 18
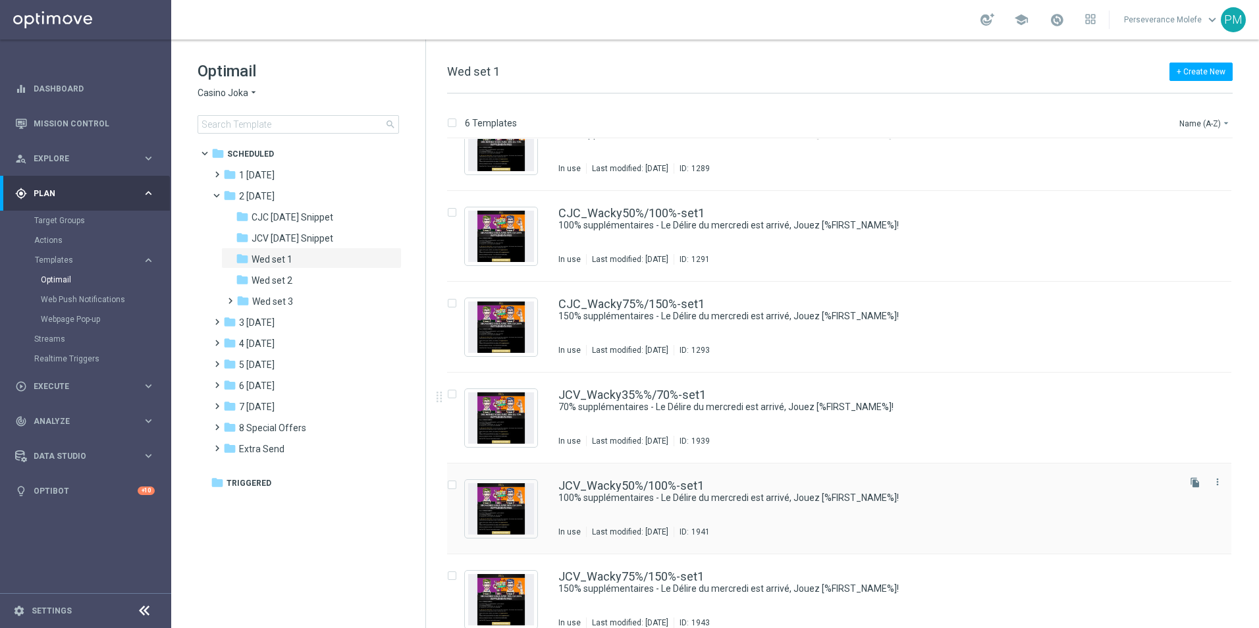
scroll to position [56, 0]
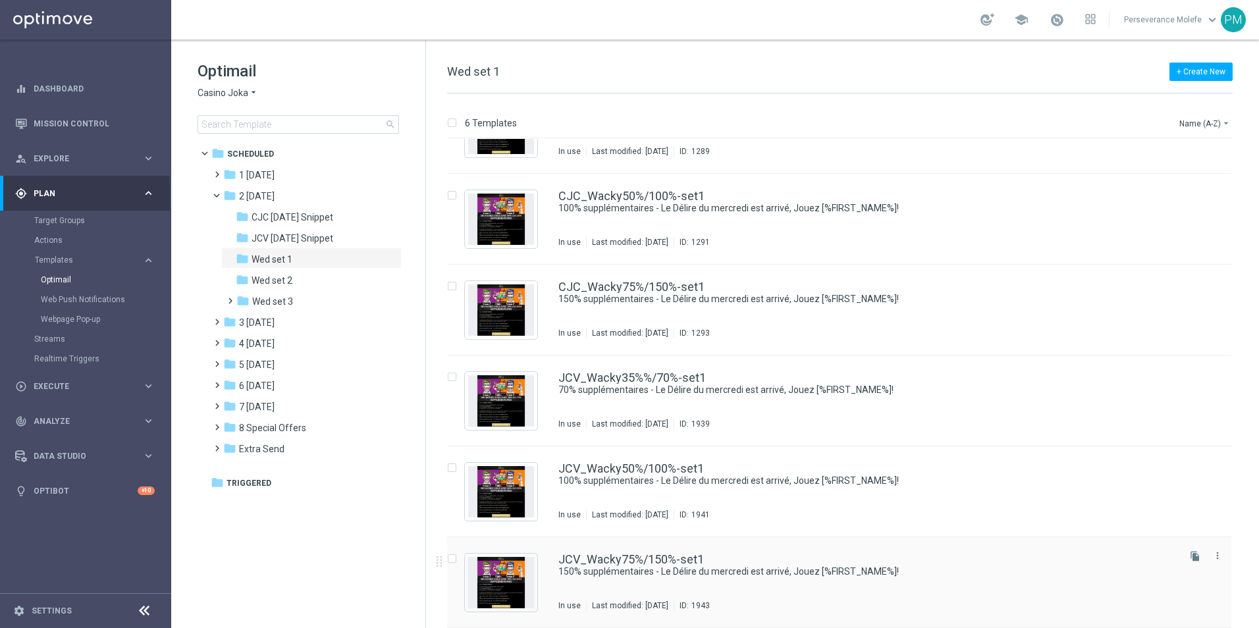
click at [639, 551] on div "JCV_Wacky75%/150%-set1 150% supplémentaires - Le Délire du mercredi est arrivé,…" at bounding box center [839, 582] width 784 height 91
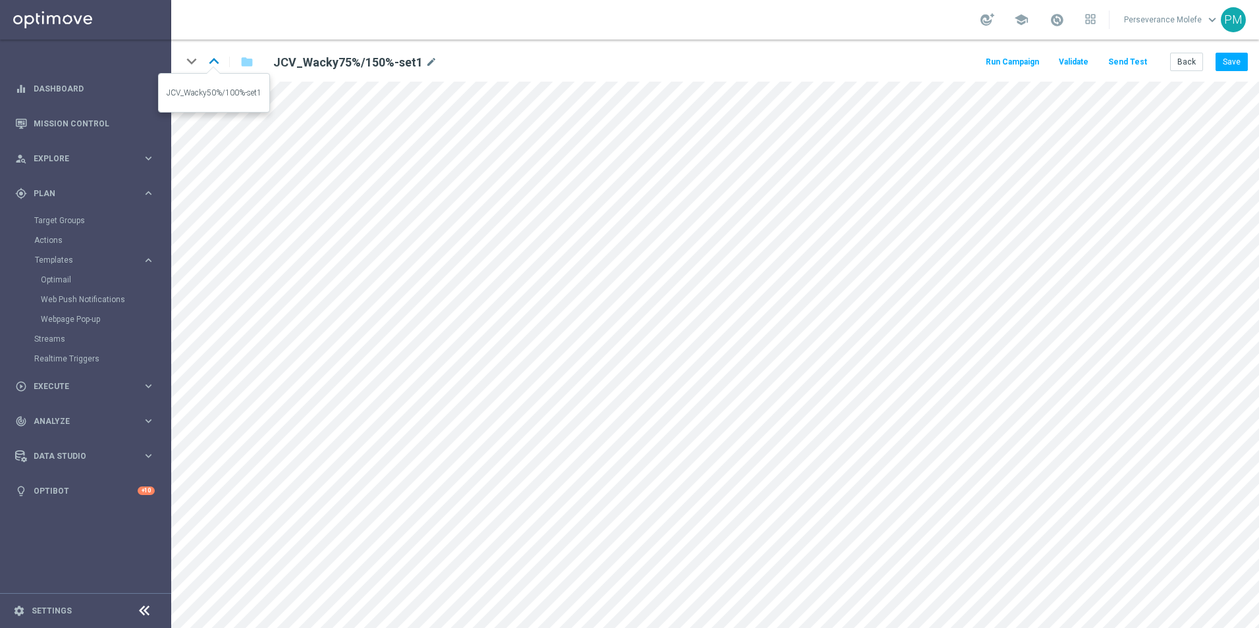
click at [216, 57] on icon "keyboard_arrow_up" at bounding box center [214, 61] width 20 height 20
click at [215, 63] on icon "keyboard_arrow_up" at bounding box center [214, 61] width 20 height 20
click at [1249, 60] on div "keyboard_arrow_down keyboard_arrow_up folder JCV_Wacky35%%/70%-set1 mode_edit R…" at bounding box center [715, 61] width 1088 height 42
click at [1230, 59] on button "Save" at bounding box center [1232, 62] width 32 height 18
click at [1232, 58] on button "Save" at bounding box center [1232, 62] width 32 height 18
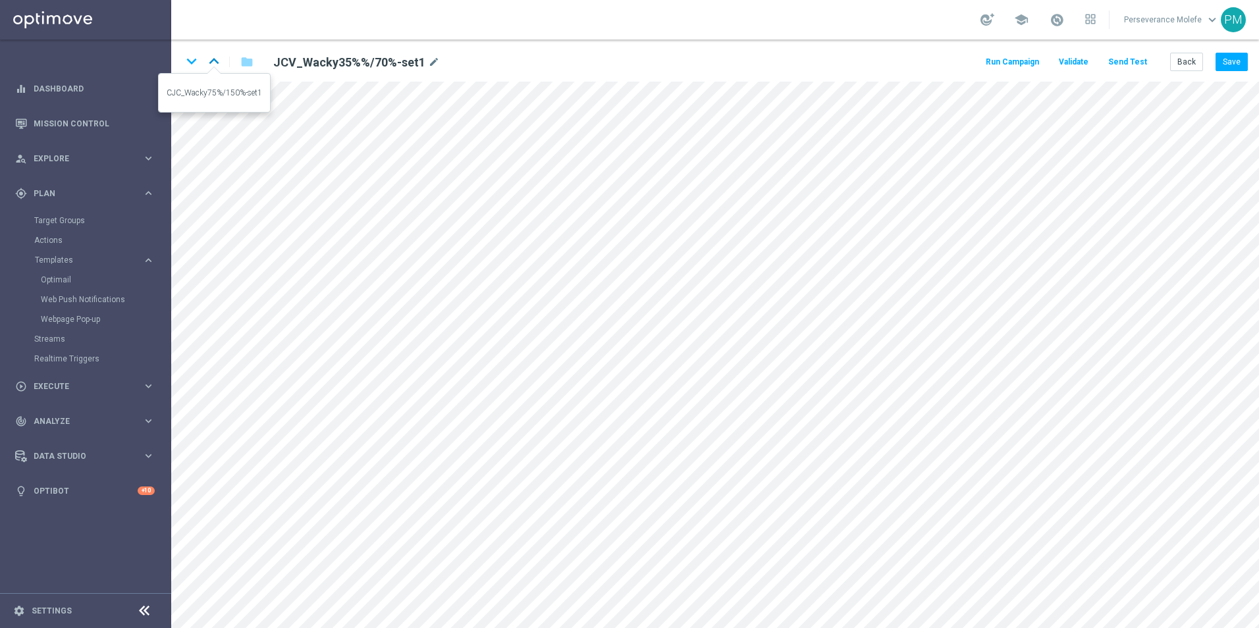
click at [206, 57] on icon "keyboard_arrow_up" at bounding box center [214, 61] width 20 height 20
click at [211, 57] on icon "keyboard_arrow_up" at bounding box center [214, 61] width 20 height 20
click at [217, 53] on icon "keyboard_arrow_up" at bounding box center [214, 61] width 20 height 20
click at [1185, 63] on button "Back" at bounding box center [1186, 62] width 33 height 18
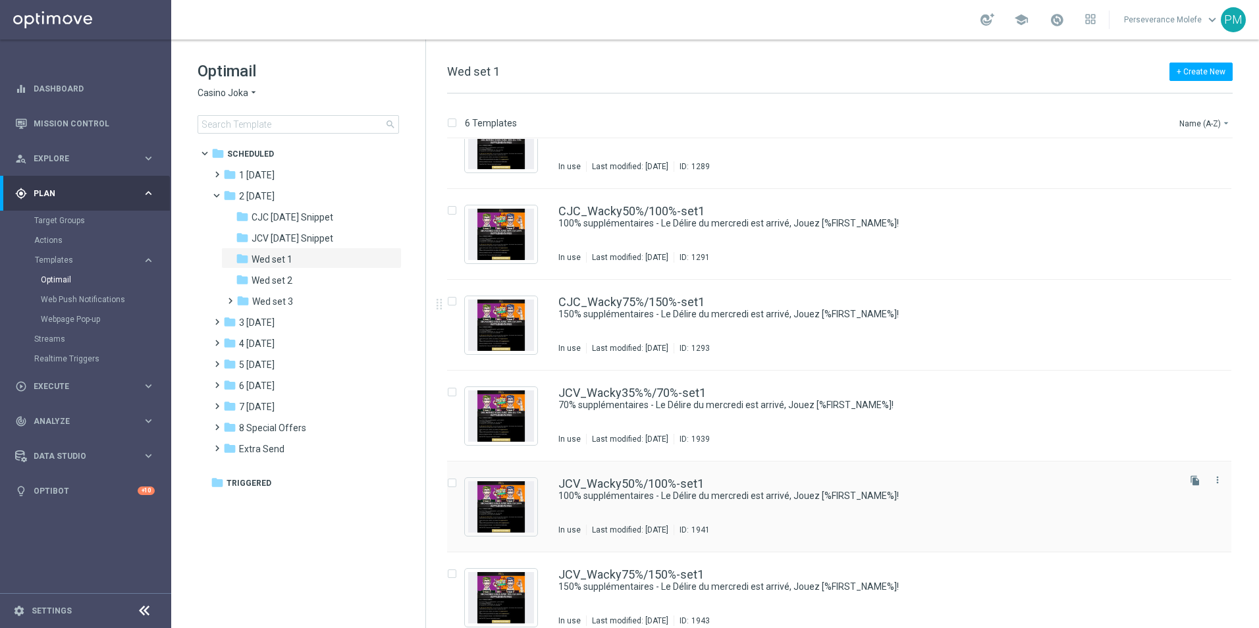
scroll to position [56, 0]
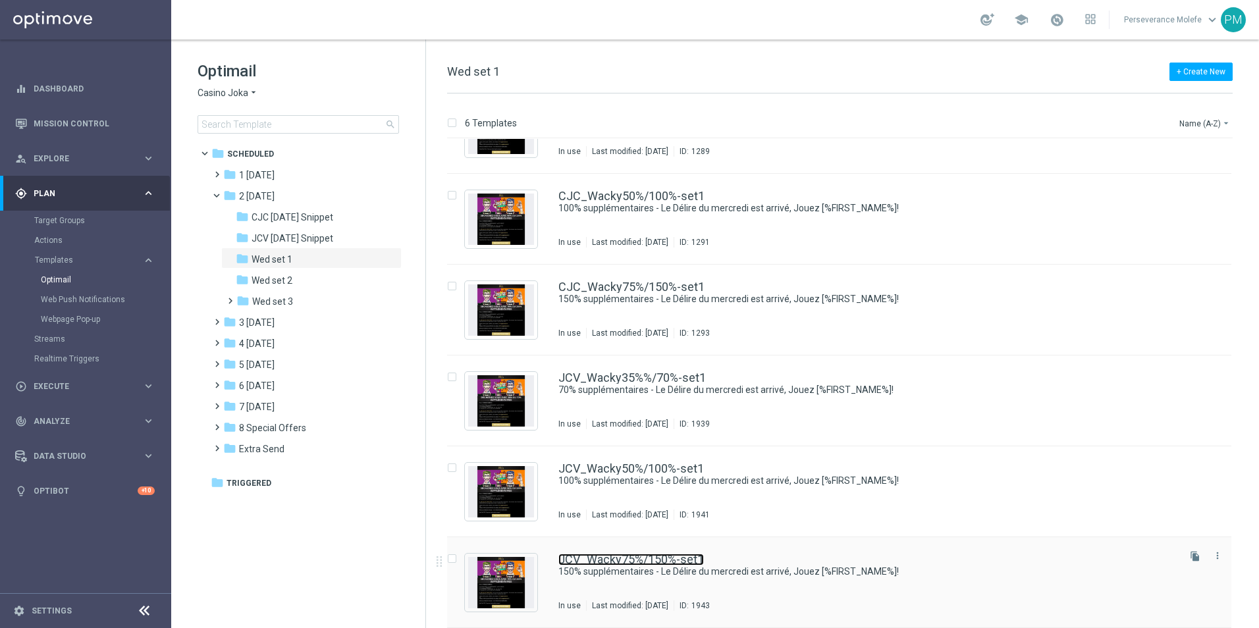
click at [601, 560] on link "JCV_Wacky75%/150%-set1" at bounding box center [631, 560] width 146 height 12
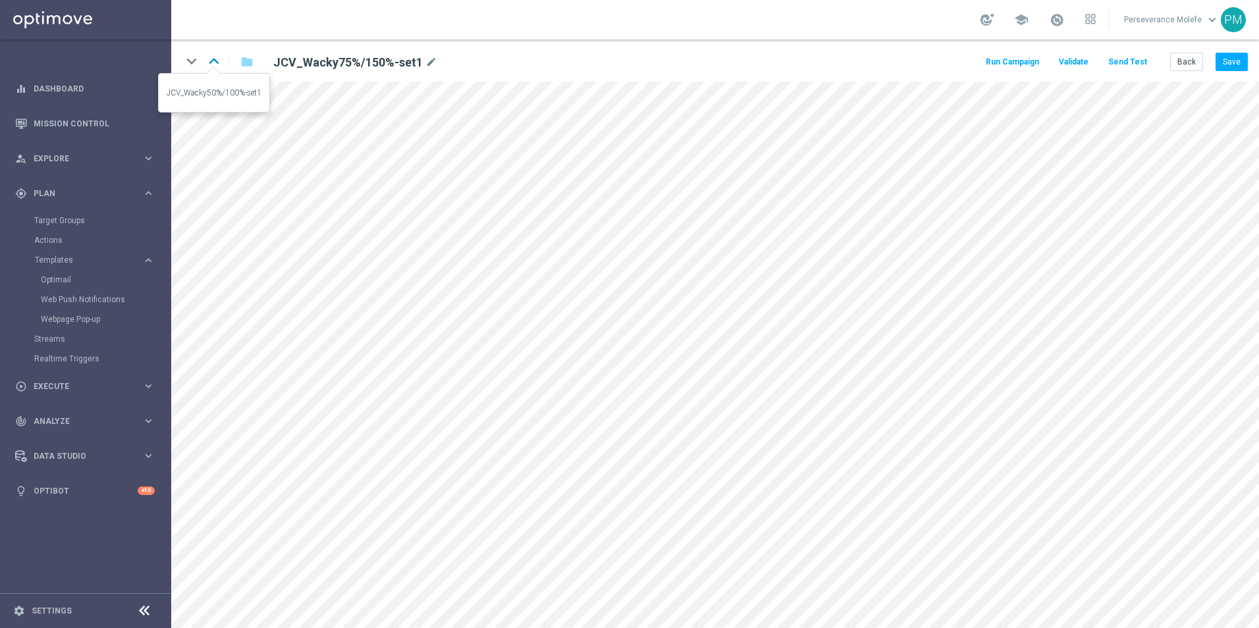
click at [217, 68] on icon "keyboard_arrow_up" at bounding box center [214, 61] width 20 height 20
click at [213, 55] on icon "keyboard_arrow_up" at bounding box center [214, 61] width 20 height 20
click at [218, 62] on icon "keyboard_arrow_up" at bounding box center [214, 61] width 20 height 20
click at [213, 58] on icon "keyboard_arrow_up" at bounding box center [214, 61] width 20 height 20
click at [220, 56] on icon "keyboard_arrow_up" at bounding box center [214, 61] width 20 height 20
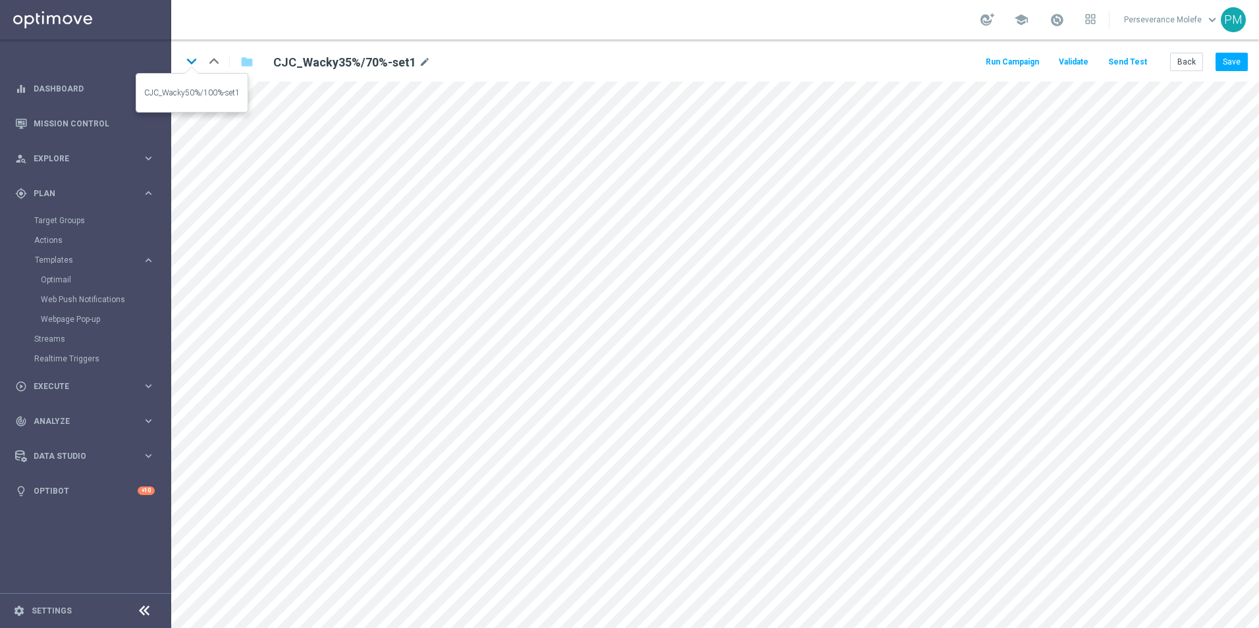
click at [195, 65] on icon "keyboard_arrow_down" at bounding box center [192, 61] width 20 height 20
click at [190, 70] on icon "keyboard_arrow_down" at bounding box center [192, 61] width 20 height 20
click at [192, 60] on icon "keyboard_arrow_down" at bounding box center [192, 61] width 20 height 20
click at [192, 59] on icon "keyboard_arrow_down" at bounding box center [192, 61] width 20 height 20
click at [216, 55] on icon "keyboard_arrow_up" at bounding box center [214, 61] width 20 height 20
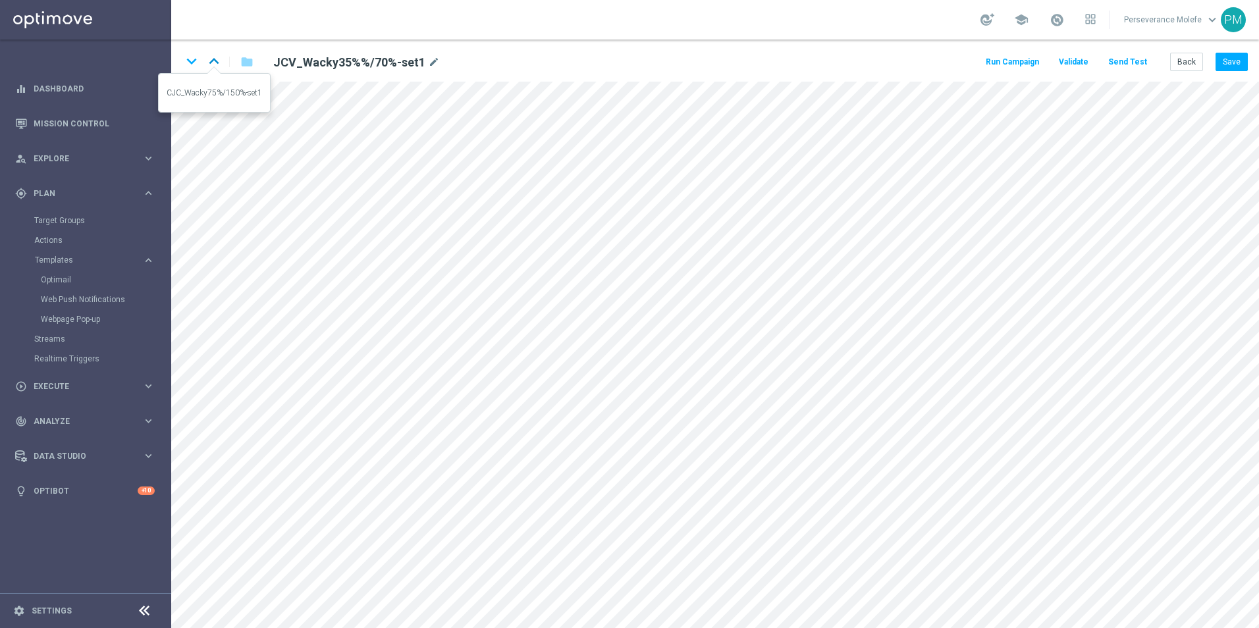
click at [221, 53] on icon "keyboard_arrow_up" at bounding box center [214, 61] width 20 height 20
click at [217, 58] on icon "keyboard_arrow_up" at bounding box center [214, 61] width 20 height 20
click at [219, 65] on icon "keyboard_arrow_up" at bounding box center [214, 61] width 20 height 20
click at [217, 63] on div "keyboard_arrow_down keyboard_arrow_up folder CJC_Wacky35%/70%-set1 mode_edit" at bounding box center [391, 61] width 419 height 21
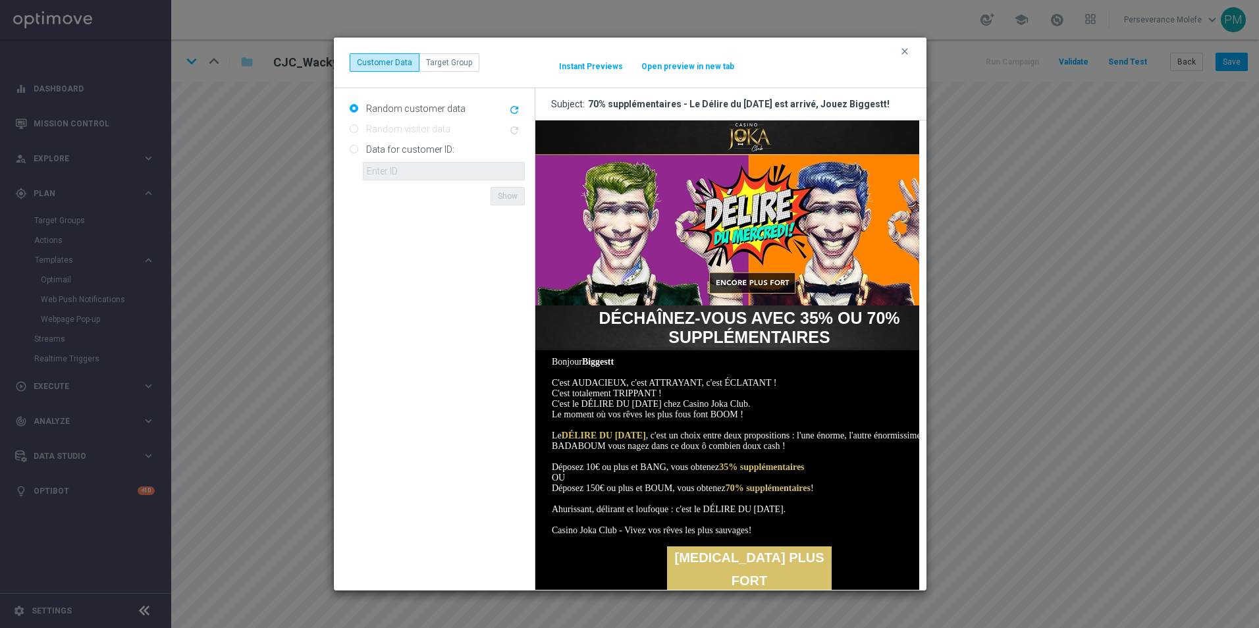
click at [686, 69] on button "Open preview in new tab" at bounding box center [688, 66] width 94 height 11
click at [904, 52] on icon "clear" at bounding box center [905, 51] width 11 height 11
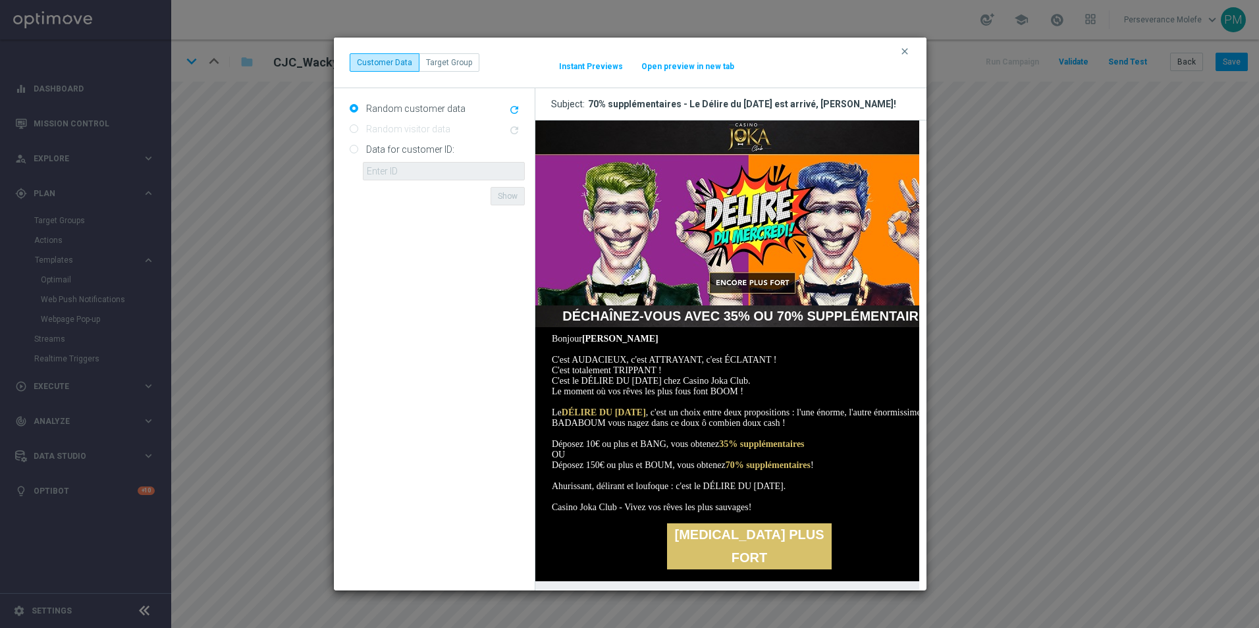
click at [703, 64] on button "Open preview in new tab" at bounding box center [688, 66] width 94 height 11
click at [908, 46] on icon "clear" at bounding box center [905, 51] width 11 height 11
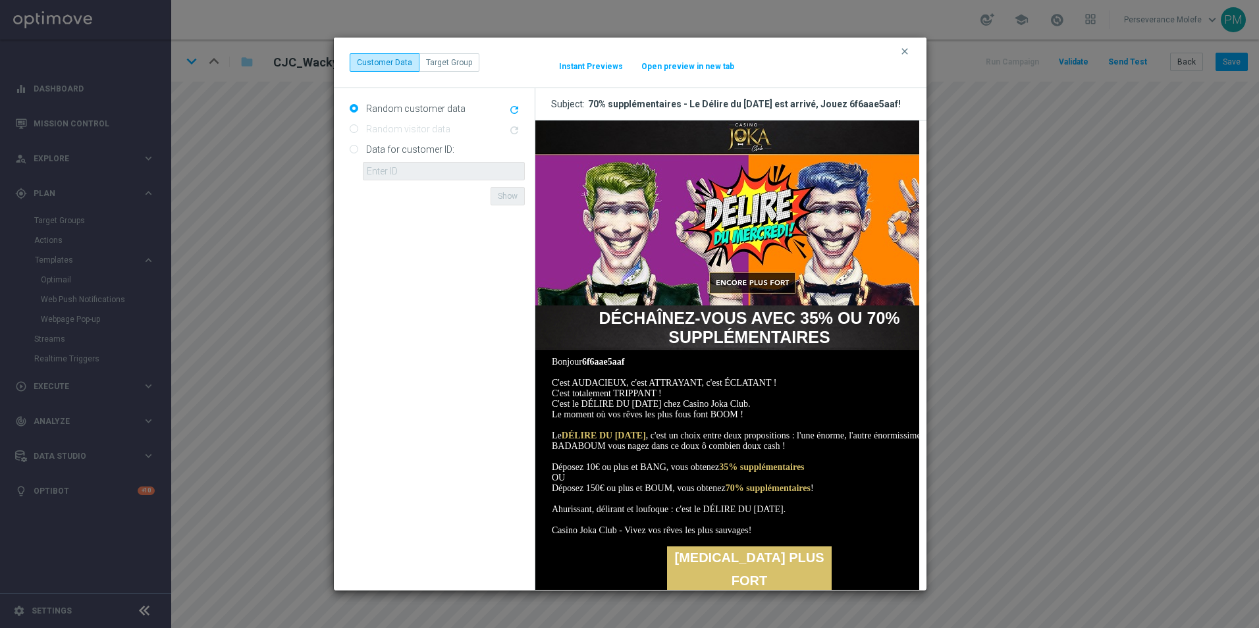
click at [685, 69] on button "Open preview in new tab" at bounding box center [688, 66] width 94 height 11
click at [906, 53] on icon "clear" at bounding box center [905, 51] width 11 height 11
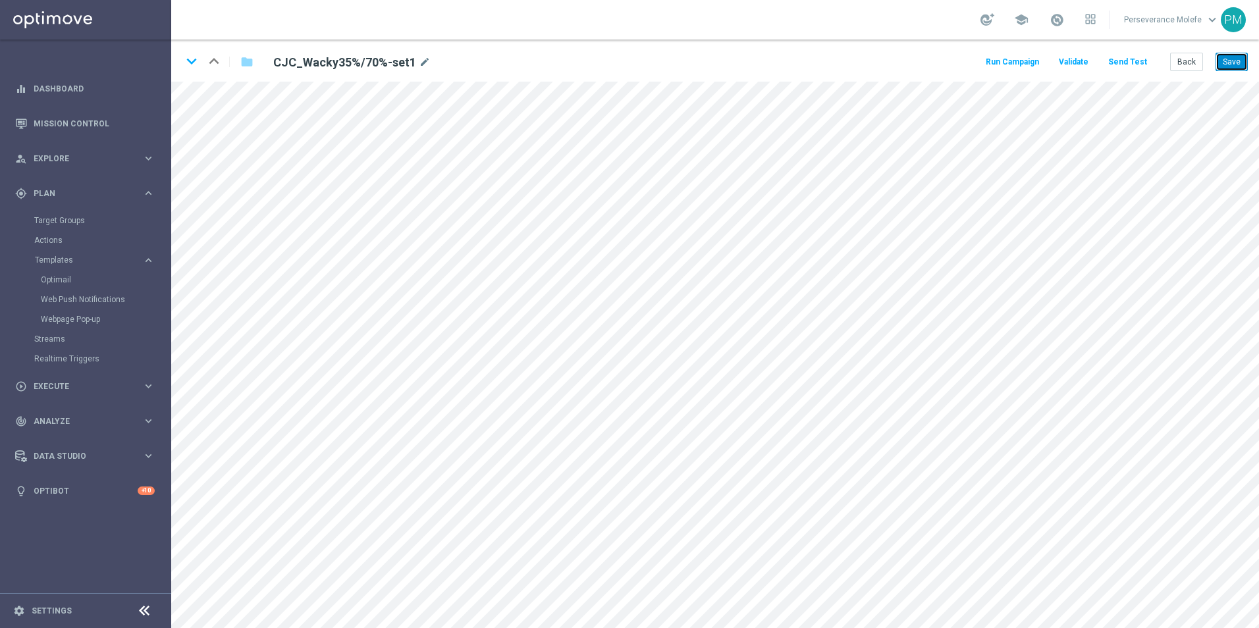
click at [1233, 63] on button "Save" at bounding box center [1232, 62] width 32 height 18
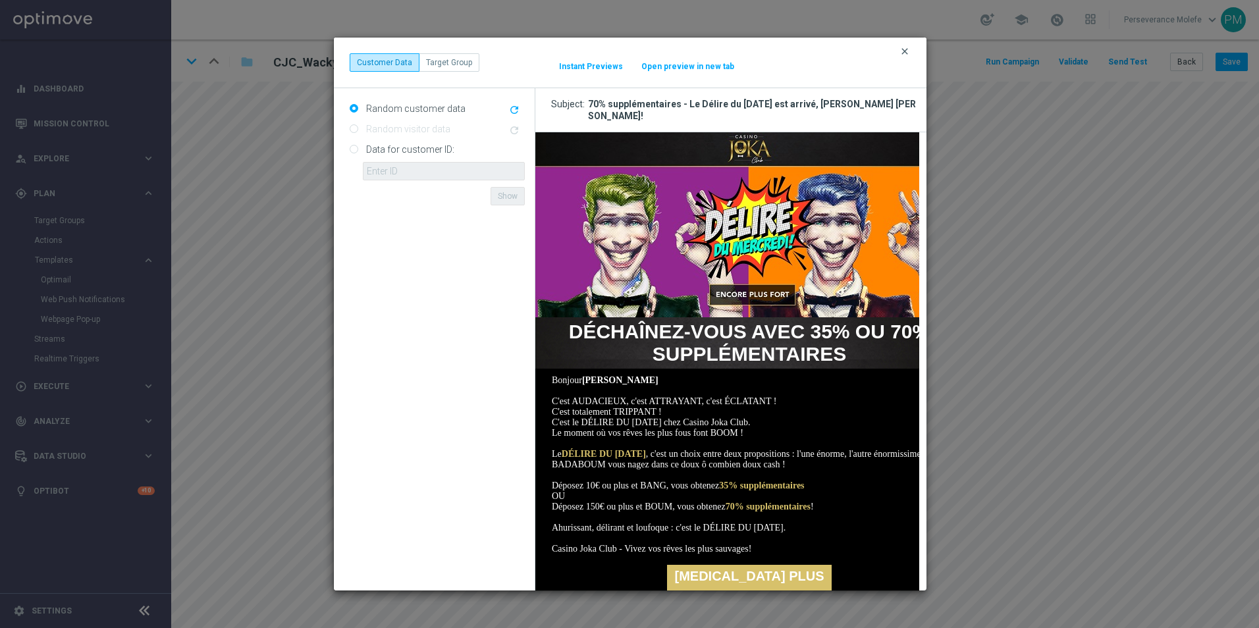
click at [908, 46] on icon "clear" at bounding box center [905, 51] width 11 height 11
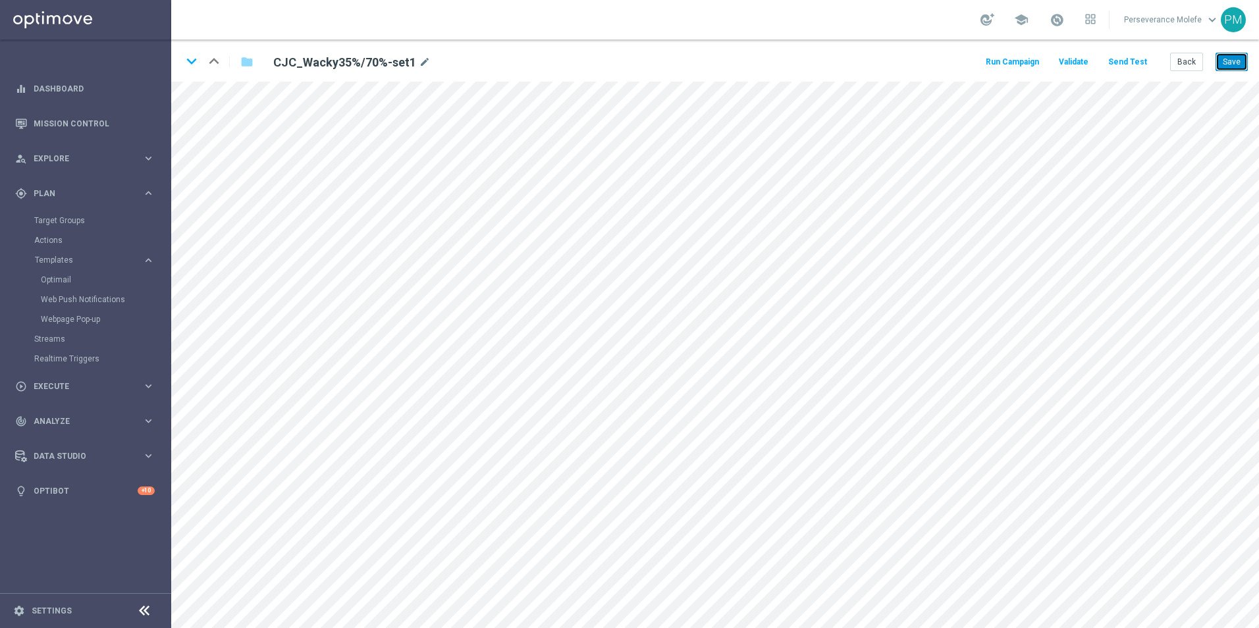
click at [1237, 69] on button "Save" at bounding box center [1232, 62] width 32 height 18
click at [1197, 63] on button "Back" at bounding box center [1186, 62] width 33 height 18
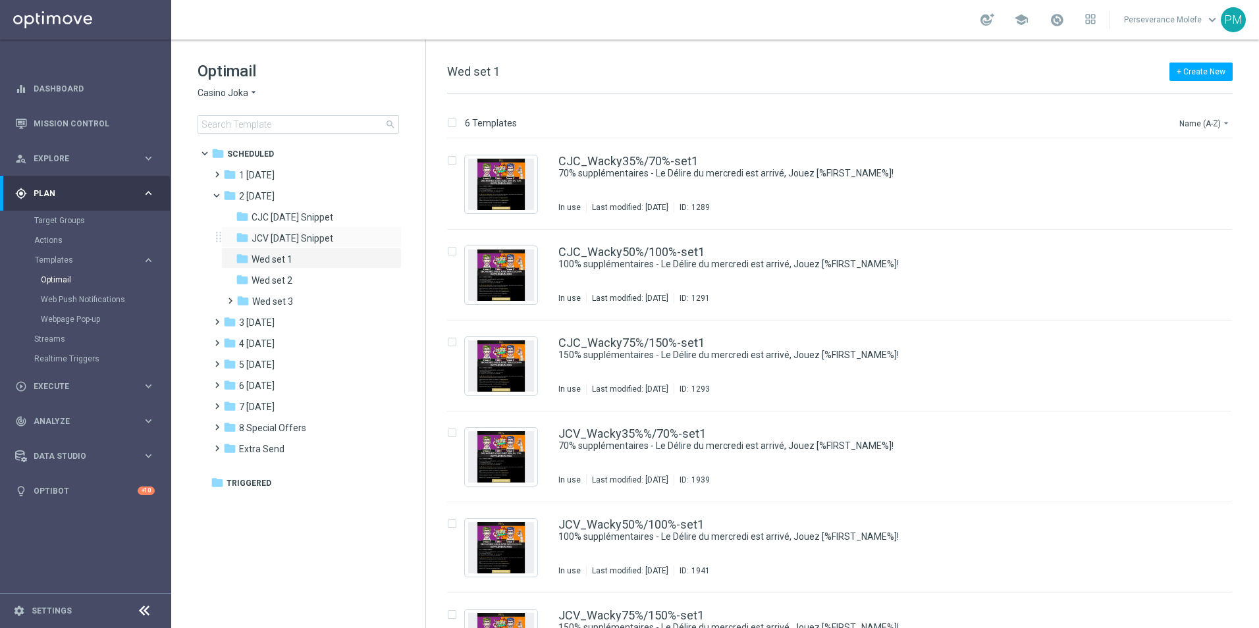
click at [278, 227] on div "folder JCV Wednesday Snippet more_vert" at bounding box center [311, 237] width 180 height 21
click at [299, 299] on div "folder Wed set 3" at bounding box center [306, 301] width 140 height 15
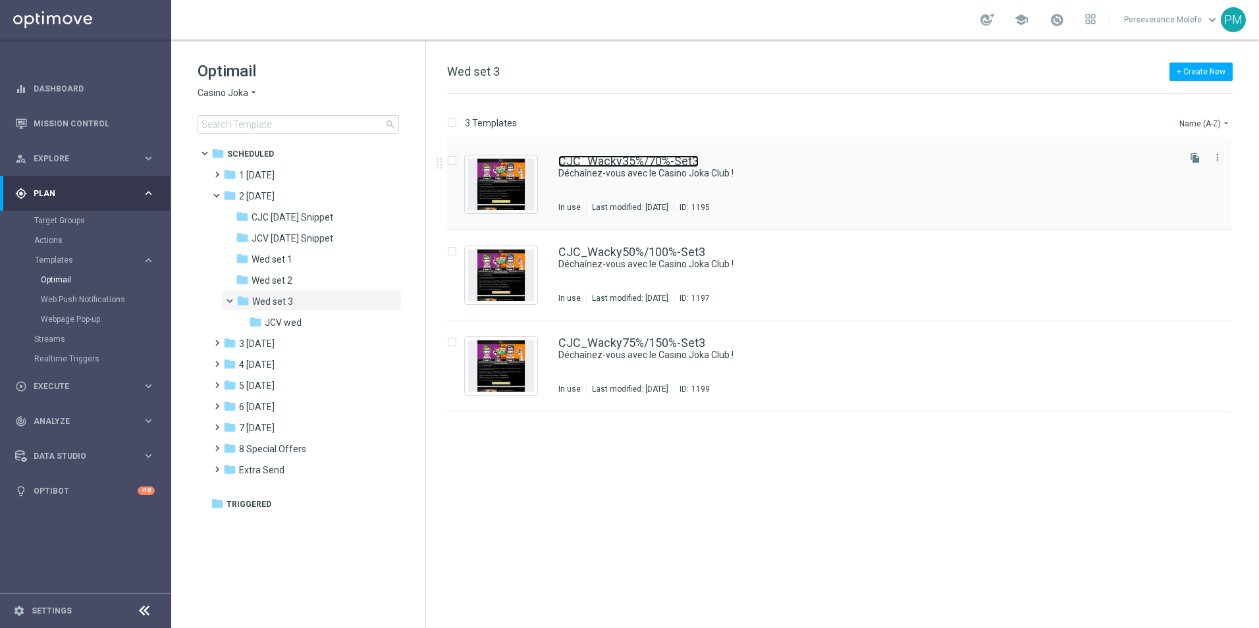
click at [616, 166] on link "CJC_Wacky35%/70%-Set3" at bounding box center [628, 161] width 140 height 12
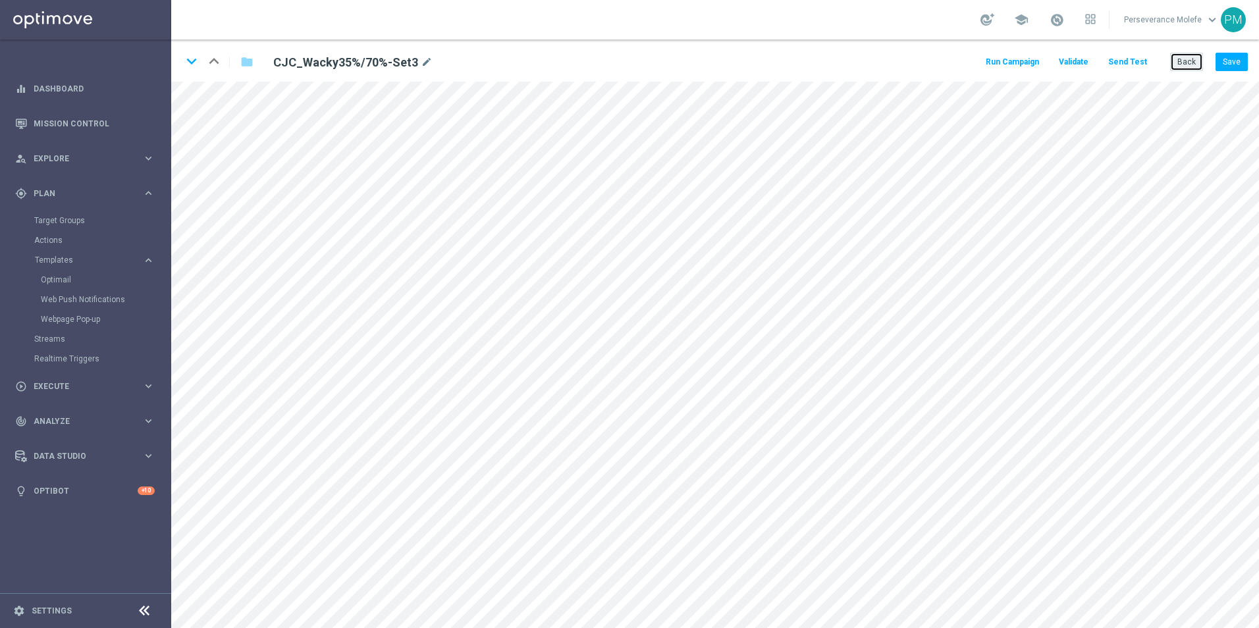
click at [1191, 63] on button "Back" at bounding box center [1186, 62] width 33 height 18
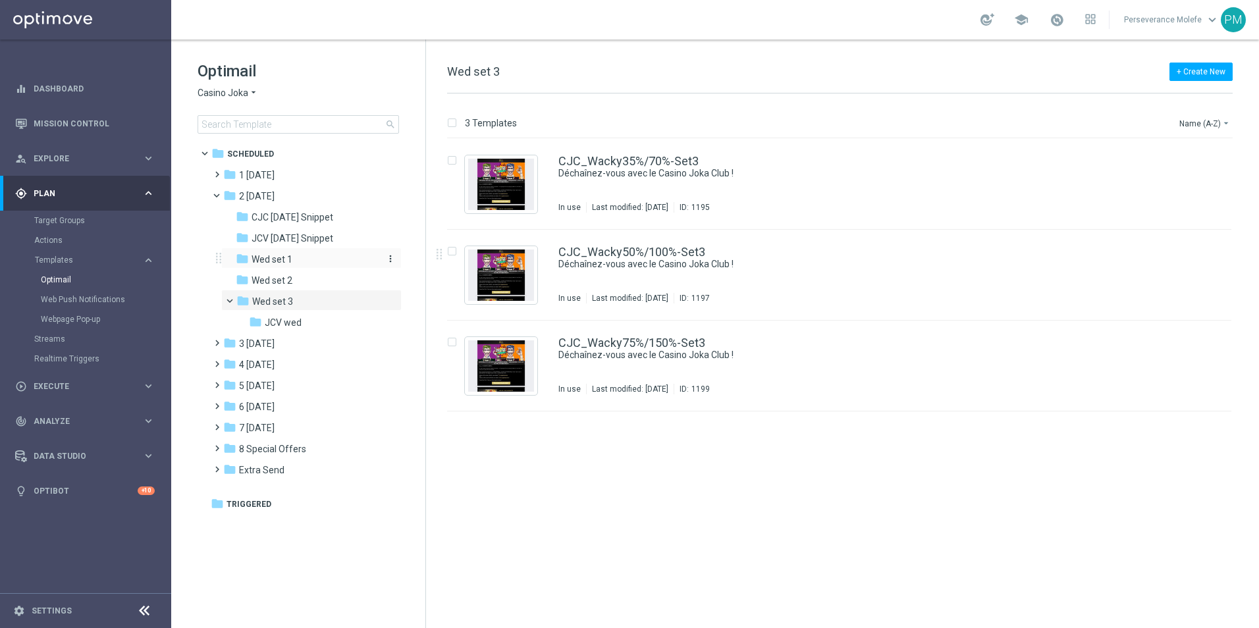
click at [294, 260] on div "folder Wed set 1" at bounding box center [306, 259] width 140 height 15
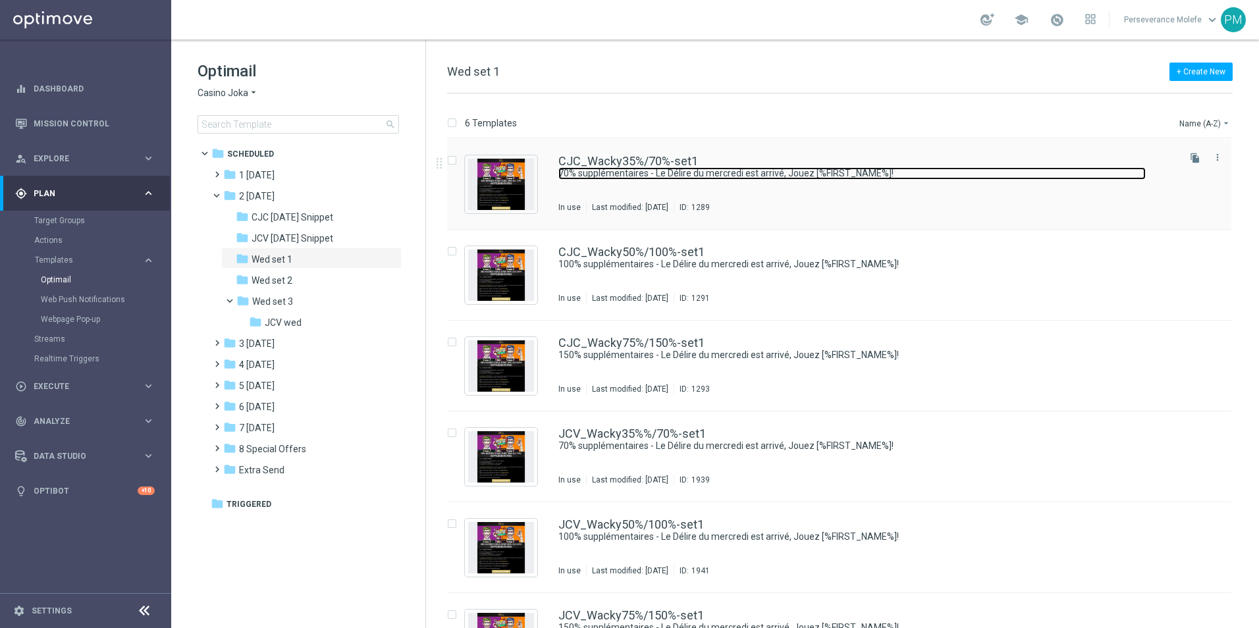
click at [610, 169] on link "70% supplémentaires - Le Délire du mercredi est arrivé, Jouez [%FIRST_NAME%]!" at bounding box center [851, 173] width 587 height 13
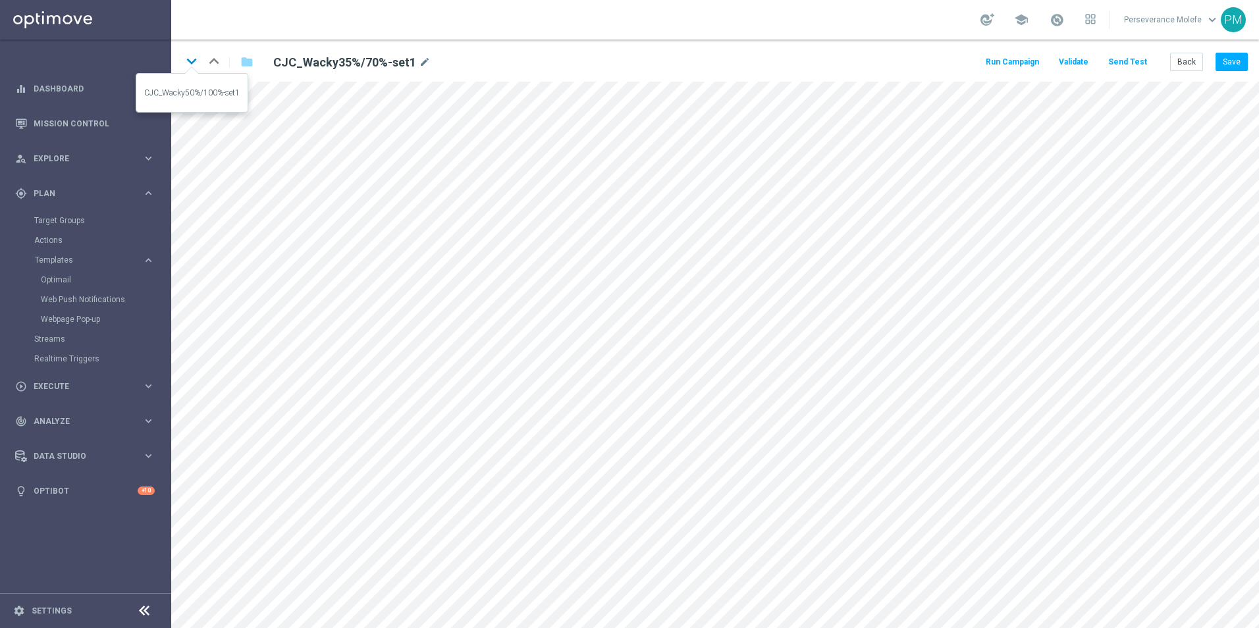
click at [198, 59] on icon "keyboard_arrow_down" at bounding box center [192, 61] width 20 height 20
click at [199, 61] on icon "keyboard_arrow_down" at bounding box center [192, 61] width 20 height 20
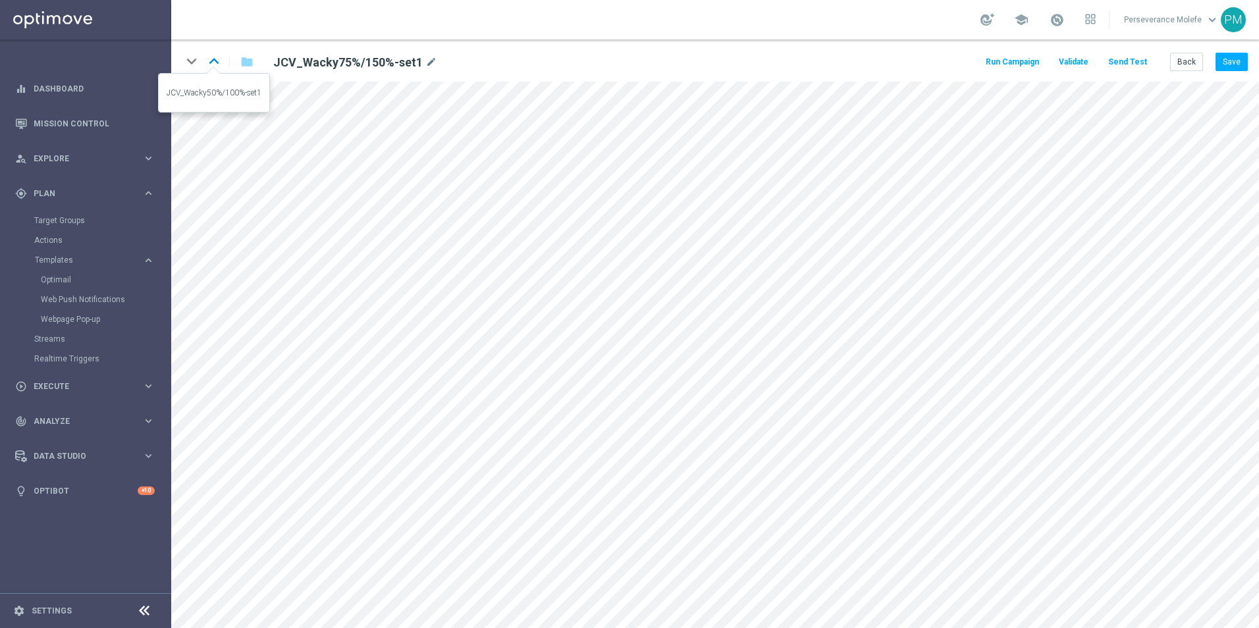
click at [220, 65] on icon "keyboard_arrow_up" at bounding box center [214, 61] width 20 height 20
click at [1187, 65] on button "Back" at bounding box center [1186, 62] width 33 height 18
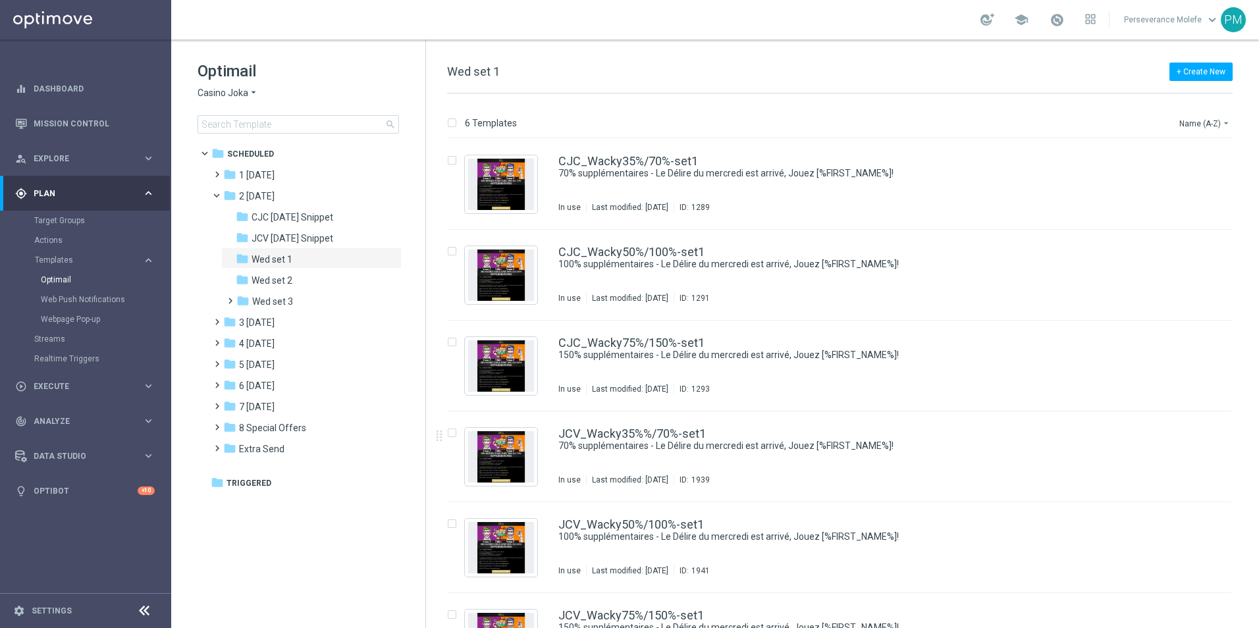
click at [255, 95] on icon "arrow_drop_down" at bounding box center [253, 93] width 11 height 13
click at [0, 0] on span "Le Roi [PERSON_NAME]" at bounding box center [0, 0] width 0 height 0
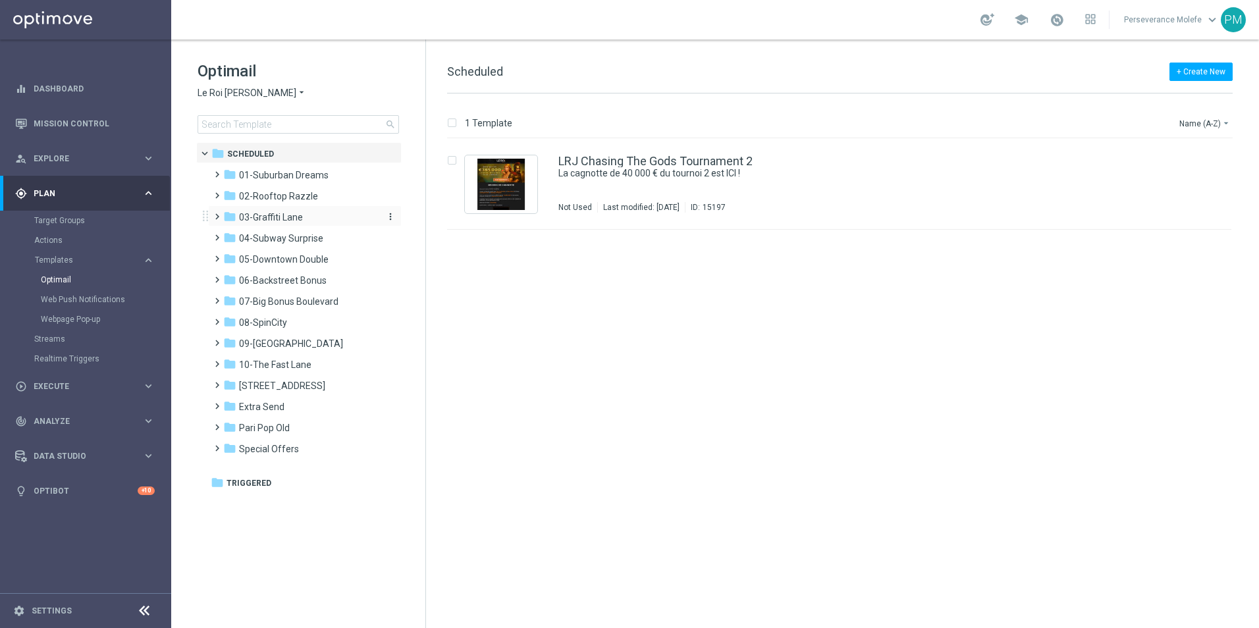
click at [274, 219] on span "03-Graffiti Lane" at bounding box center [271, 217] width 64 height 12
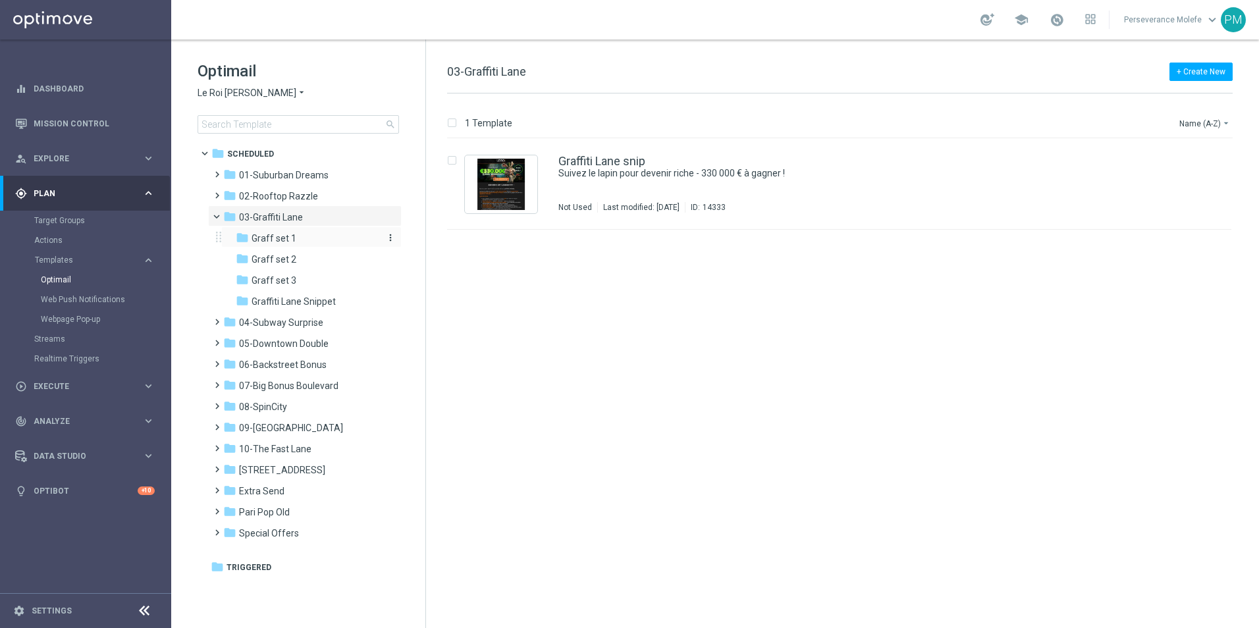
click at [286, 242] on span "Graff set 1" at bounding box center [274, 238] width 45 height 12
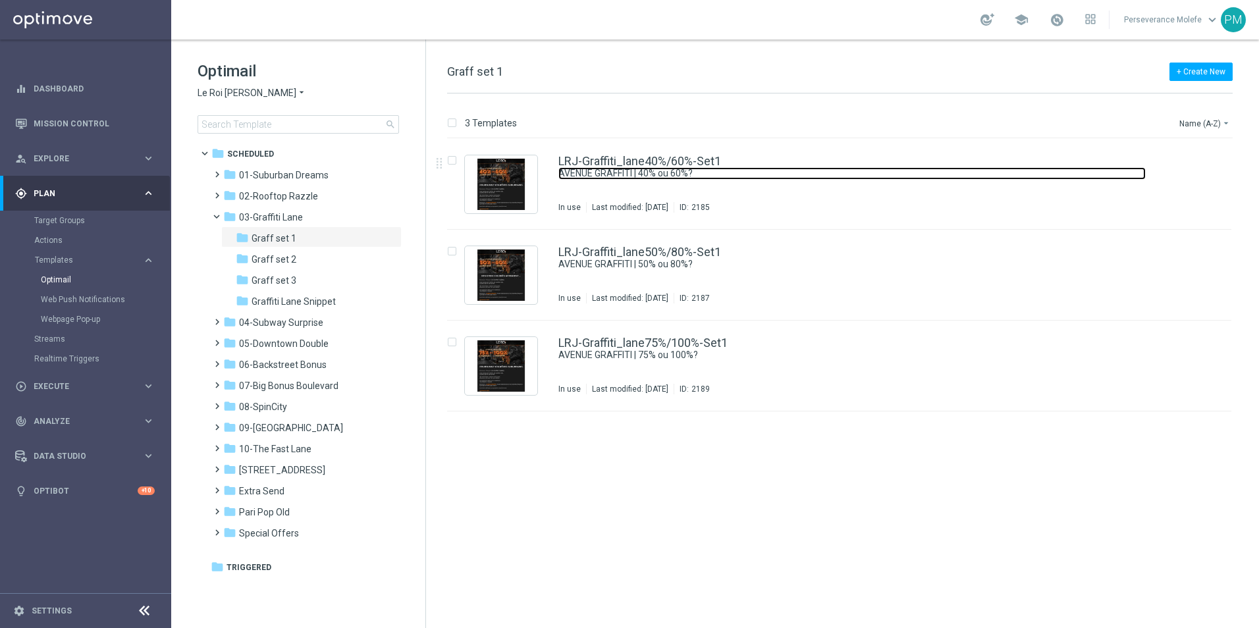
click at [655, 171] on link "AVENUE GRAFFITI | 40% ou 60%?" at bounding box center [851, 173] width 587 height 13
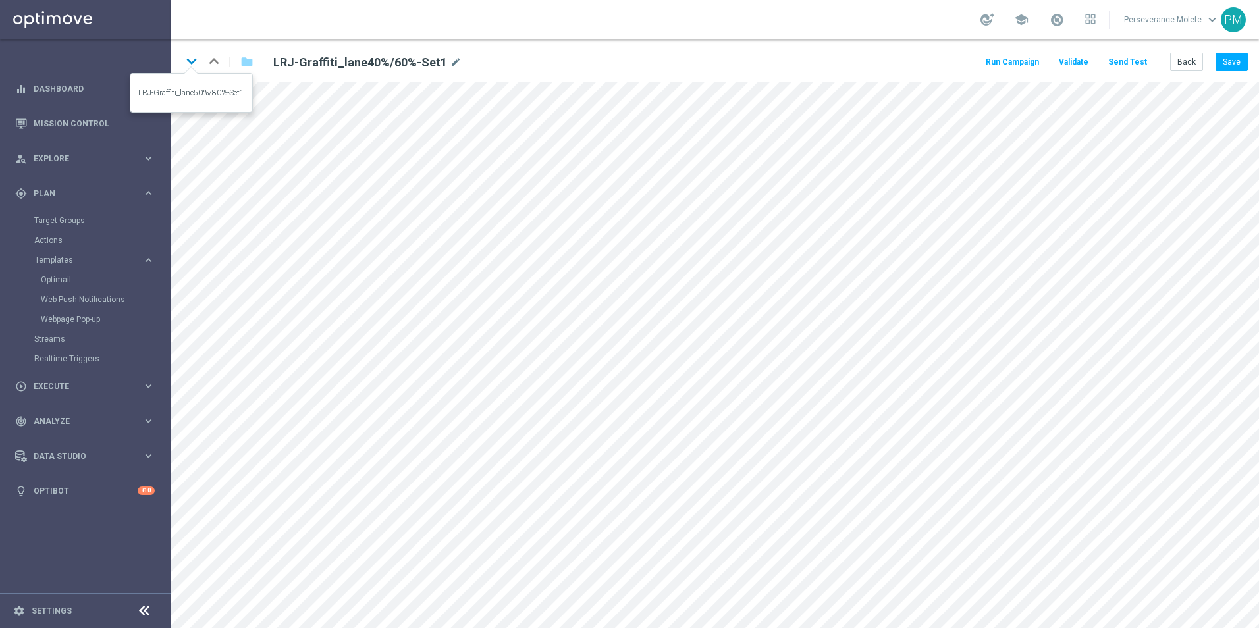
click at [191, 64] on icon "keyboard_arrow_down" at bounding box center [192, 61] width 20 height 20
click at [188, 67] on icon "keyboard_arrow_down" at bounding box center [192, 61] width 20 height 20
click at [1191, 68] on button "Back" at bounding box center [1186, 62] width 33 height 18
